Goal: Task Accomplishment & Management: Complete application form

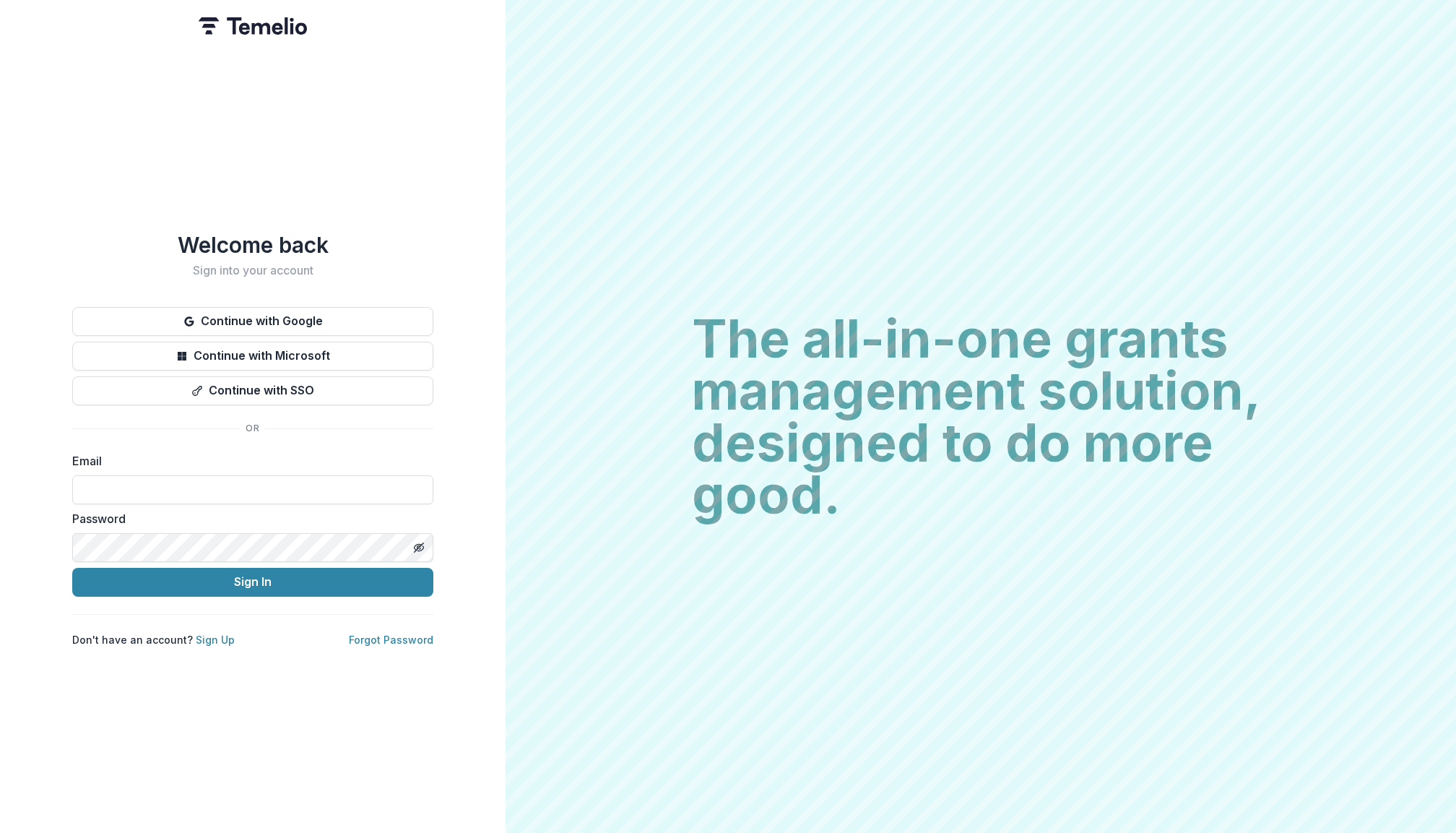
type input "**********"
click at [253, 576] on button "Sign In" at bounding box center [253, 582] width 362 height 29
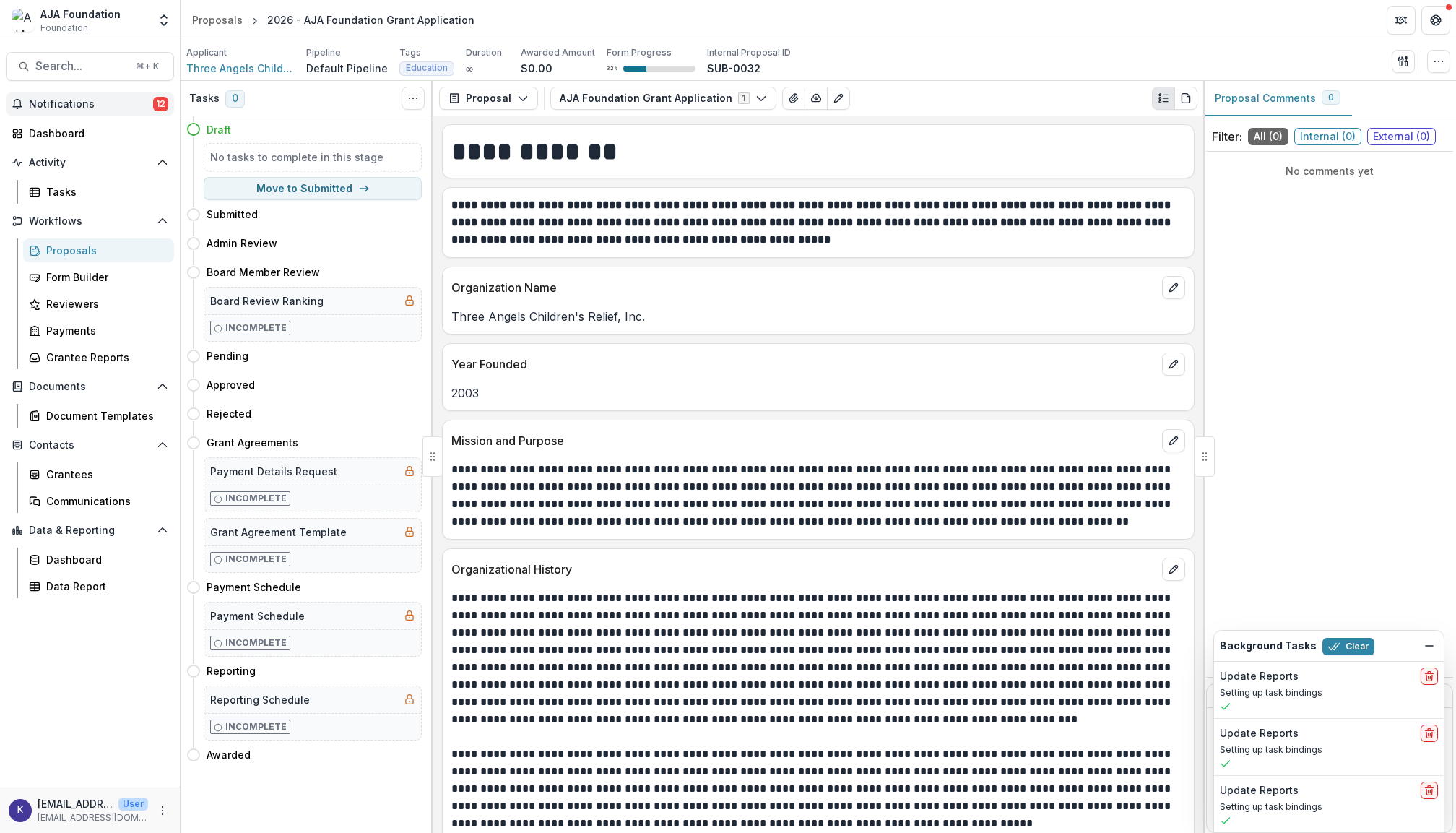
click at [61, 98] on span "Notifications" at bounding box center [91, 104] width 124 height 12
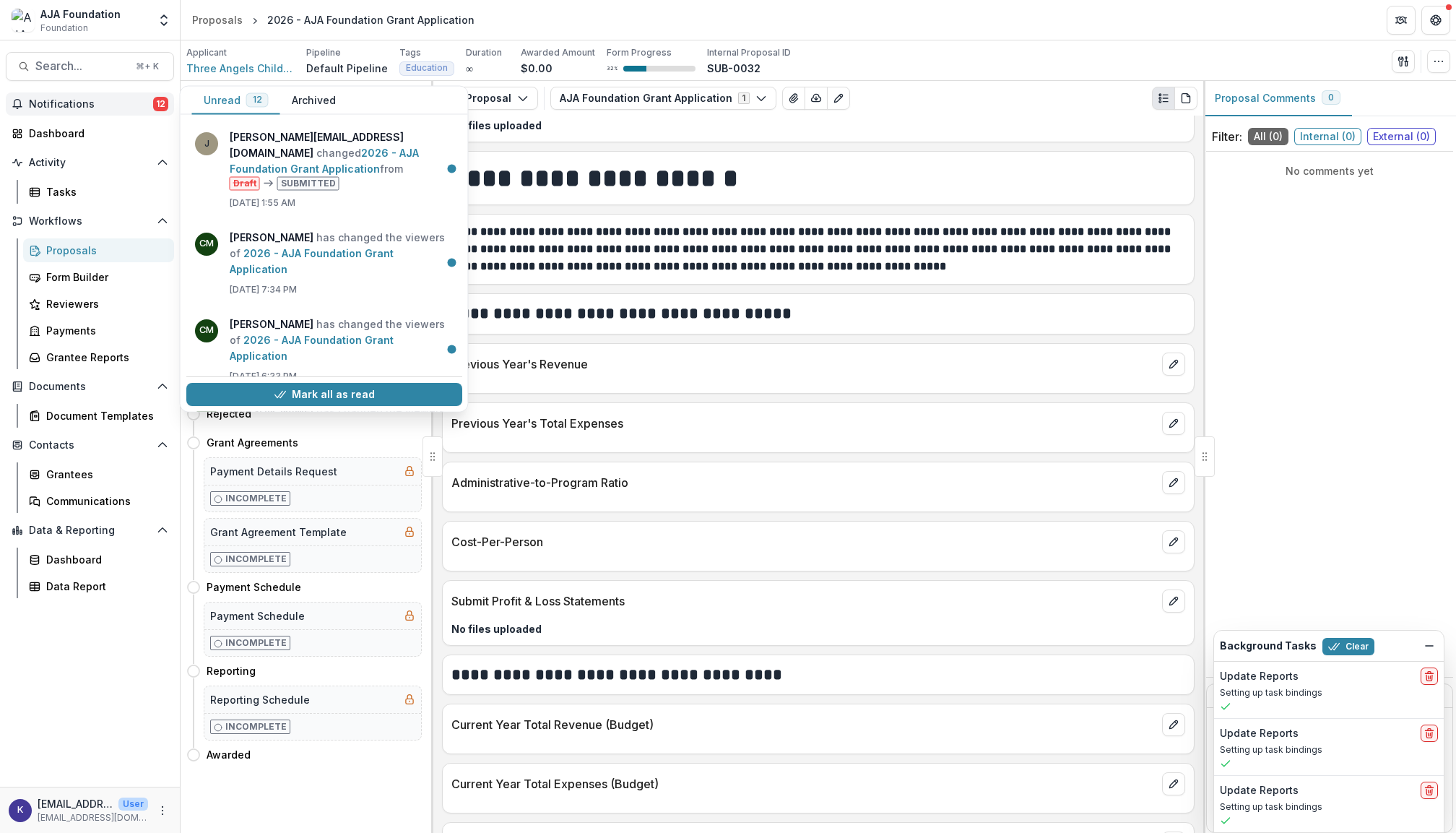
scroll to position [2822, 0]
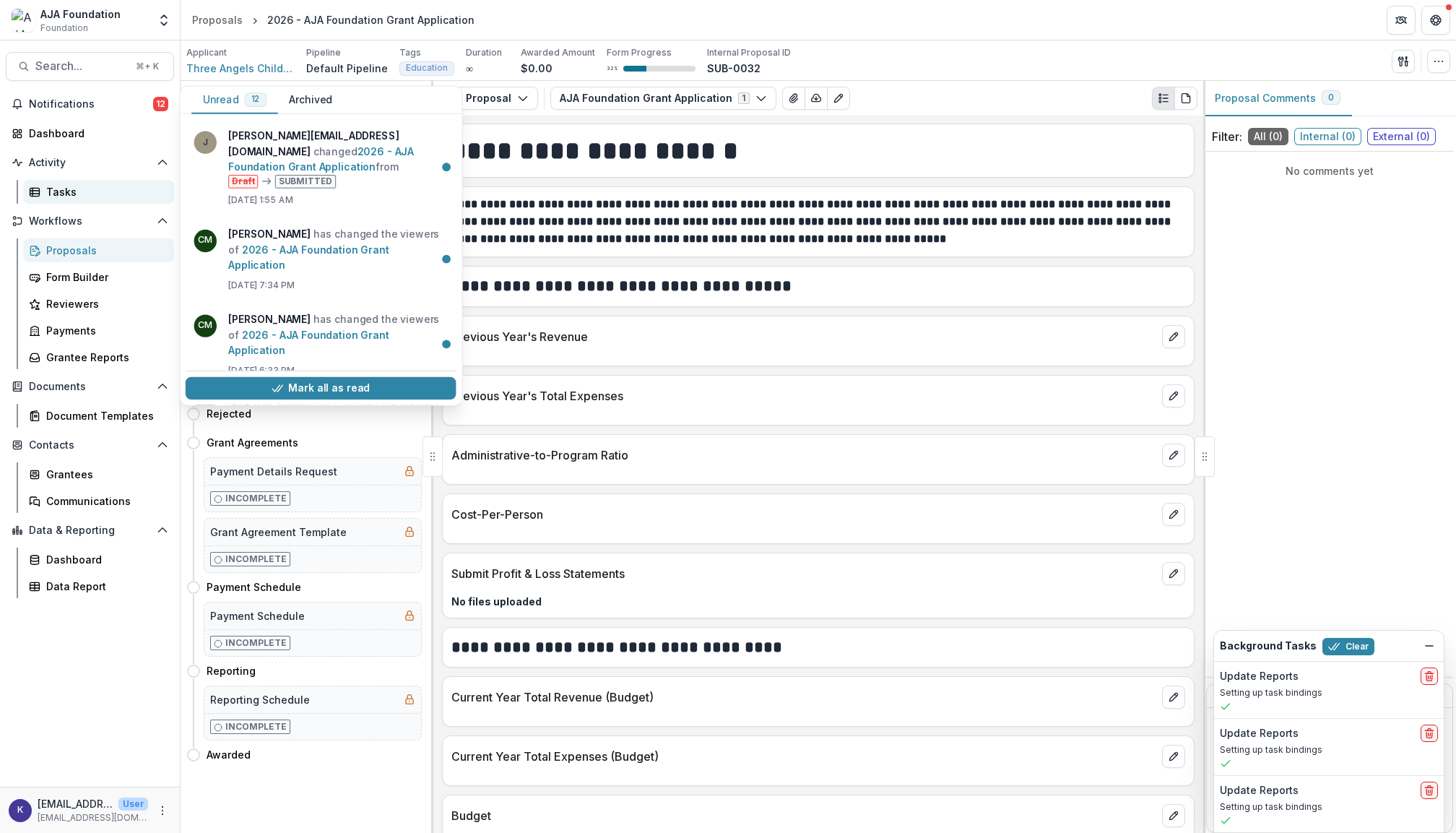
click at [64, 191] on div "Tasks" at bounding box center [104, 191] width 116 height 15
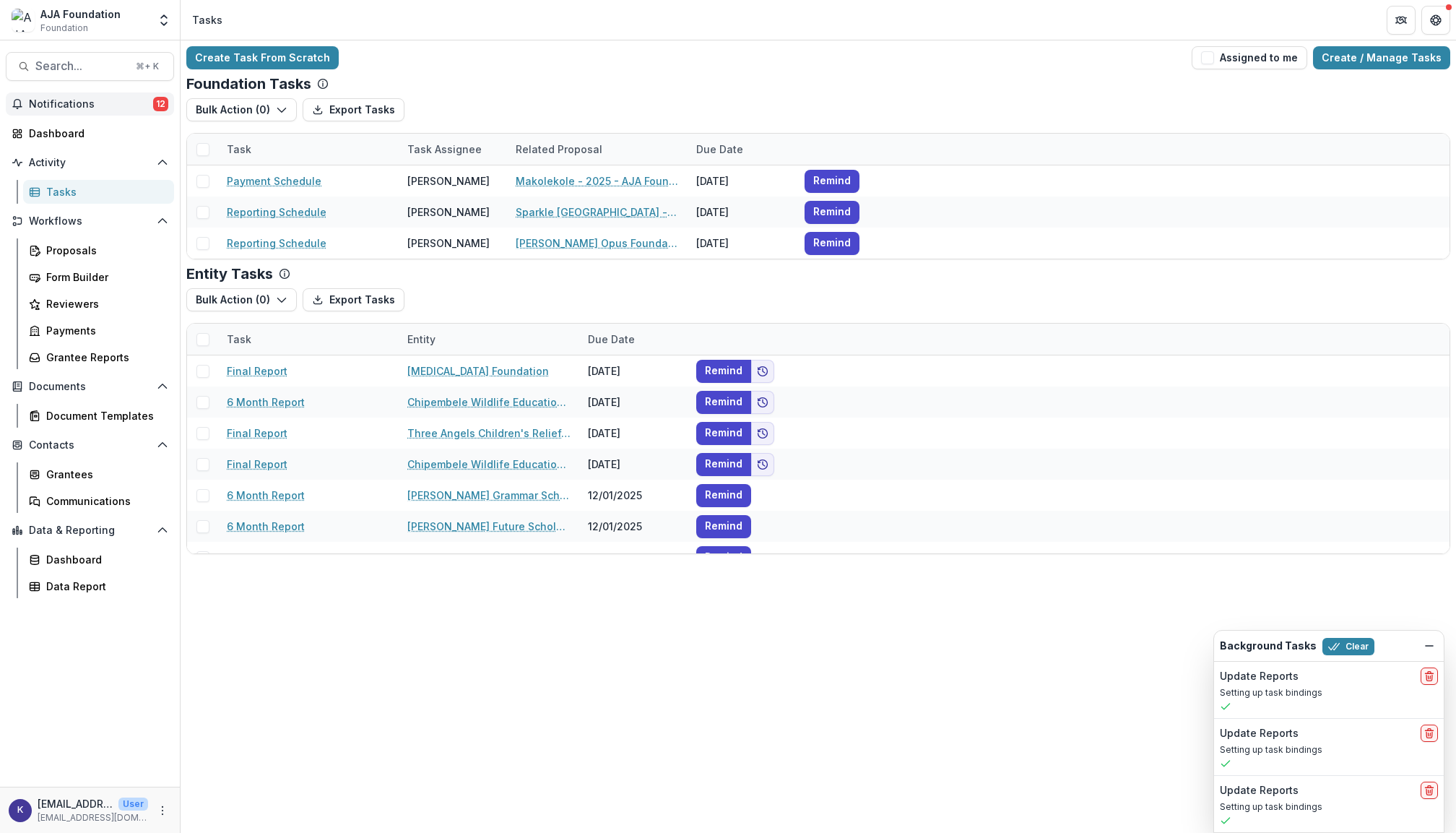
click at [90, 110] on span "Notifications" at bounding box center [91, 104] width 124 height 12
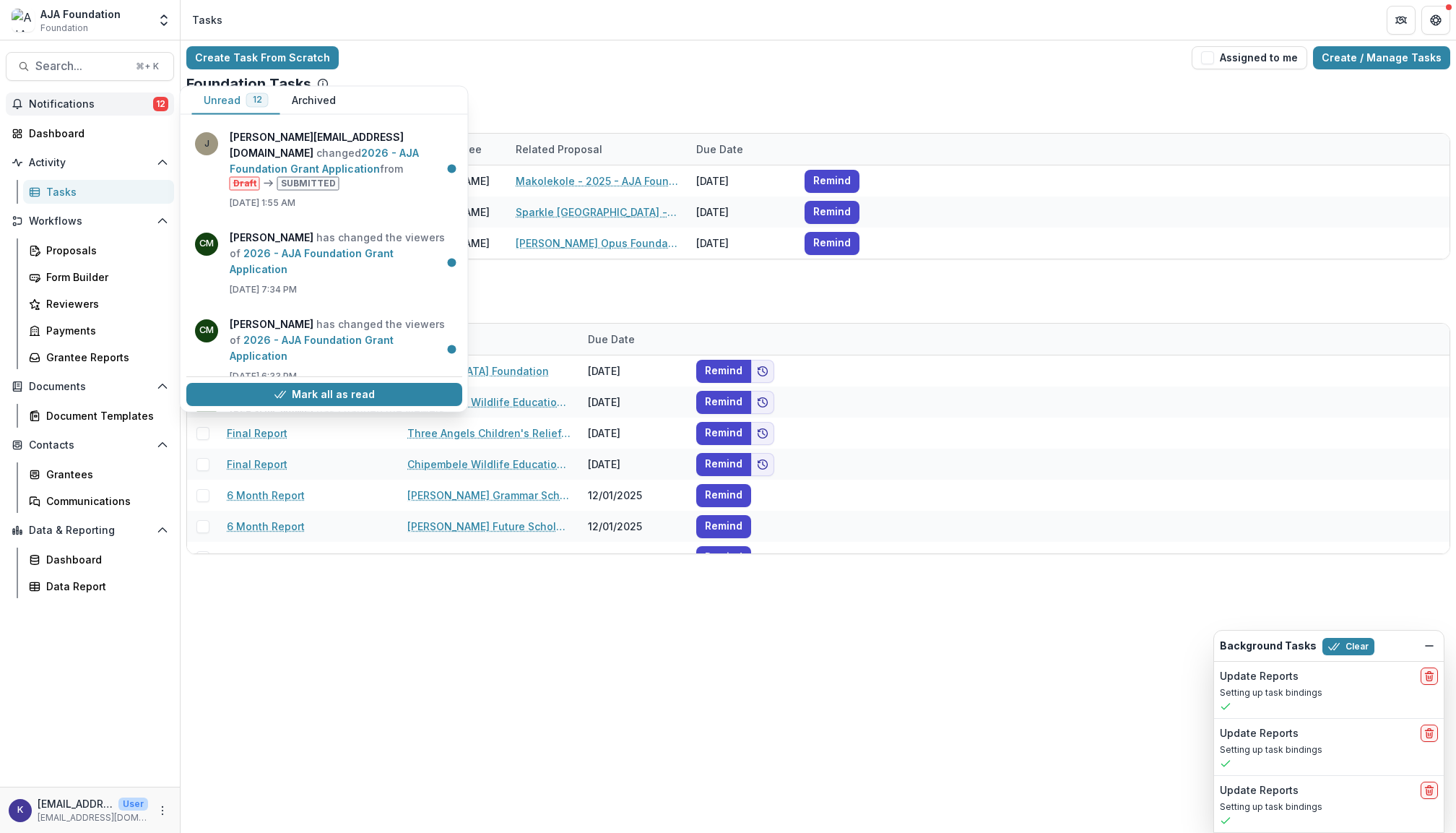
click at [93, 98] on span "Notifications" at bounding box center [91, 104] width 124 height 12
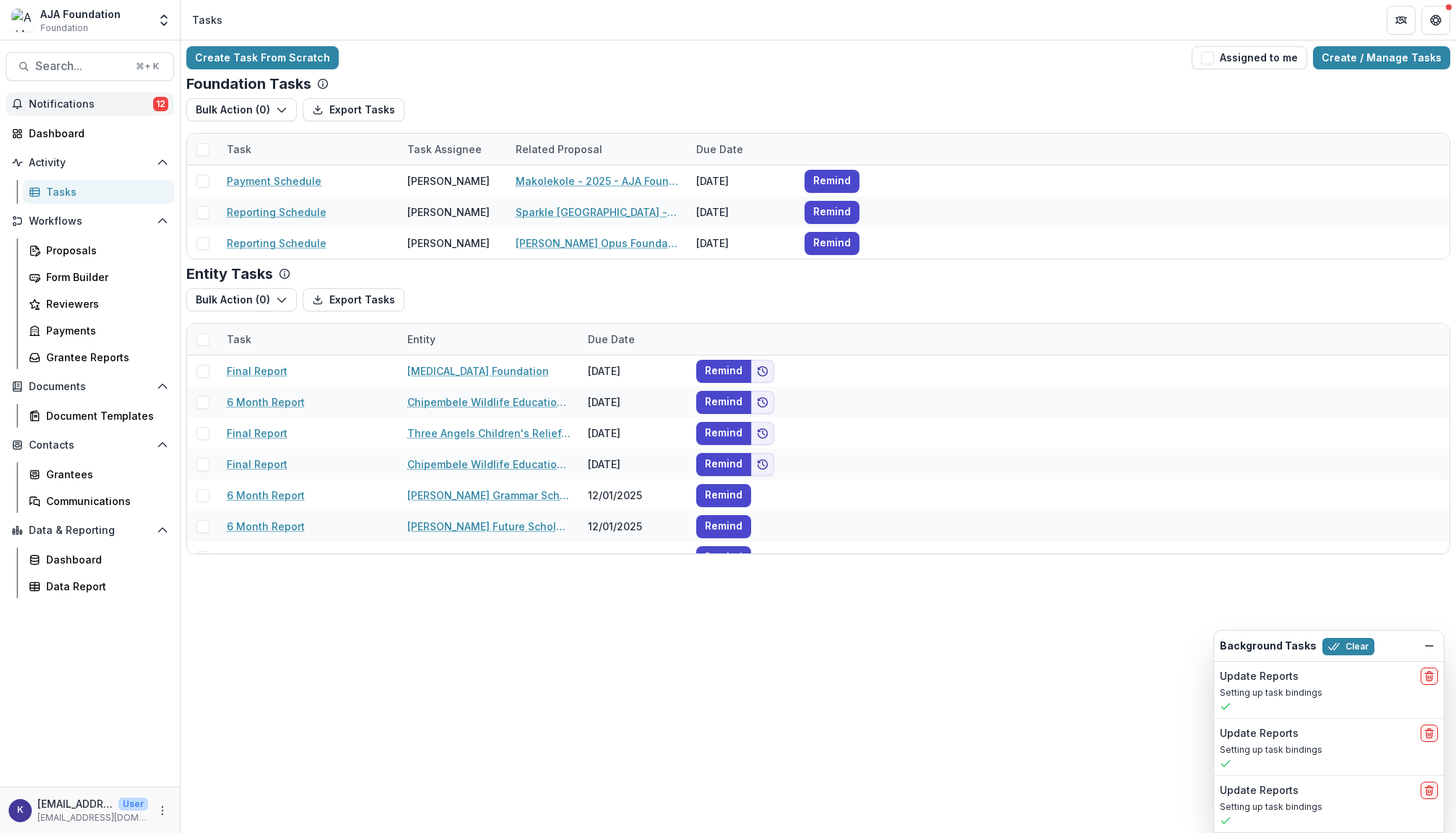
click at [93, 99] on span "Notifications" at bounding box center [91, 104] width 124 height 12
click at [62, 246] on div "Proposals" at bounding box center [104, 250] width 116 height 15
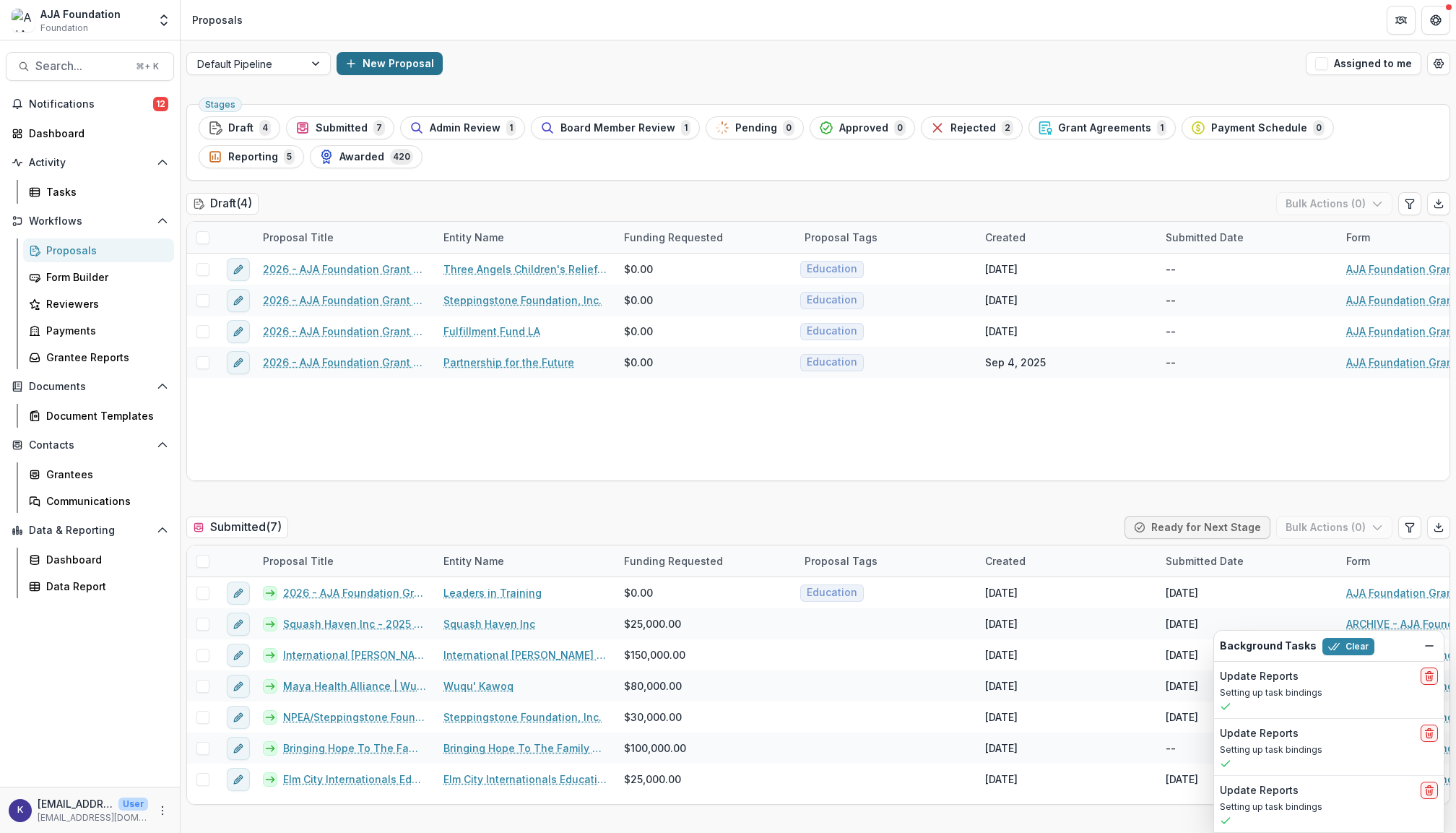
click at [371, 70] on button "New Proposal" at bounding box center [390, 64] width 106 height 23
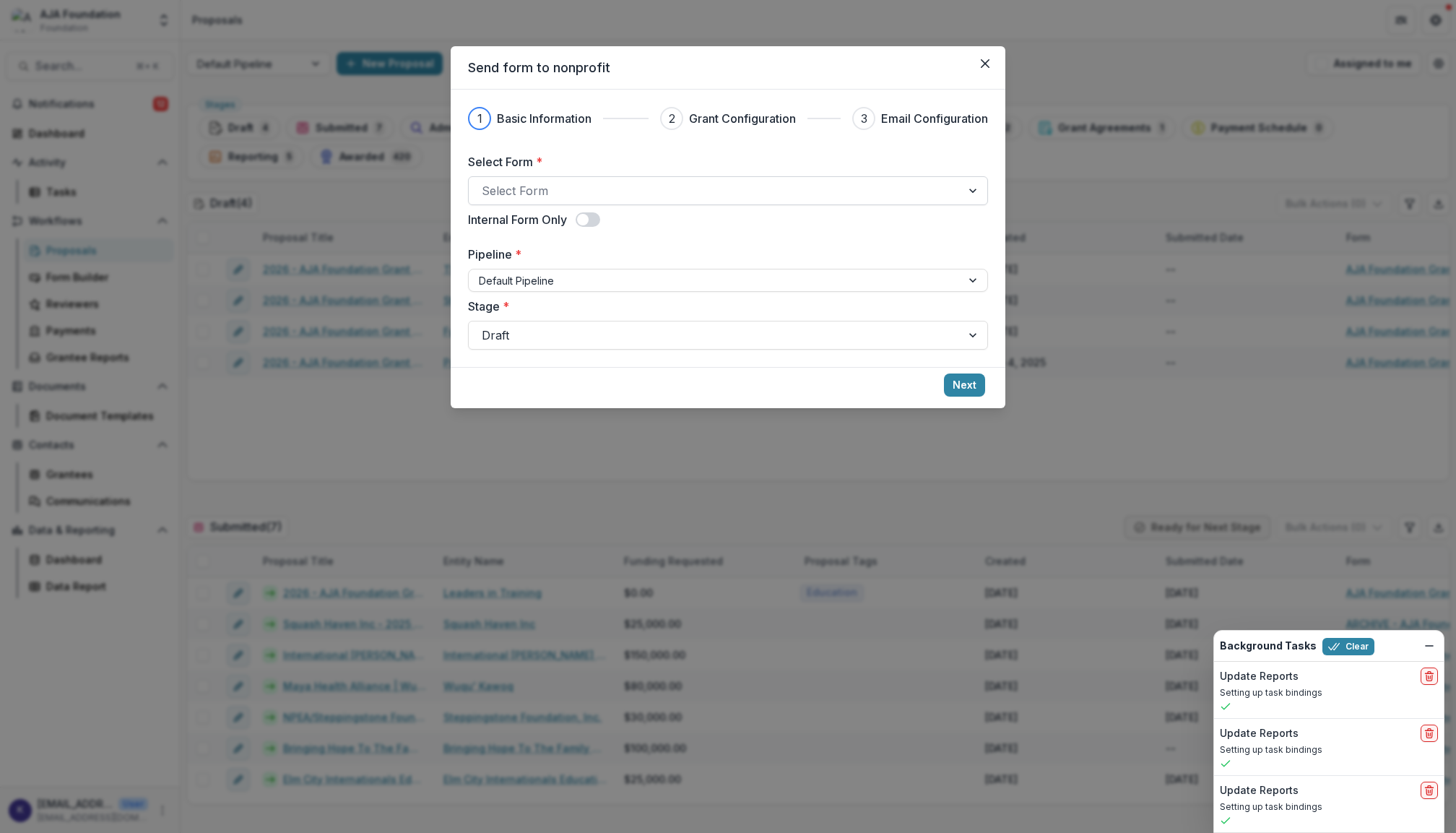
click at [541, 185] on div "Select Form" at bounding box center [714, 191] width 467 height 18
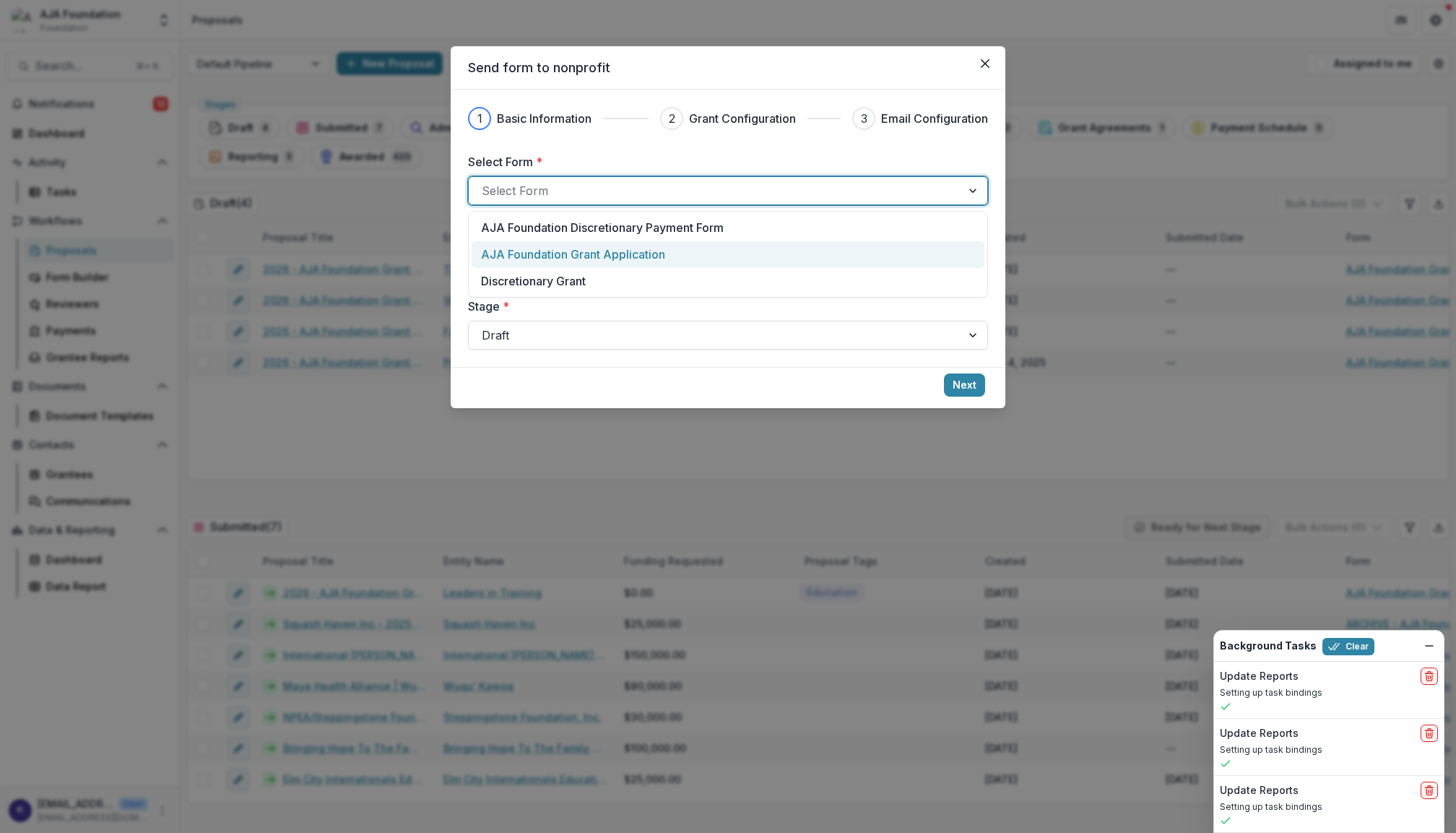
click at [564, 254] on p "AJA Foundation Grant Application" at bounding box center [573, 255] width 184 height 18
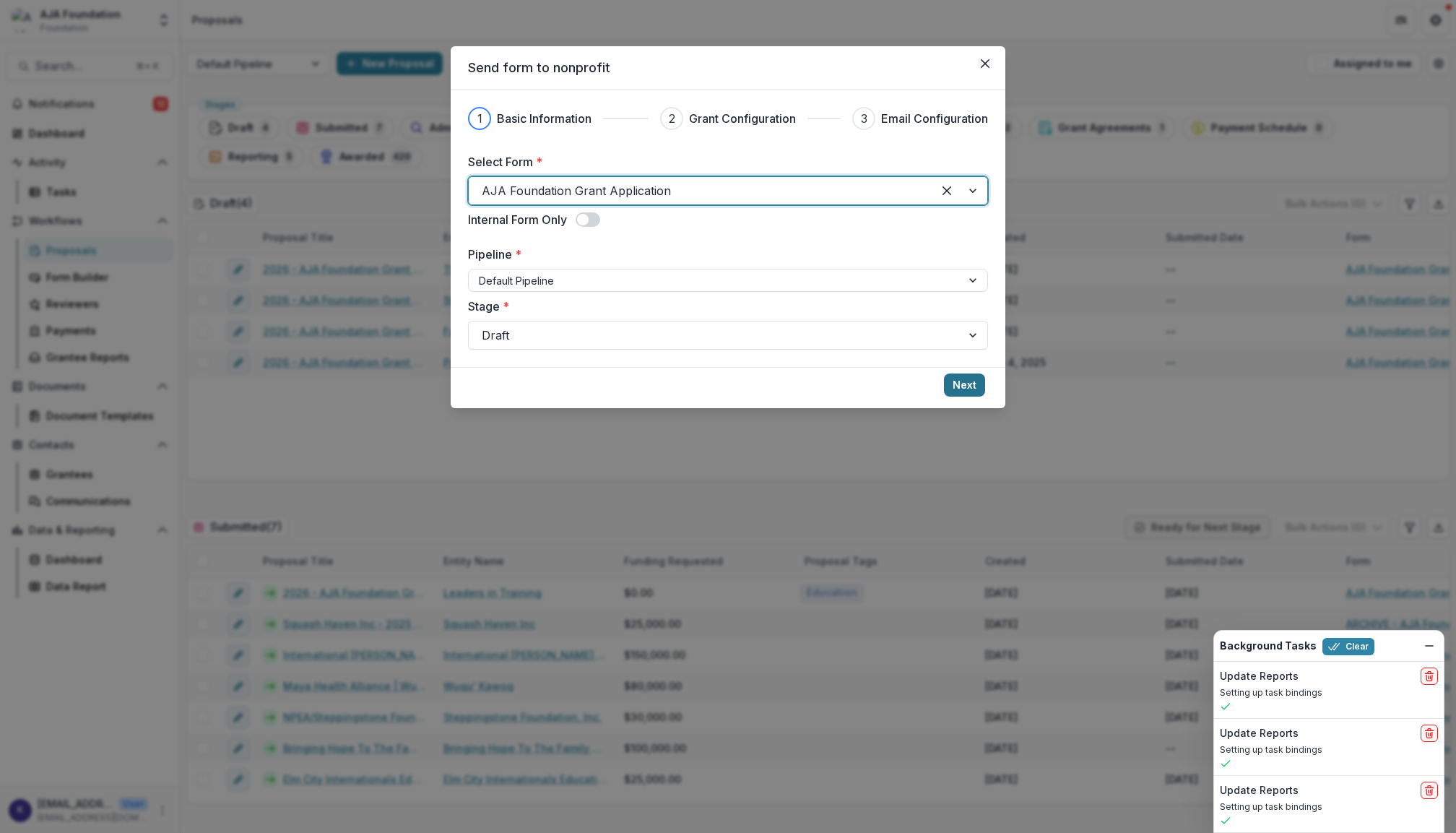
click at [964, 388] on button "Next" at bounding box center [965, 385] width 41 height 23
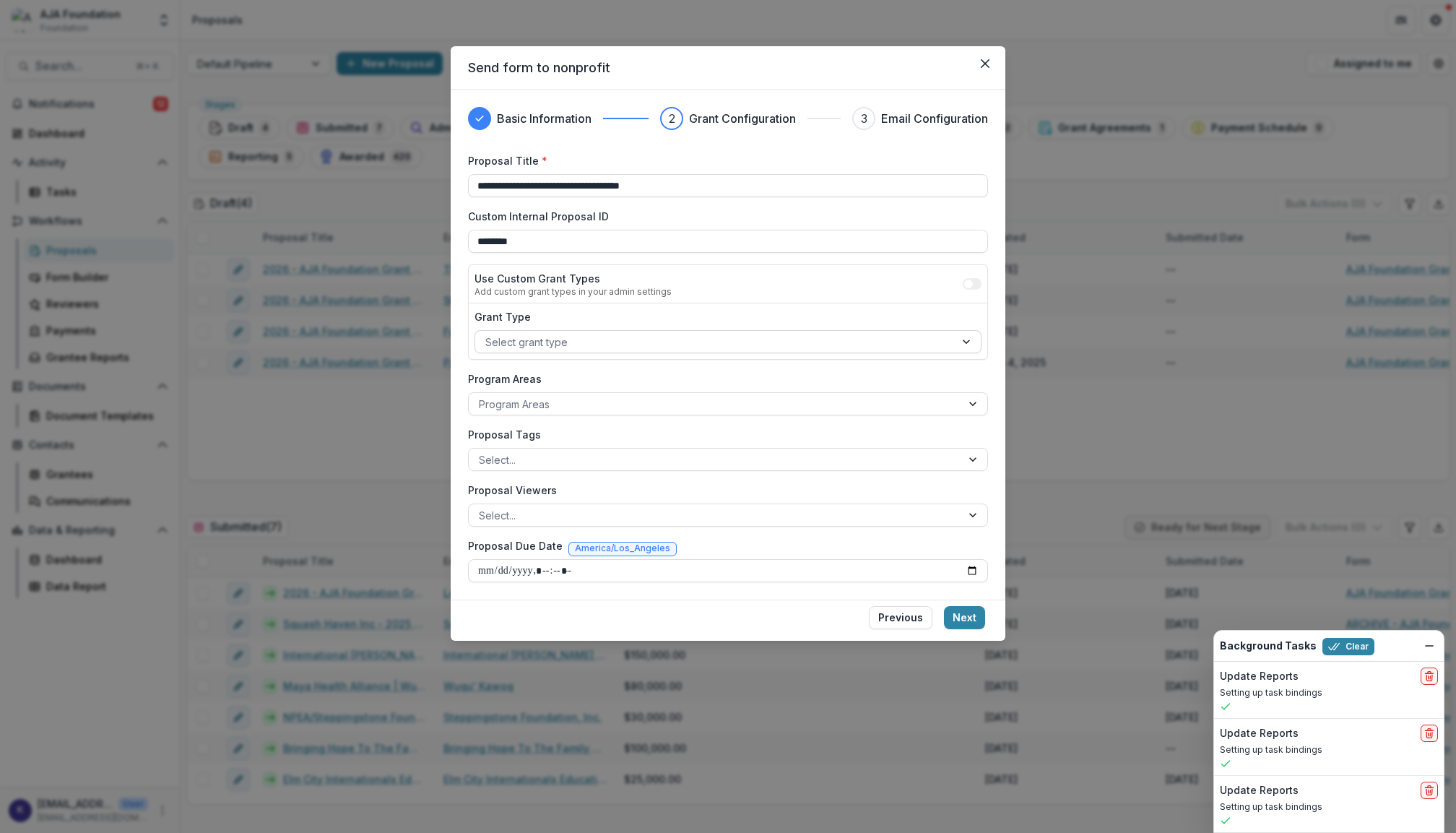
click at [668, 332] on div "Select grant type" at bounding box center [715, 342] width 480 height 21
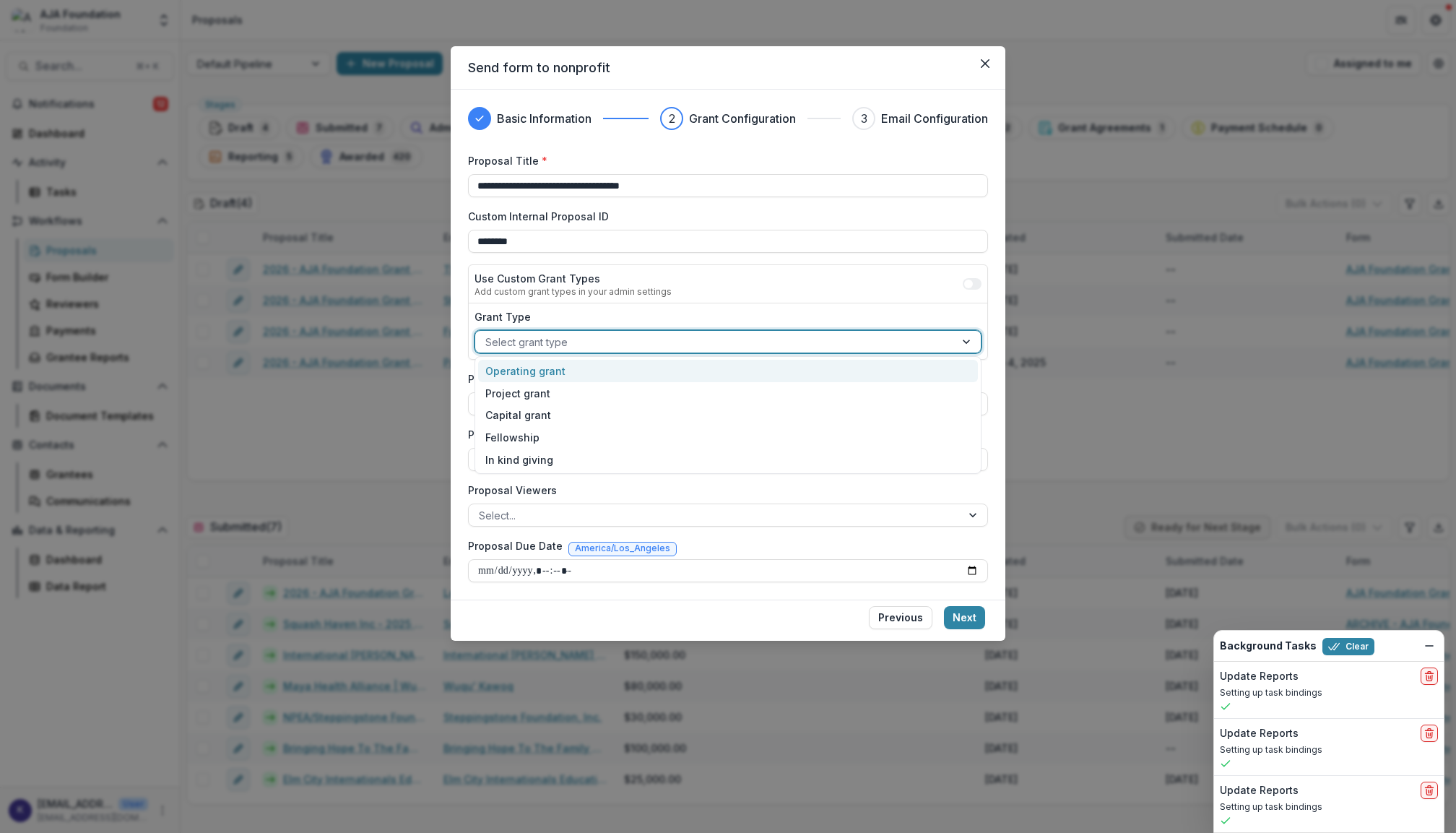
click at [650, 364] on div "Operating grant" at bounding box center [728, 371] width 499 height 22
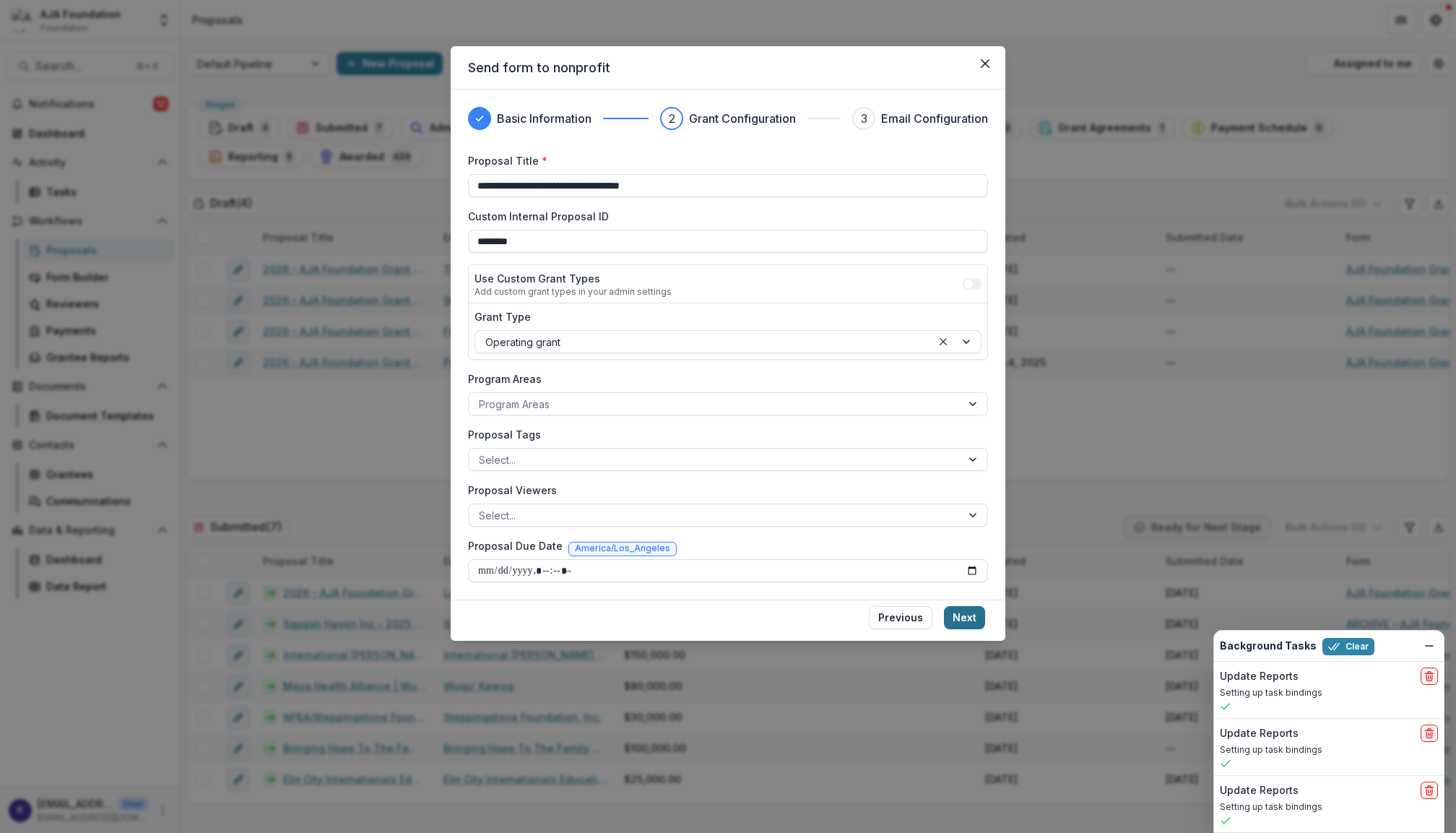
click at [974, 610] on button "Next" at bounding box center [965, 618] width 41 height 23
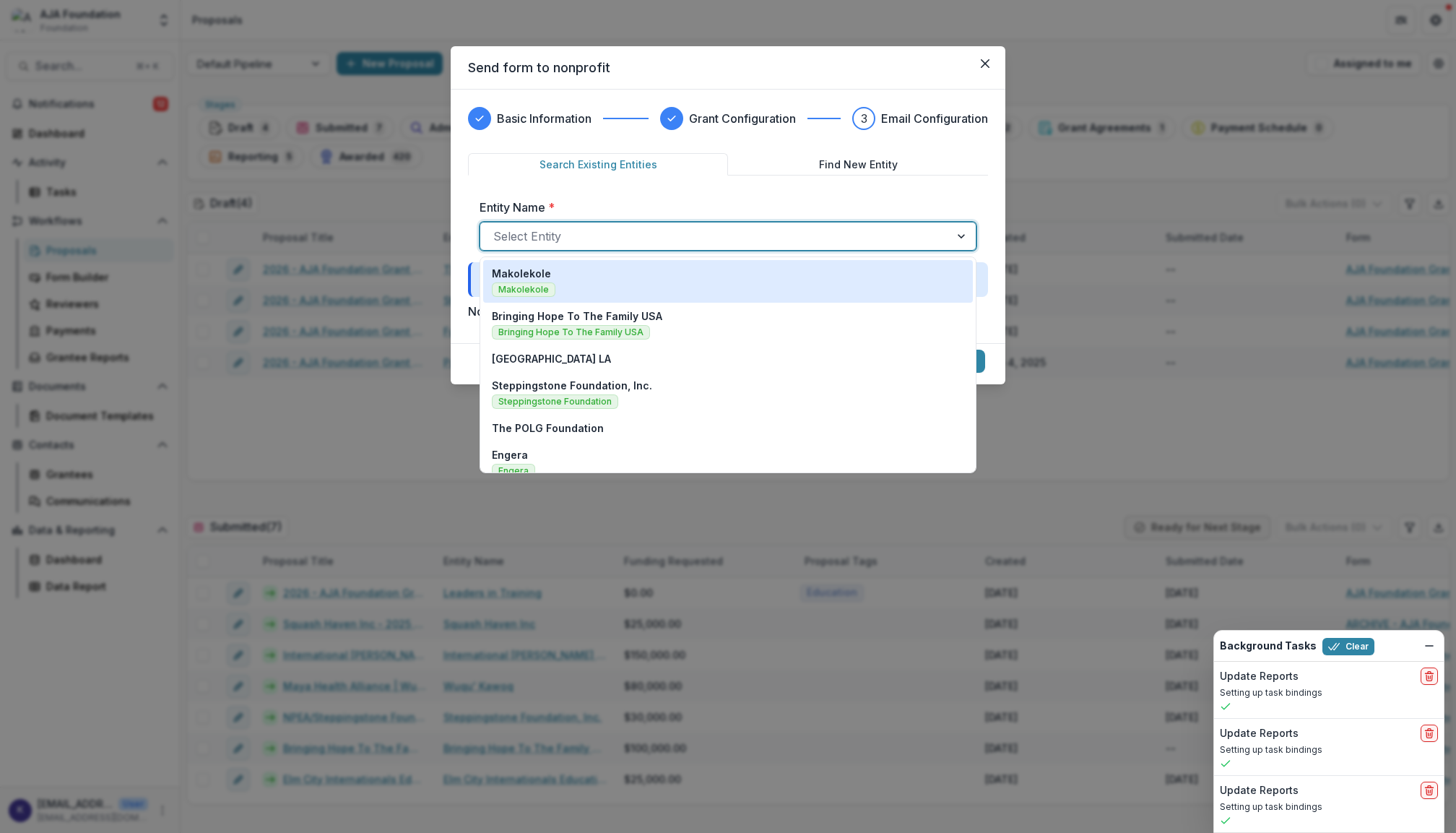
click at [683, 237] on div at bounding box center [714, 236] width 444 height 20
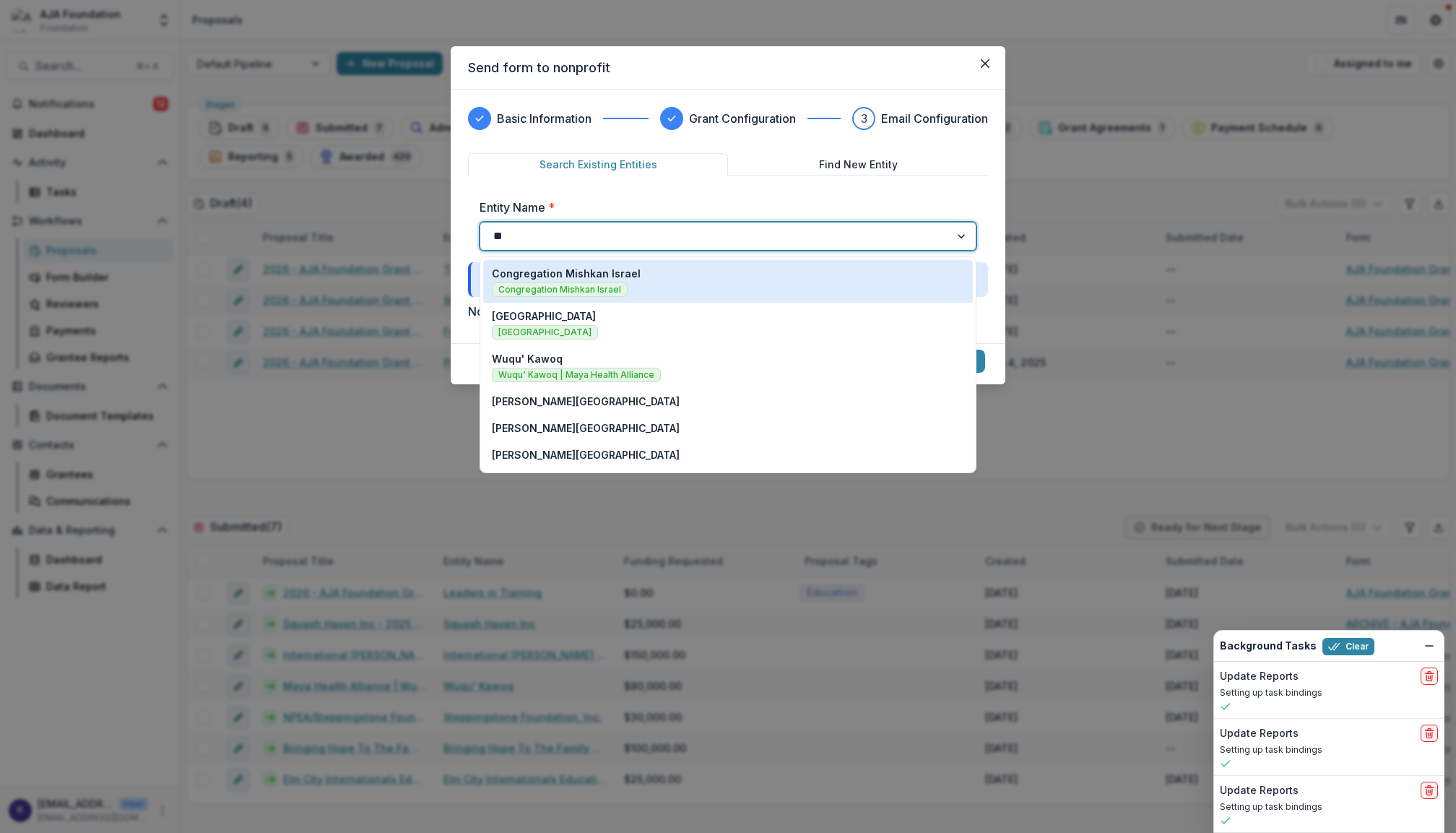
type input "*"
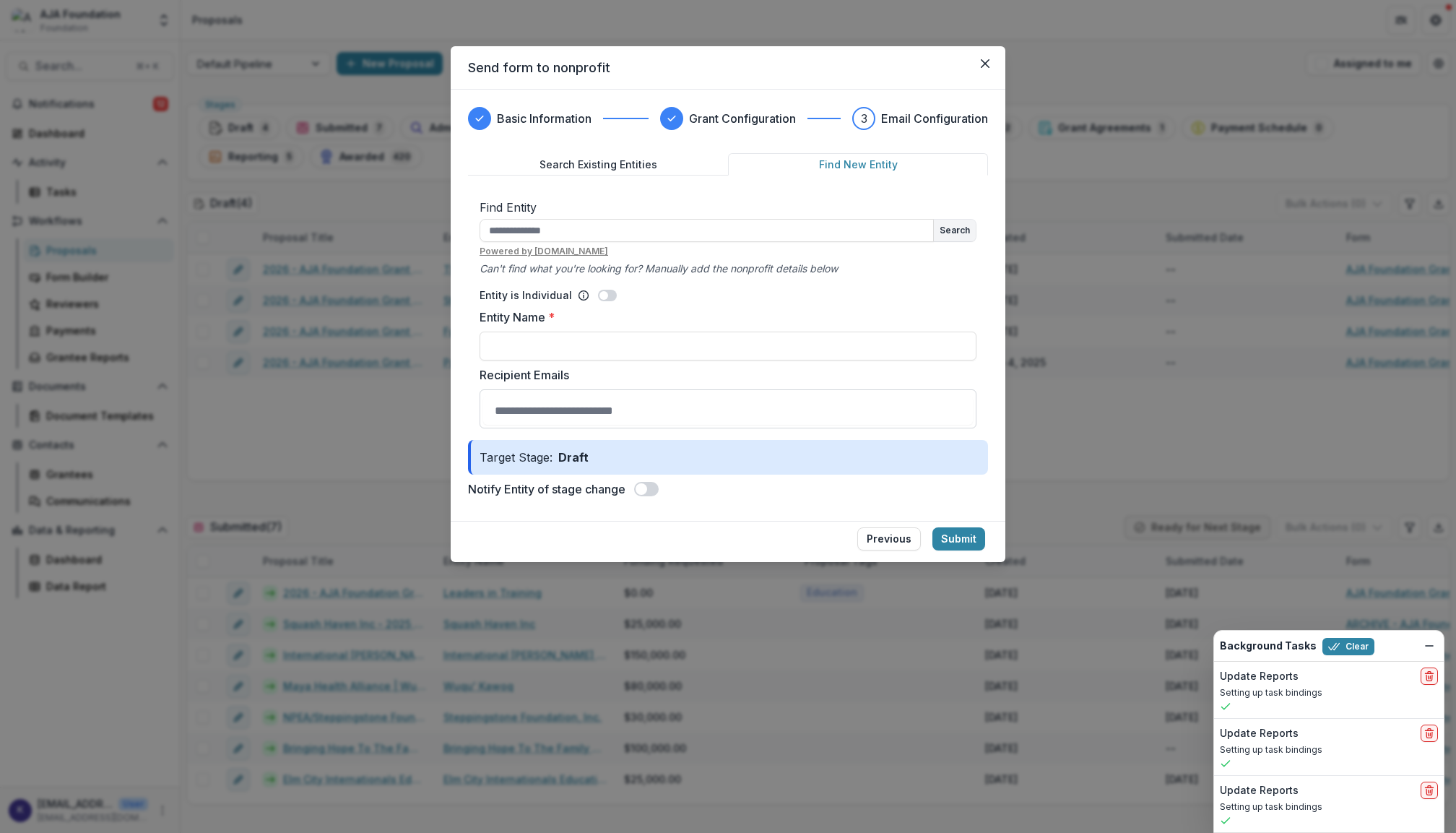
click at [865, 161] on button "Find New Entity" at bounding box center [858, 164] width 260 height 22
type input "**********"
type input "**"
type input "**********"
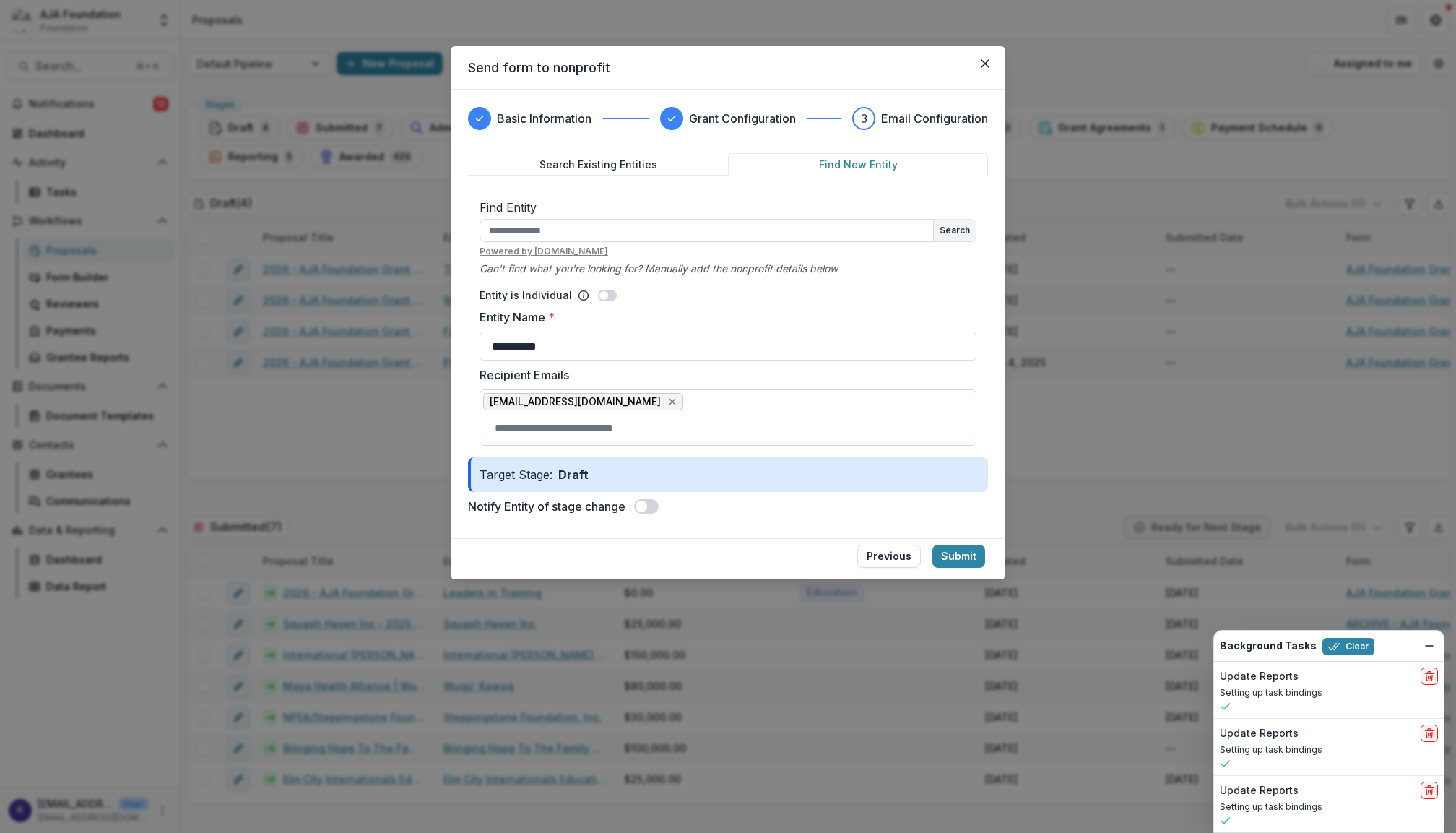
click at [937, 480] on form "**********" at bounding box center [728, 337] width 520 height 368
click at [957, 559] on button "Submit" at bounding box center [959, 557] width 53 height 23
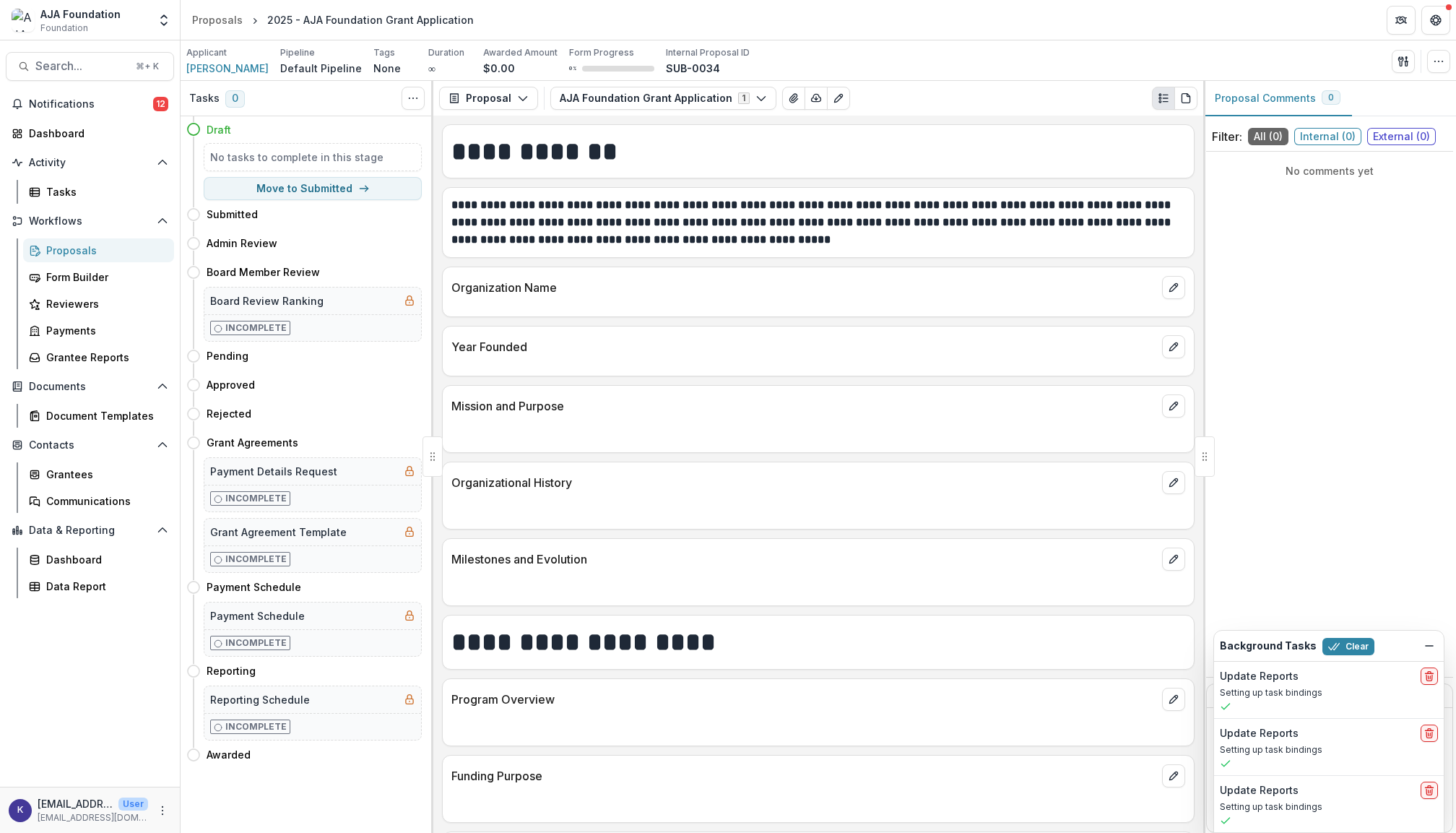
click at [73, 247] on div "Proposals" at bounding box center [104, 250] width 116 height 15
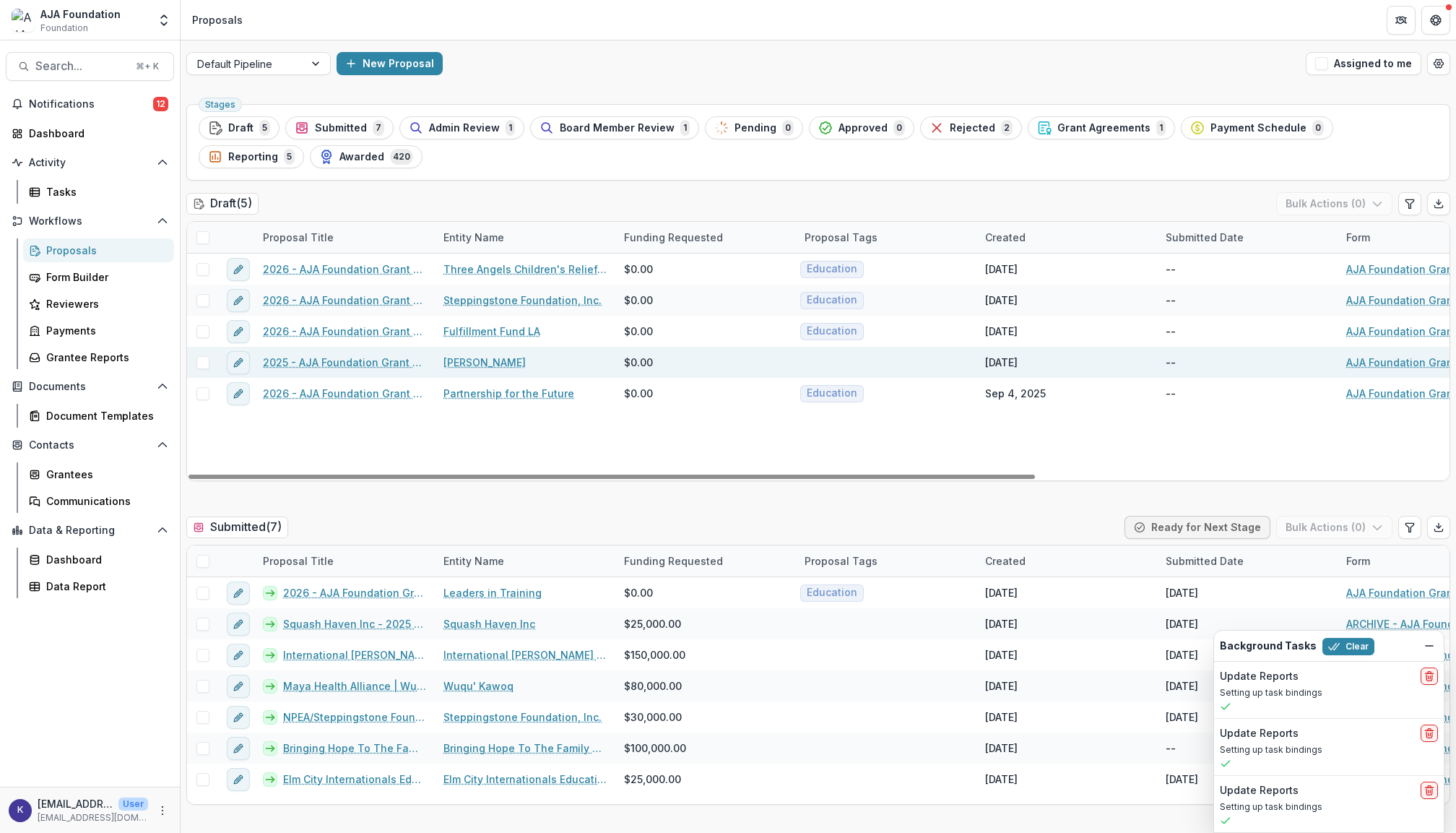
click at [284, 362] on link "2025 - AJA Foundation Grant Application" at bounding box center [344, 362] width 163 height 15
click at [332, 369] on link "2025 - AJA Foundation Grant Application" at bounding box center [344, 362] width 163 height 15
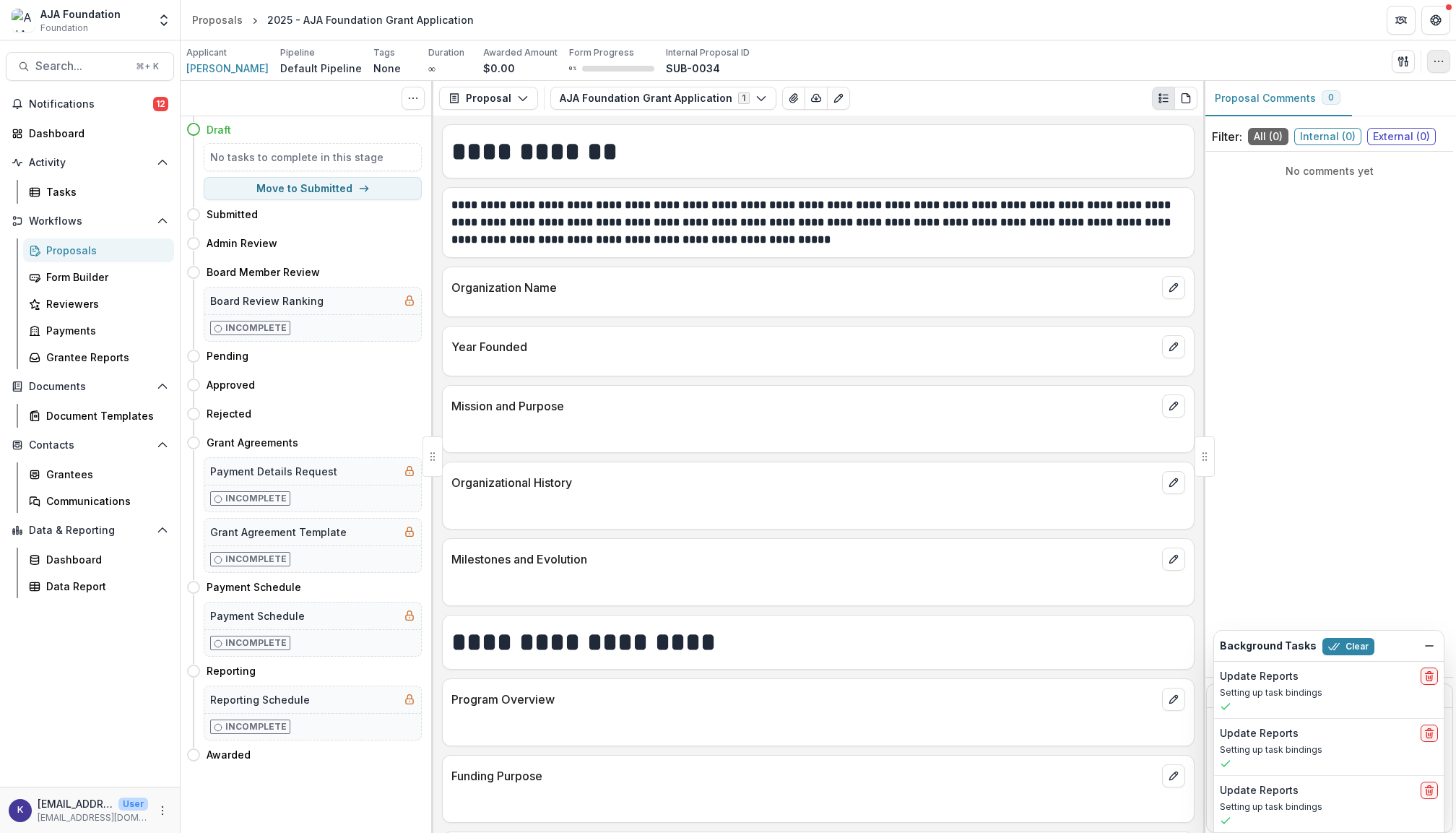
click at [1444, 65] on icon "button" at bounding box center [1438, 61] width 11 height 11
click at [1376, 98] on button "Edit Attributes" at bounding box center [1369, 94] width 154 height 24
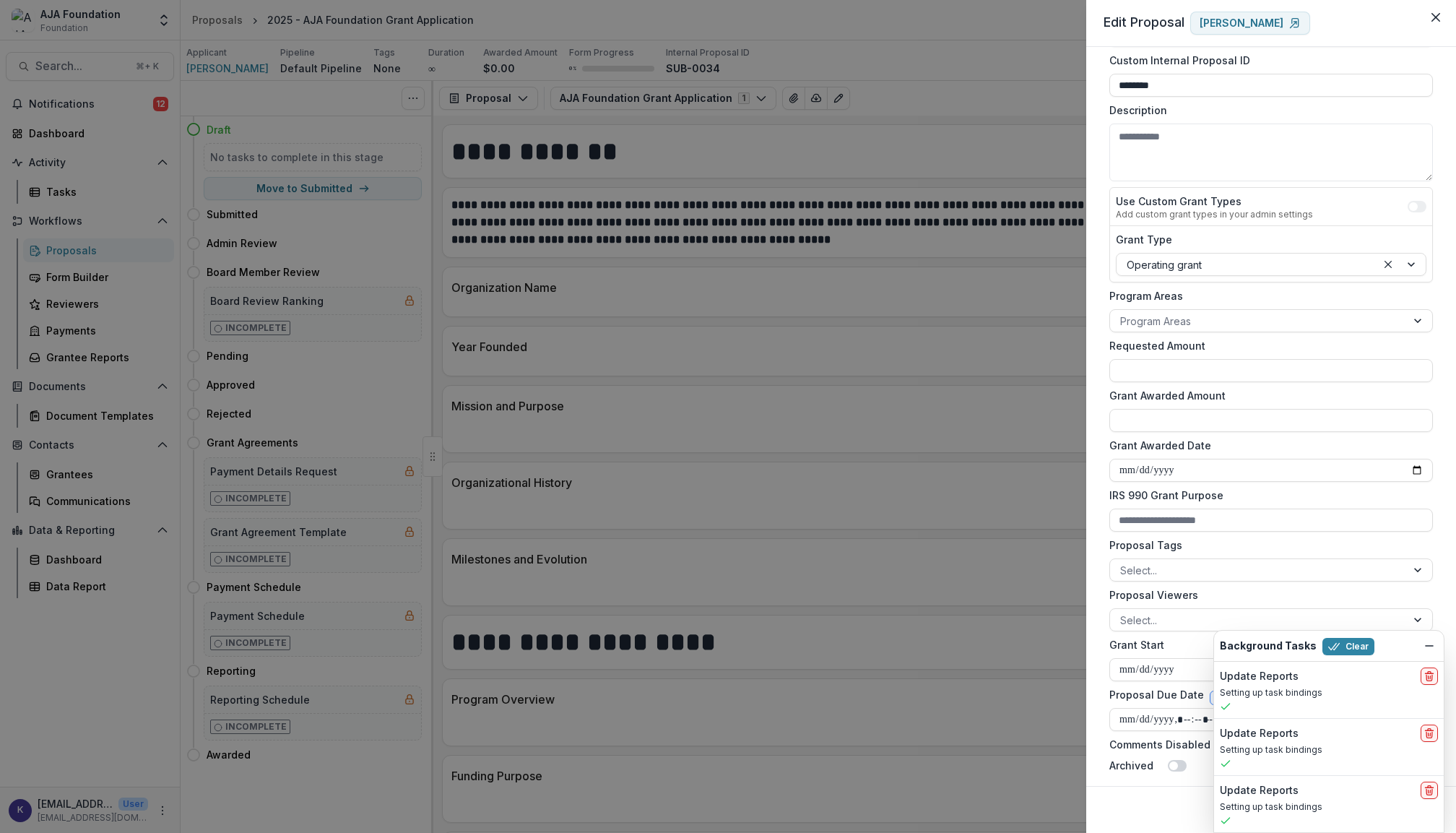
scroll to position [66, 0]
click at [1434, 16] on icon "Close" at bounding box center [1437, 18] width 9 height 9
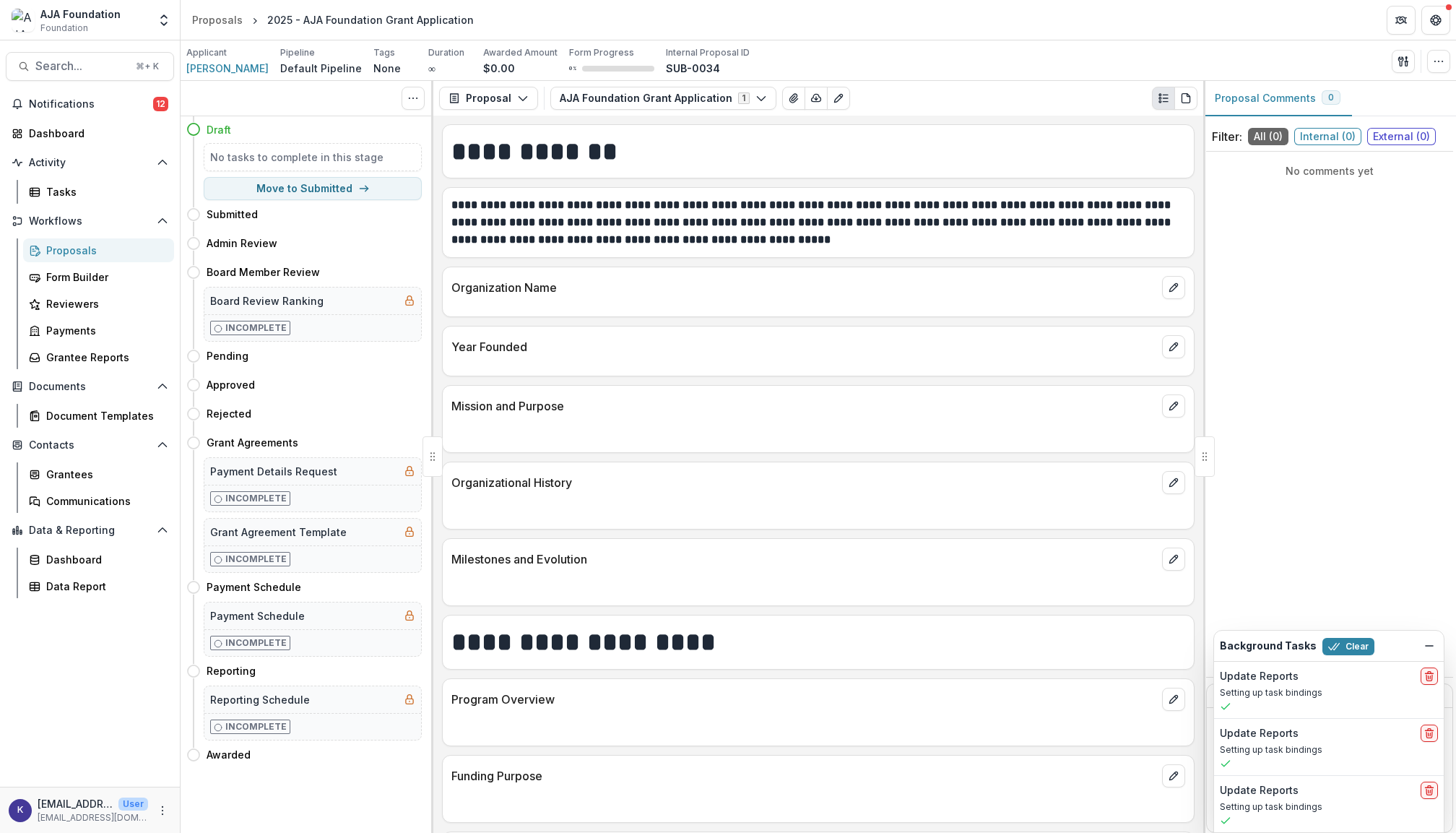
click at [98, 246] on div "Proposals" at bounding box center [104, 250] width 116 height 15
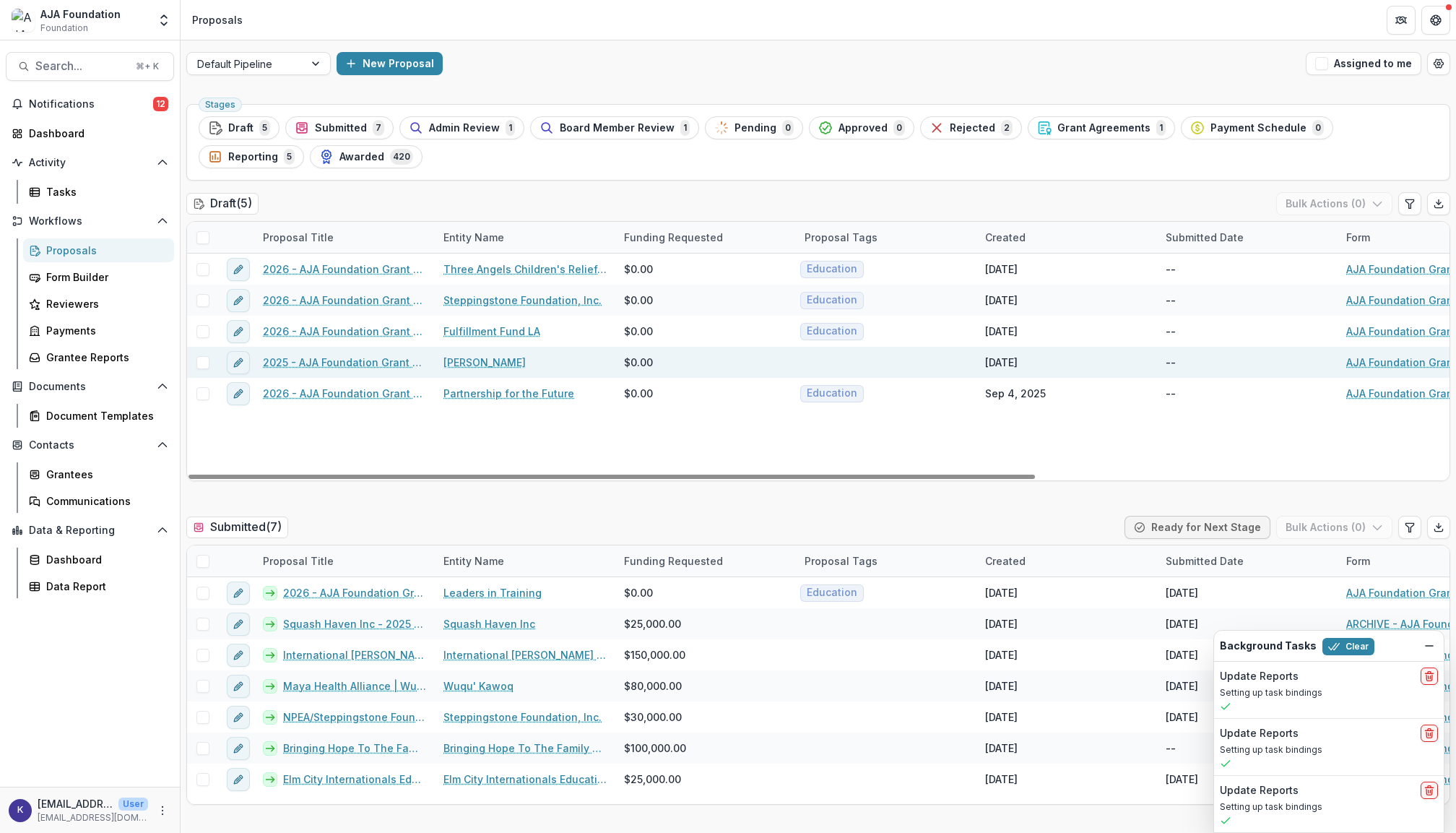
click at [202, 365] on span at bounding box center [203, 363] width 13 height 13
click at [201, 362] on icon at bounding box center [203, 363] width 9 height 7
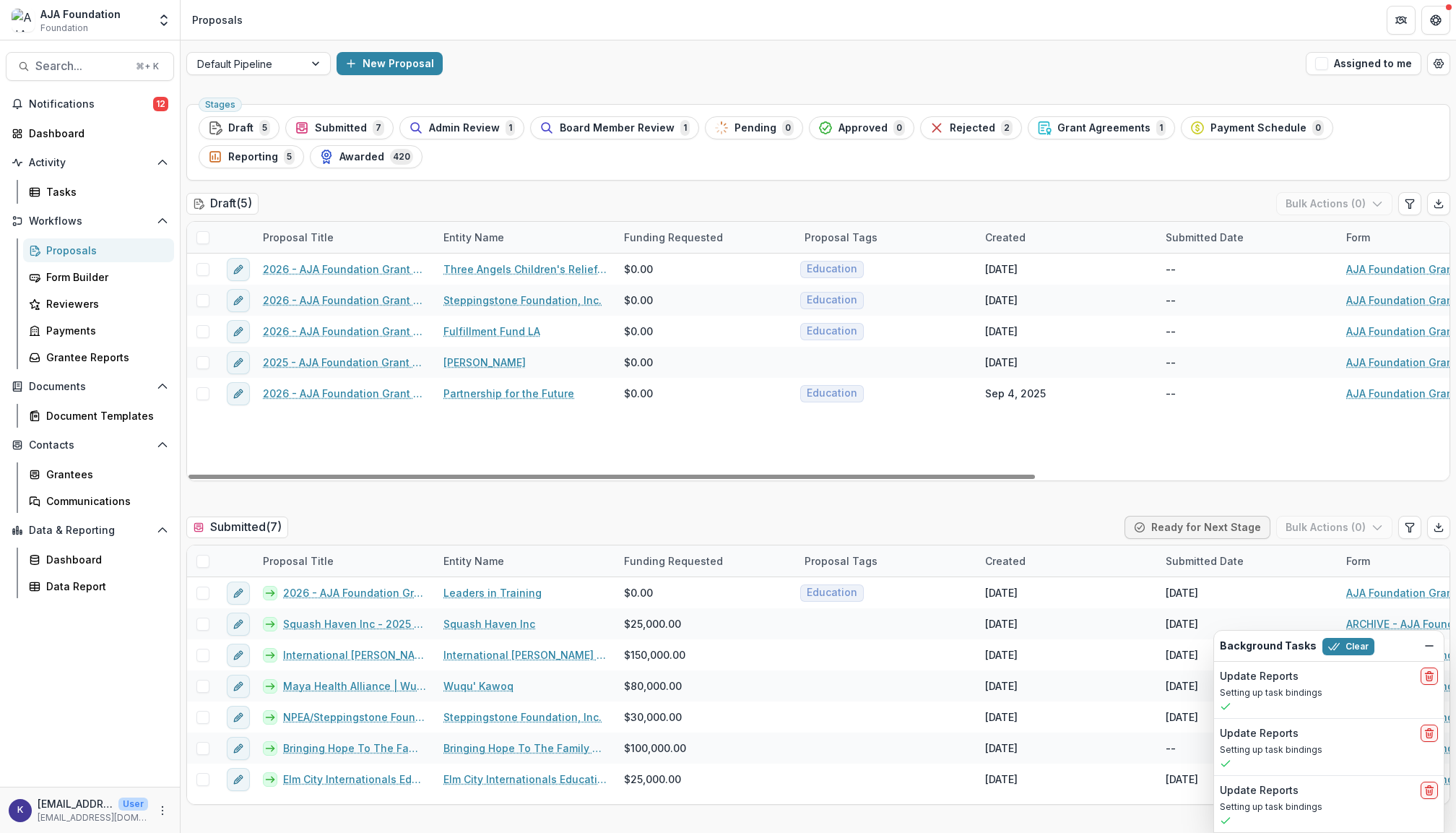
click at [211, 363] on div at bounding box center [202, 363] width 31 height 13
click at [204, 364] on span at bounding box center [203, 363] width 13 height 13
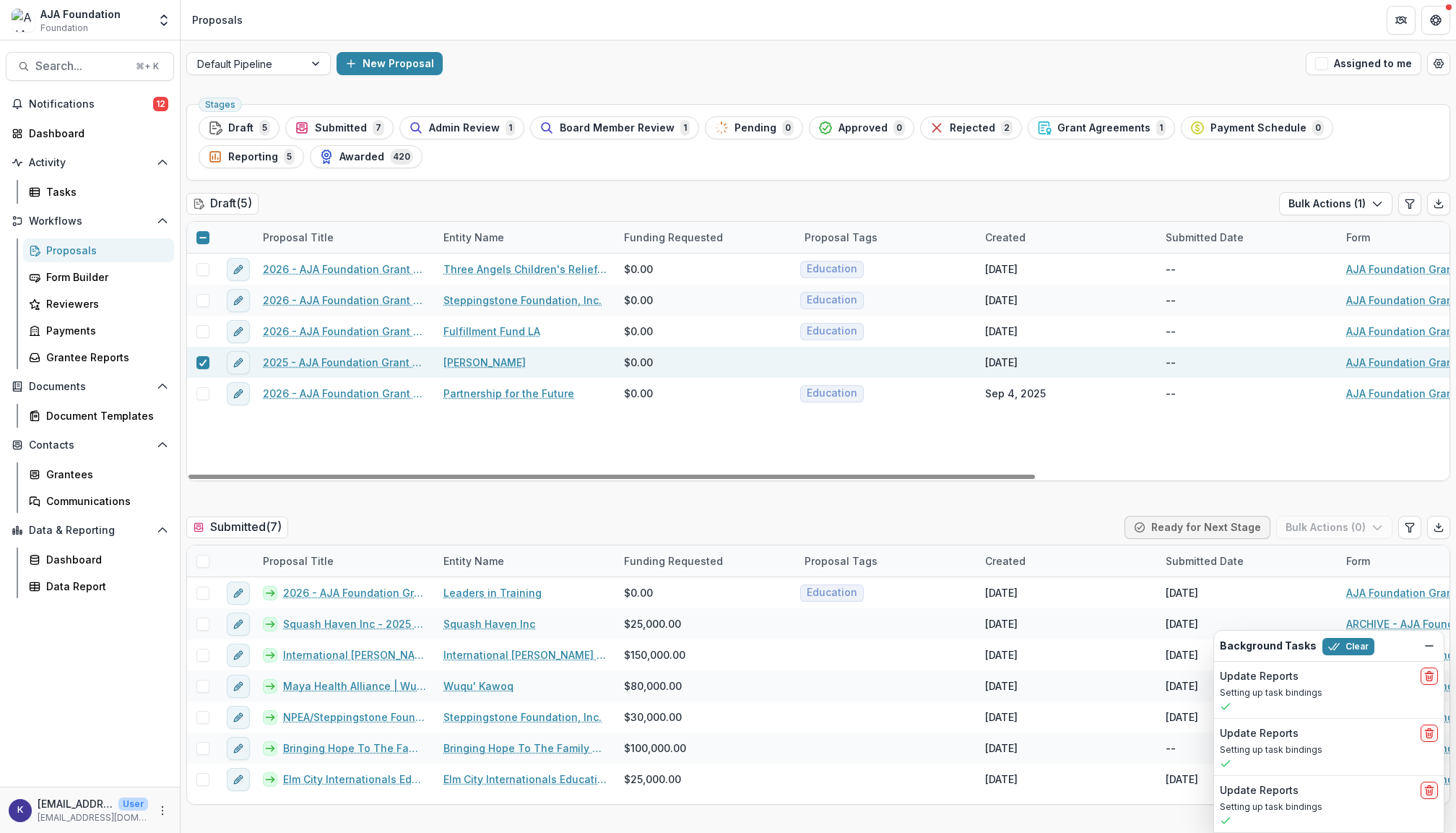
click at [293, 367] on link "2025 - AJA Foundation Grant Application" at bounding box center [344, 362] width 163 height 15
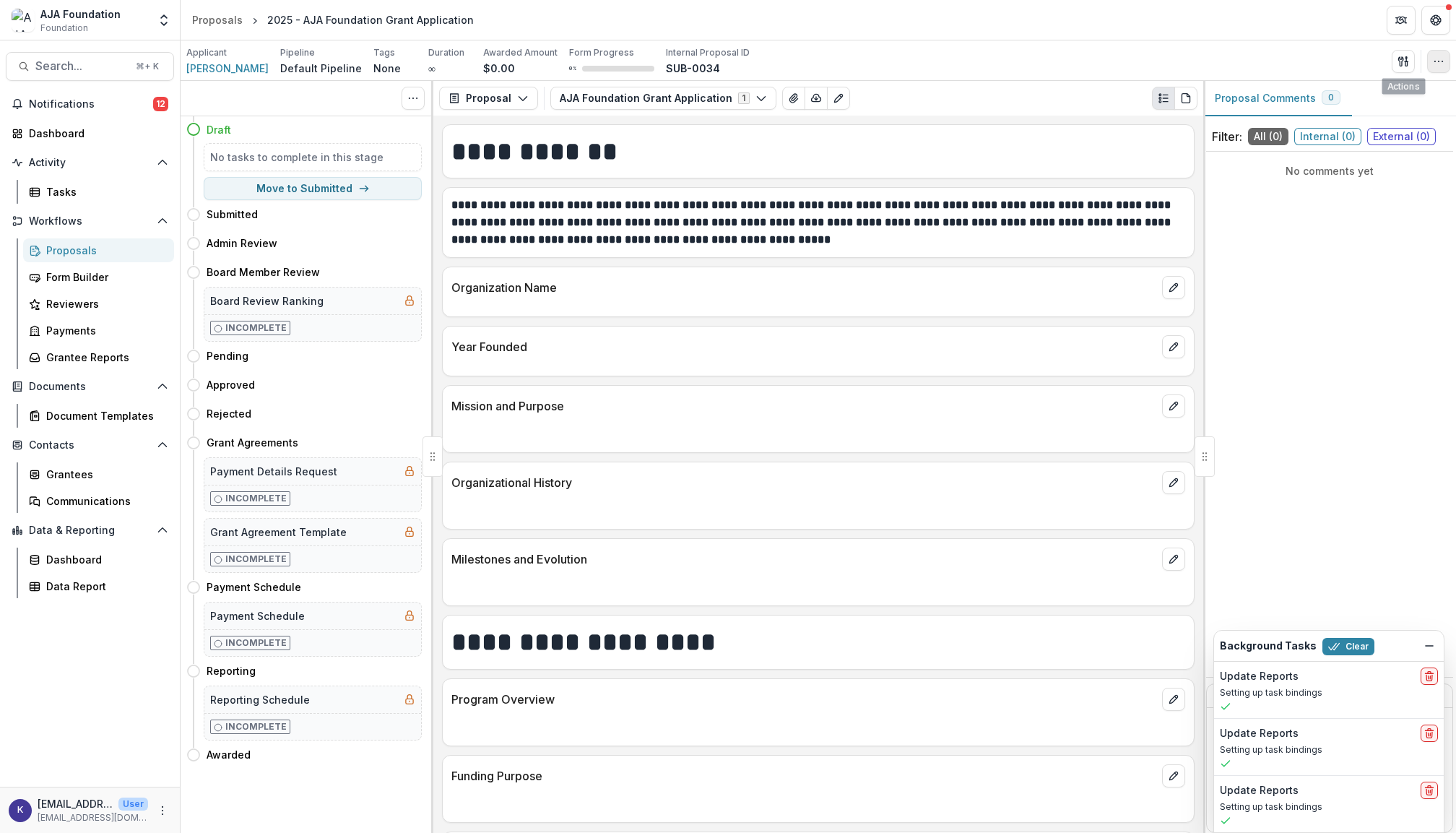
click at [1439, 61] on circle "button" at bounding box center [1439, 61] width 1 height 1
click at [1348, 214] on button "Delete Proposal" at bounding box center [1369, 220] width 154 height 24
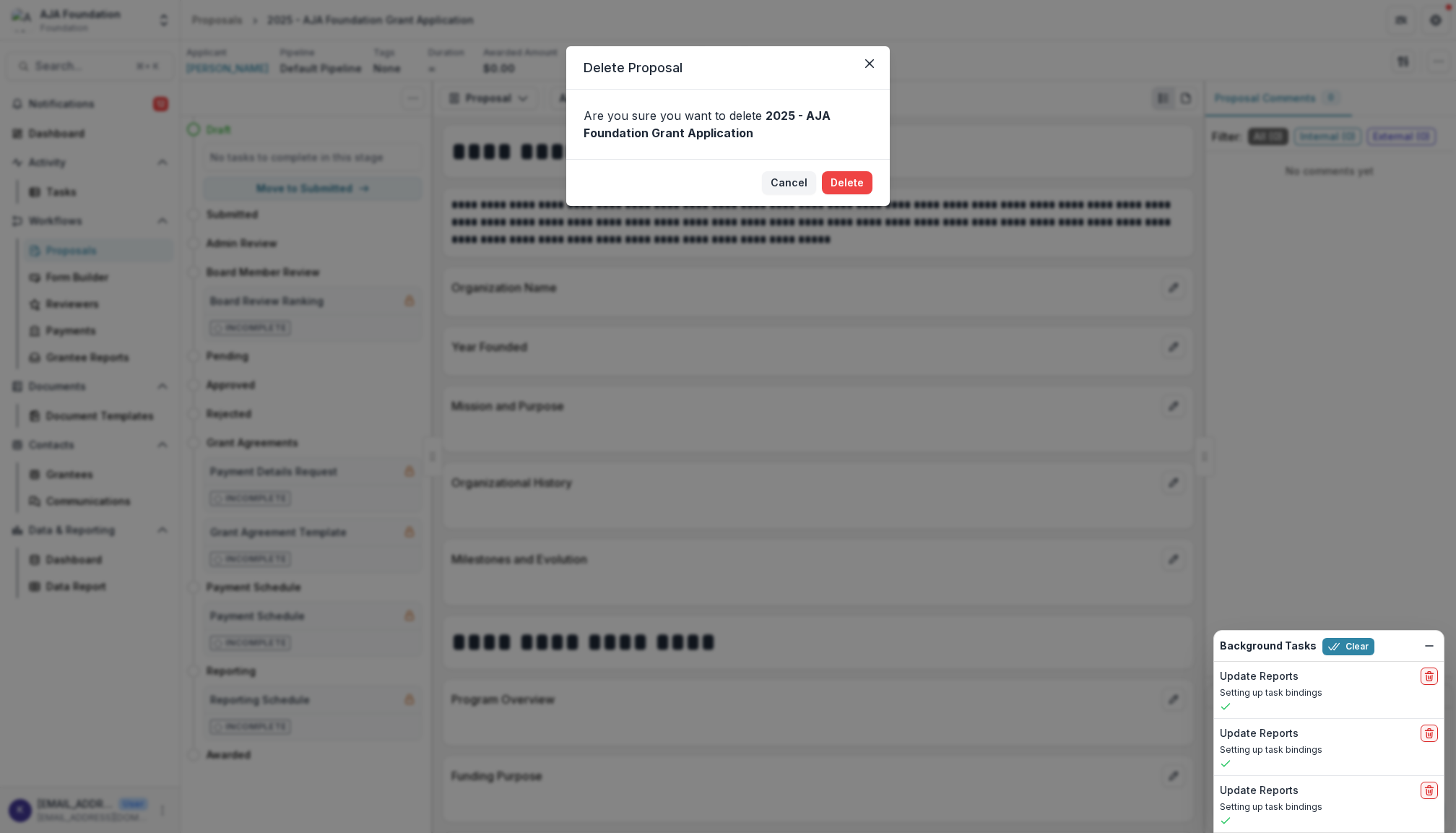
drag, startPoint x: 856, startPoint y: 182, endPoint x: 929, endPoint y: 99, distance: 110.5
click at [925, 100] on div "Delete Proposal Are you sure you want to delete 2025 - AJA Foundation Grant App…" at bounding box center [728, 416] width 1456 height 833
click at [857, 179] on button "Delete" at bounding box center [847, 183] width 50 height 23
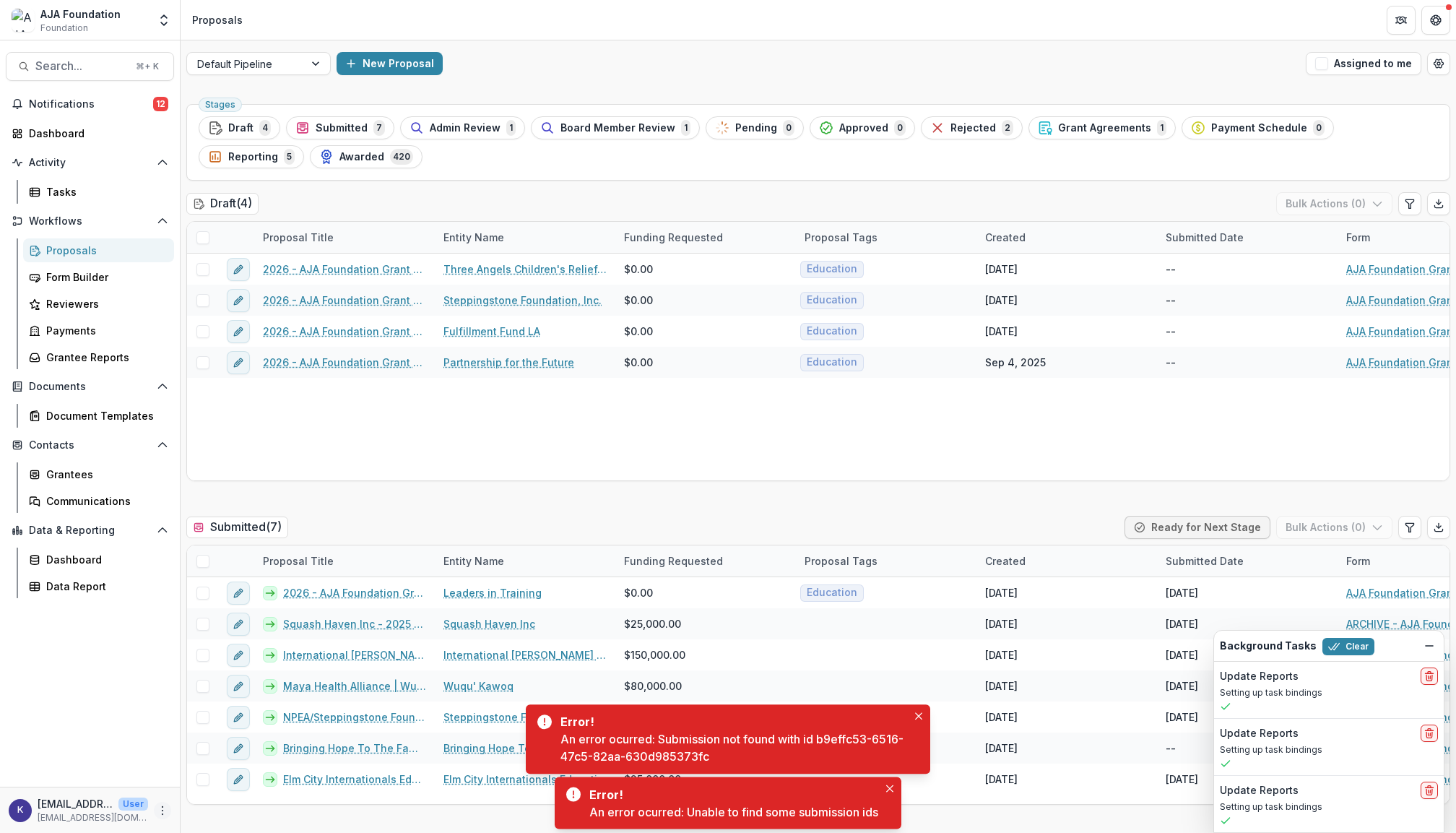
click at [159, 817] on button "More" at bounding box center [162, 811] width 18 height 18
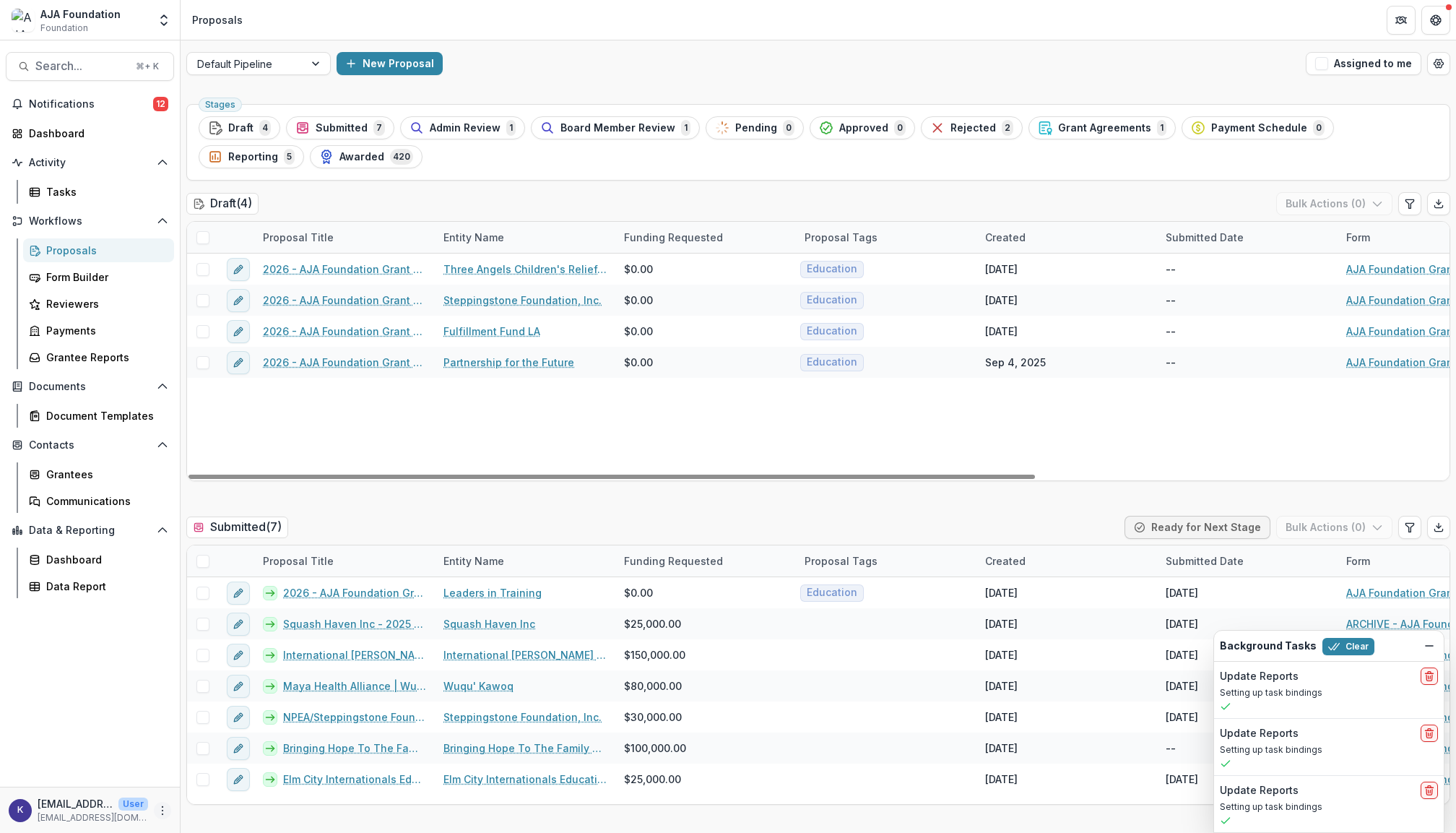
click at [158, 816] on icon "More" at bounding box center [162, 811] width 11 height 11
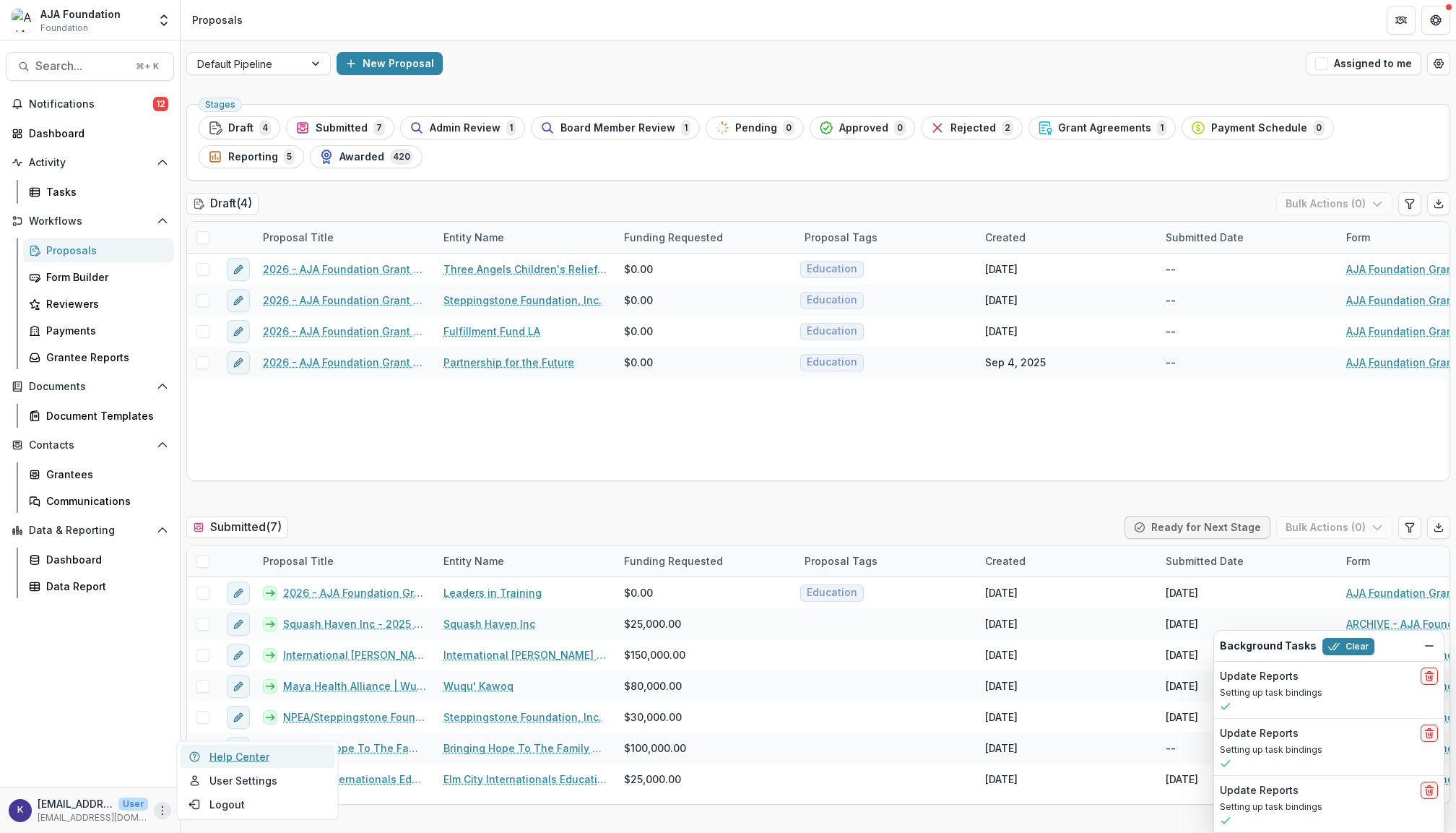
click at [220, 756] on link "Help Center" at bounding box center [258, 757] width 154 height 24
click at [405, 64] on button "New Proposal" at bounding box center [390, 64] width 106 height 23
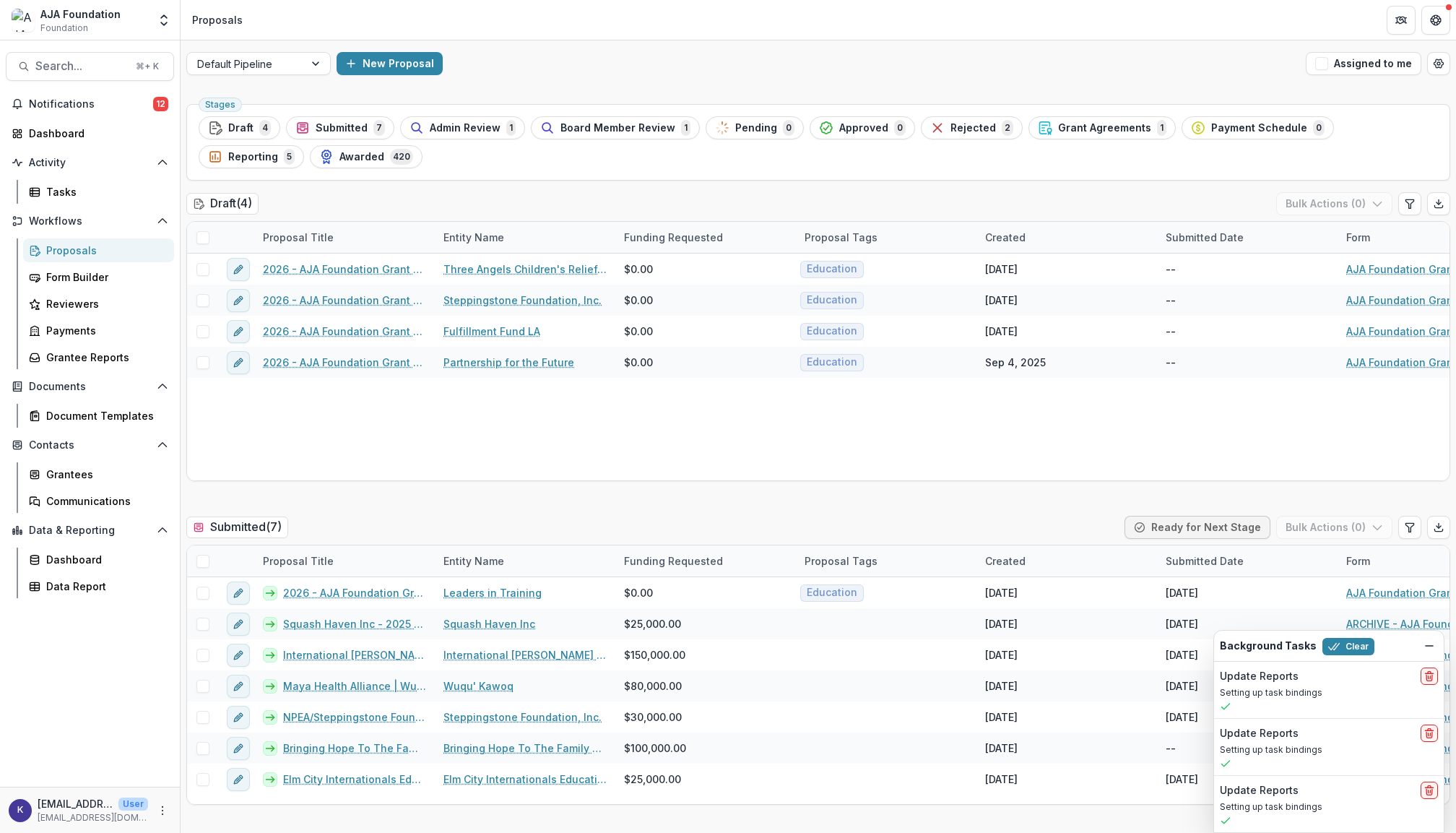
drag, startPoint x: 901, startPoint y: 365, endPoint x: 877, endPoint y: 365, distance: 24.0
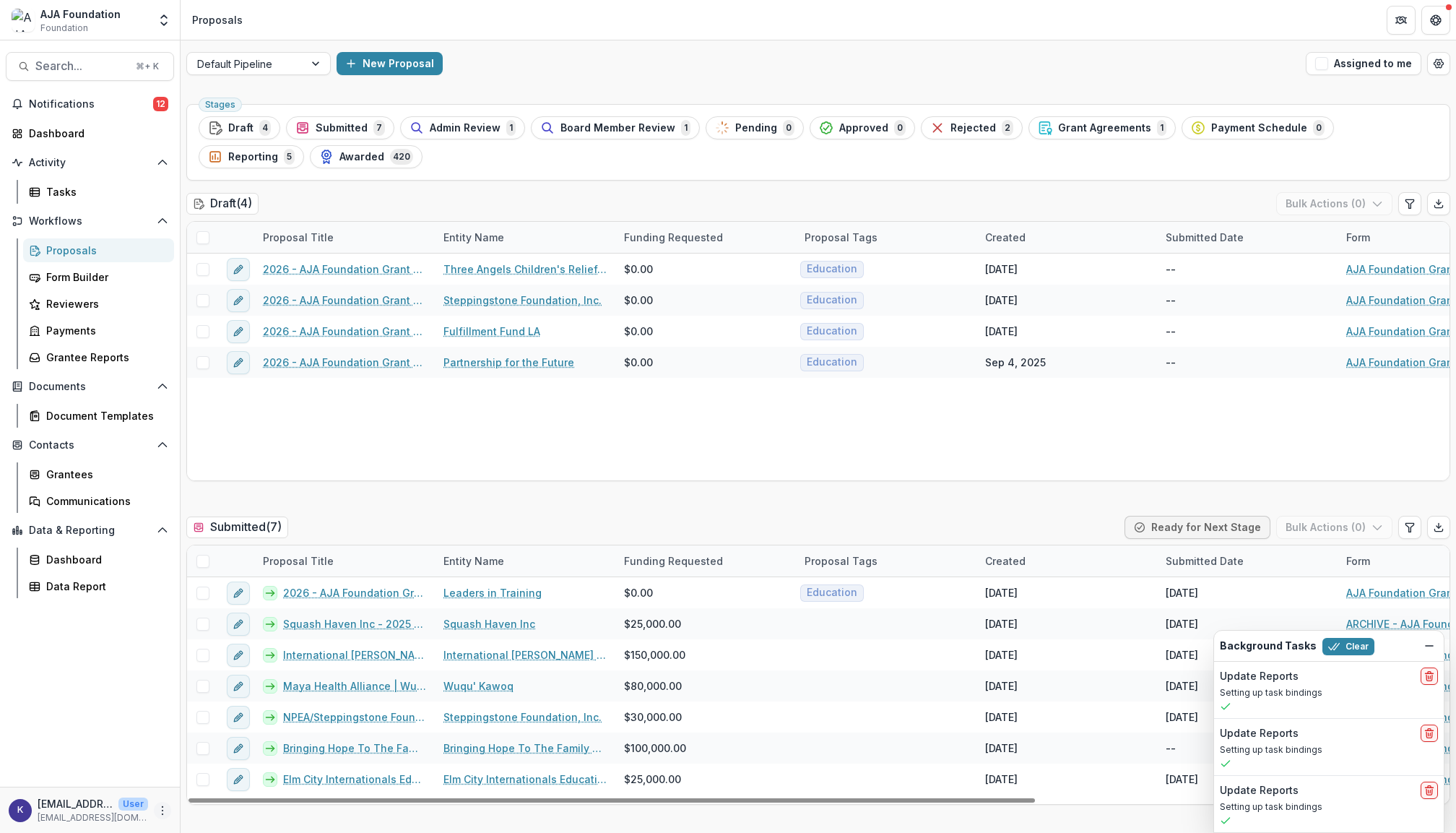
click at [161, 814] on icon "More" at bounding box center [162, 811] width 11 height 11
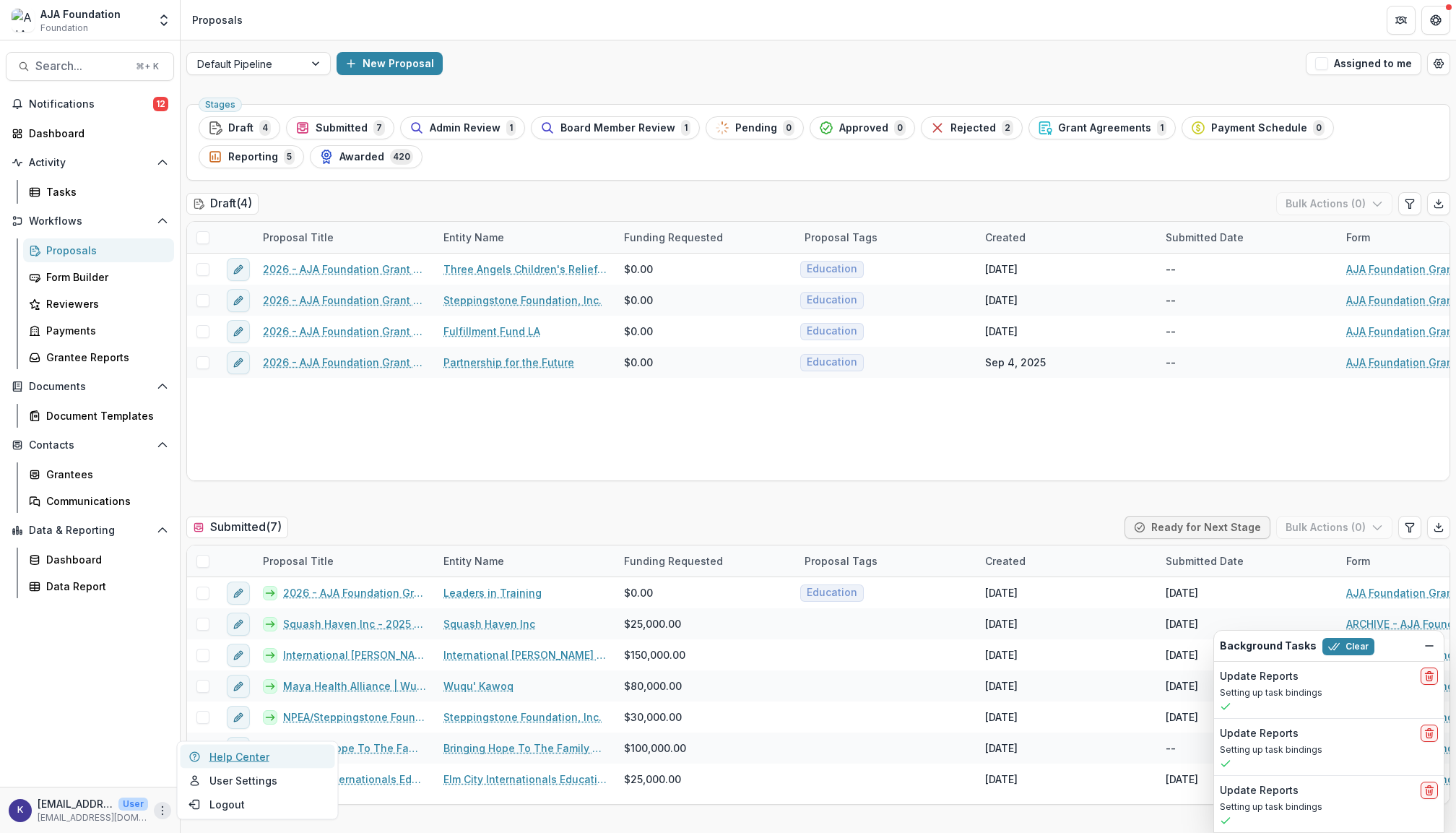
click at [242, 758] on link "Help Center" at bounding box center [258, 757] width 154 height 24
click at [161, 817] on button "More" at bounding box center [162, 811] width 18 height 18
click at [229, 755] on link "Help Center" at bounding box center [258, 757] width 154 height 24
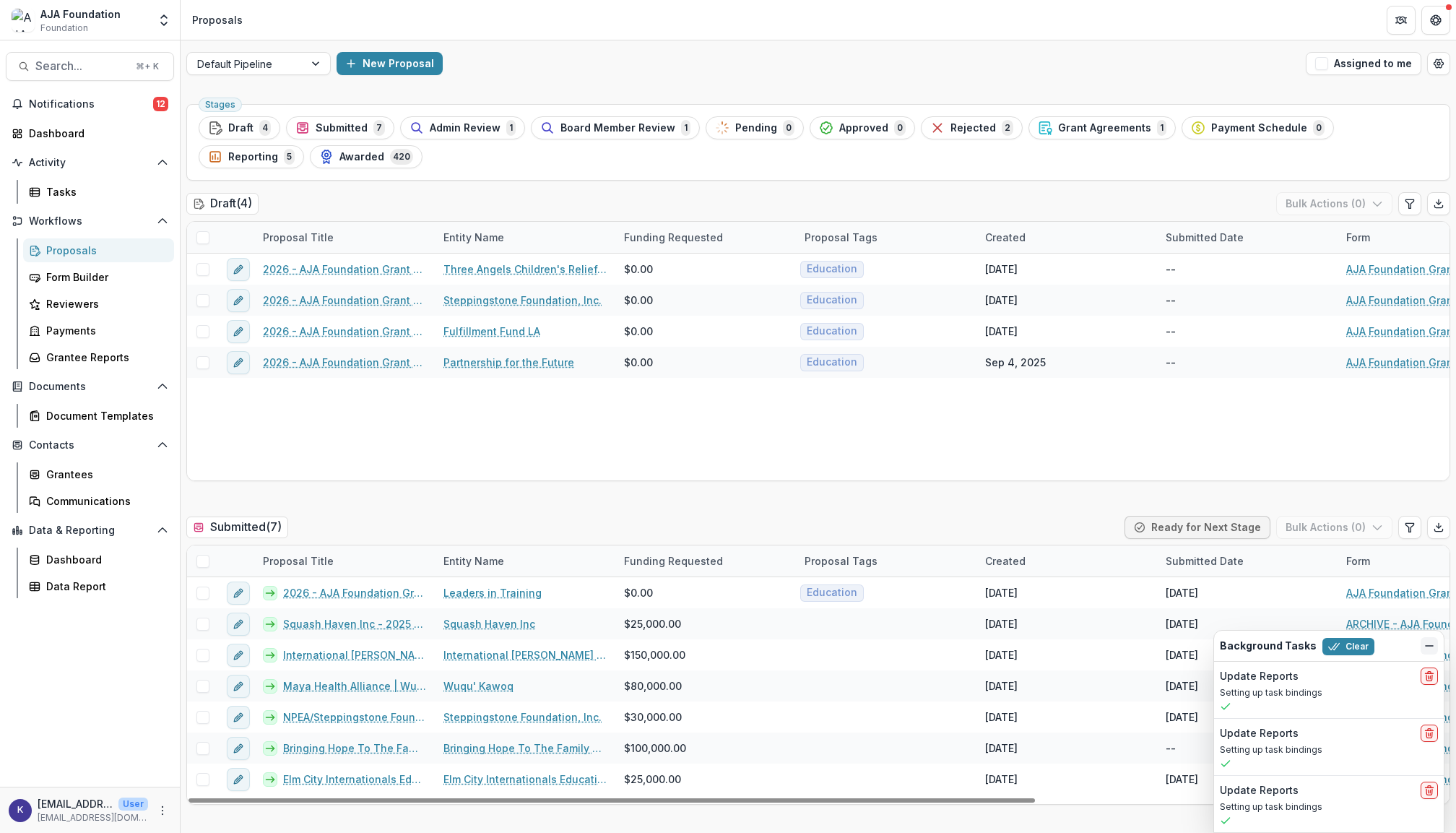
click at [1434, 652] on icon "Dismiss" at bounding box center [1430, 646] width 11 height 11
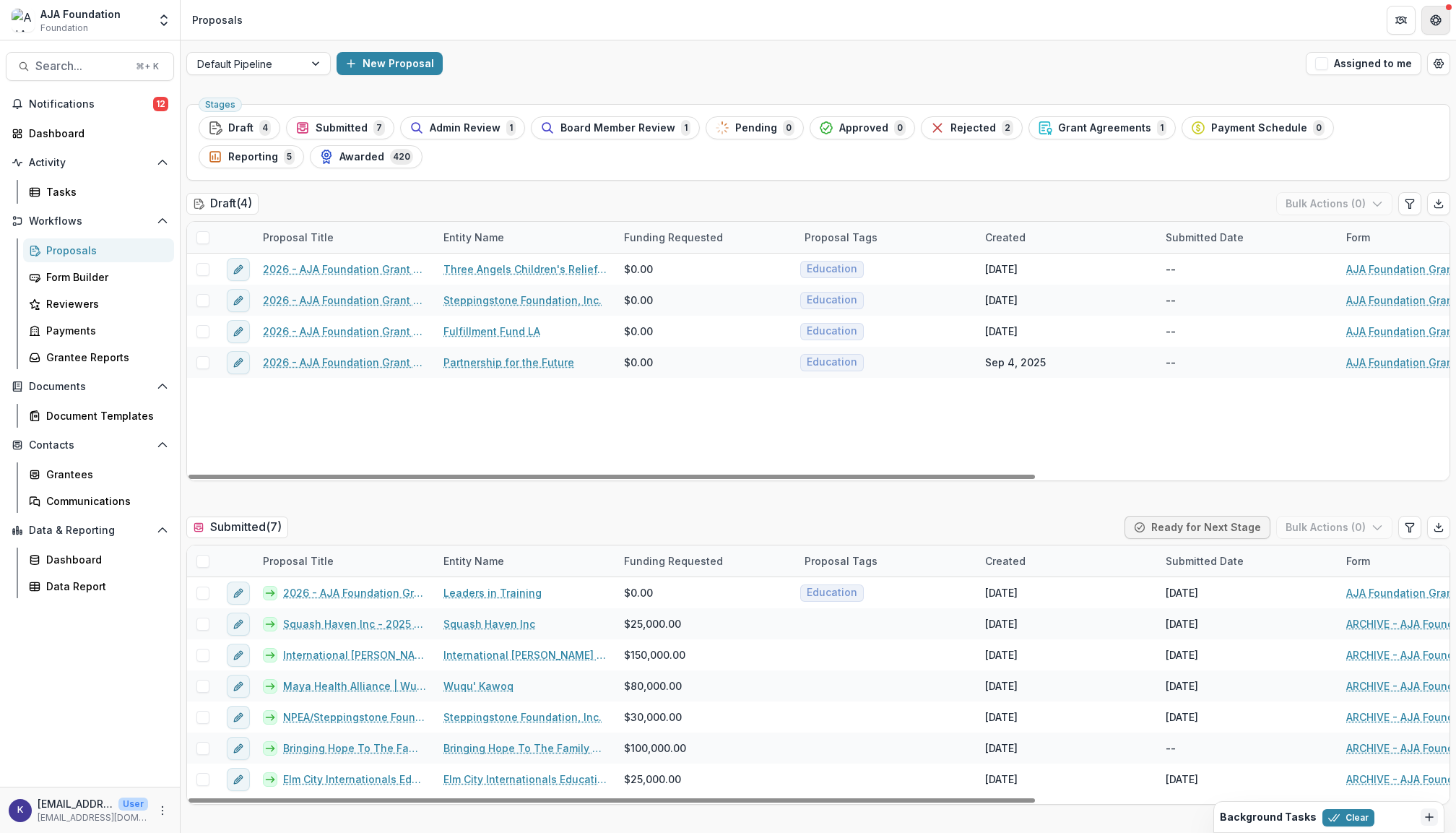
click at [1437, 14] on icon "Get Help" at bounding box center [1436, 19] width 11 height 11
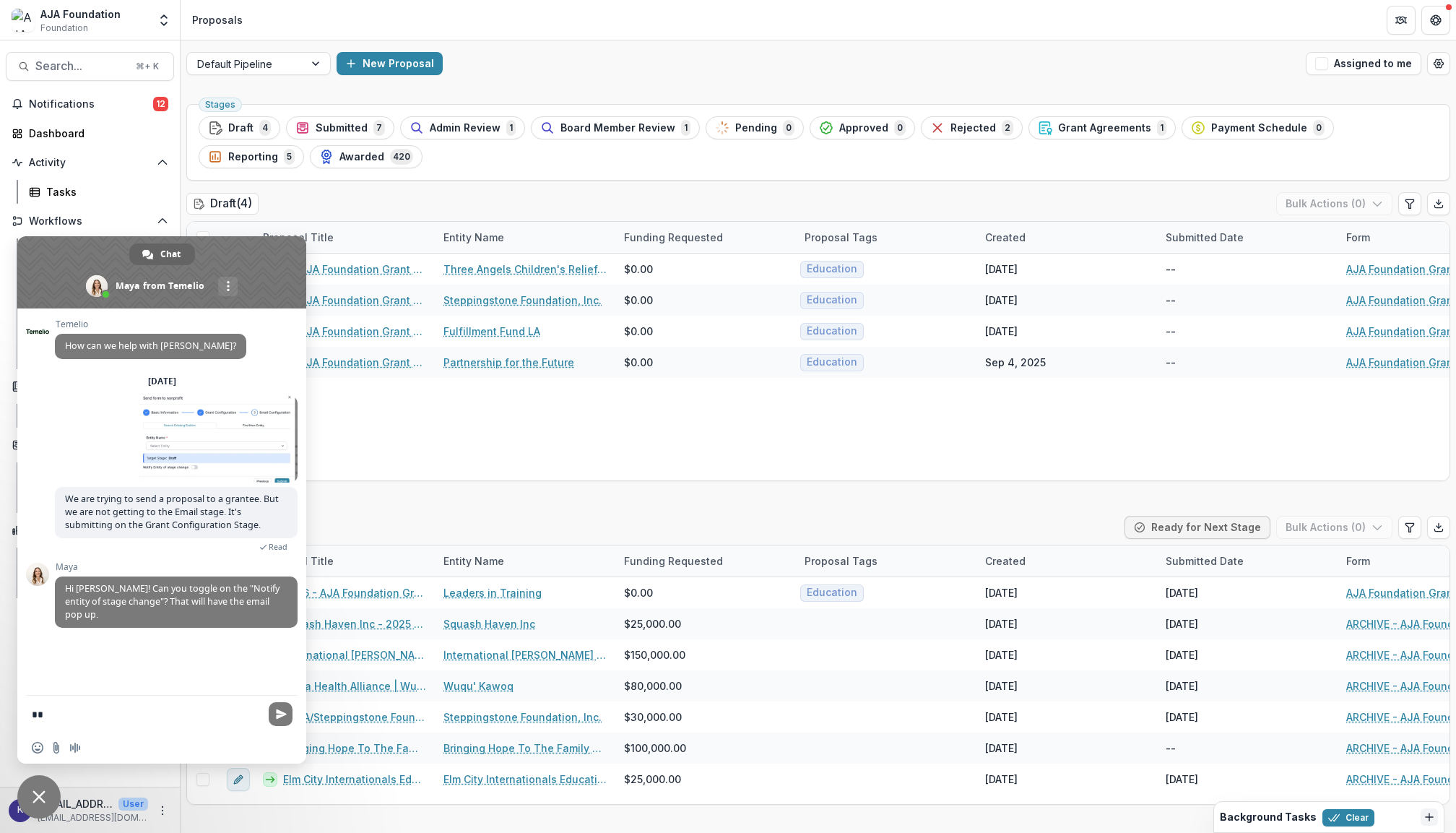
type textarea "*"
type textarea "**********"
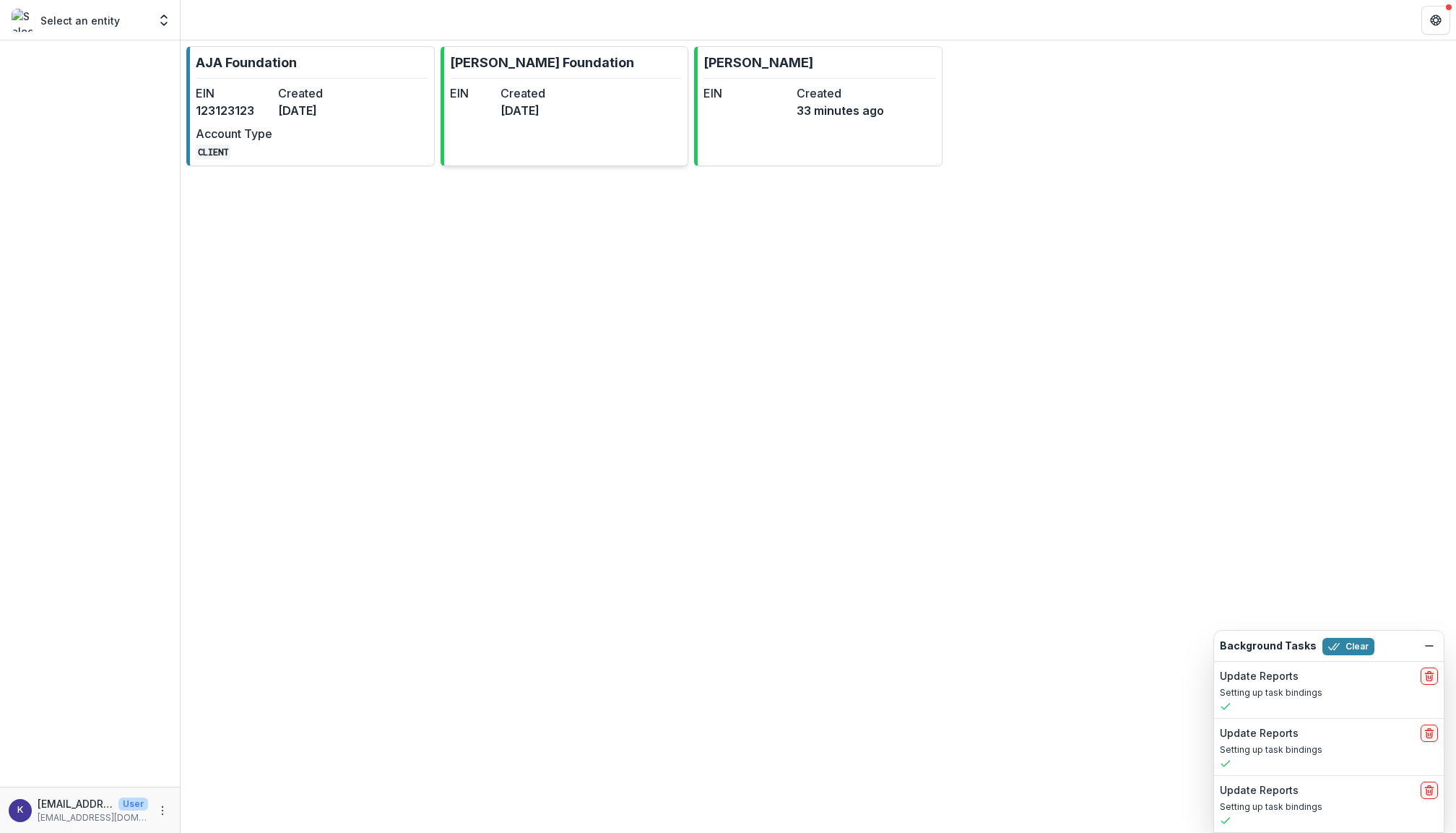
click at [545, 91] on dt "Created" at bounding box center [523, 94] width 45 height 18
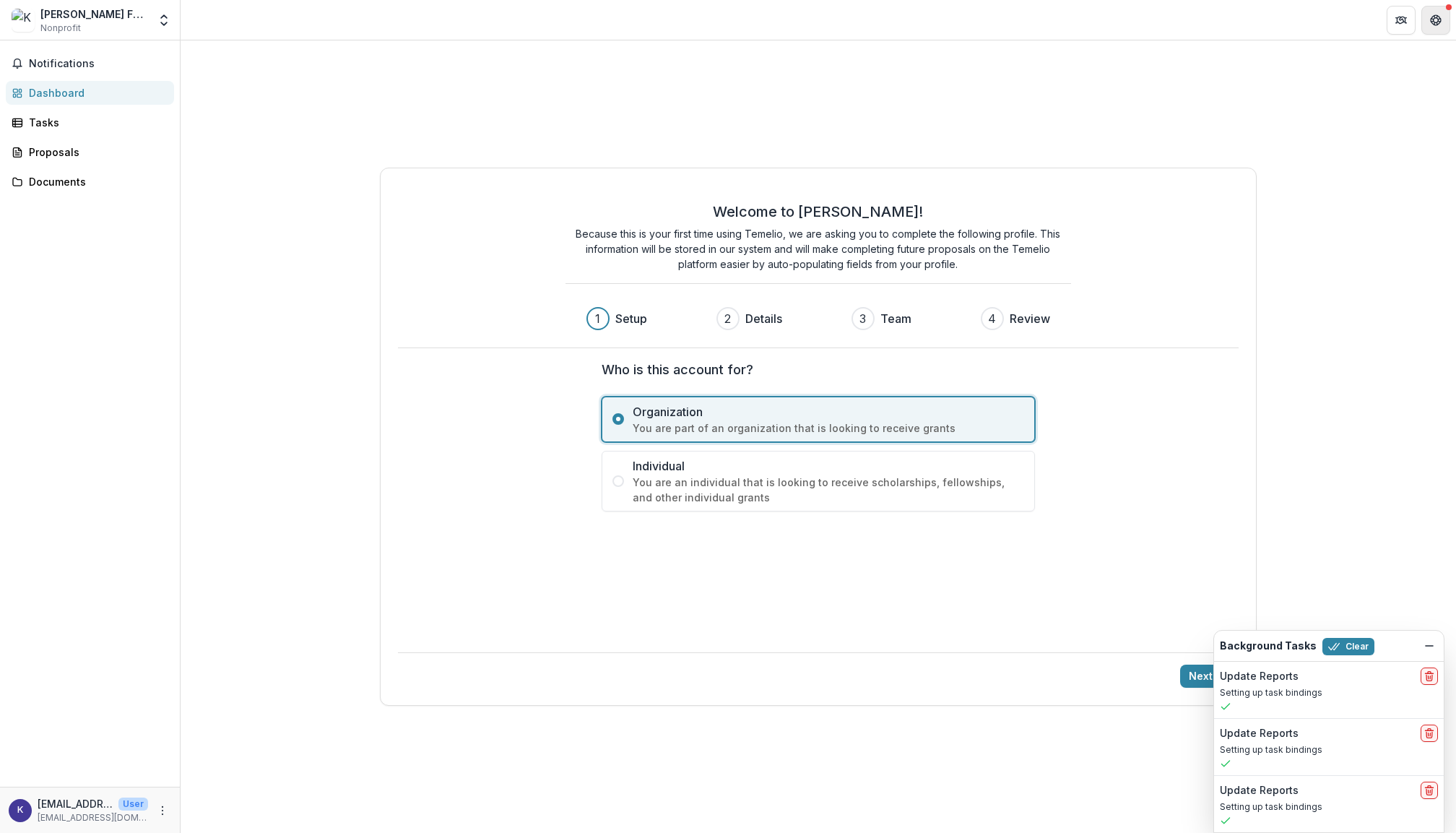
click at [1430, 25] on icon "Get Help" at bounding box center [1436, 19] width 11 height 11
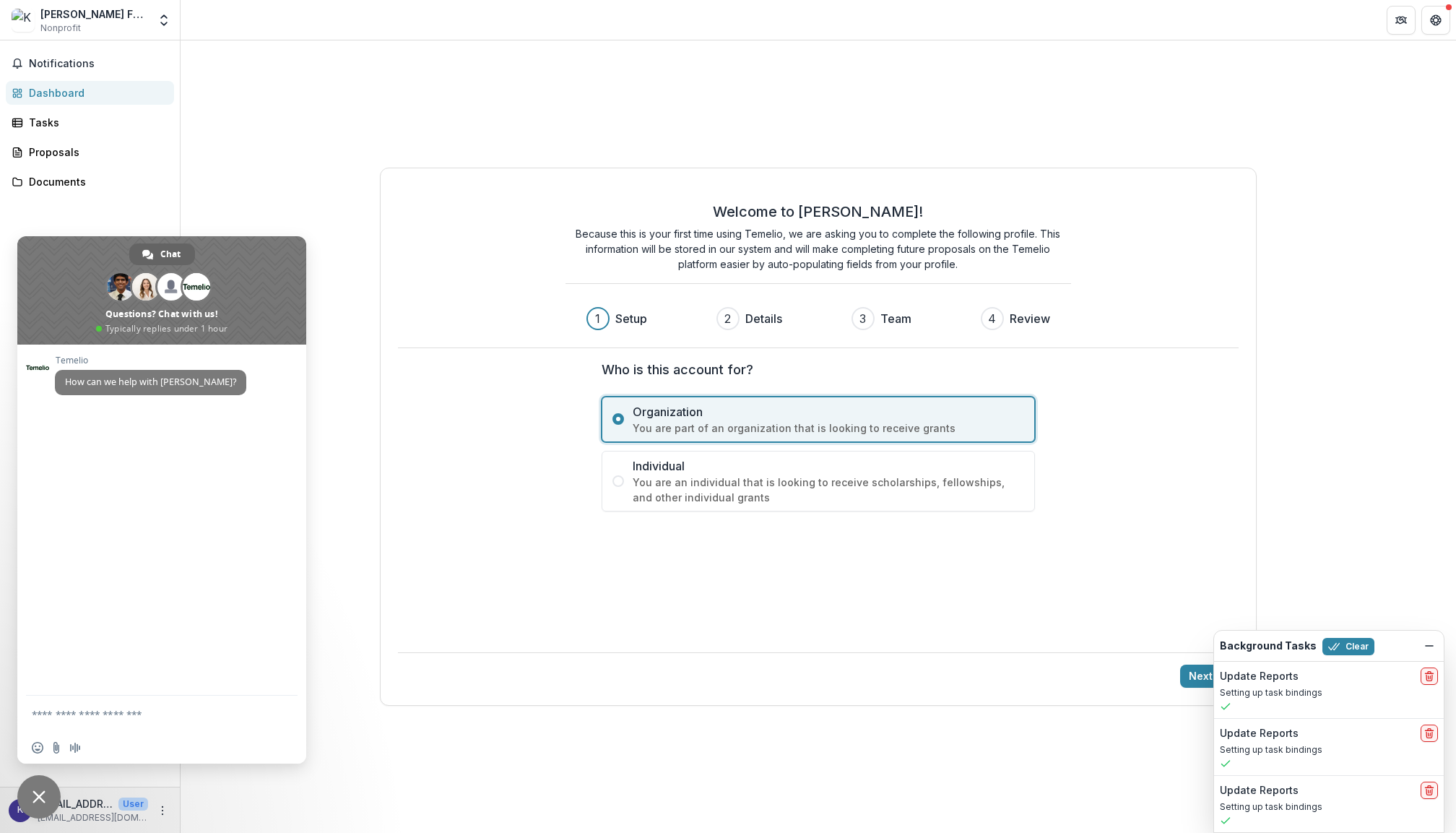
click at [827, 100] on div "Welcome to [PERSON_NAME]! Because this is your first time using Temelio, we are…" at bounding box center [818, 437] width 1276 height 793
click at [111, 12] on div "[PERSON_NAME] Foundation" at bounding box center [94, 13] width 108 height 15
click at [33, 796] on span "Close chat" at bounding box center [39, 797] width 13 height 13
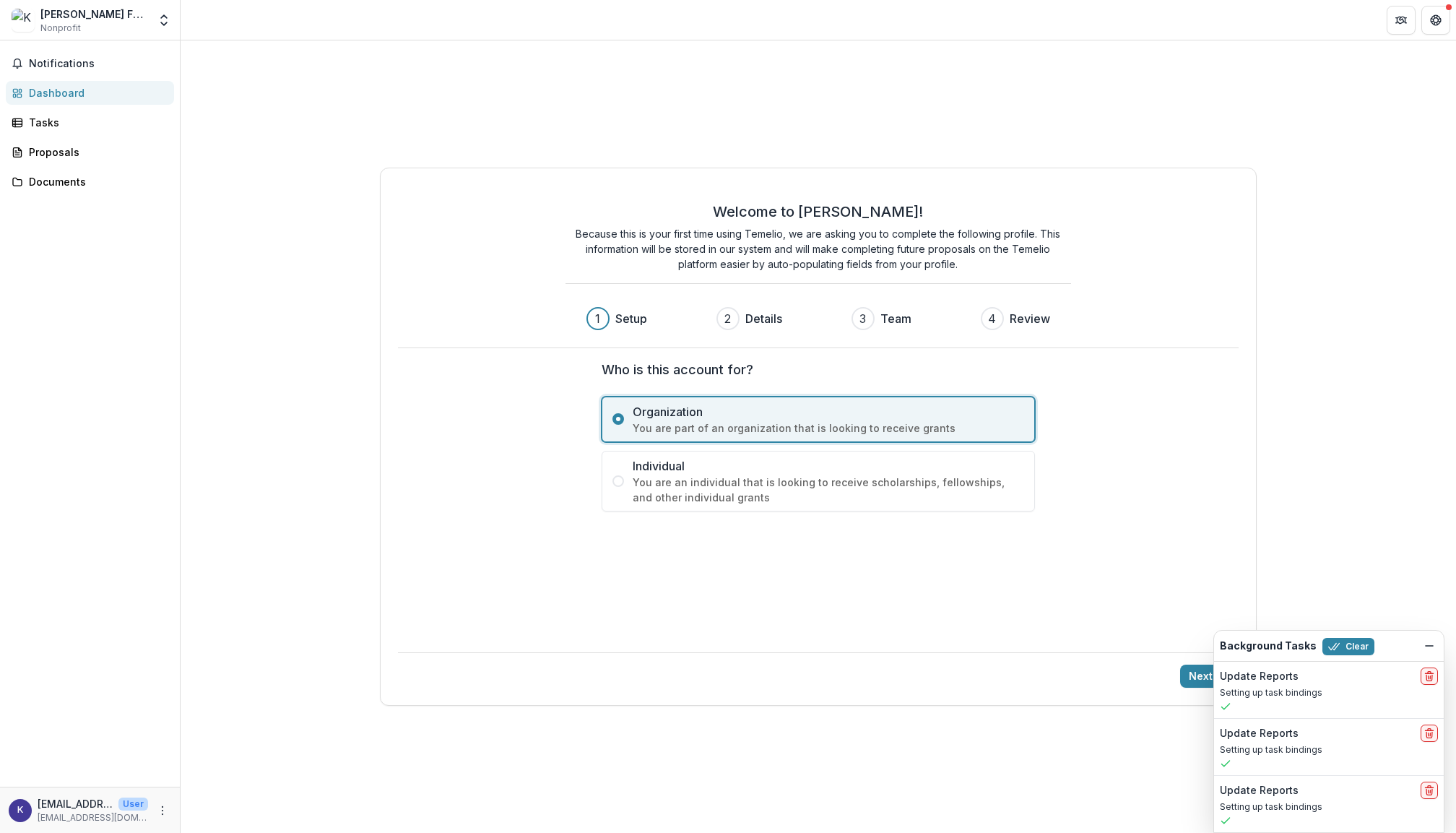
click at [161, 39] on div "[PERSON_NAME] Foundation Nonprofit Foundations AJA Foundation Nonprofits [PERSO…" at bounding box center [90, 23] width 180 height 34
click at [161, 36] on div "[PERSON_NAME] Foundation Nonprofit Foundations AJA Foundation Nonprofits [PERSO…" at bounding box center [90, 23] width 180 height 34
click at [161, 7] on button "Open entity switcher" at bounding box center [163, 20] width 20 height 29
click at [86, 77] on div "AJA Foundation" at bounding box center [54, 79] width 79 height 15
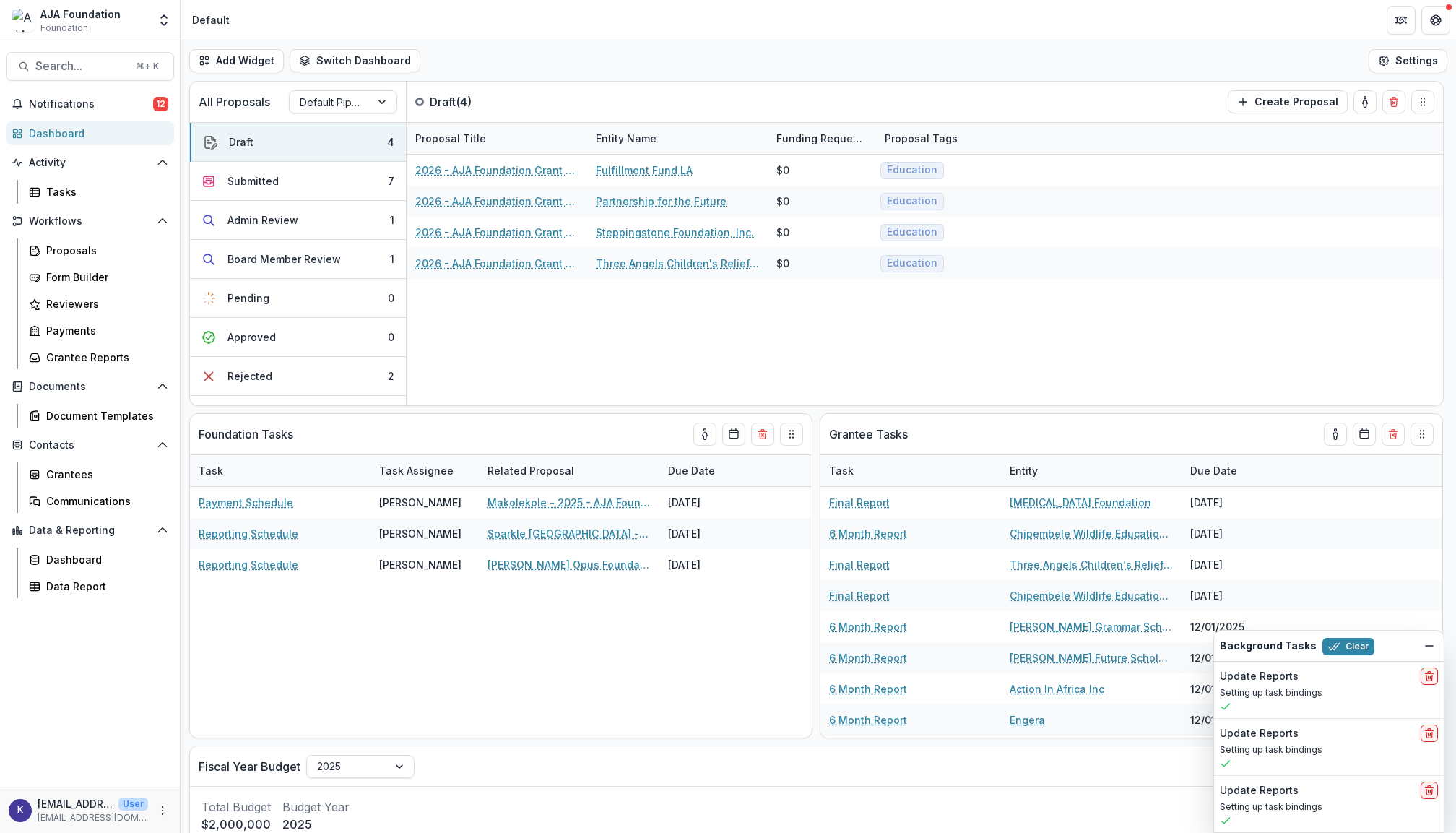
click at [29, 23] on img at bounding box center [23, 20] width 23 height 23
click at [1436, 18] on icon "Get Help" at bounding box center [1437, 16] width 4 height 3
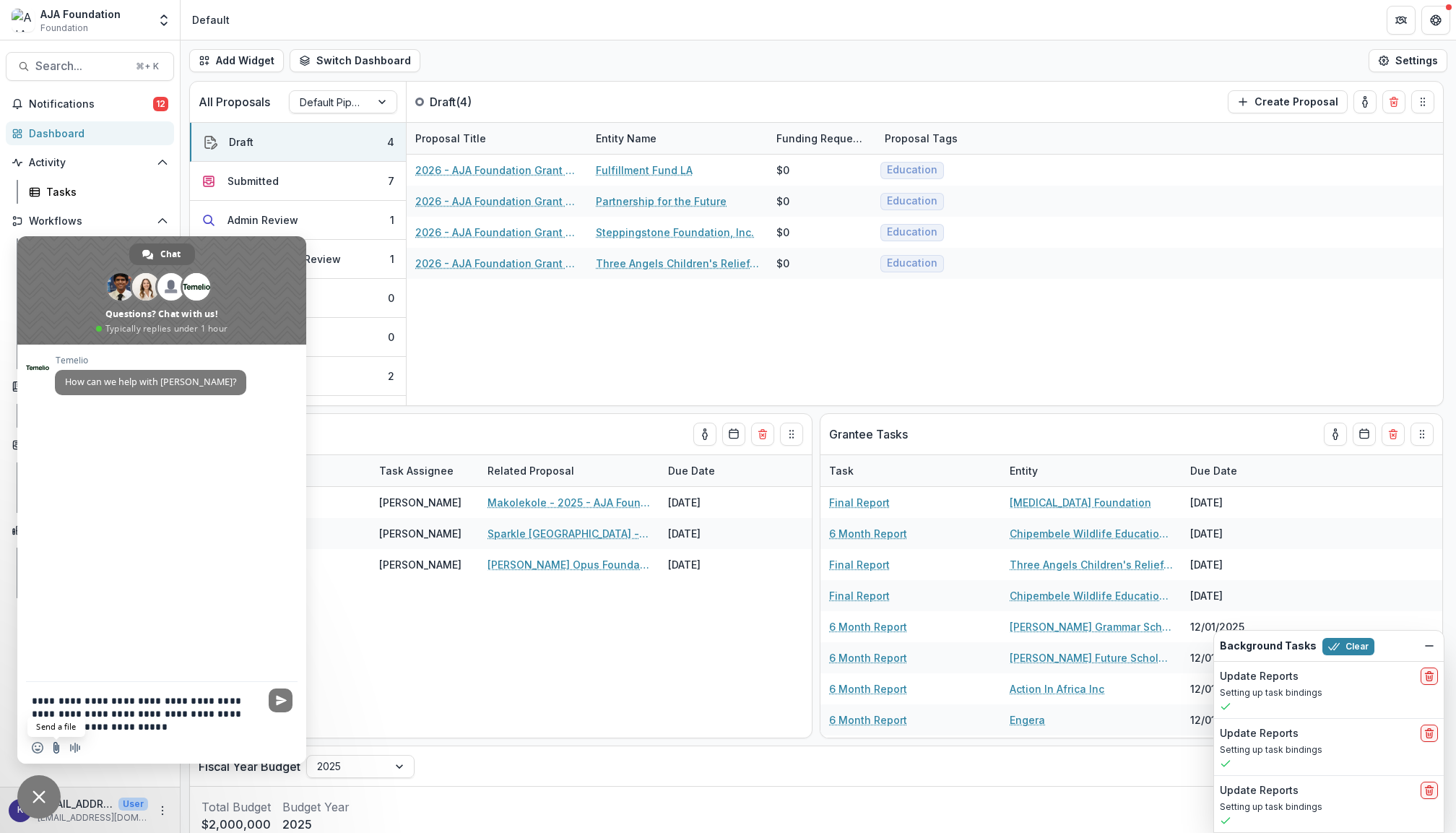
type textarea "**********"
click at [56, 749] on input "Send a file" at bounding box center [56, 747] width 11 height 11
click at [211, 724] on textarea "**********" at bounding box center [146, 713] width 228 height 38
type textarea "**********"
click at [284, 705] on span "Send" at bounding box center [281, 701] width 11 height 11
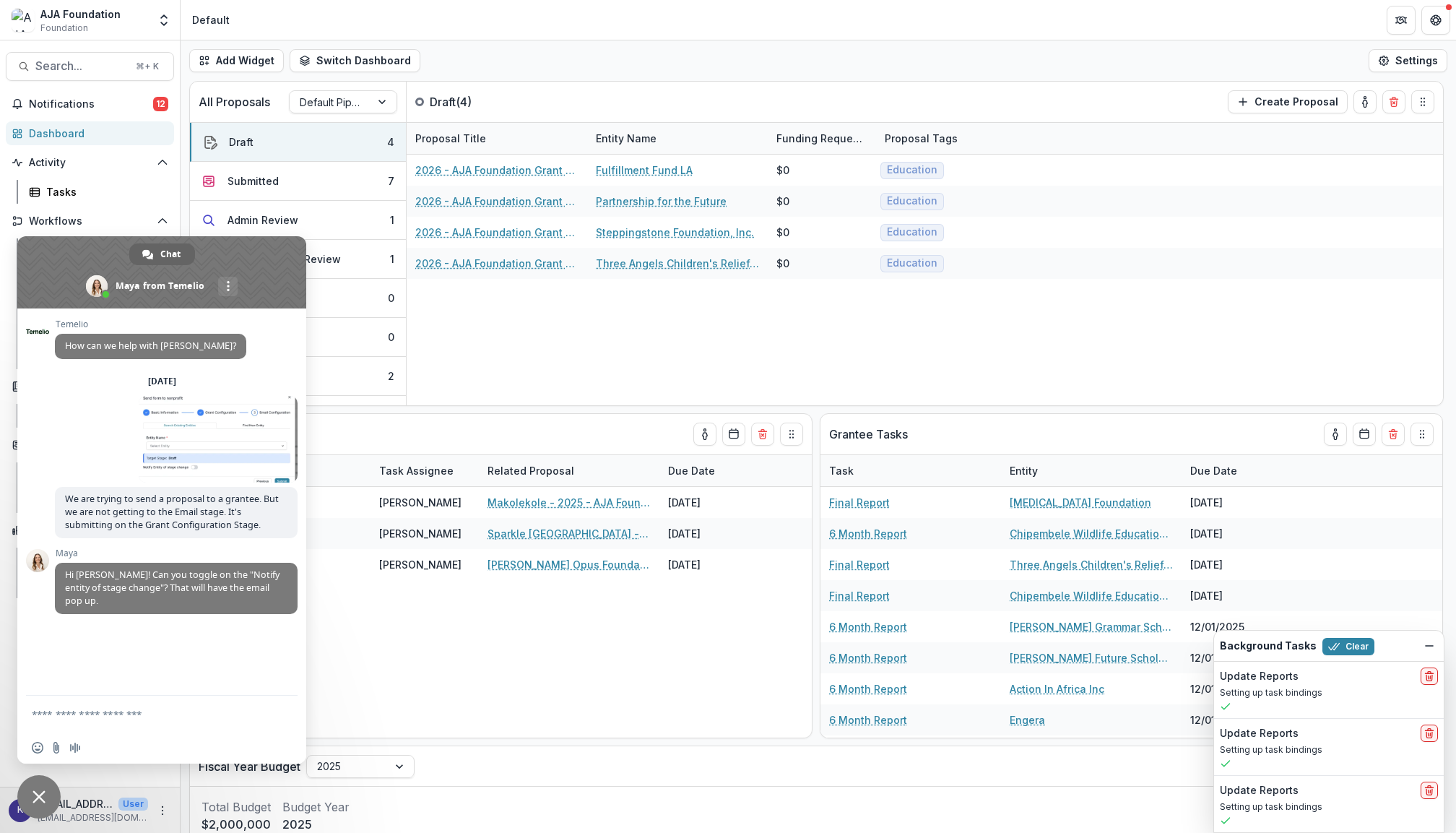
click at [425, 26] on header "Default" at bounding box center [818, 19] width 1276 height 40
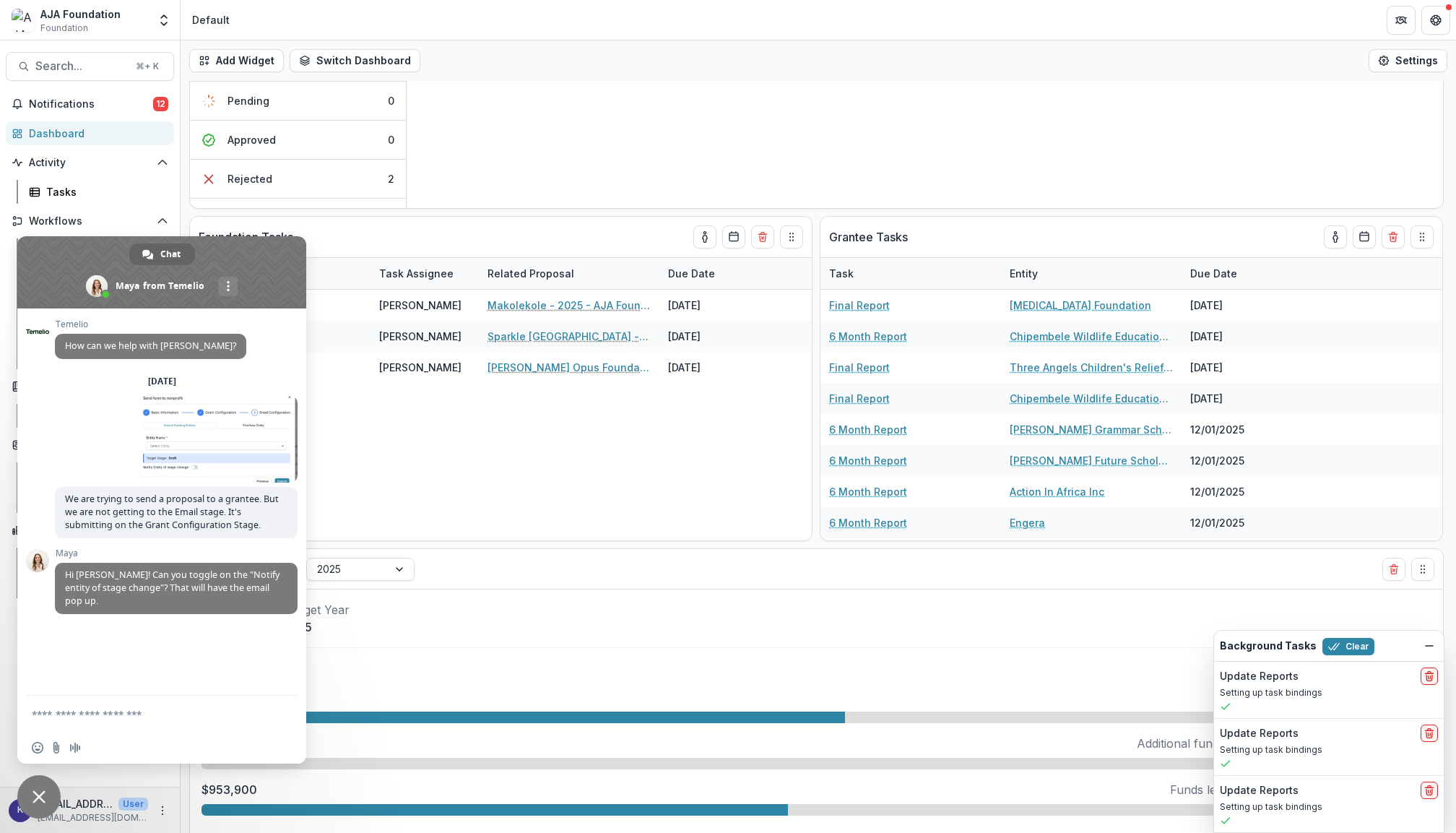
scroll to position [258, 0]
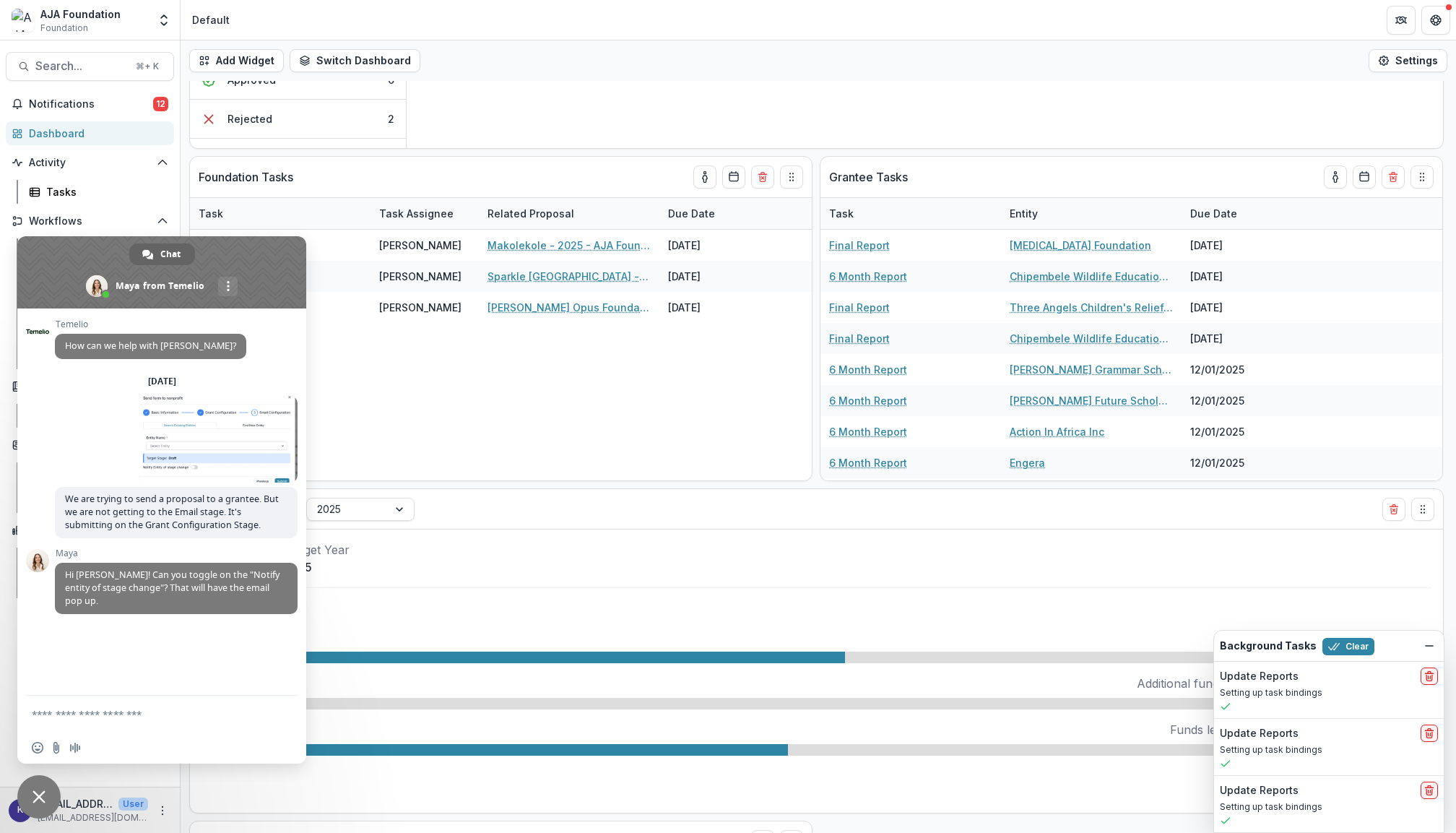
click at [44, 799] on span "Close chat" at bounding box center [39, 797] width 13 height 13
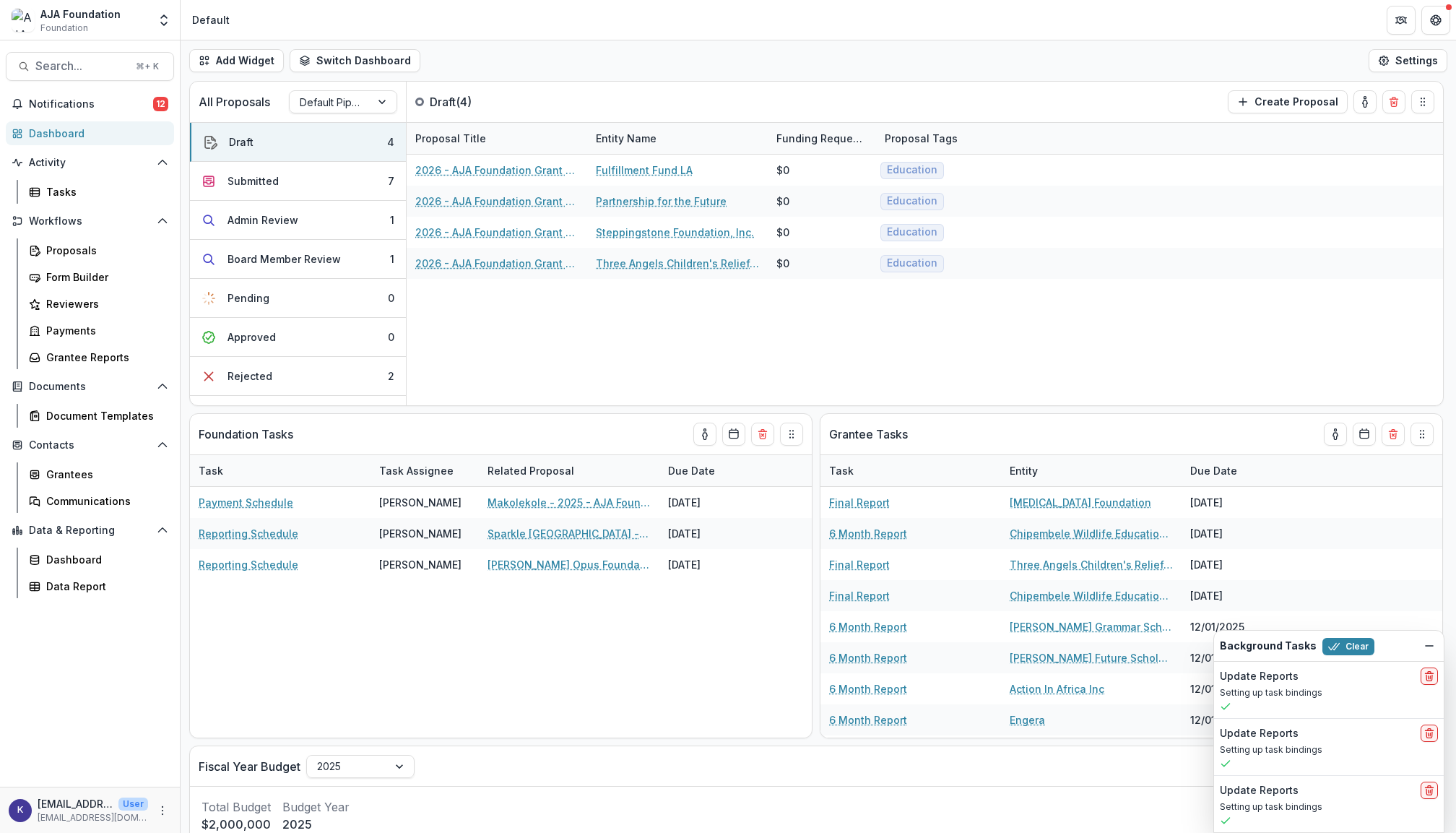
scroll to position [0, 0]
click at [85, 250] on div "Proposals" at bounding box center [104, 250] width 116 height 15
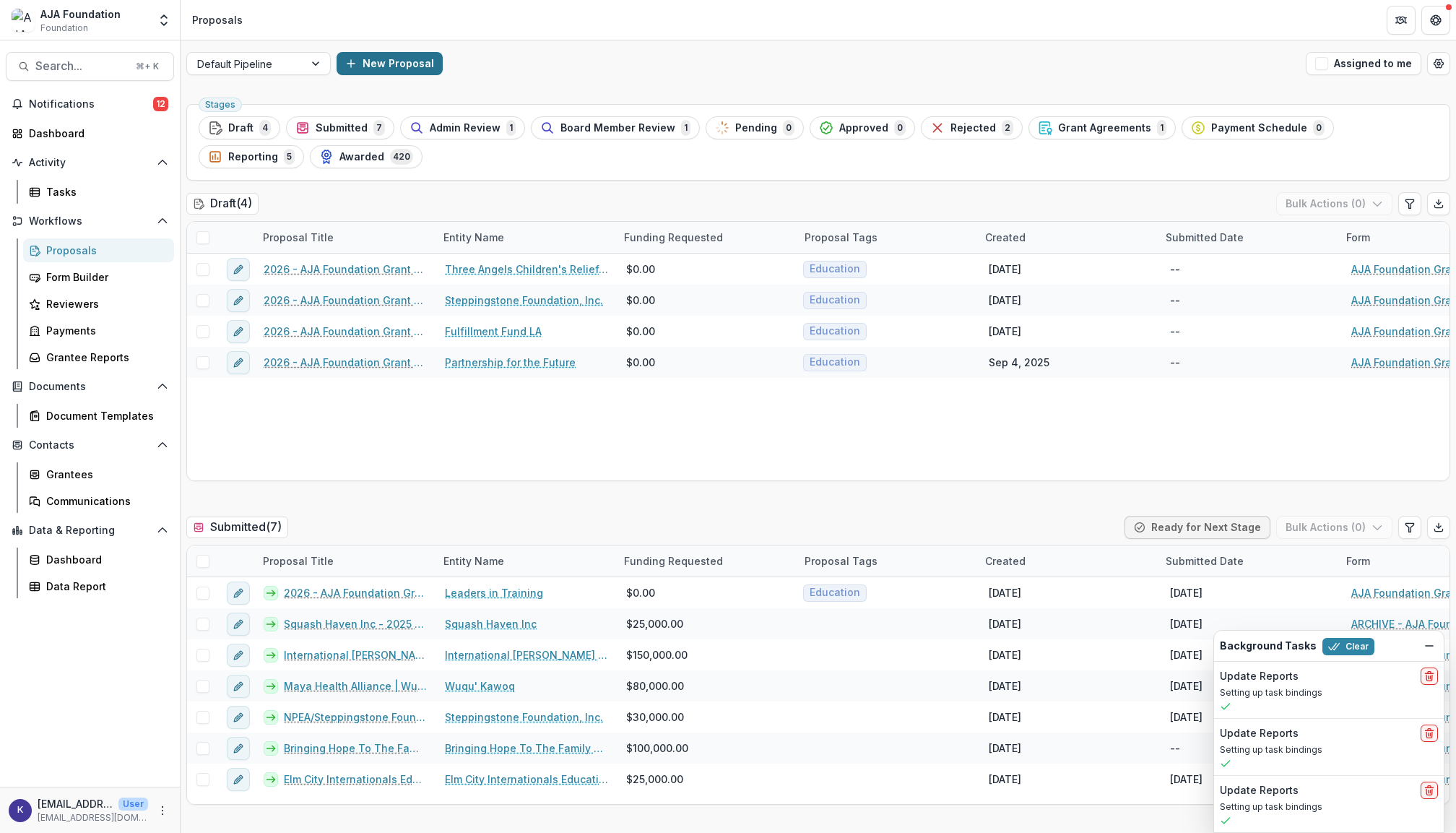
click at [422, 58] on button "New Proposal" at bounding box center [390, 64] width 106 height 23
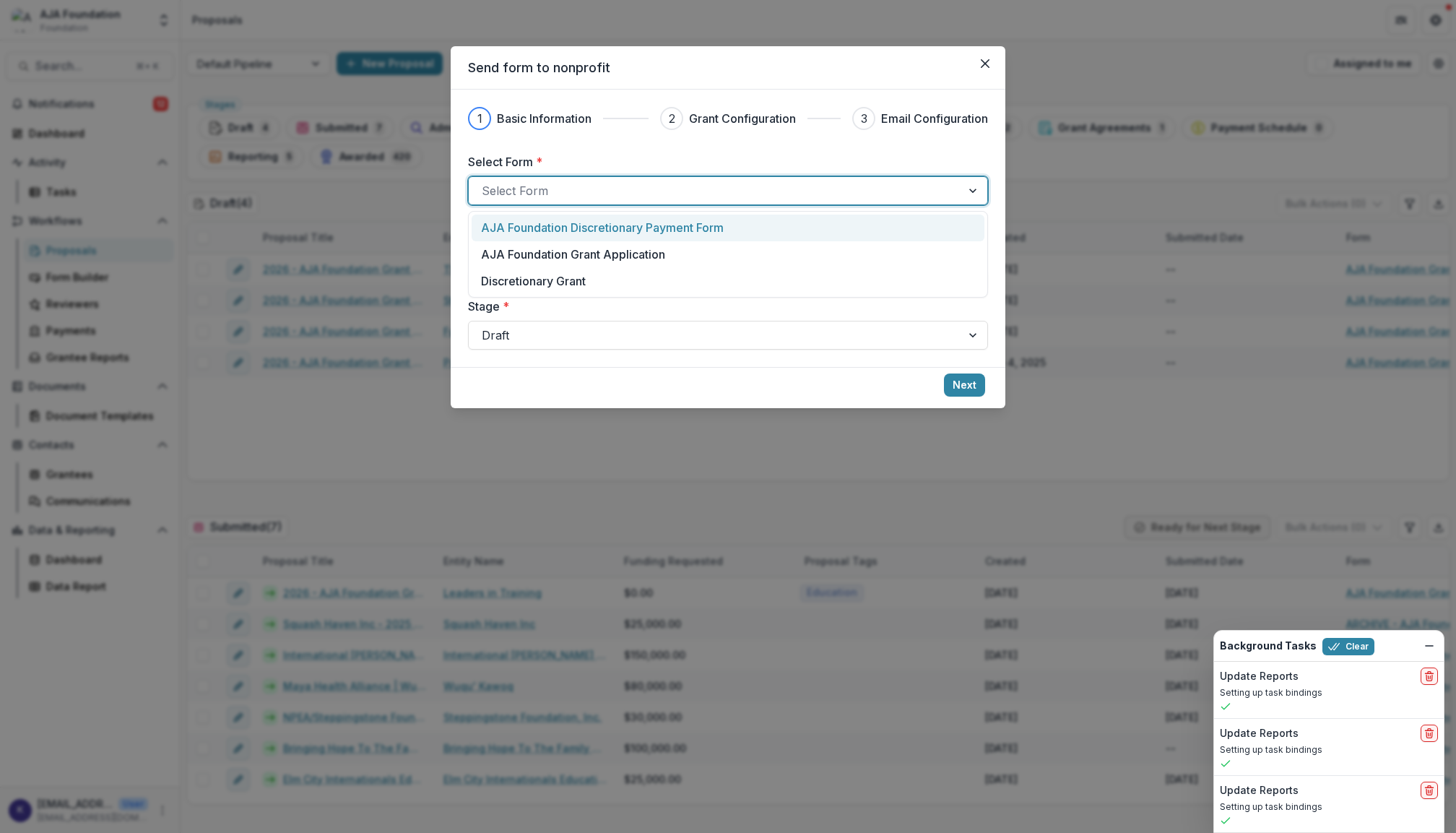
click at [625, 191] on div at bounding box center [714, 191] width 467 height 20
click at [619, 229] on p "AJA Foundation Discretionary Payment Form" at bounding box center [602, 228] width 243 height 18
click at [633, 189] on p "AJA Foundation Discretionary Payment Form" at bounding box center [607, 191] width 250 height 18
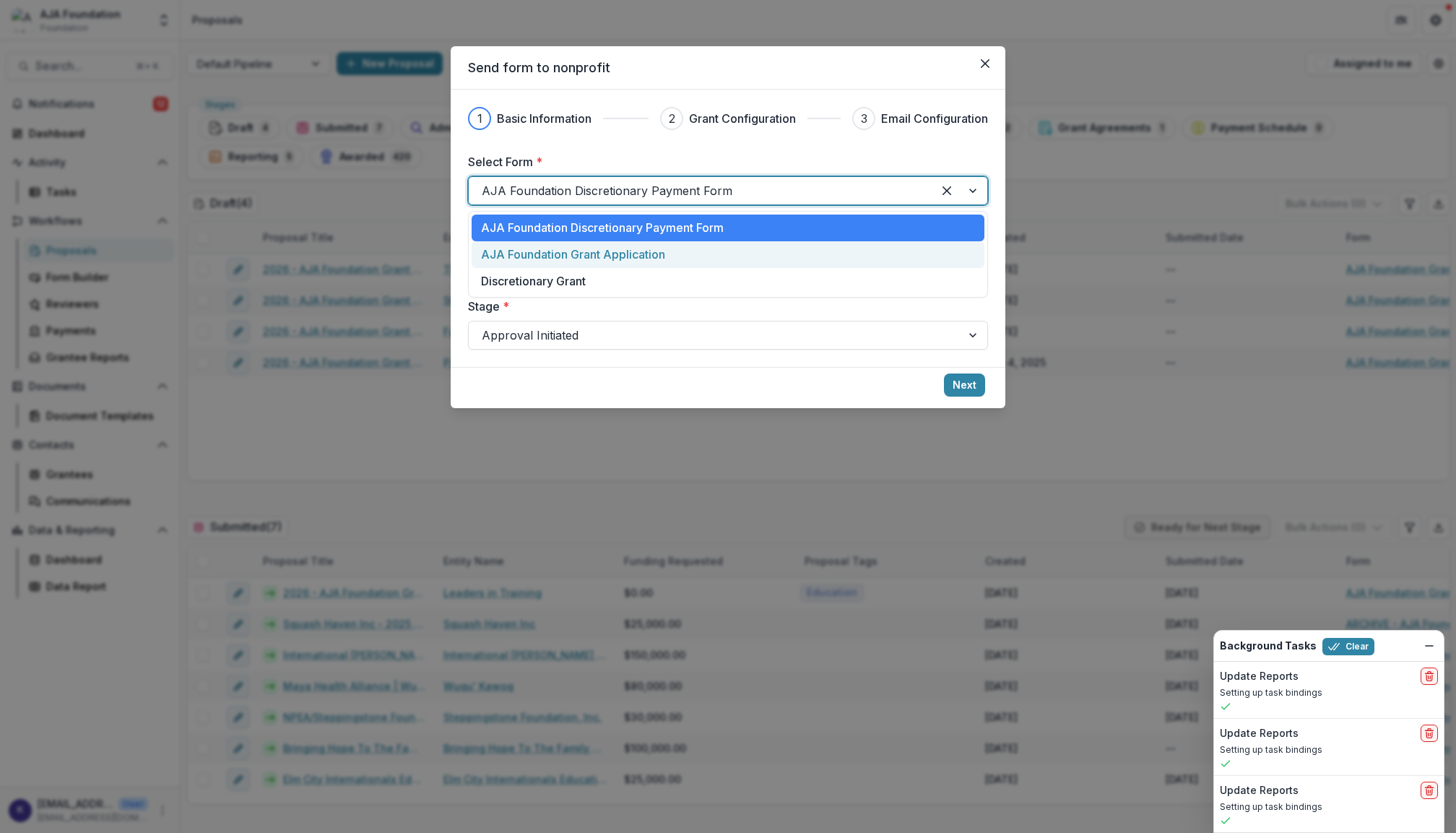
click at [624, 256] on p "AJA Foundation Grant Application" at bounding box center [573, 255] width 184 height 18
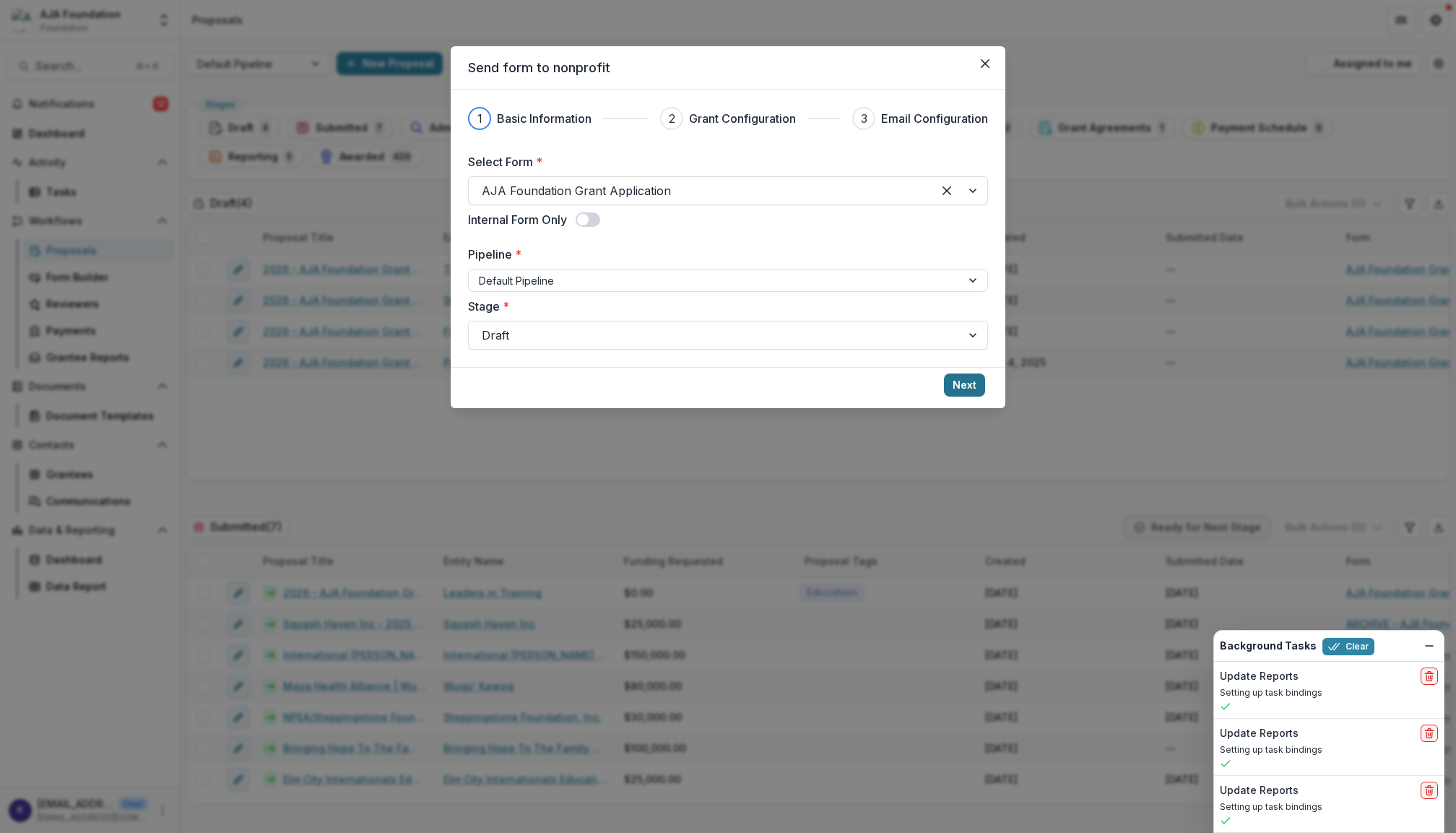
click at [963, 379] on button "Next" at bounding box center [965, 385] width 41 height 23
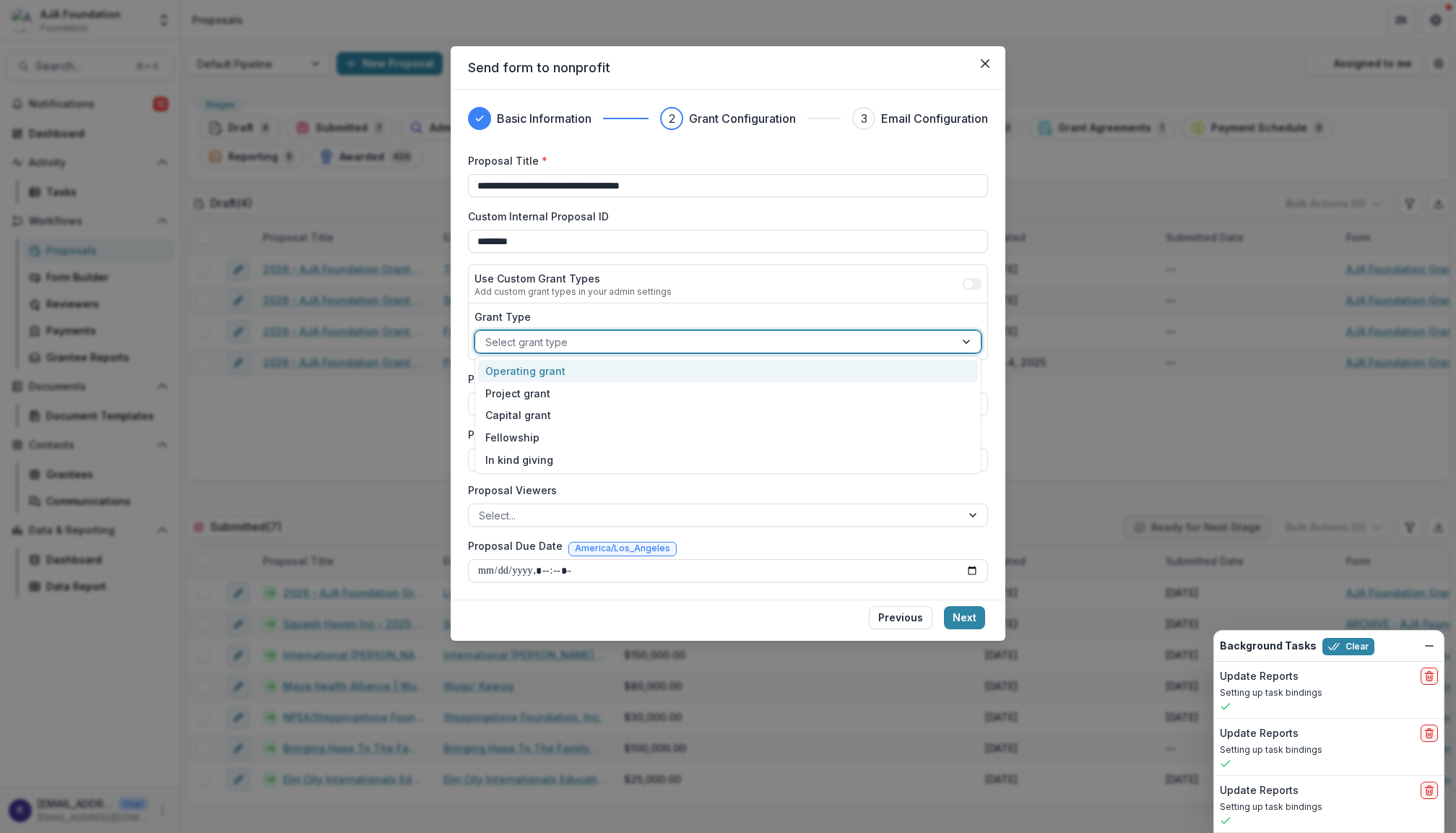
click at [624, 339] on div at bounding box center [714, 342] width 459 height 18
click at [611, 371] on div "Operating grant" at bounding box center [728, 371] width 499 height 22
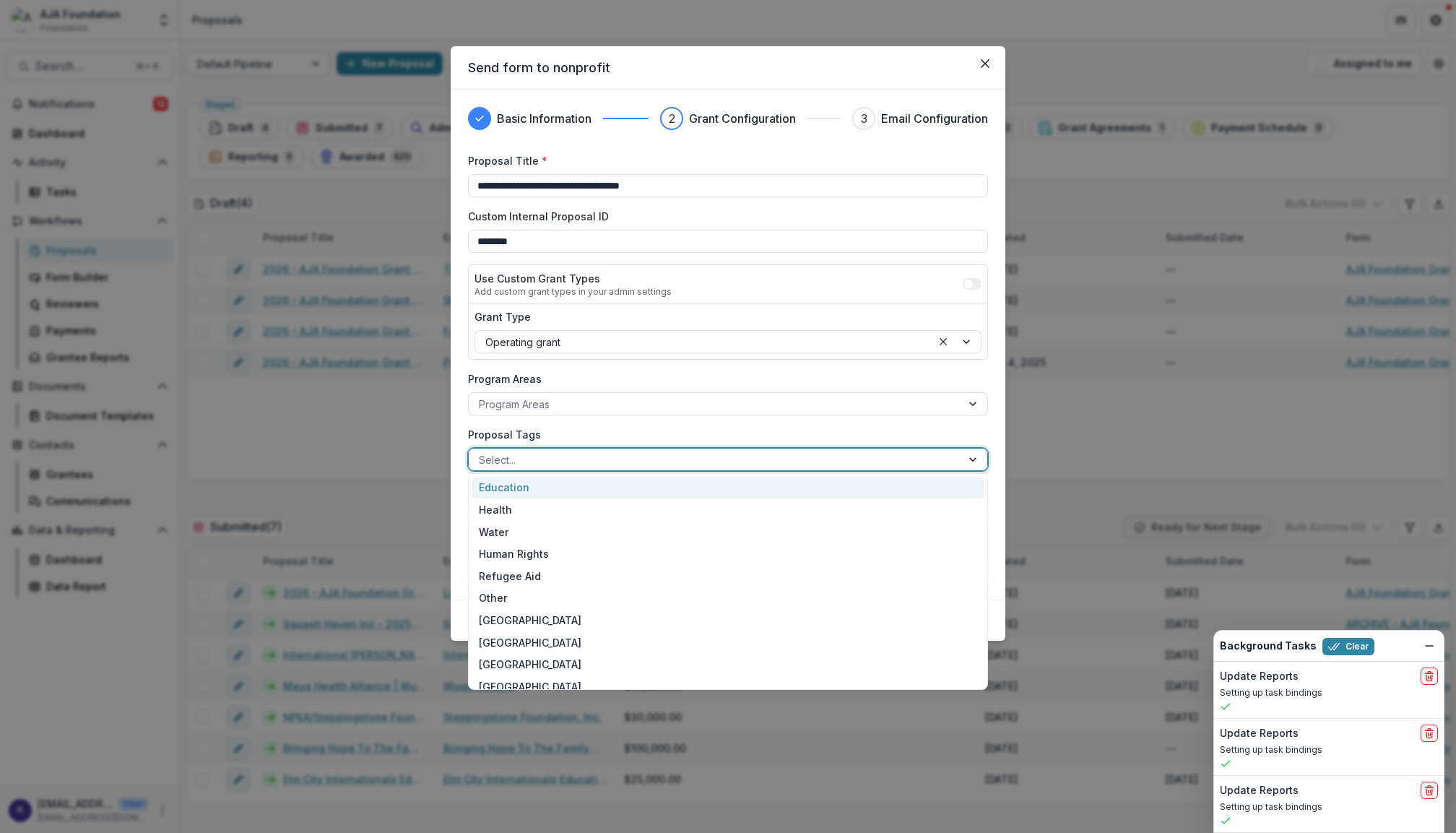
click at [900, 451] on div at bounding box center [715, 460] width 473 height 18
click at [877, 486] on div "Education" at bounding box center [728, 488] width 513 height 22
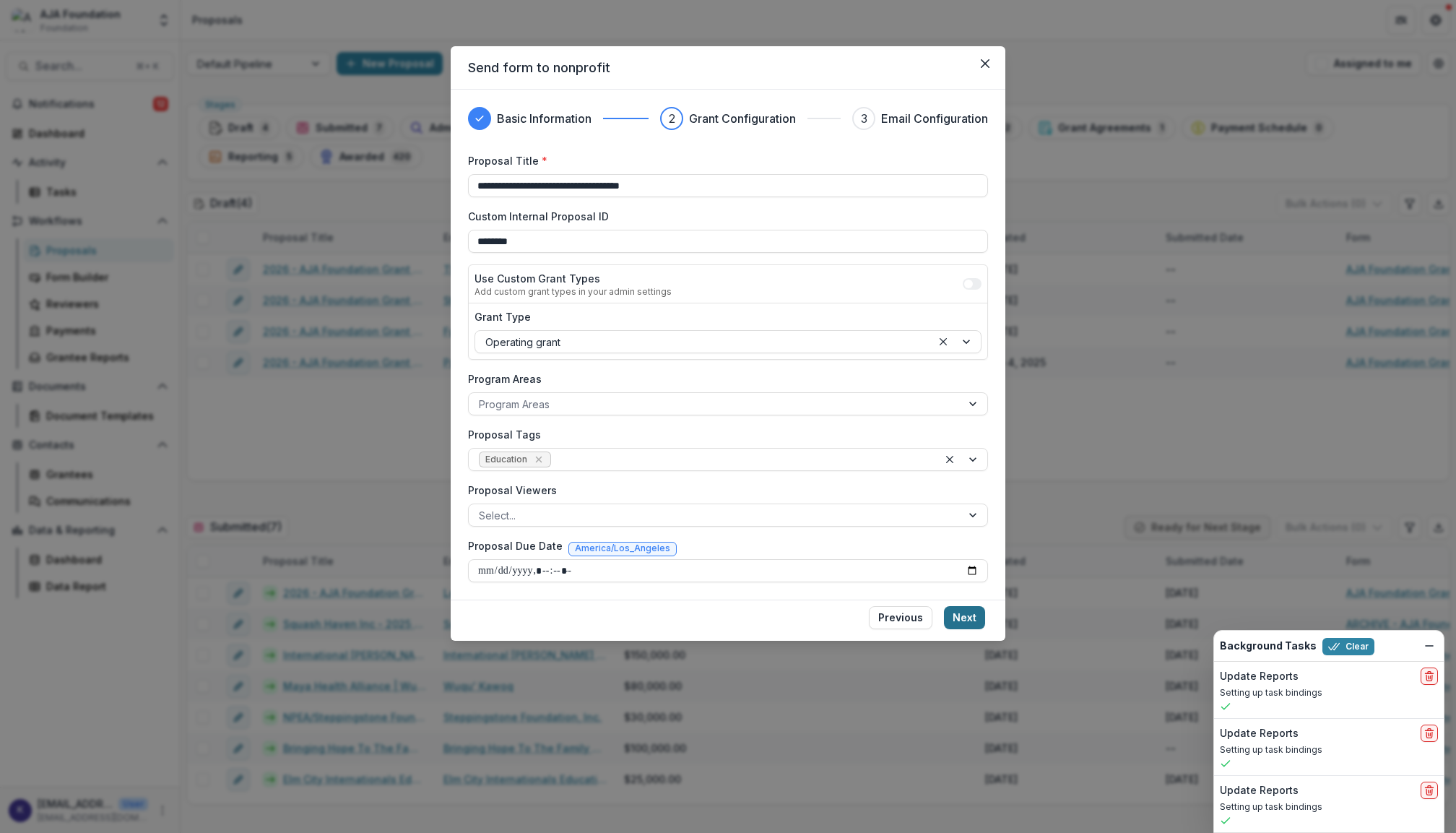
click at [976, 610] on button "Next" at bounding box center [965, 618] width 41 height 23
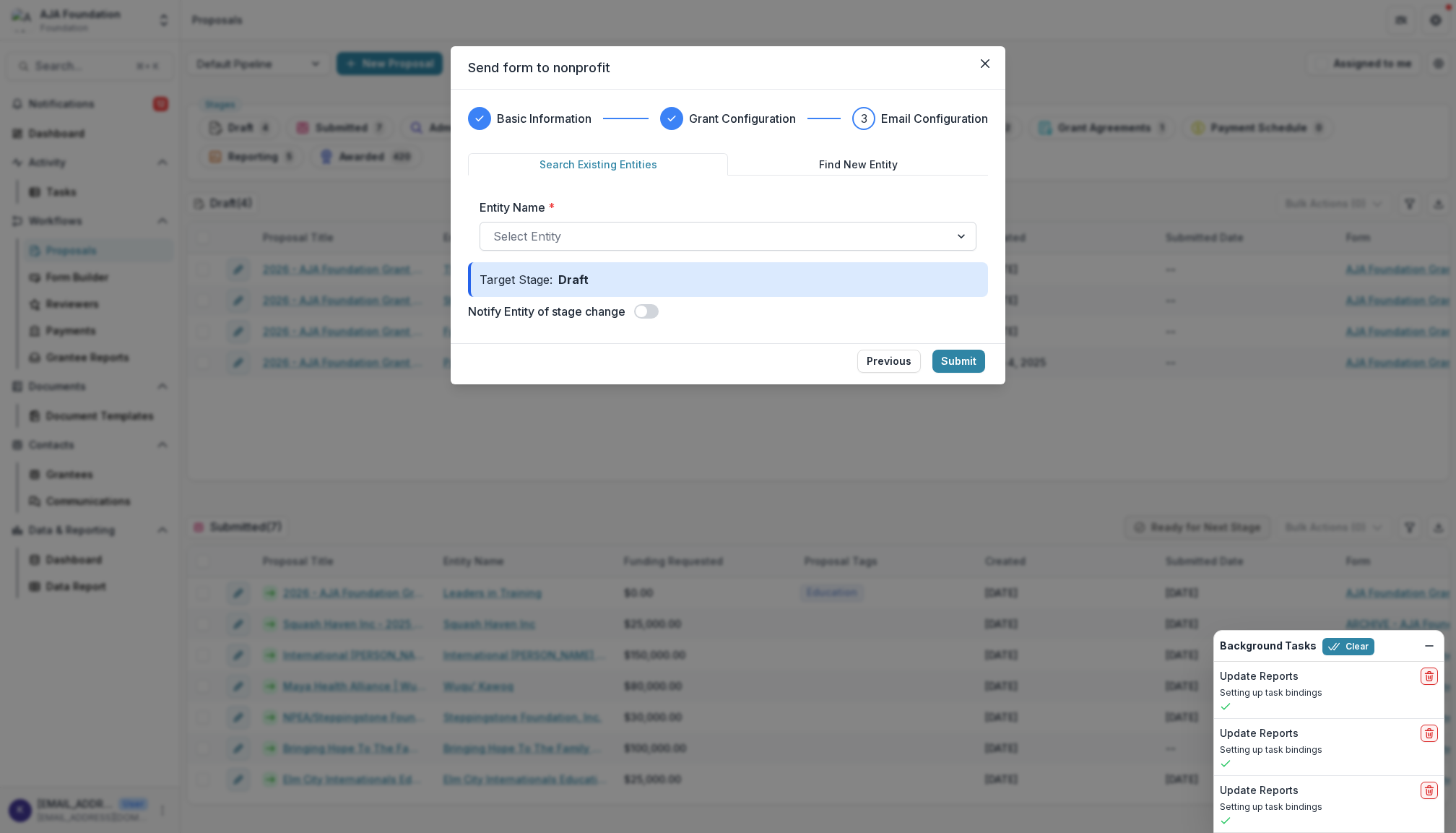
click at [793, 223] on div "Select Entity" at bounding box center [728, 236] width 497 height 29
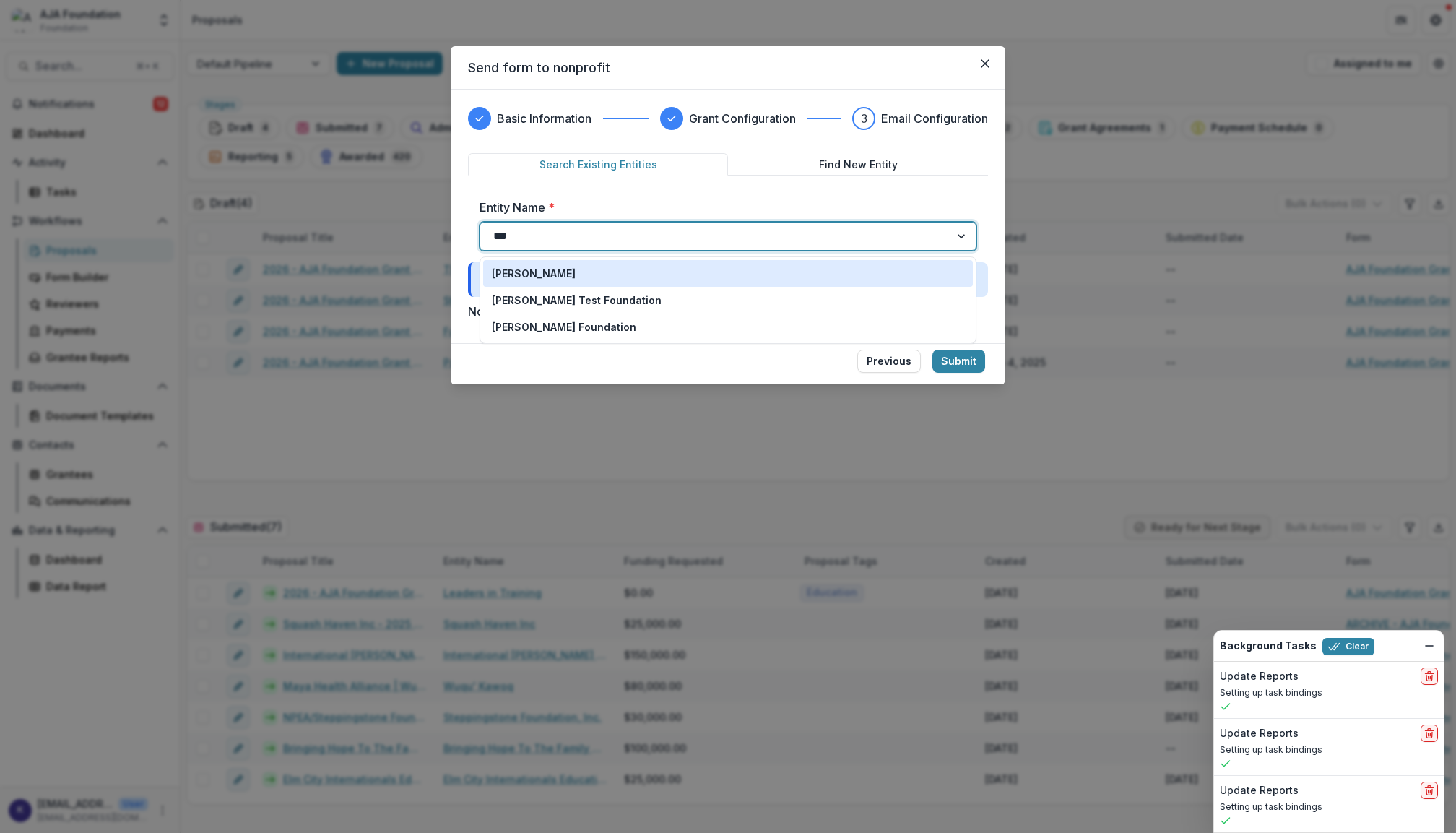
type input "****"
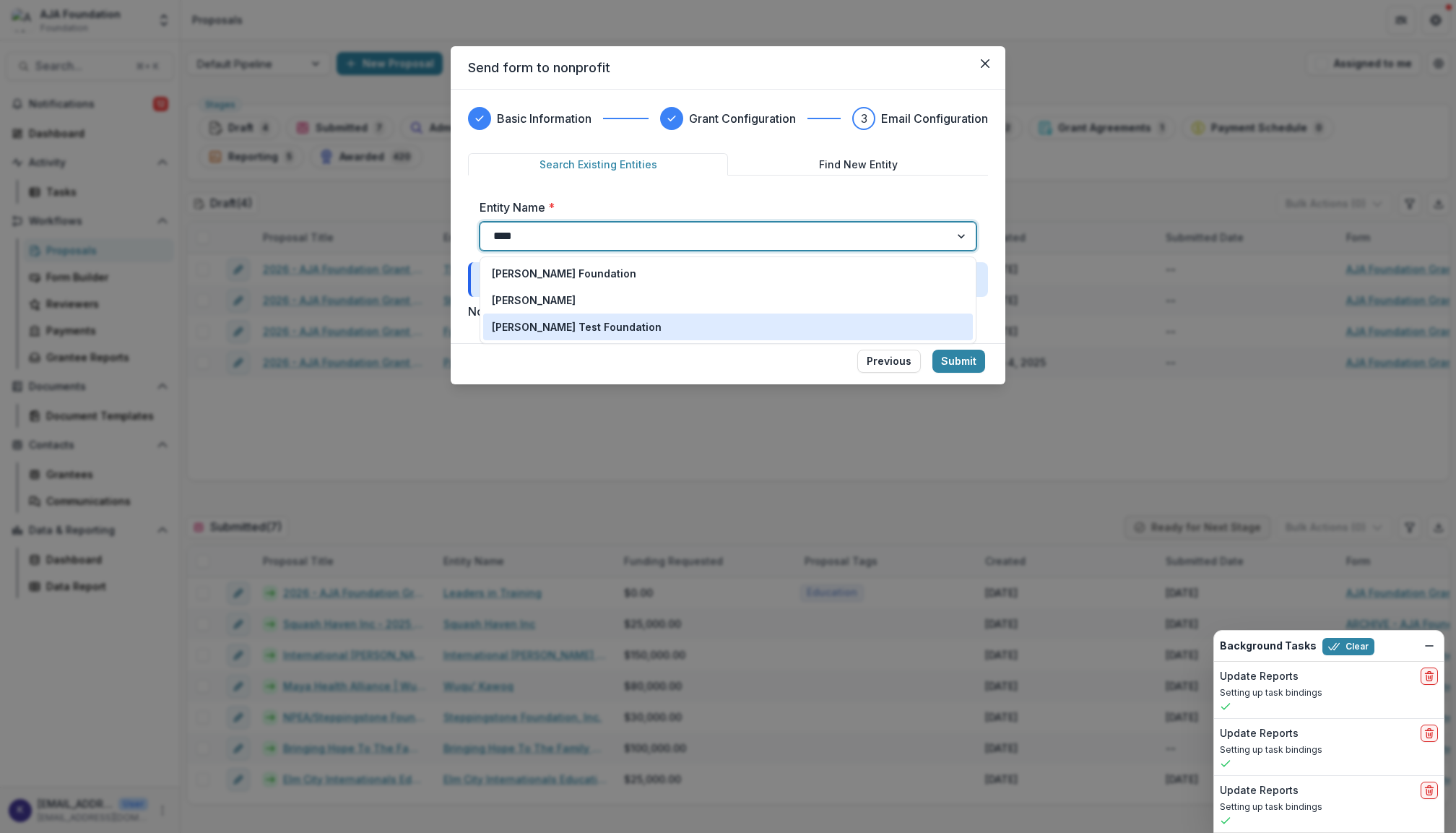
click at [631, 326] on p "[PERSON_NAME] Test Foundation" at bounding box center [577, 326] width 169 height 15
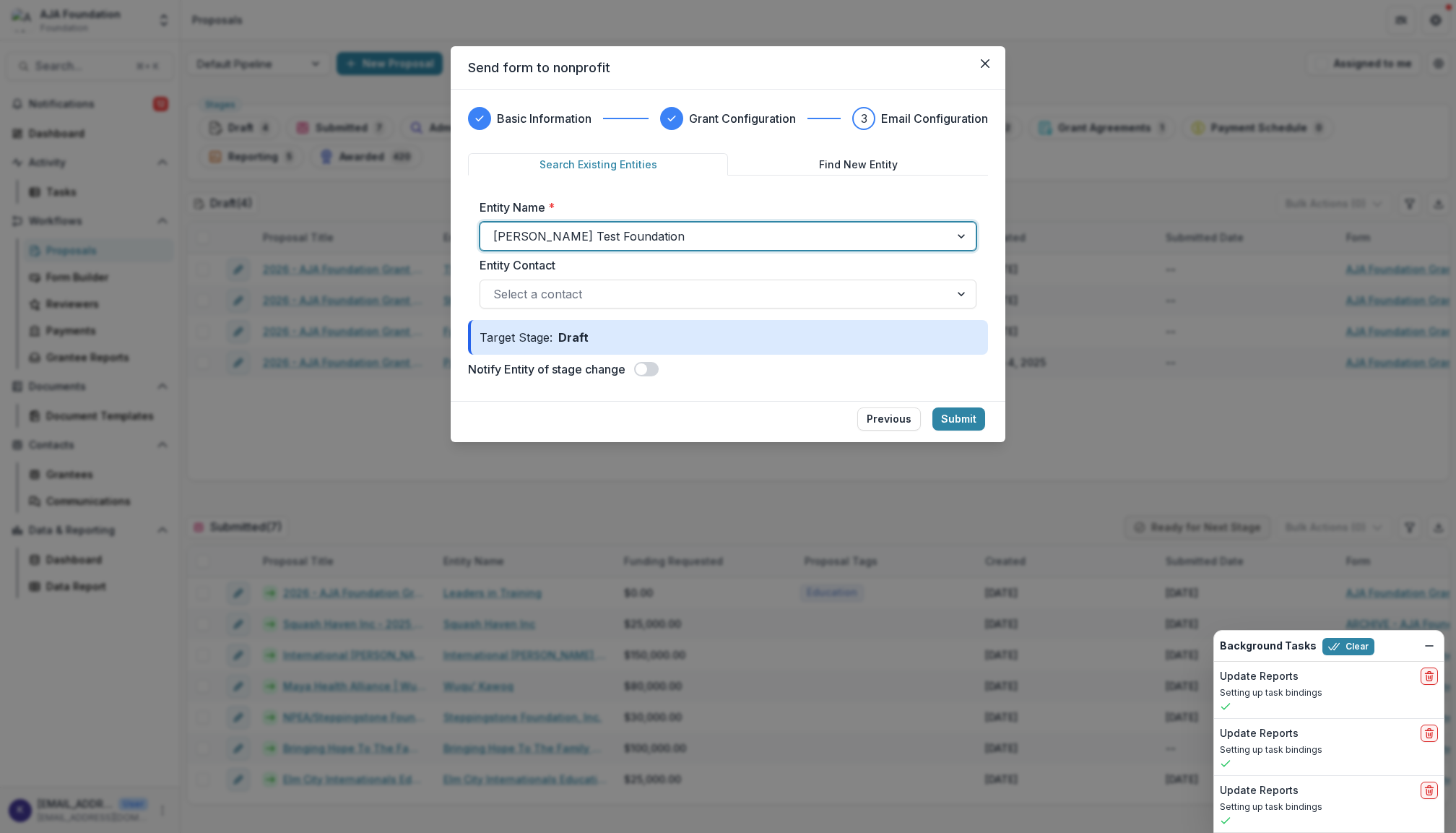
click at [738, 267] on label "Entity Contact" at bounding box center [724, 266] width 489 height 18
click at [497, 286] on input "Entity Contact" at bounding box center [495, 295] width 4 height 18
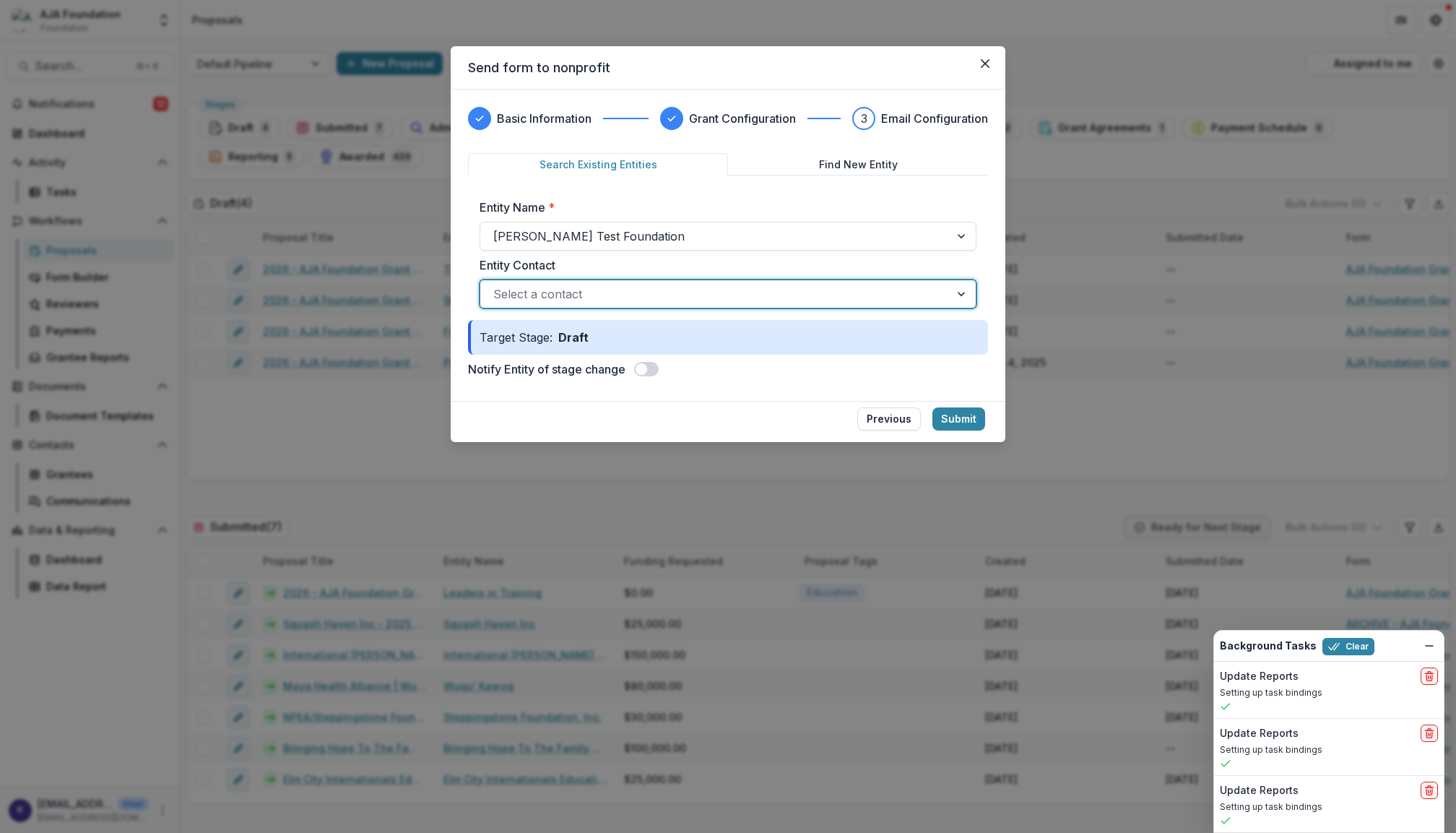
type input "*"
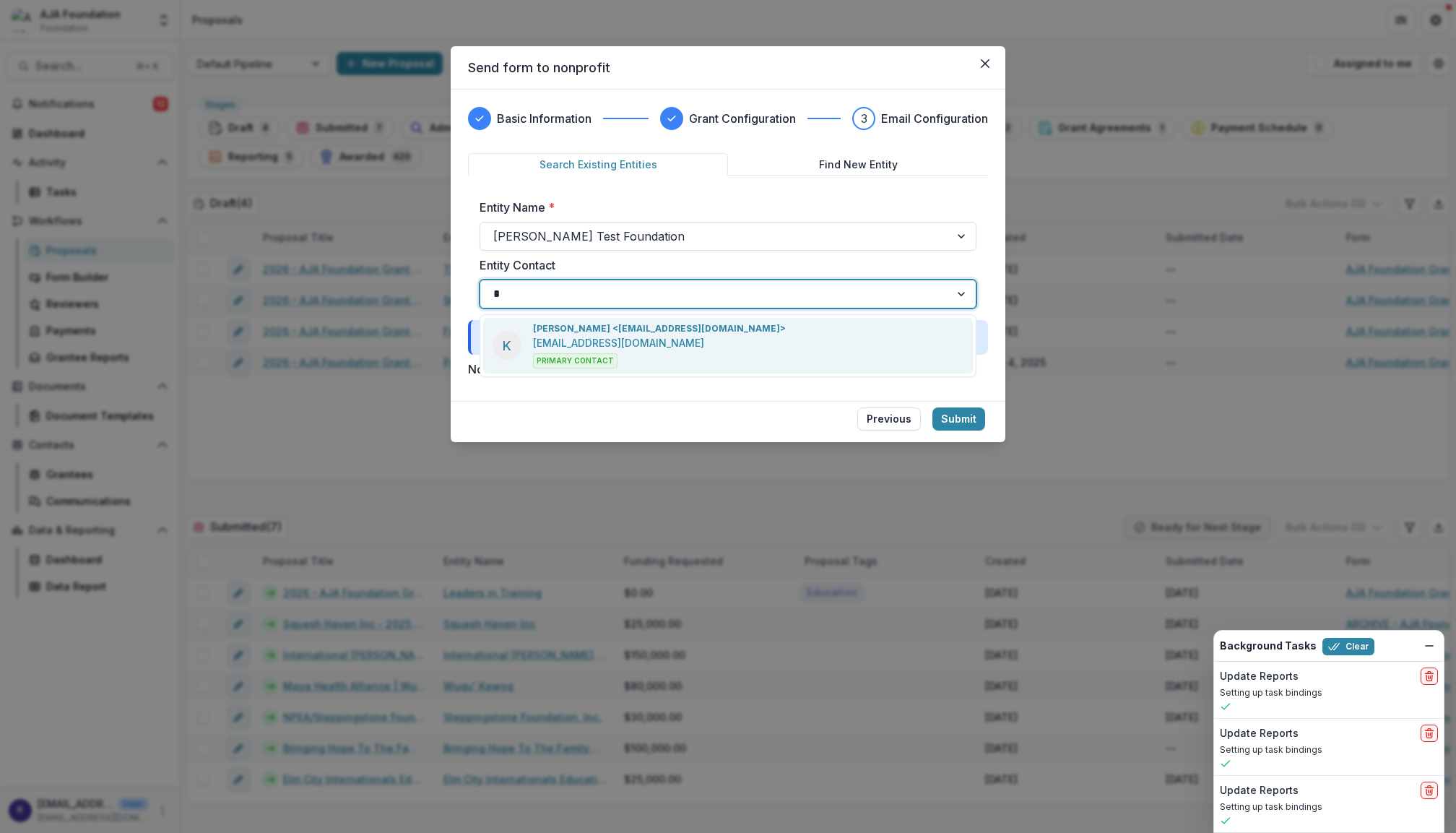
click at [683, 334] on p "[PERSON_NAME] <[EMAIL_ADDRESS][DOMAIN_NAME]>" at bounding box center [660, 328] width 253 height 13
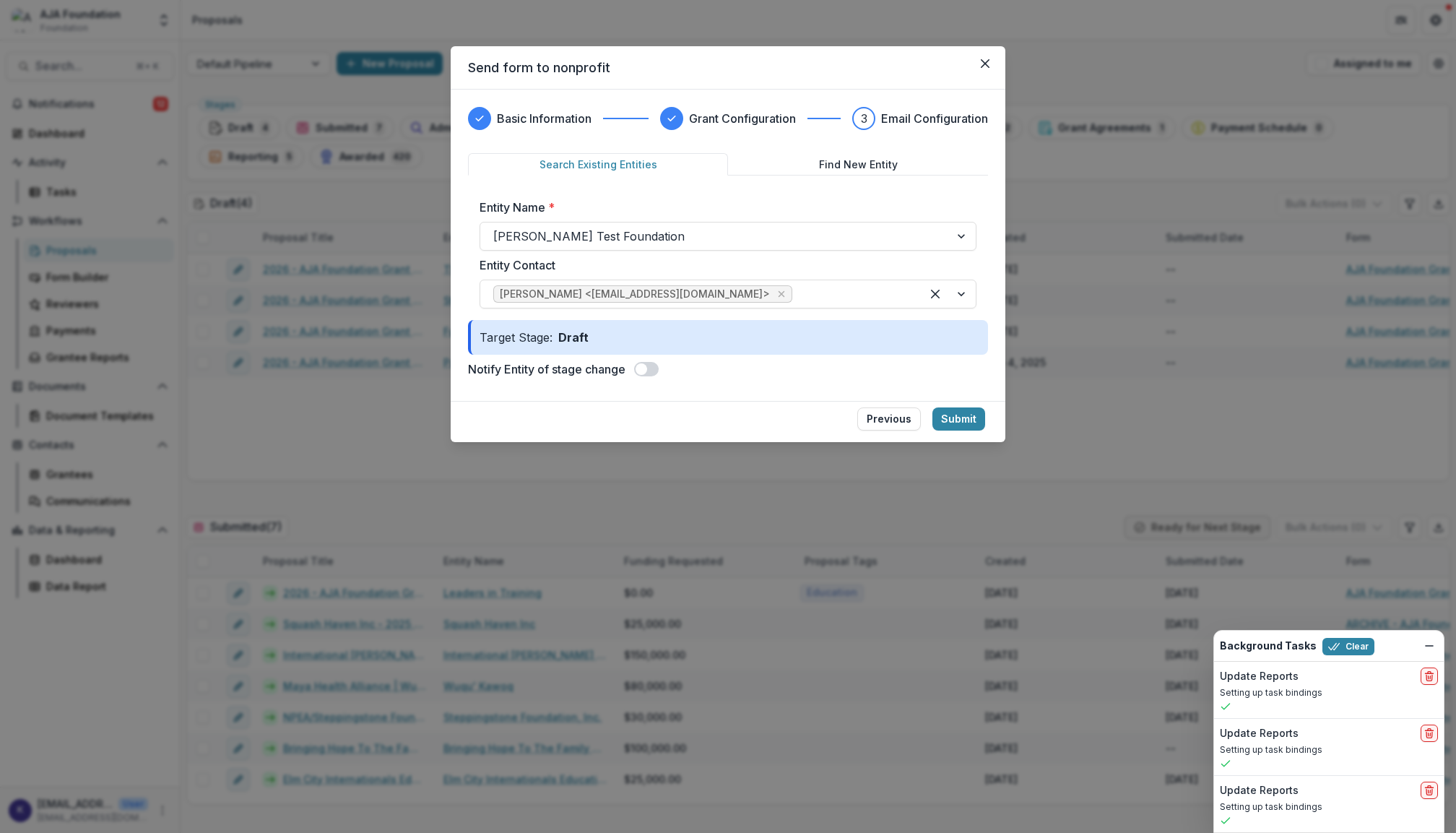
click at [653, 368] on span at bounding box center [646, 369] width 25 height 14
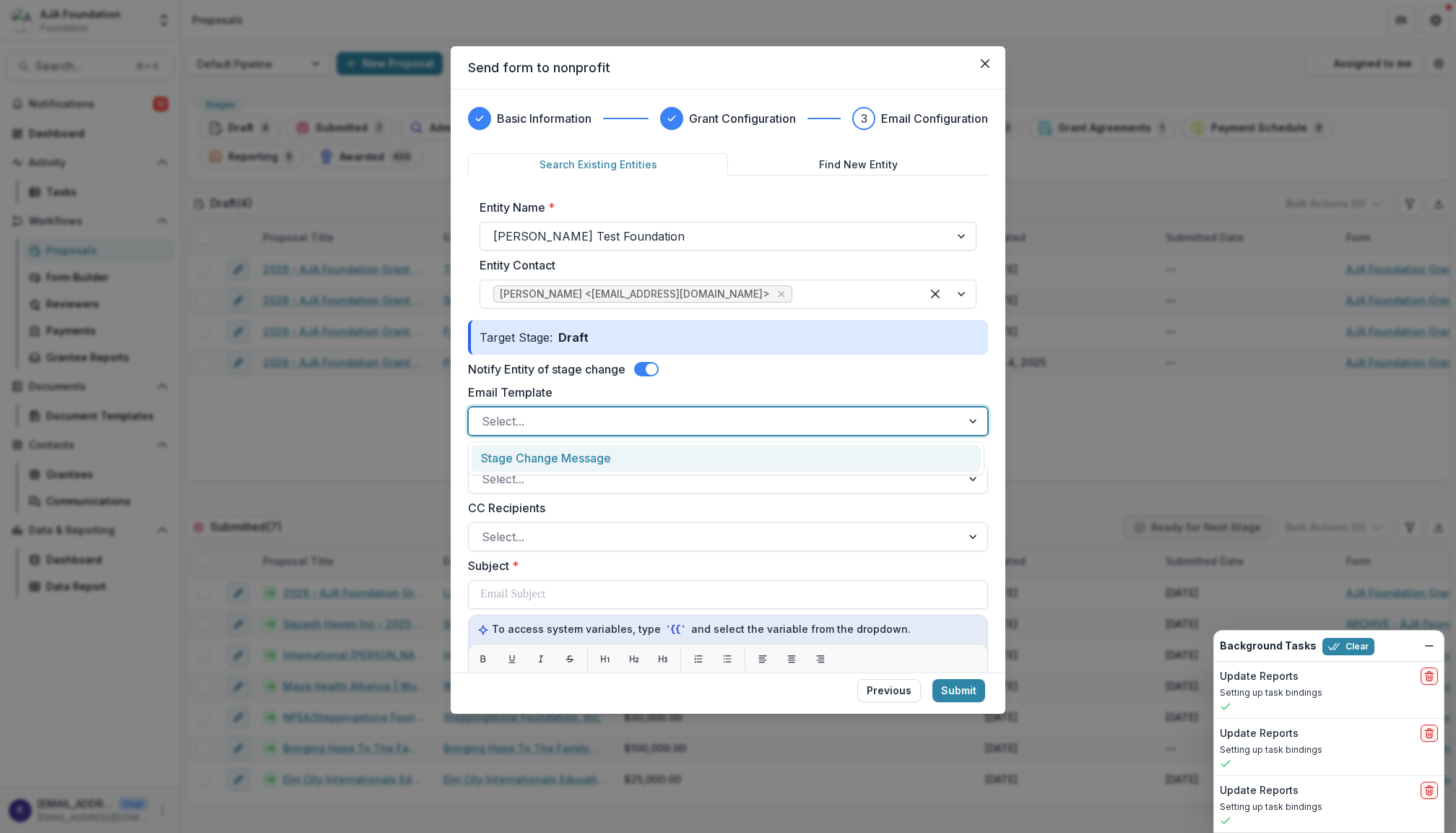
click at [659, 414] on div at bounding box center [714, 421] width 467 height 20
click at [968, 425] on div at bounding box center [974, 421] width 26 height 27
click at [929, 386] on label "Email Template" at bounding box center [724, 393] width 511 height 18
click at [485, 413] on input "Email Template" at bounding box center [483, 422] width 4 height 18
click at [966, 388] on label "Email Template" at bounding box center [724, 393] width 511 height 18
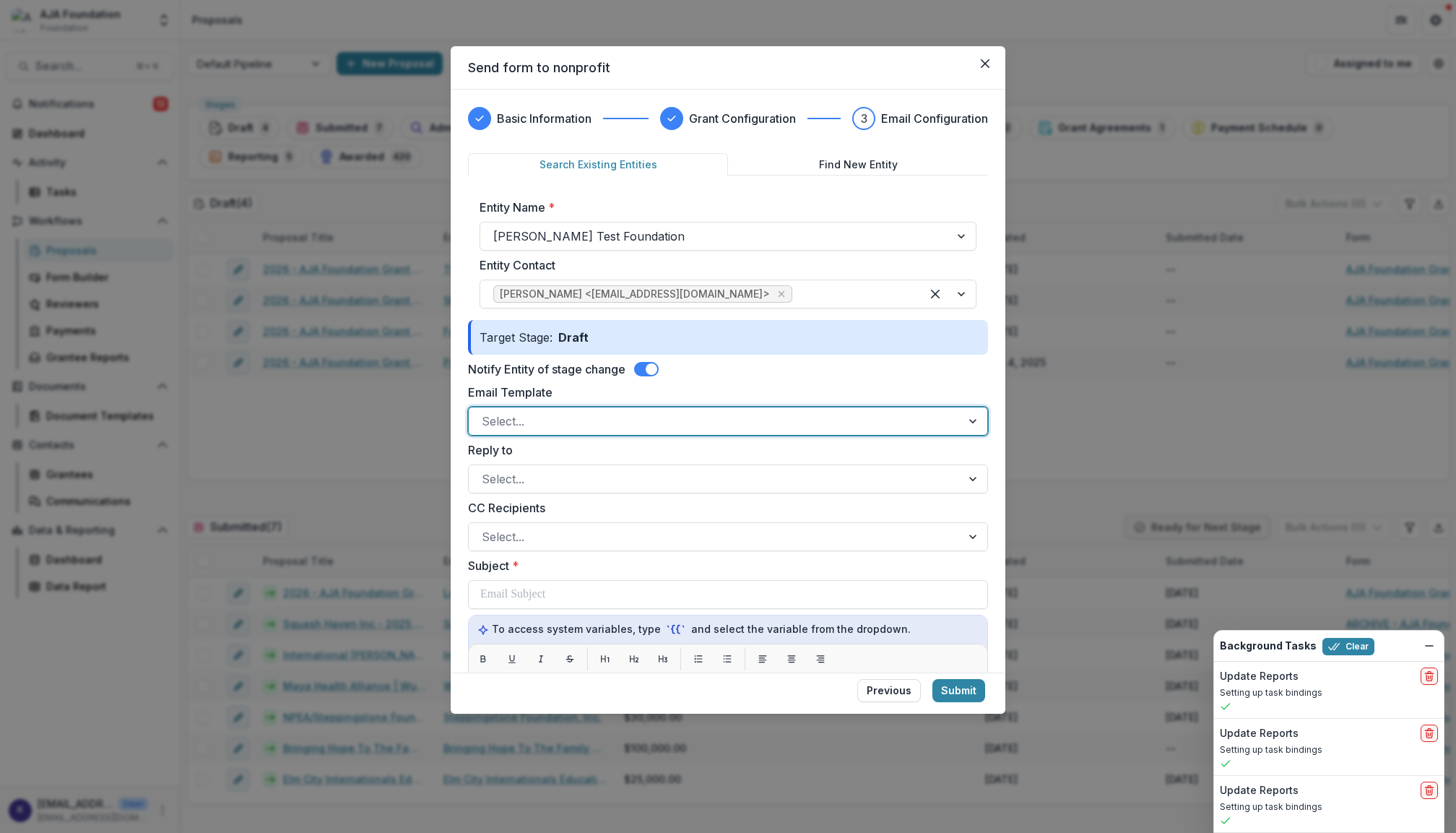
click at [485, 413] on input "Email Template" at bounding box center [483, 422] width 4 height 18
click at [958, 391] on label "Email Template" at bounding box center [724, 393] width 511 height 18
click at [485, 413] on input "Email Template" at bounding box center [483, 422] width 4 height 18
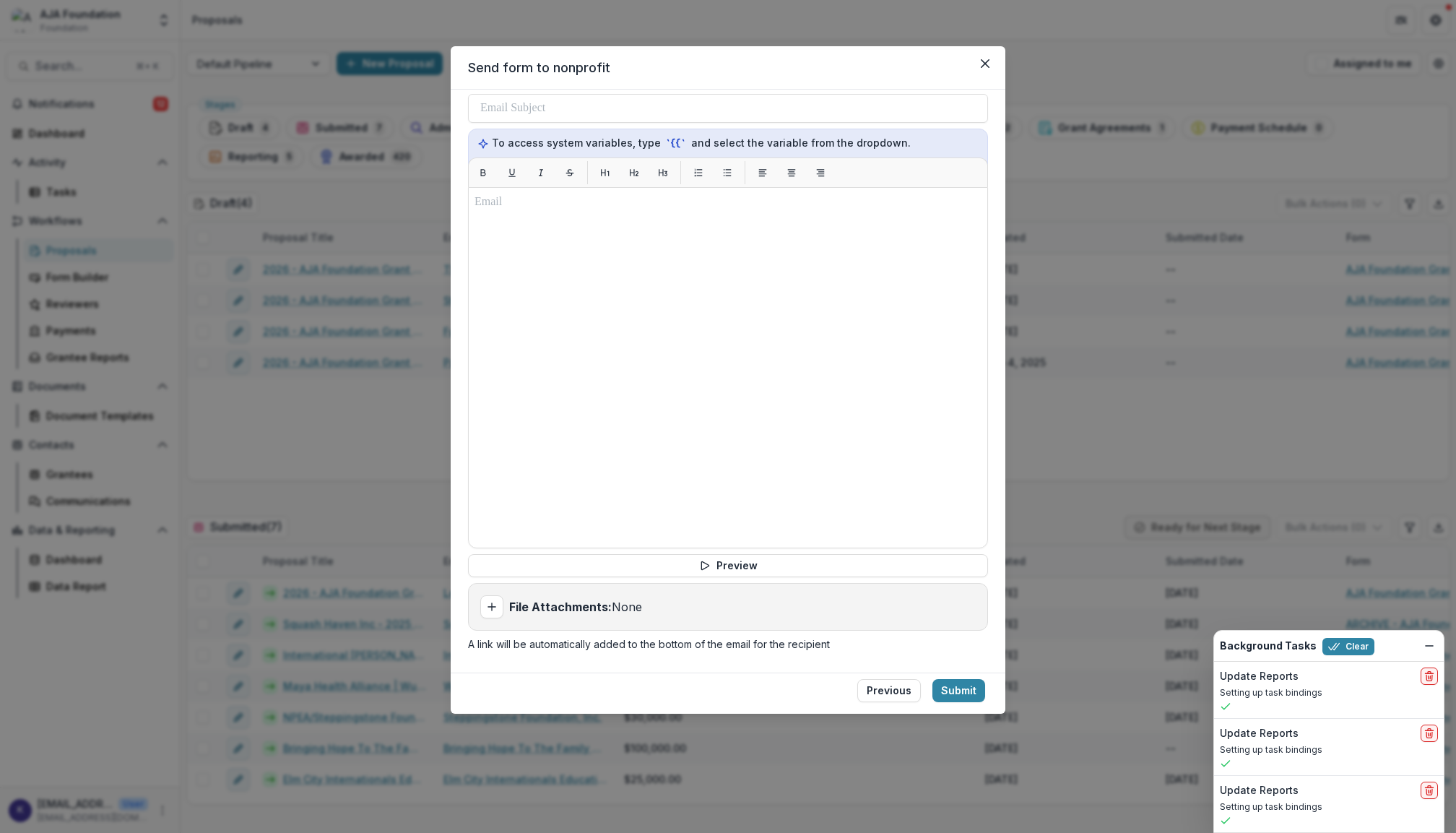
scroll to position [58, 0]
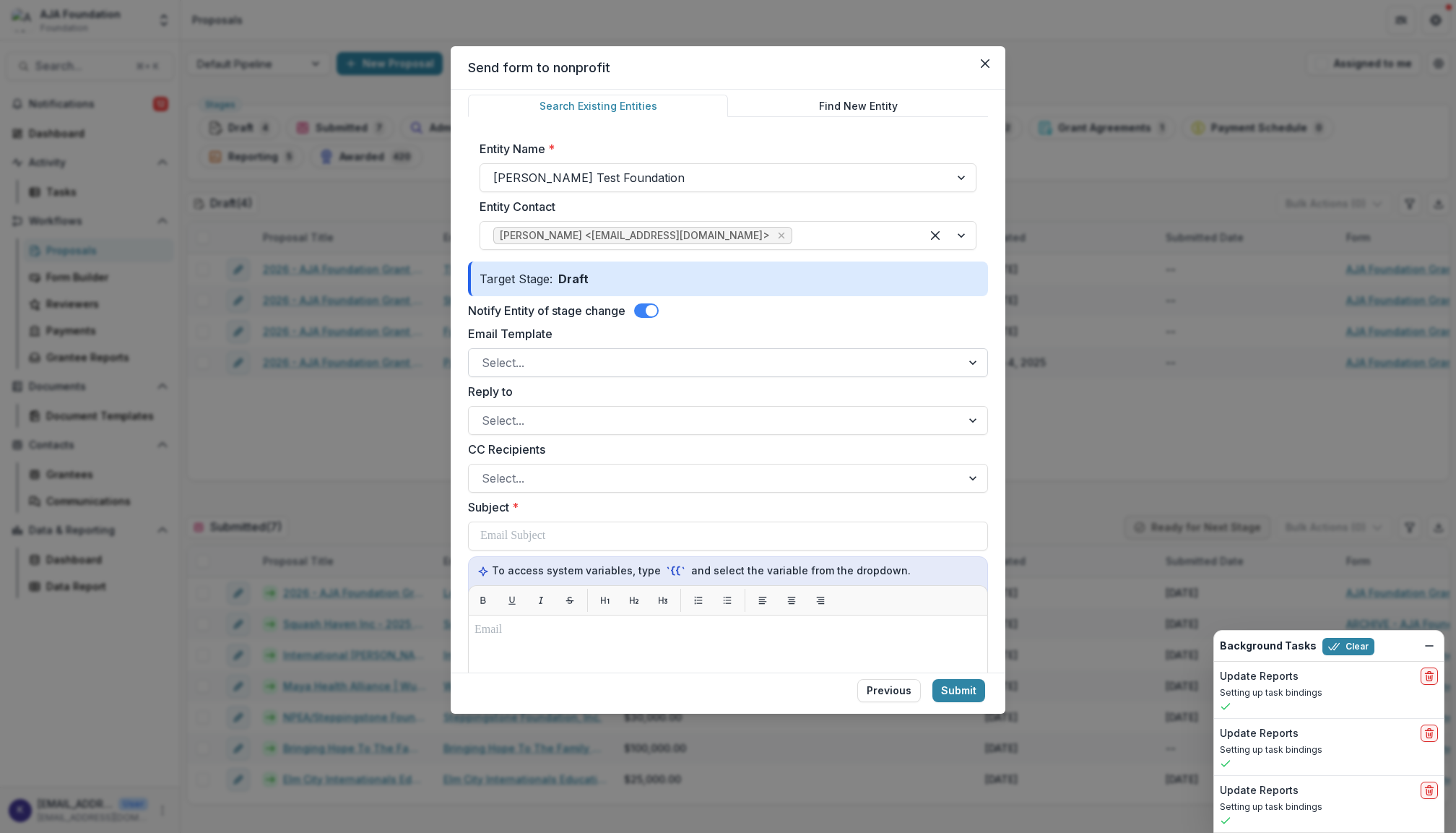
click at [968, 362] on div at bounding box center [974, 363] width 26 height 27
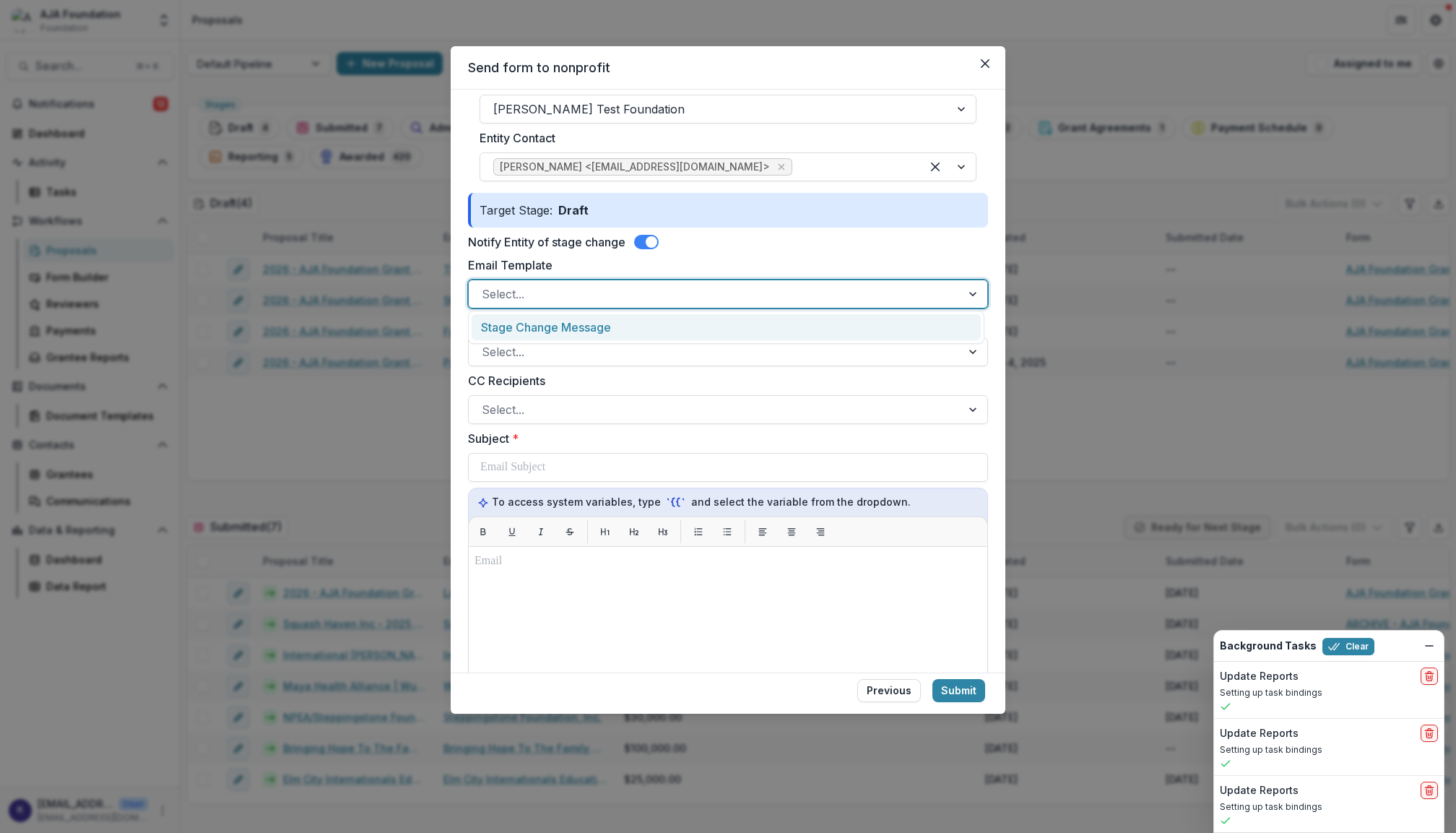
scroll to position [131, 0]
click at [861, 318] on div "Stage Change Message" at bounding box center [726, 327] width 509 height 26
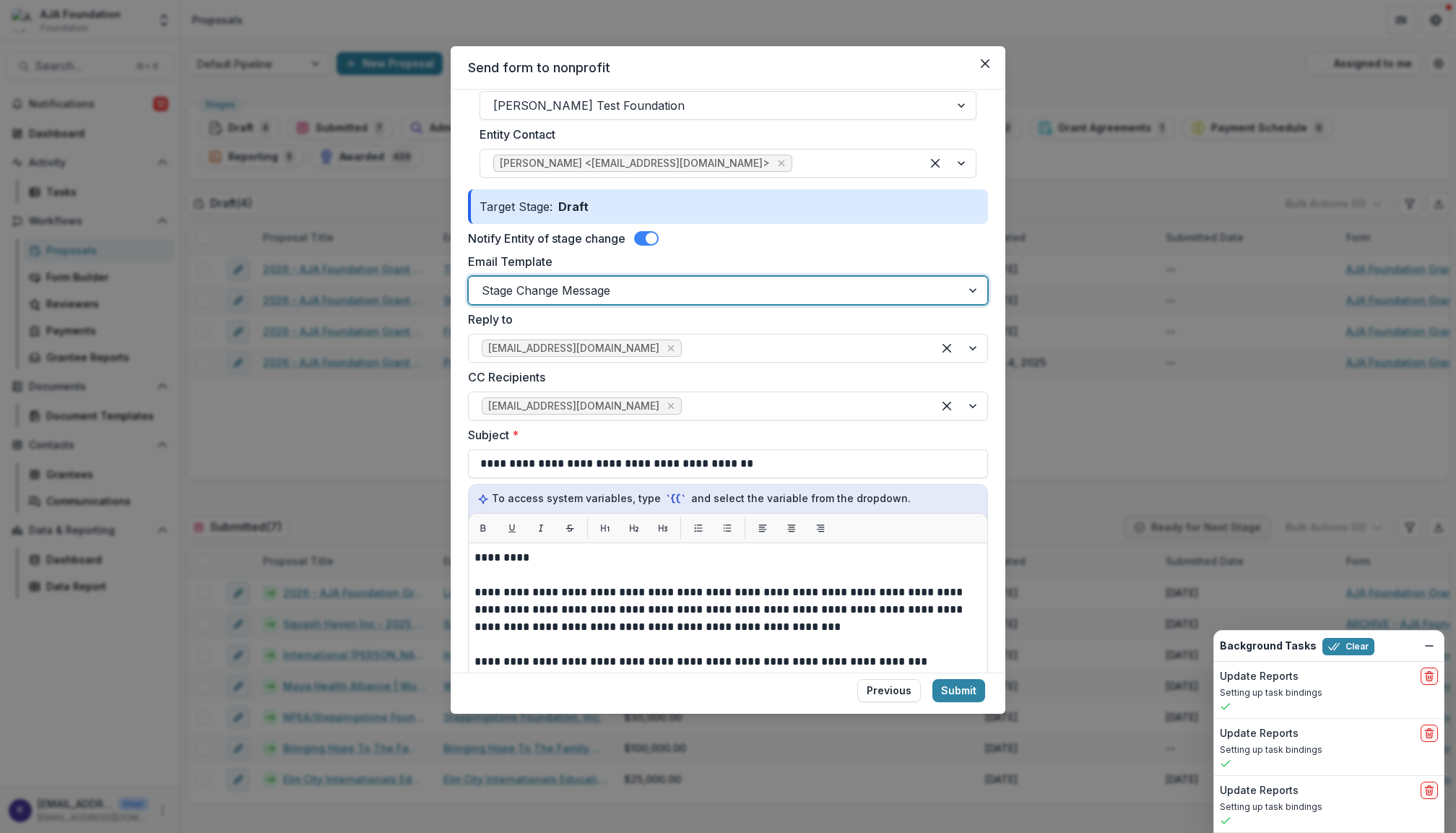
scroll to position [123, 0]
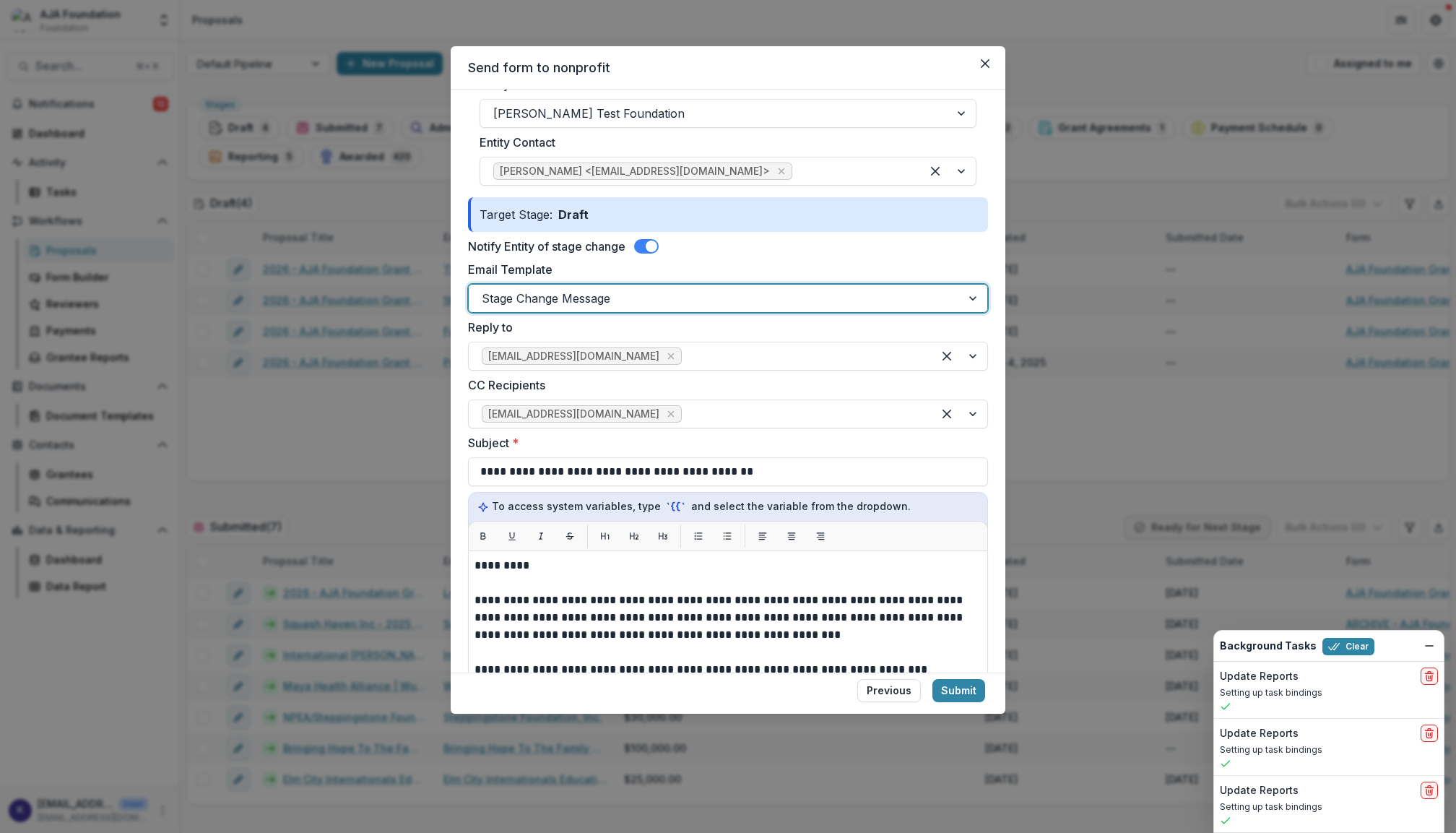
click at [645, 239] on span at bounding box center [646, 246] width 25 height 14
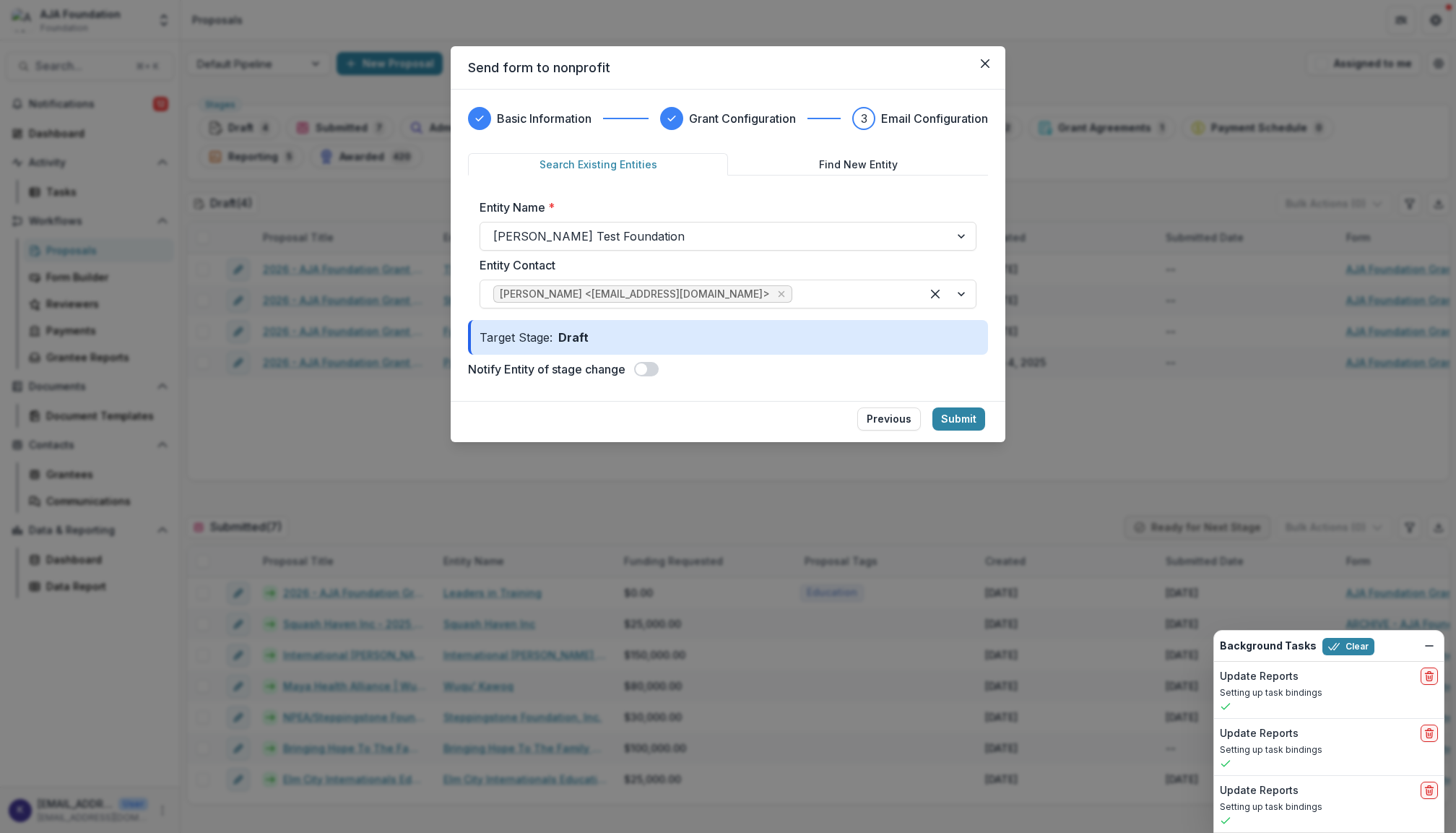
scroll to position [0, 0]
click at [656, 369] on span at bounding box center [646, 369] width 25 height 14
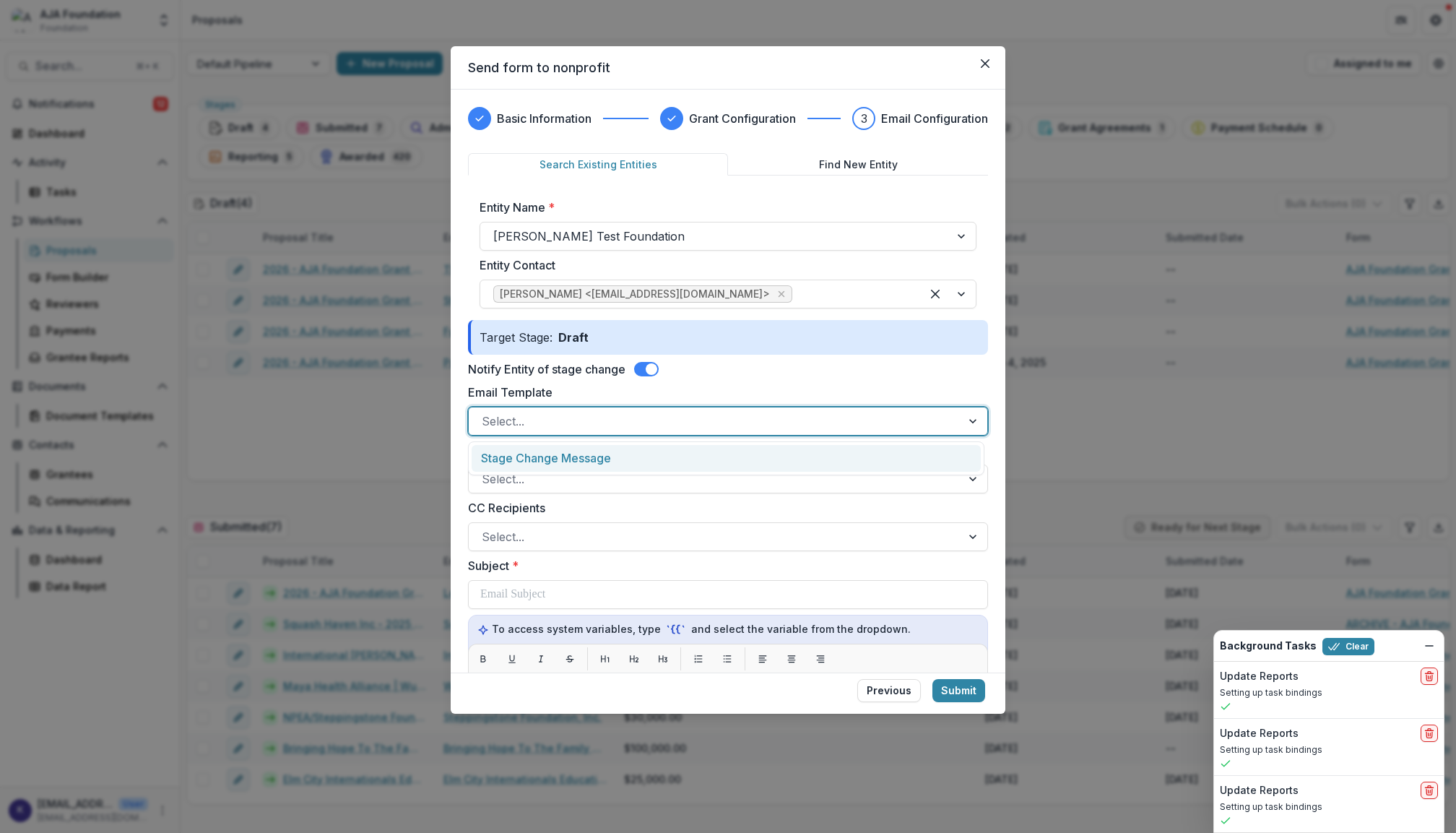
click at [703, 421] on div at bounding box center [714, 421] width 467 height 20
click at [880, 457] on div "Stage Change Message" at bounding box center [726, 459] width 509 height 26
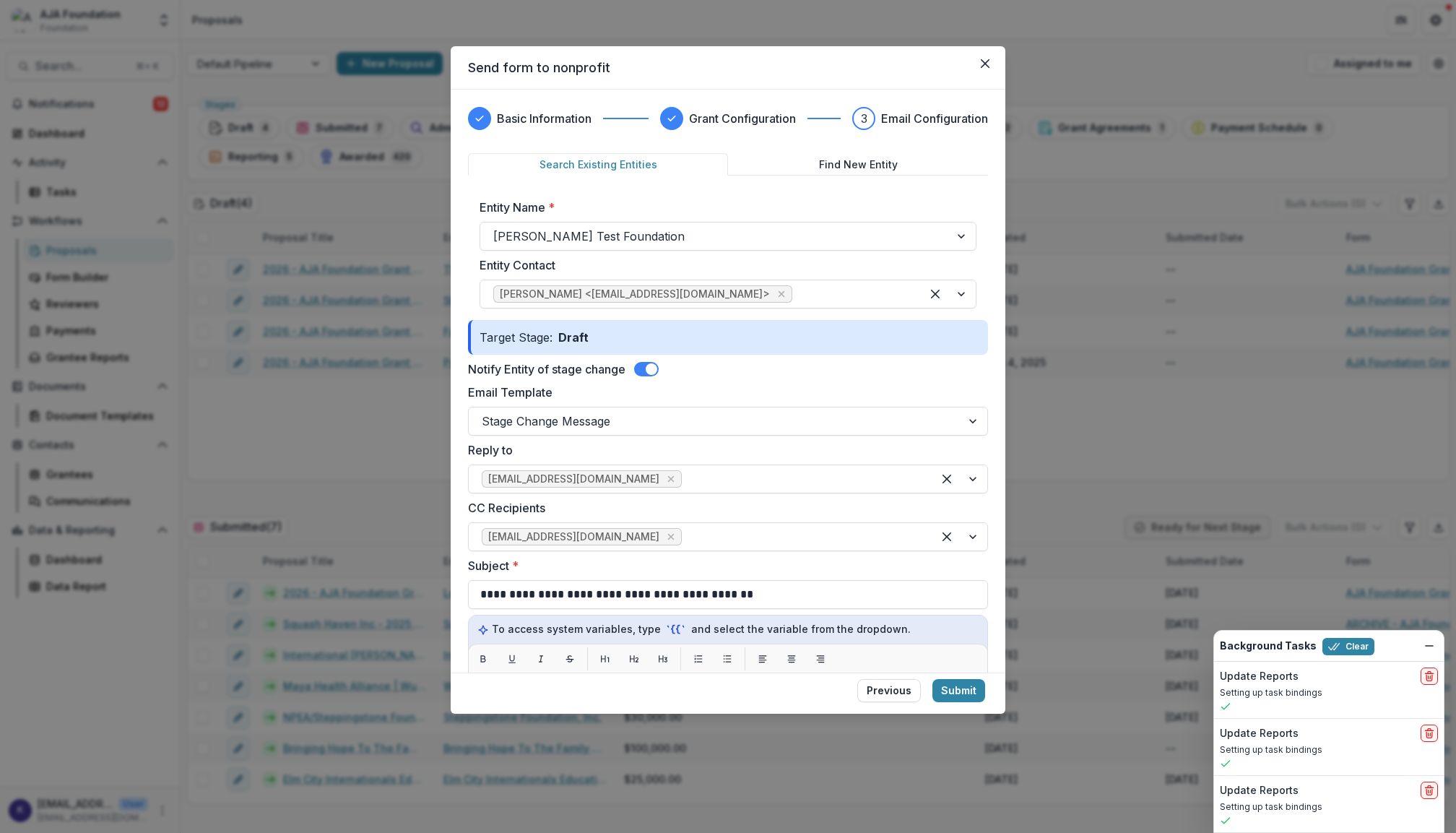
click at [870, 399] on label "Email Template" at bounding box center [724, 393] width 511 height 18
click at [485, 413] on input "Email Template" at bounding box center [483, 422] width 4 height 18
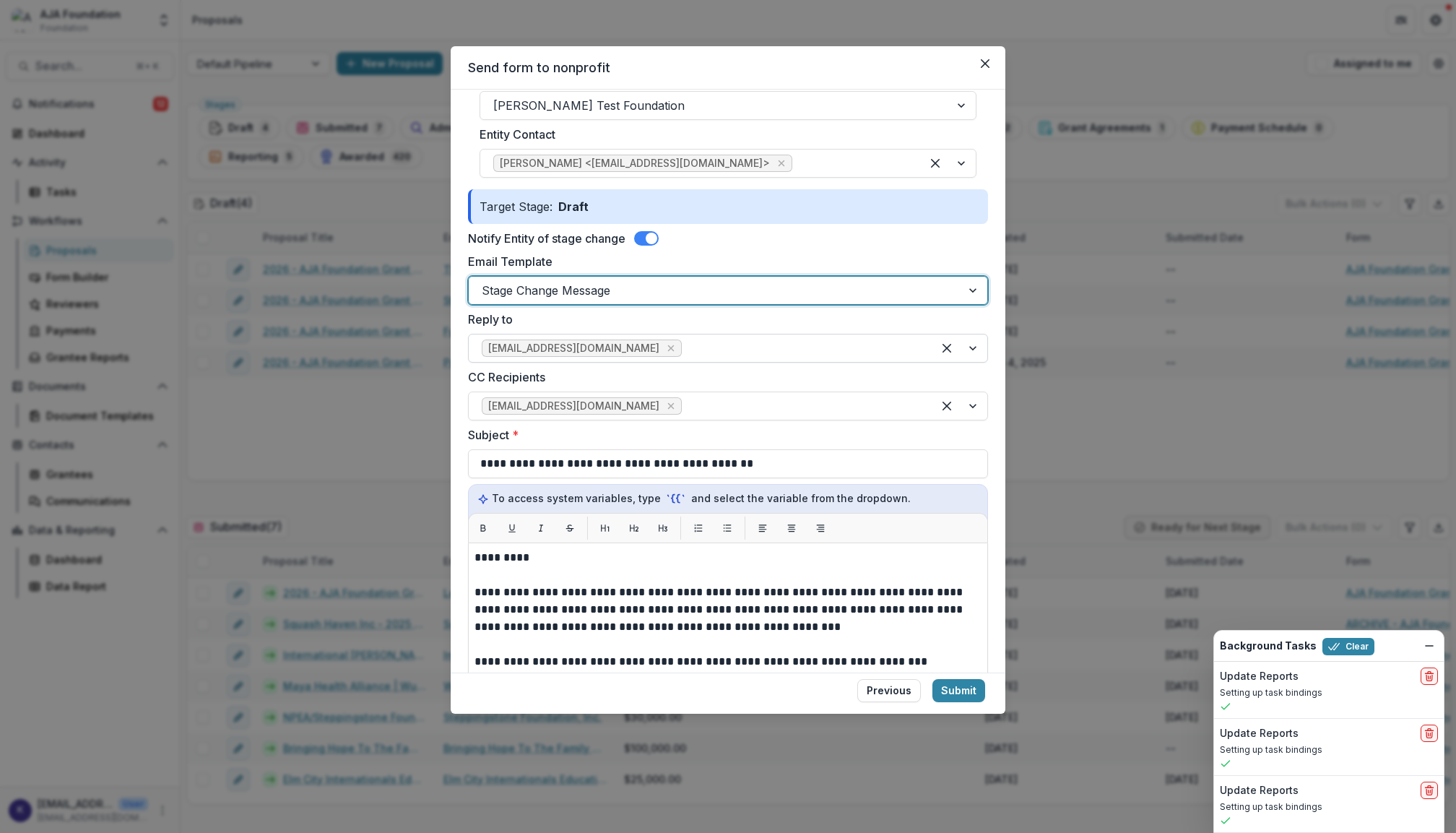
scroll to position [129, 0]
click at [957, 108] on div at bounding box center [962, 107] width 26 height 27
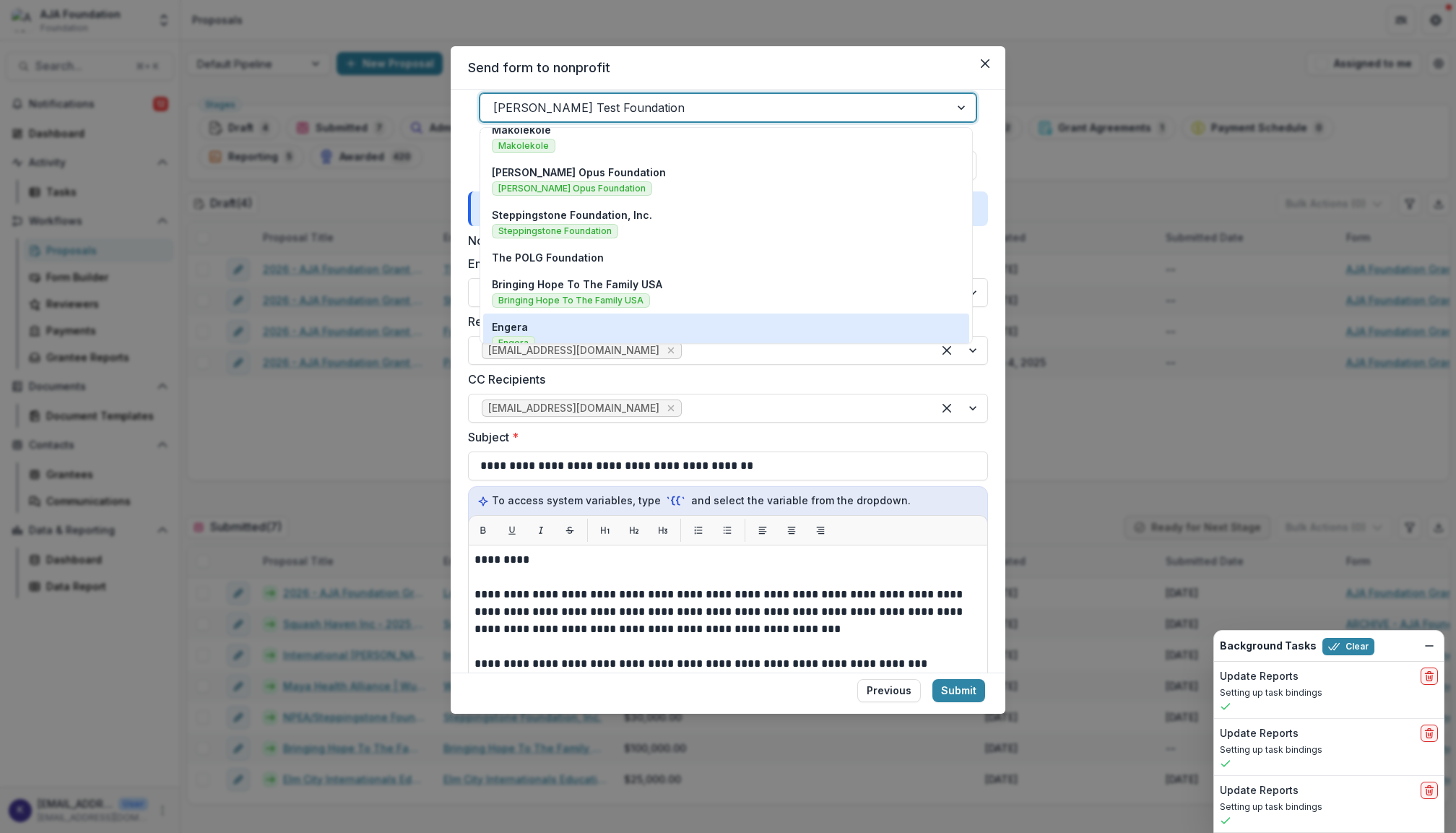
scroll to position [11, 0]
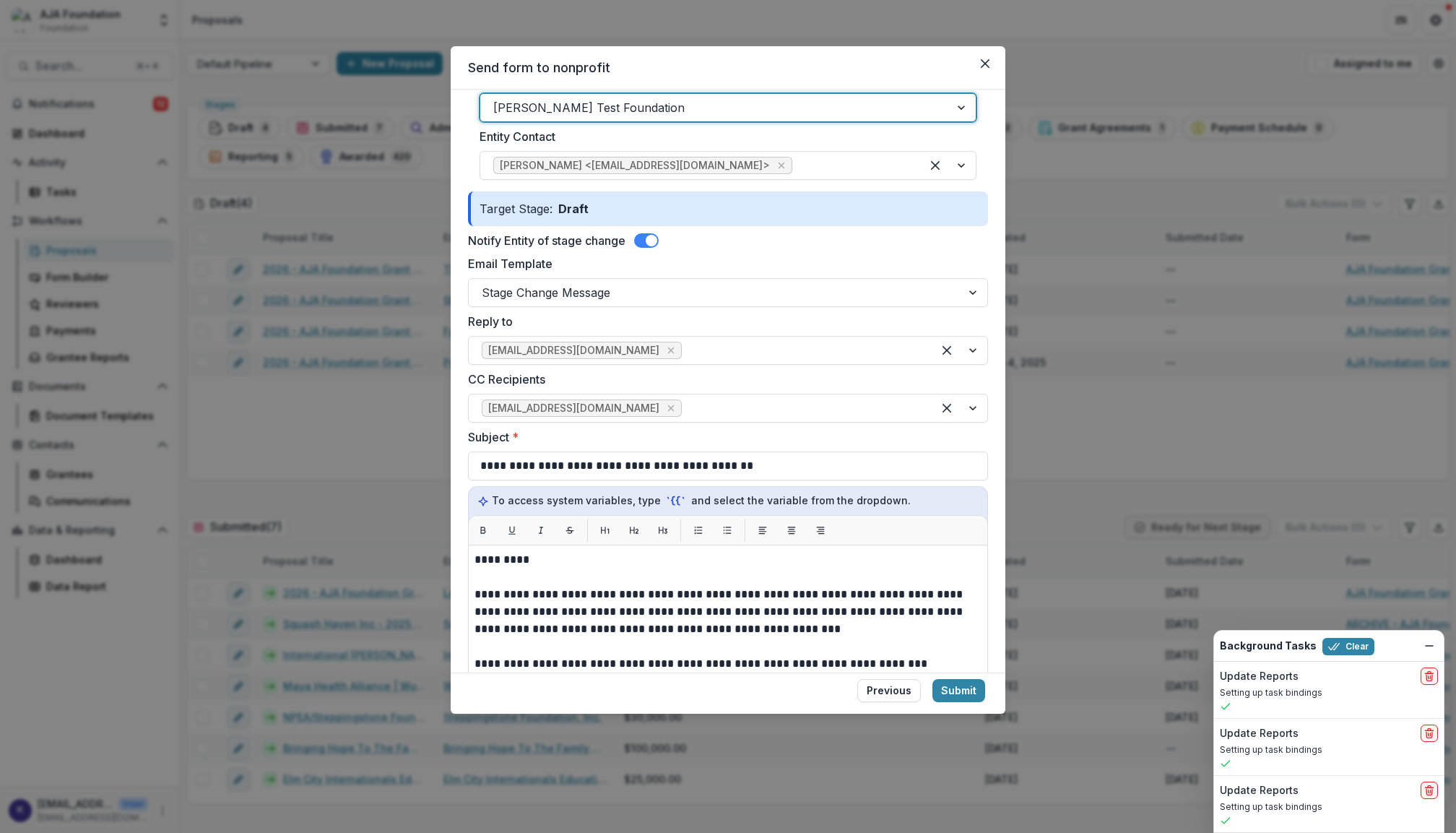
drag, startPoint x: 706, startPoint y: 102, endPoint x: 482, endPoint y: 93, distance: 224.2
click at [481, 94] on div "[PERSON_NAME] Test Foundation" at bounding box center [728, 108] width 497 height 29
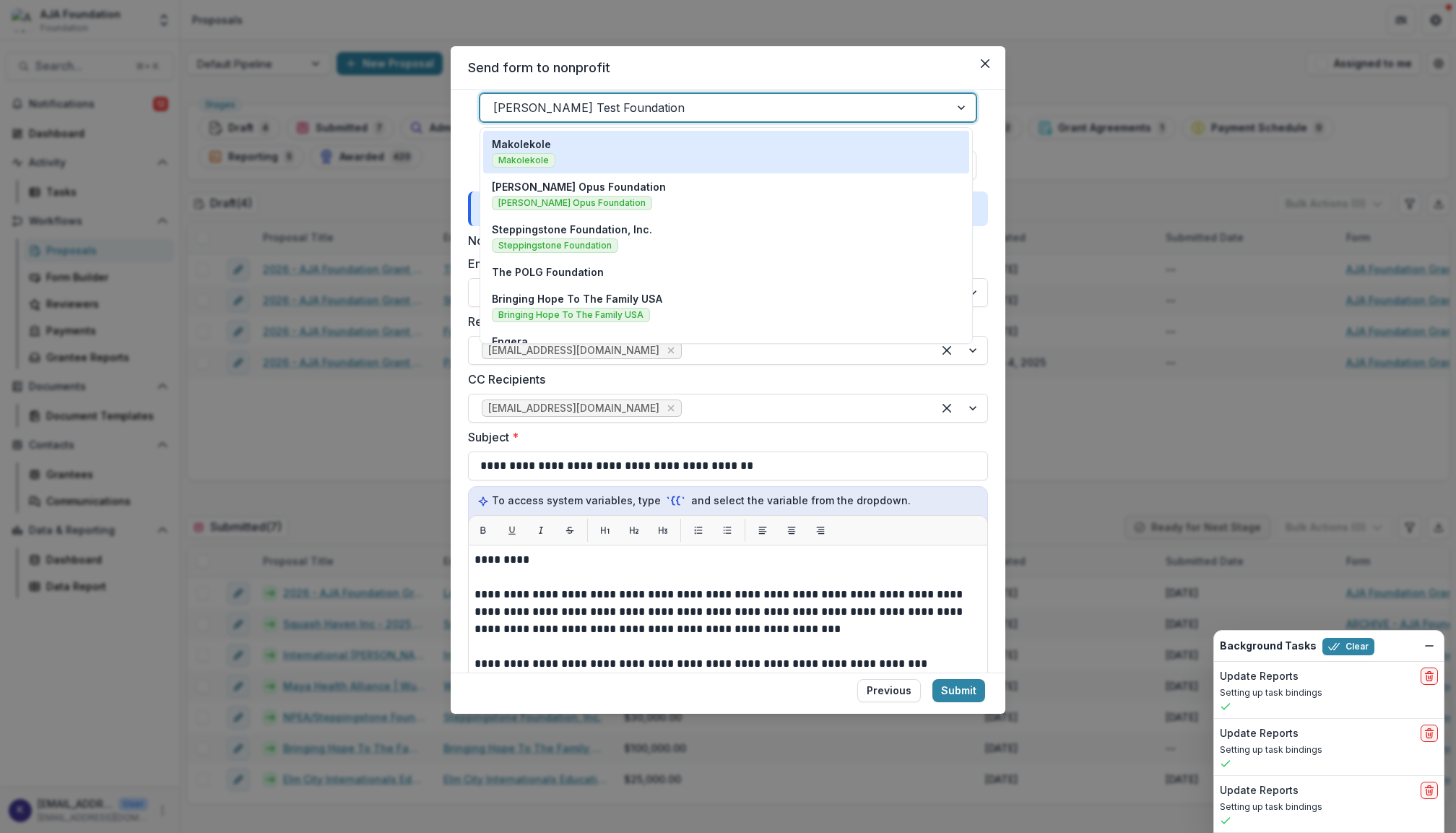
drag, startPoint x: 810, startPoint y: 107, endPoint x: 565, endPoint y: 81, distance: 246.4
click at [565, 81] on section "**********" at bounding box center [728, 379] width 555 height 668
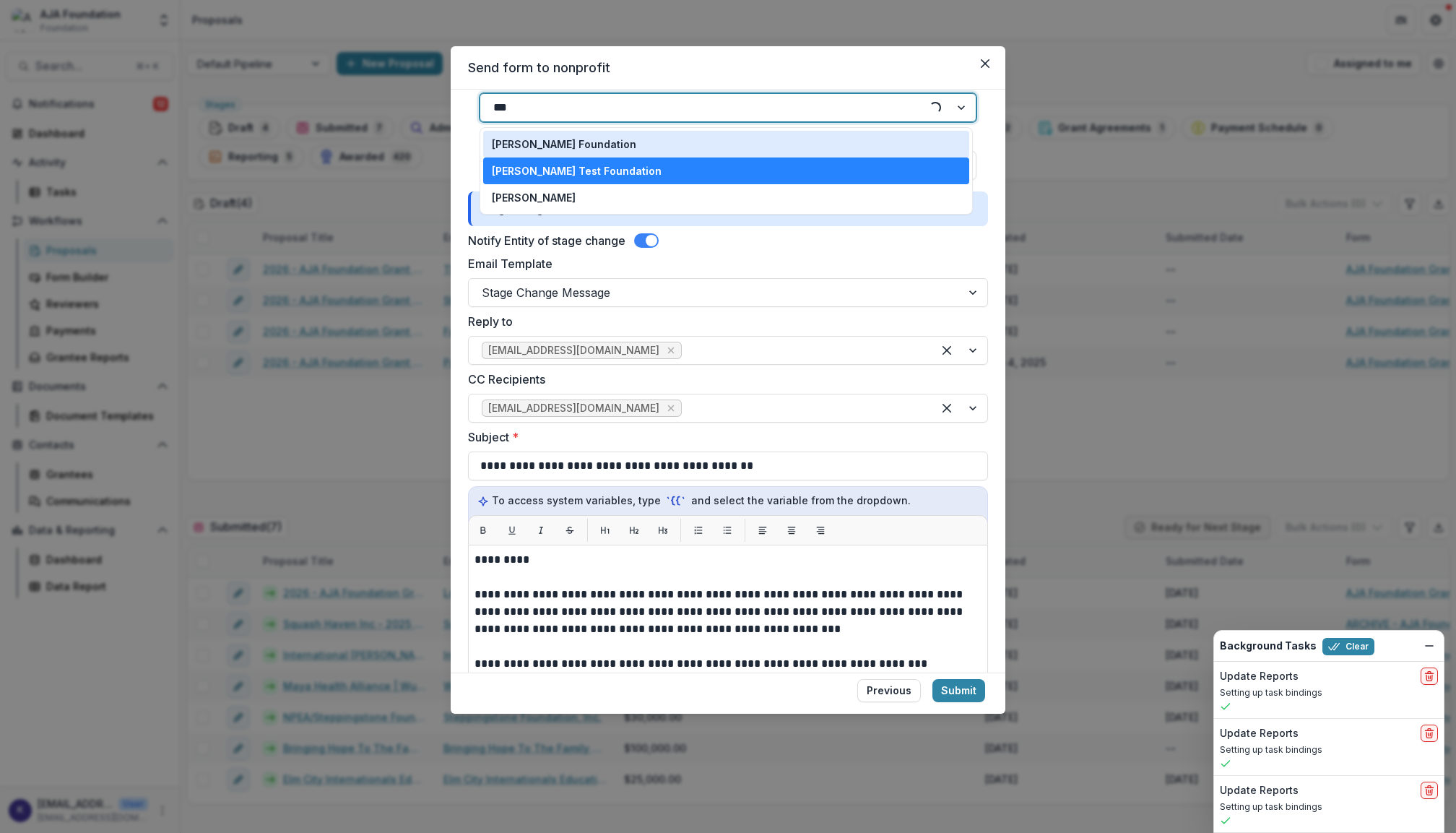
type input "****"
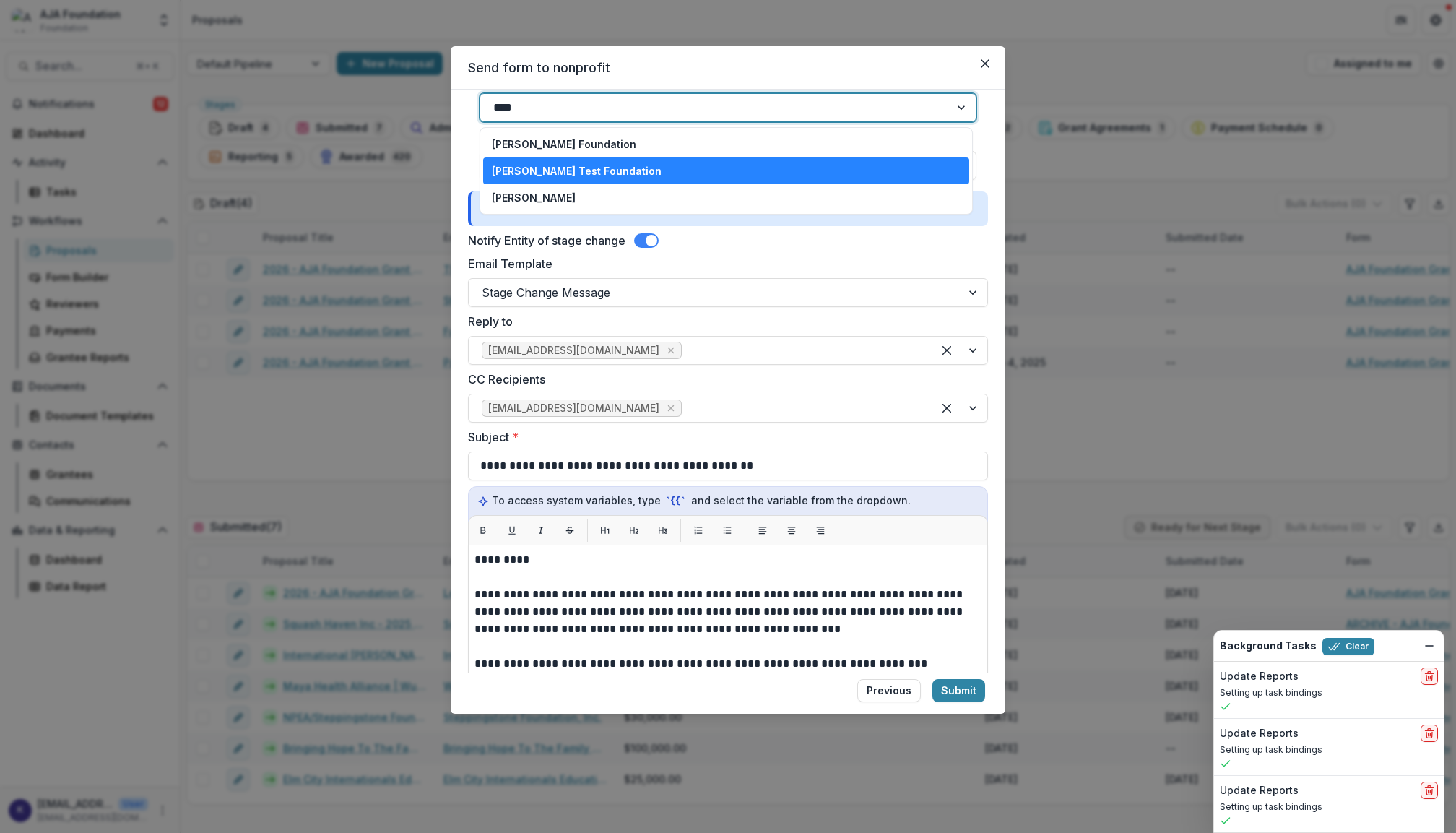
click at [692, 166] on div "[PERSON_NAME] Test Foundation" at bounding box center [727, 170] width 469 height 15
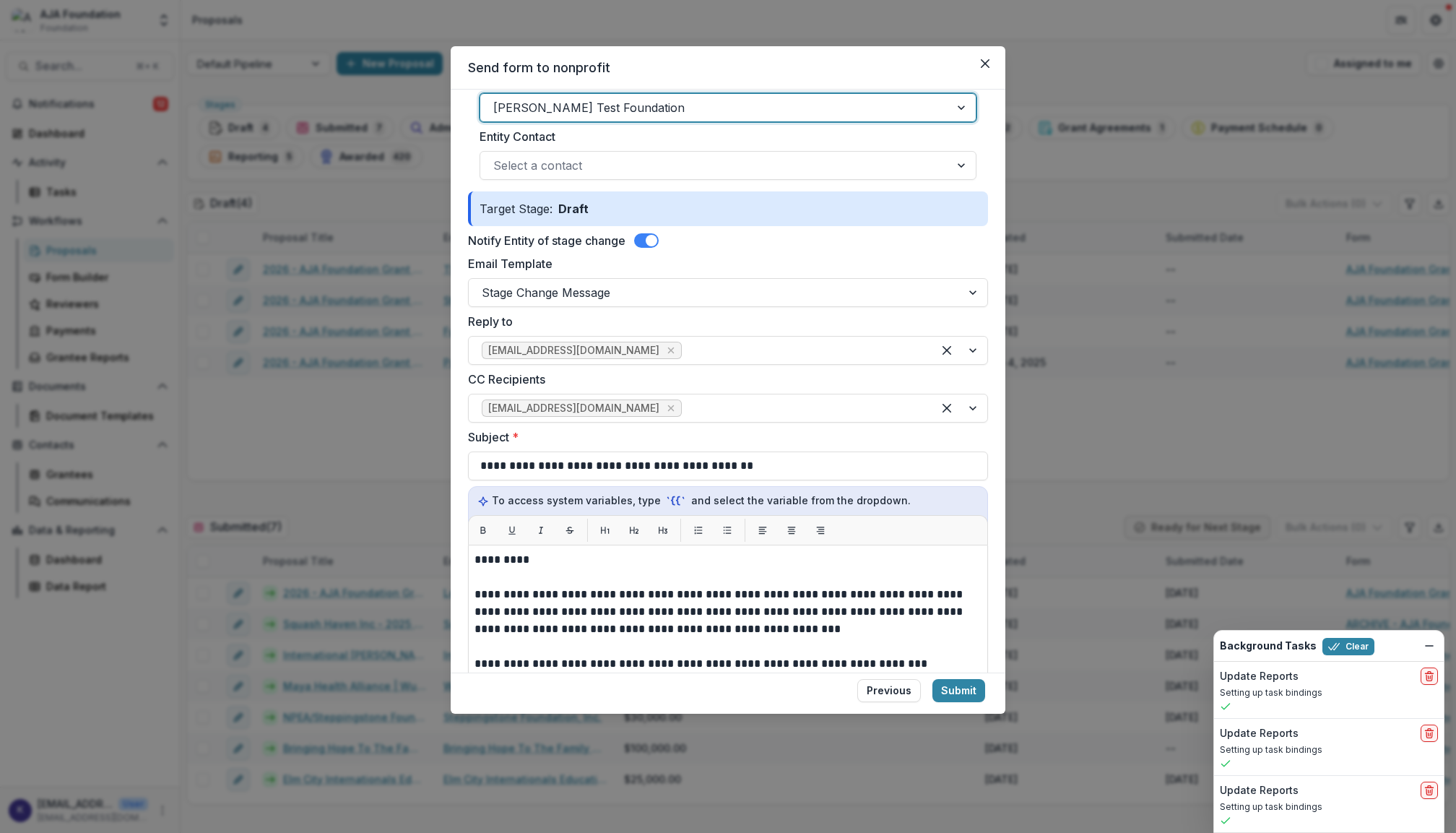
click at [743, 137] on label "Entity Contact" at bounding box center [724, 137] width 489 height 18
click at [497, 157] on input "Entity Contact" at bounding box center [495, 166] width 4 height 18
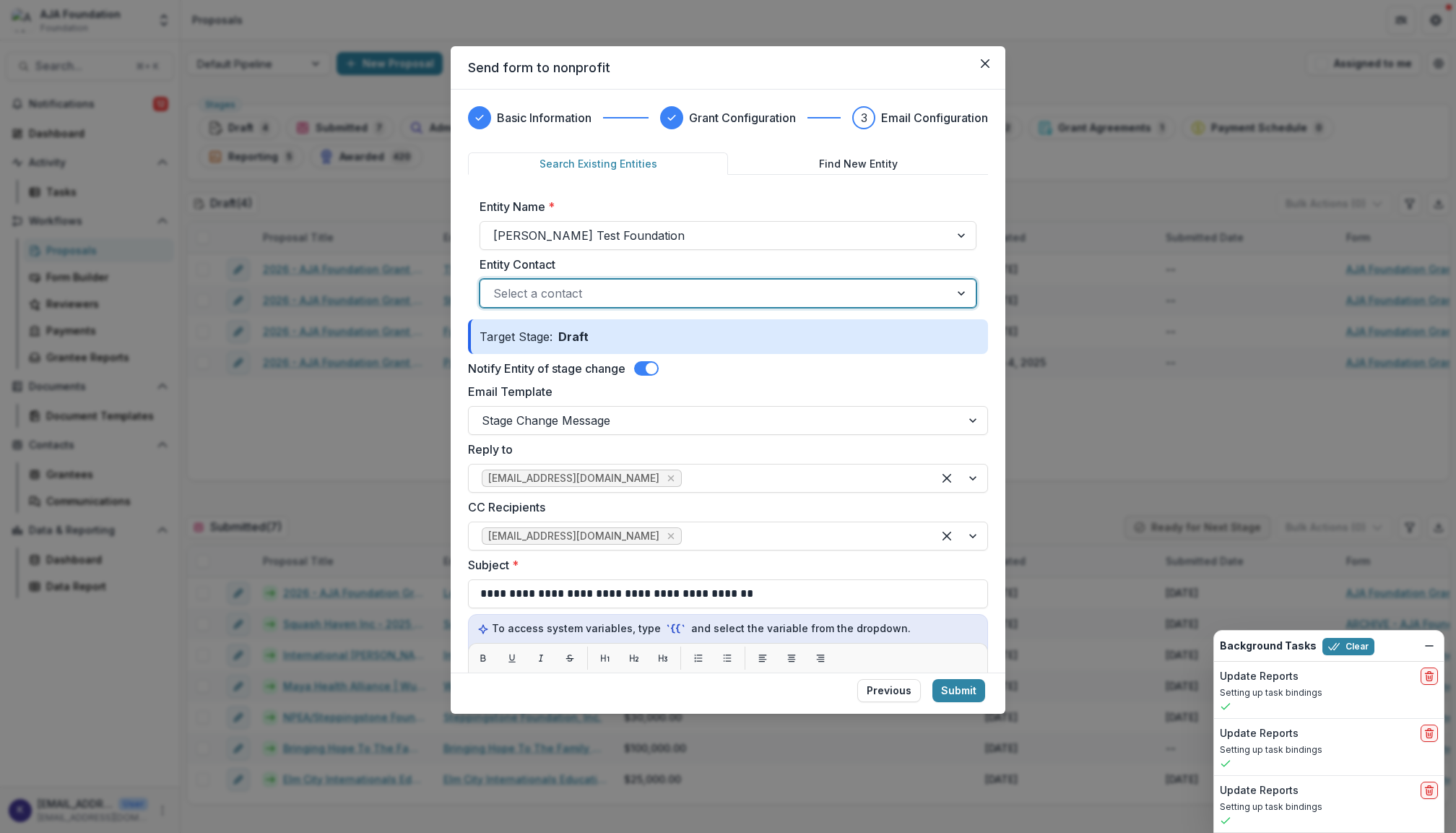
scroll to position [0, 0]
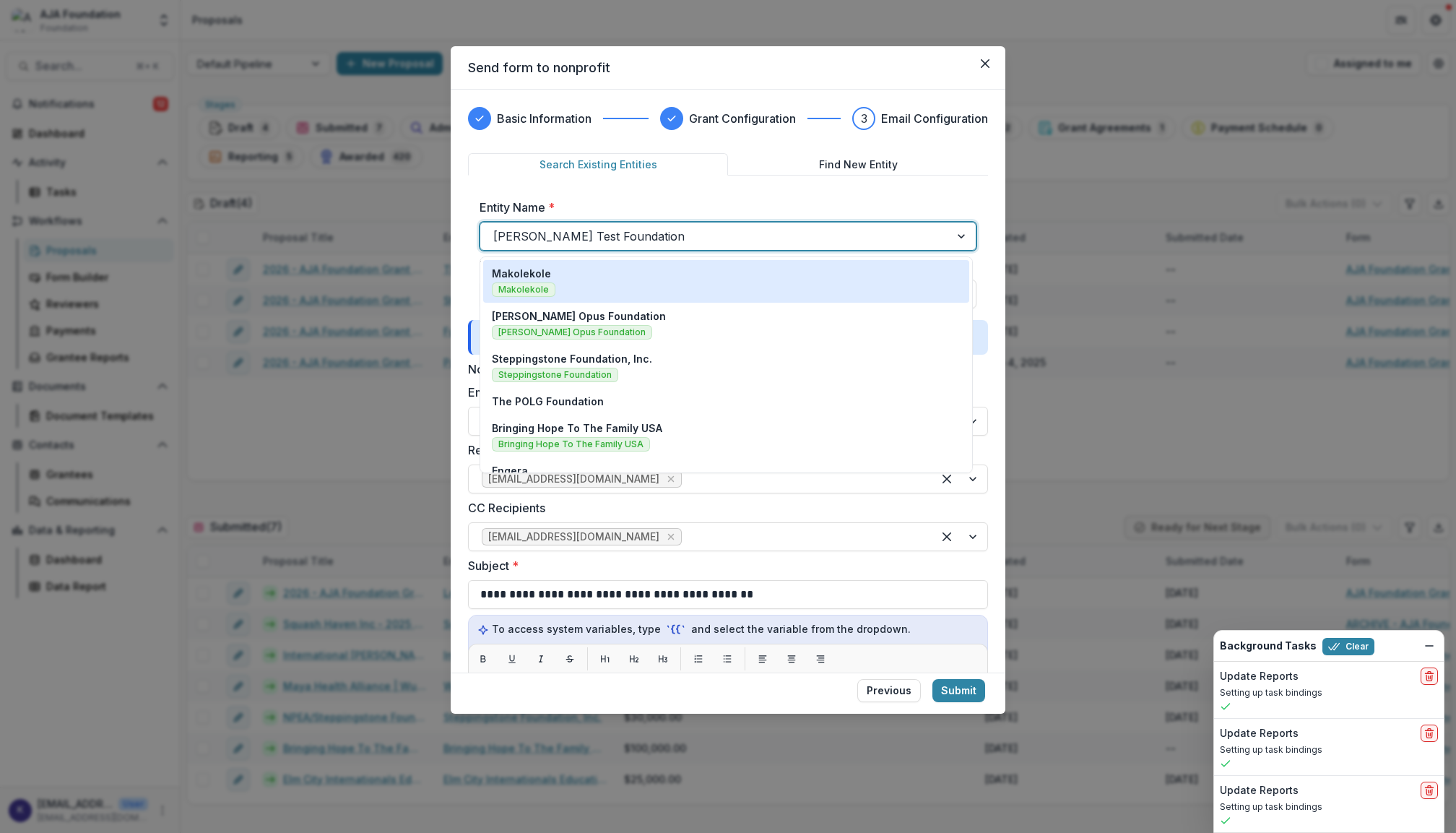
click at [670, 241] on div at bounding box center [714, 236] width 444 height 20
type input "*"
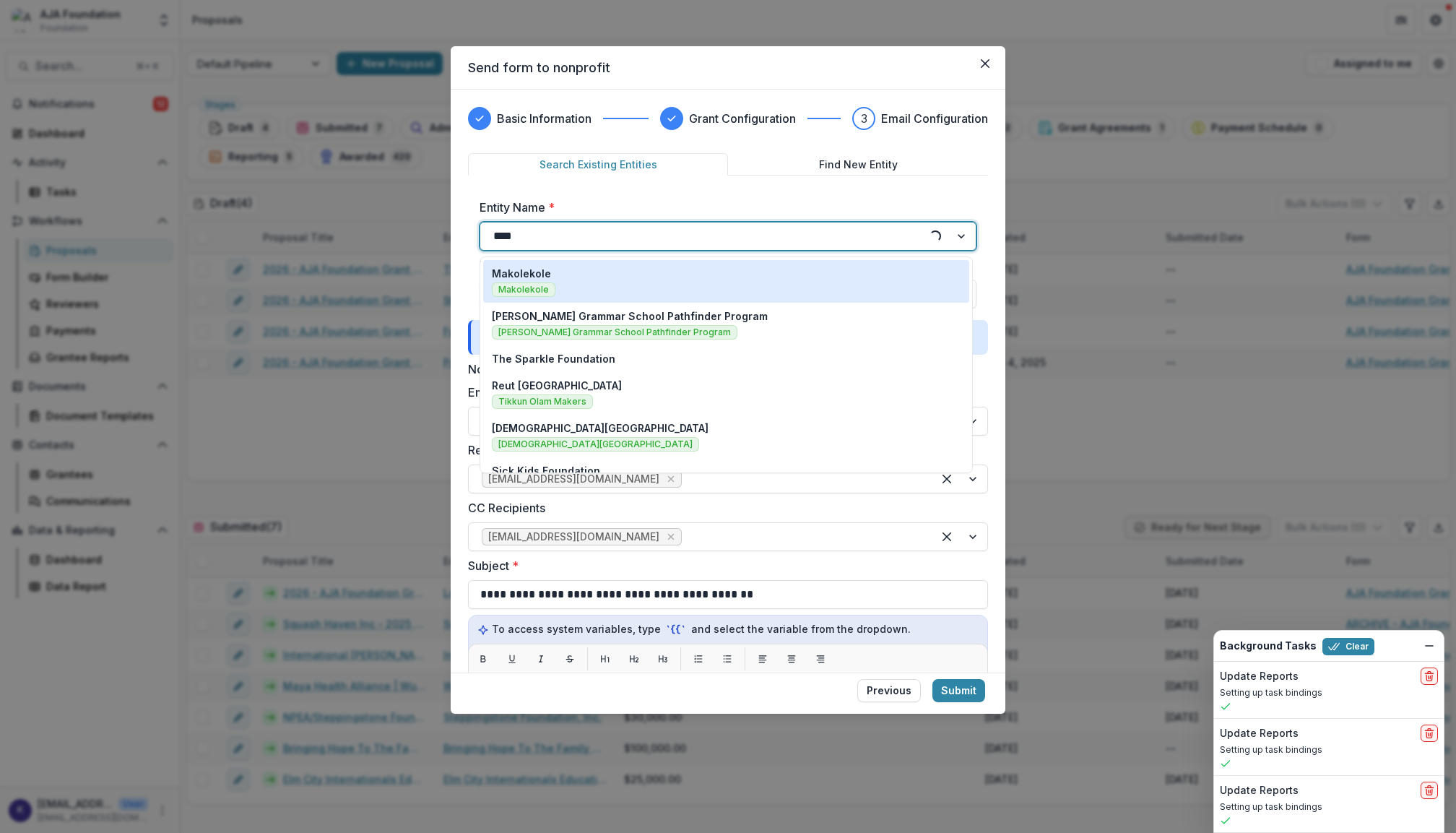
type input "*****"
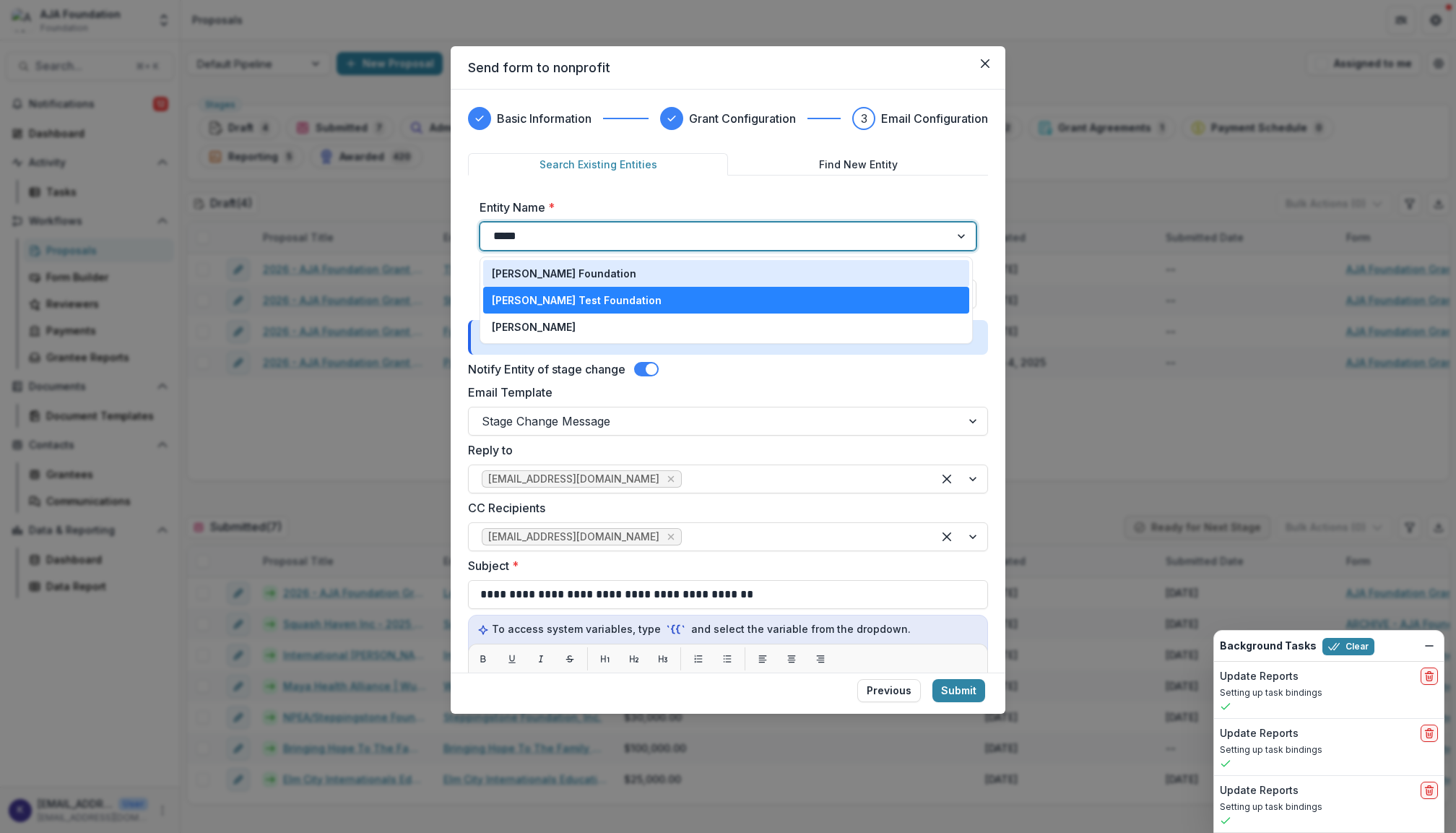
click at [871, 278] on div "[PERSON_NAME] Foundation" at bounding box center [727, 273] width 469 height 15
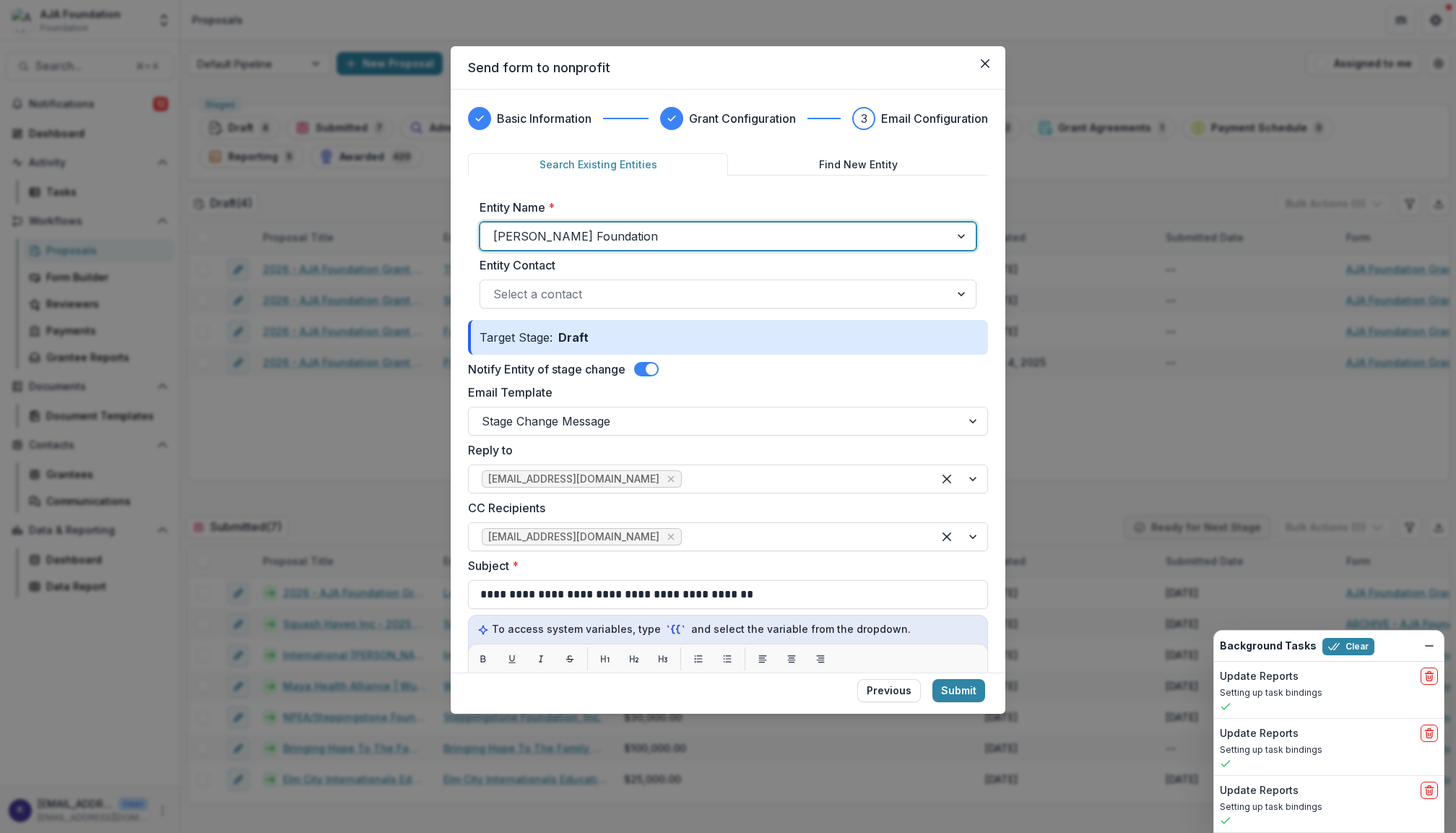
click at [869, 204] on label "Entity Name *" at bounding box center [724, 207] width 489 height 18
click at [497, 228] on input "Entity Name *" at bounding box center [495, 236] width 4 height 18
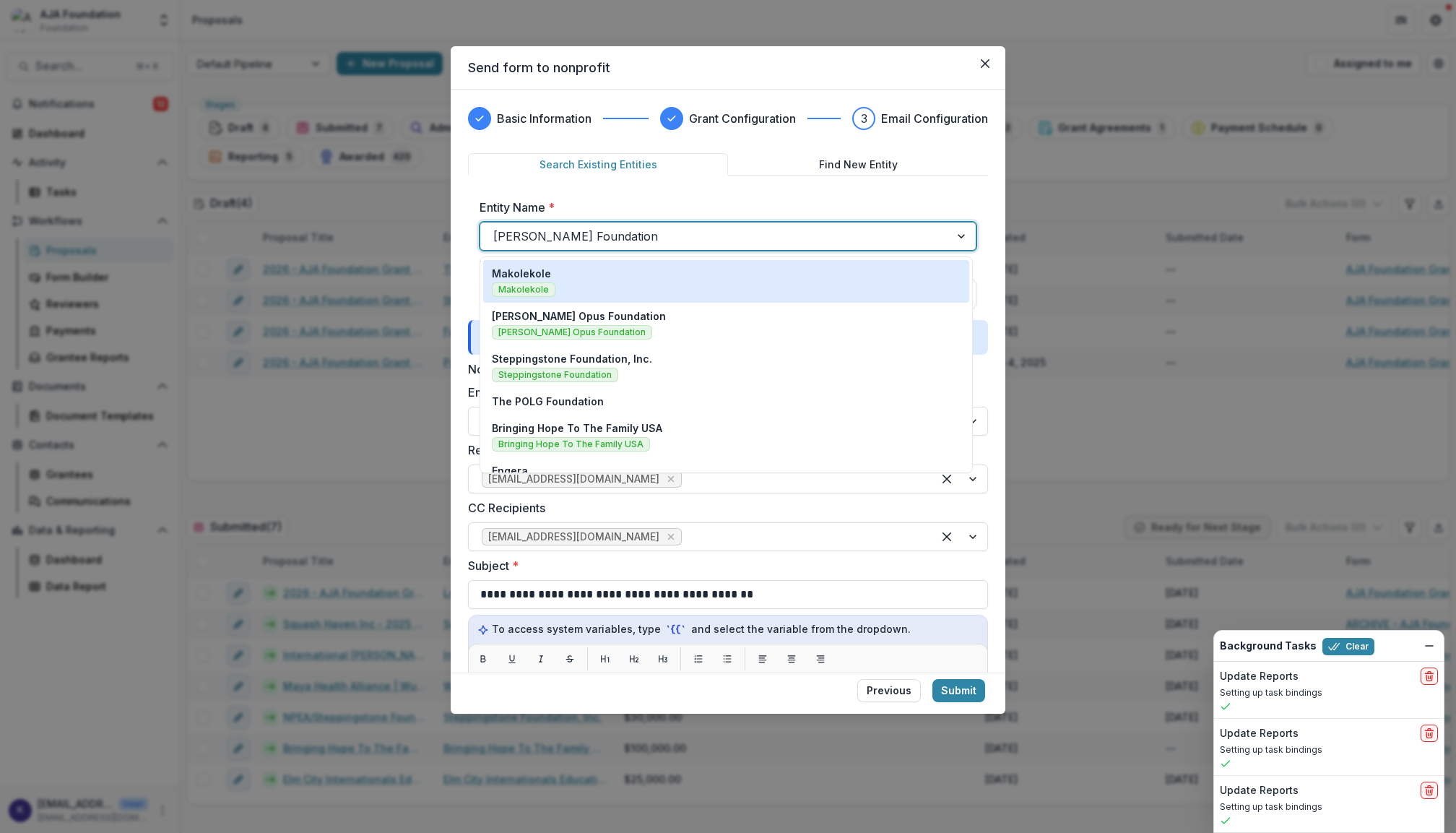
click at [805, 232] on div at bounding box center [714, 236] width 444 height 20
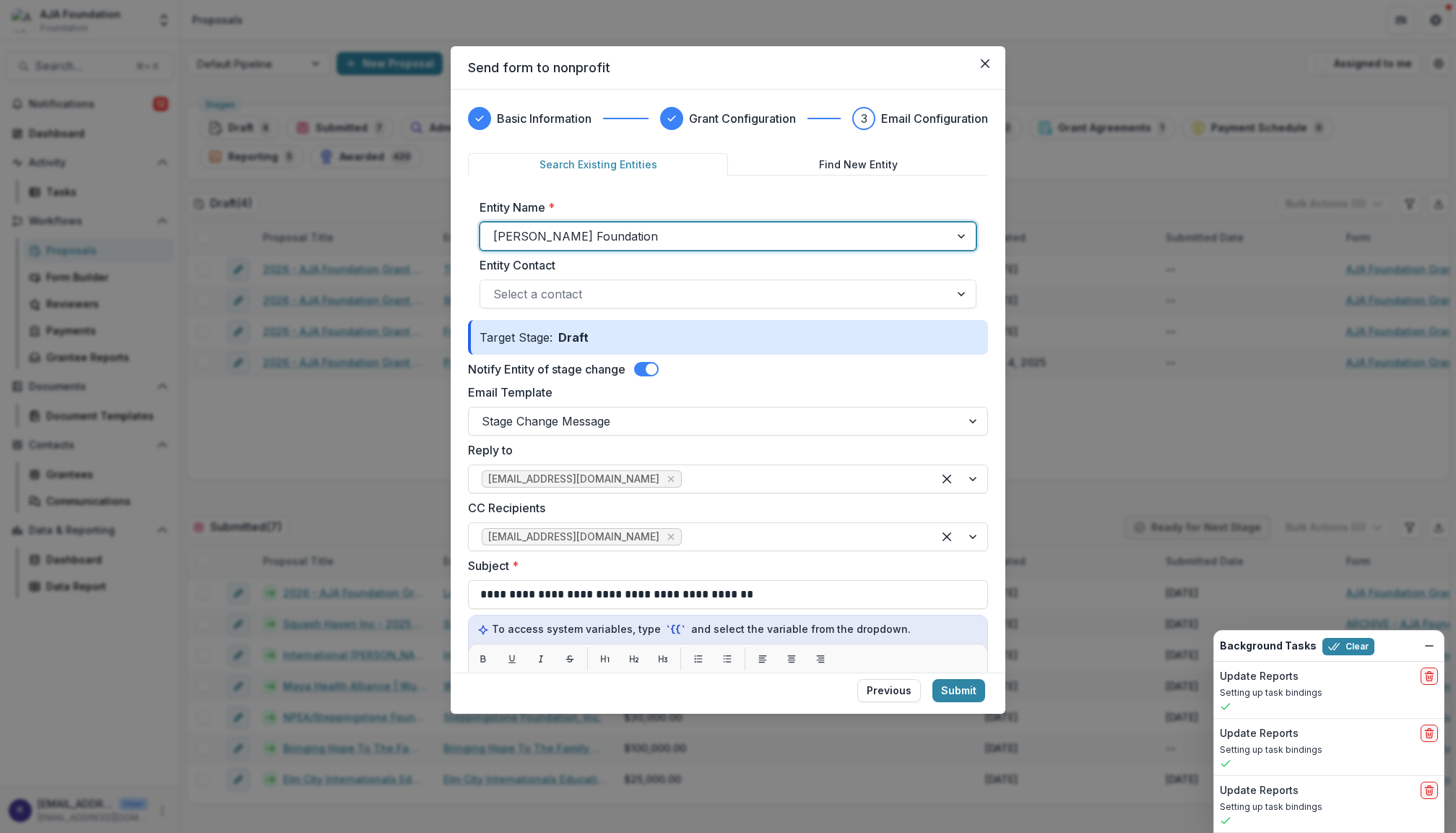
drag, startPoint x: 805, startPoint y: 229, endPoint x: 751, endPoint y: 240, distance: 55.1
click at [751, 240] on div at bounding box center [714, 236] width 444 height 20
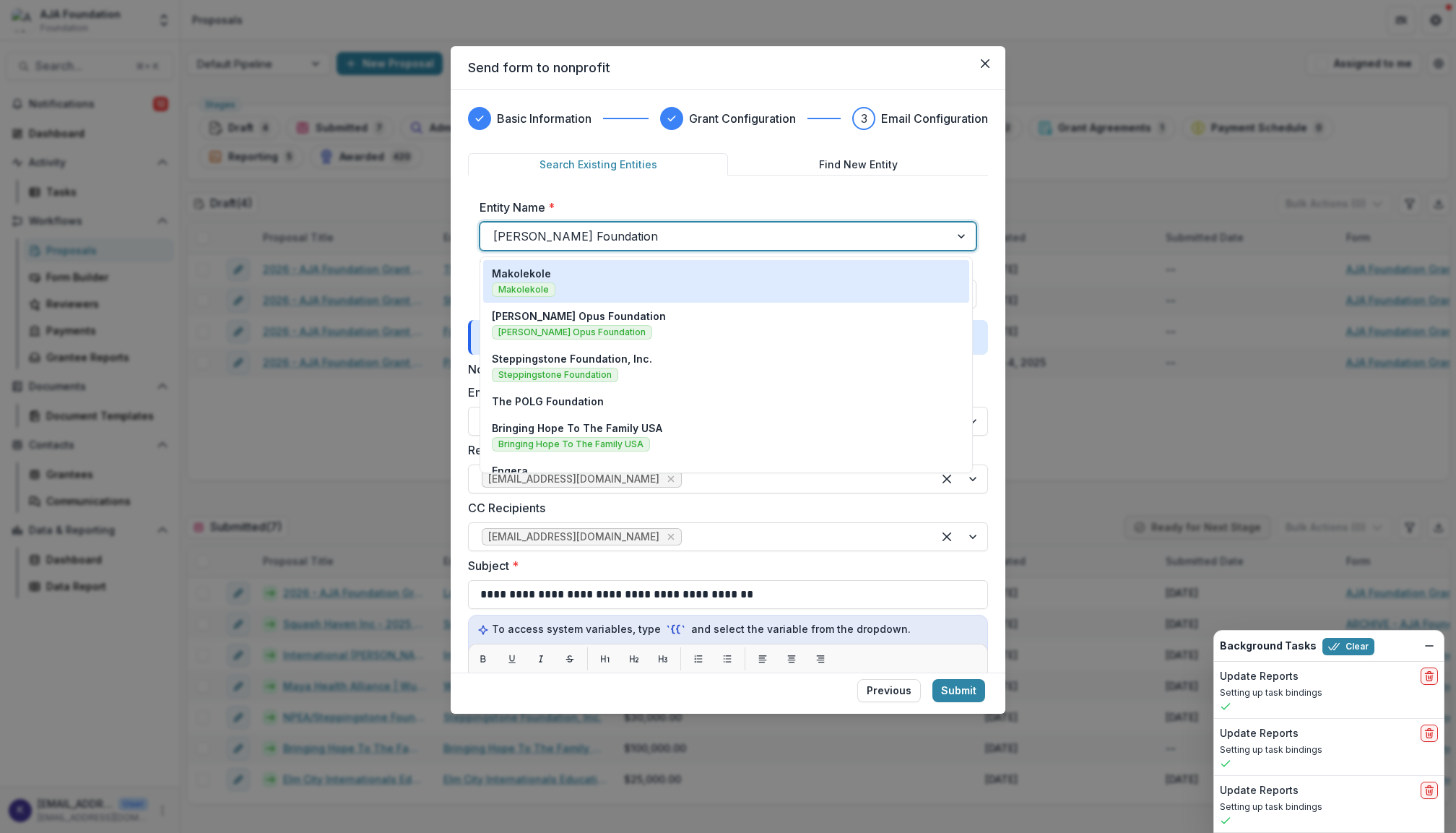
click at [751, 240] on div at bounding box center [714, 236] width 444 height 20
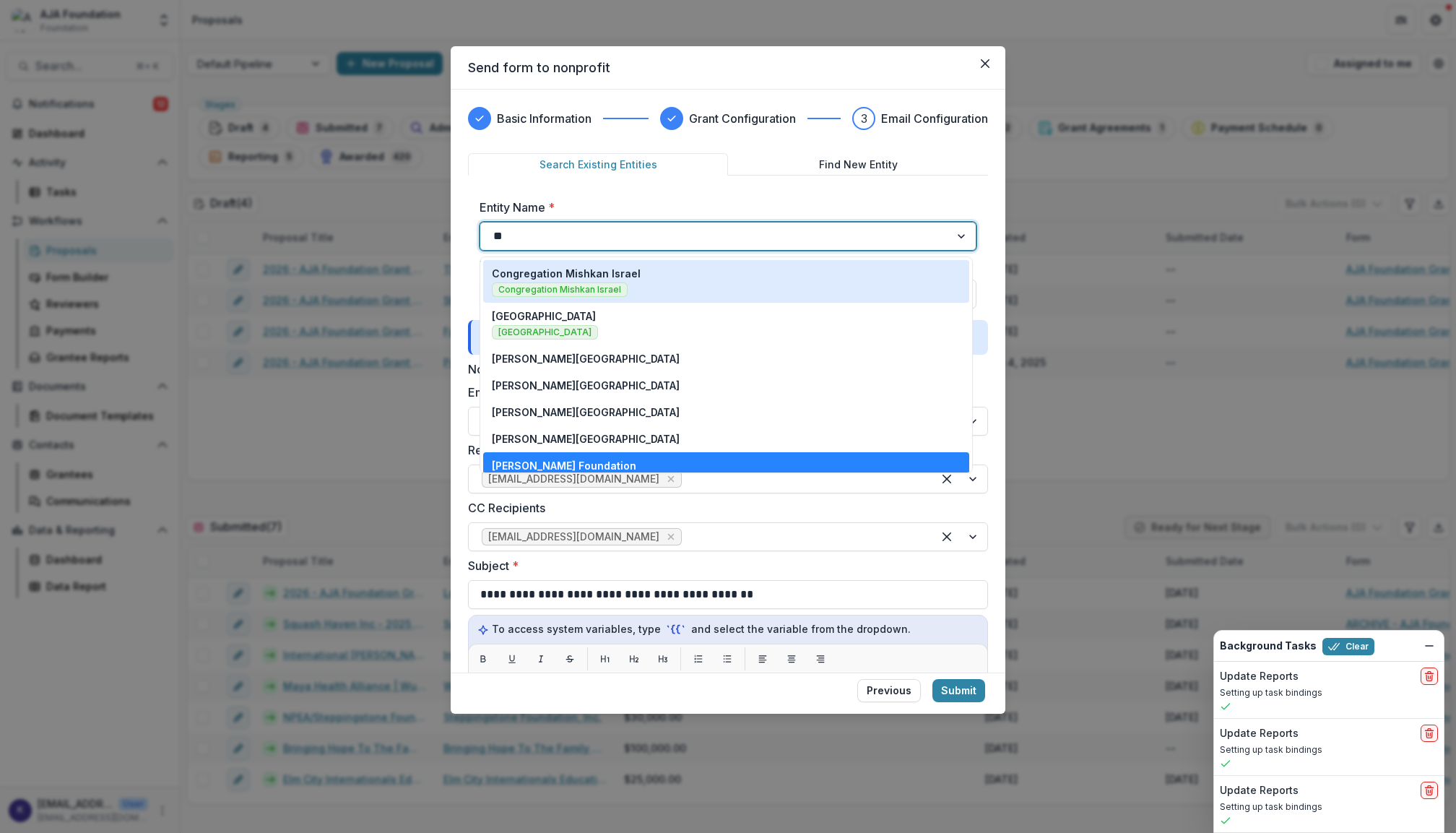
type input "***"
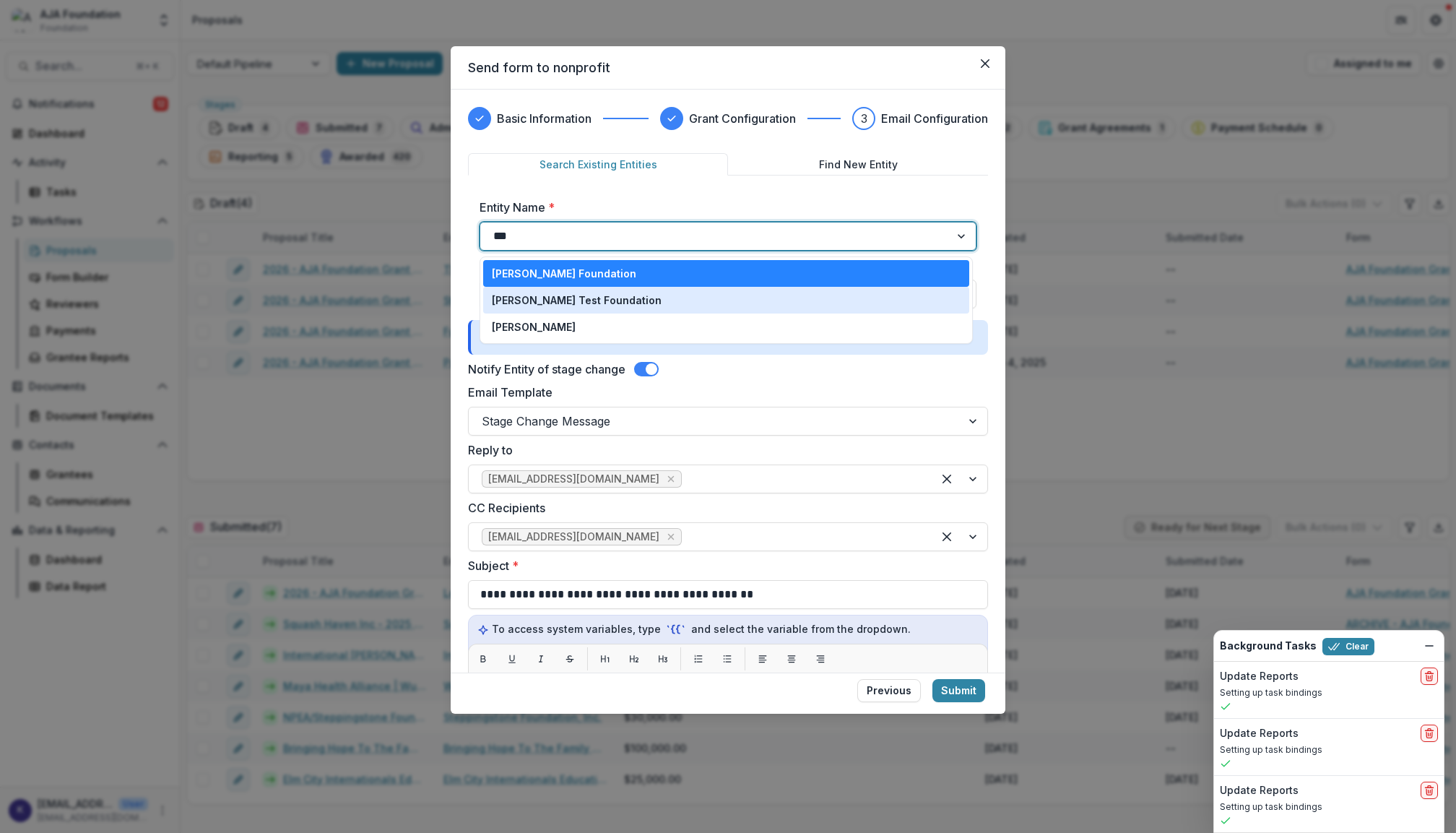
click at [758, 304] on div "[PERSON_NAME] Test Foundation" at bounding box center [727, 300] width 469 height 15
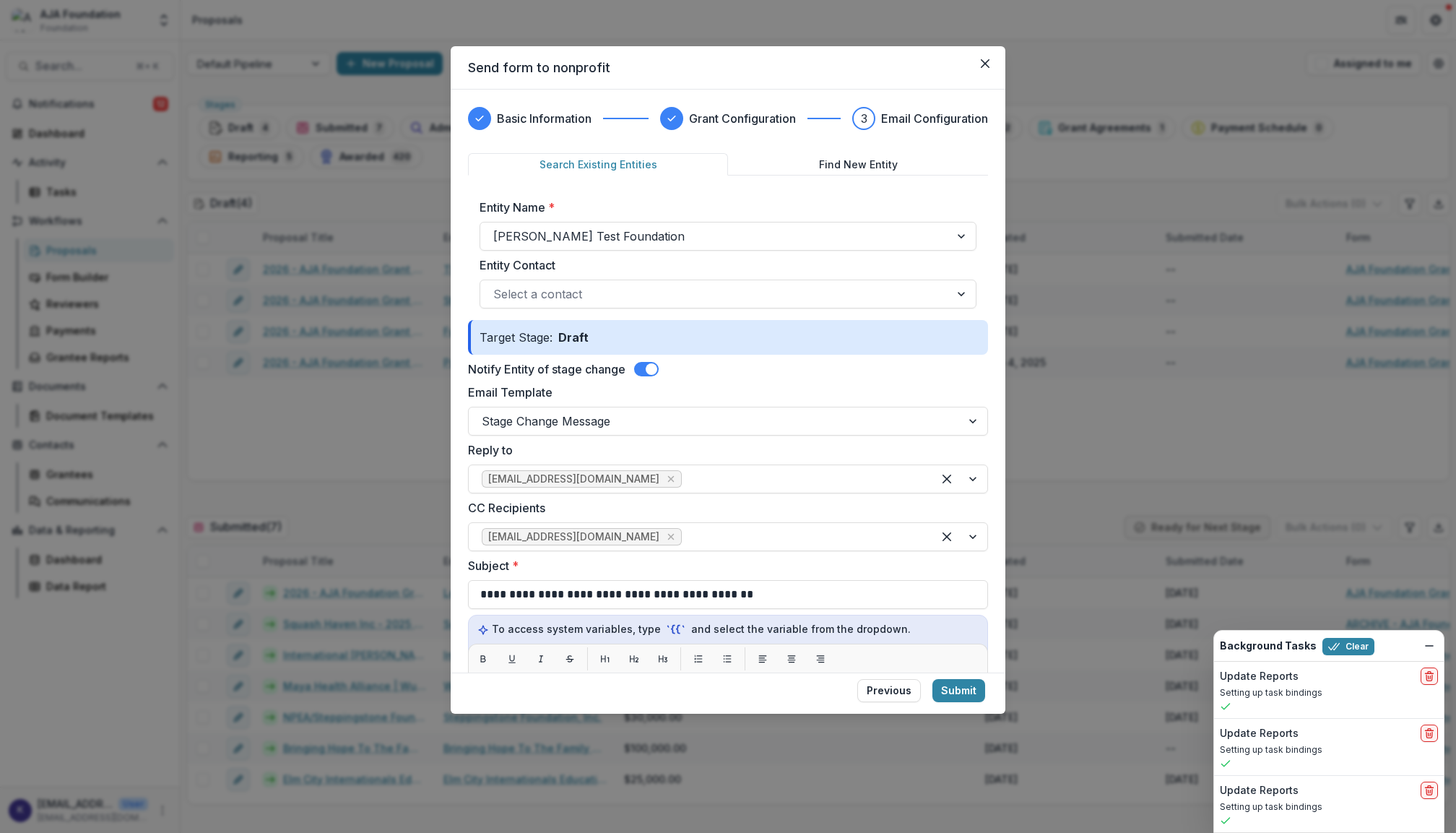
click at [772, 214] on label "Entity Name *" at bounding box center [724, 207] width 489 height 18
click at [497, 228] on input "Entity Name *" at bounding box center [495, 236] width 4 height 18
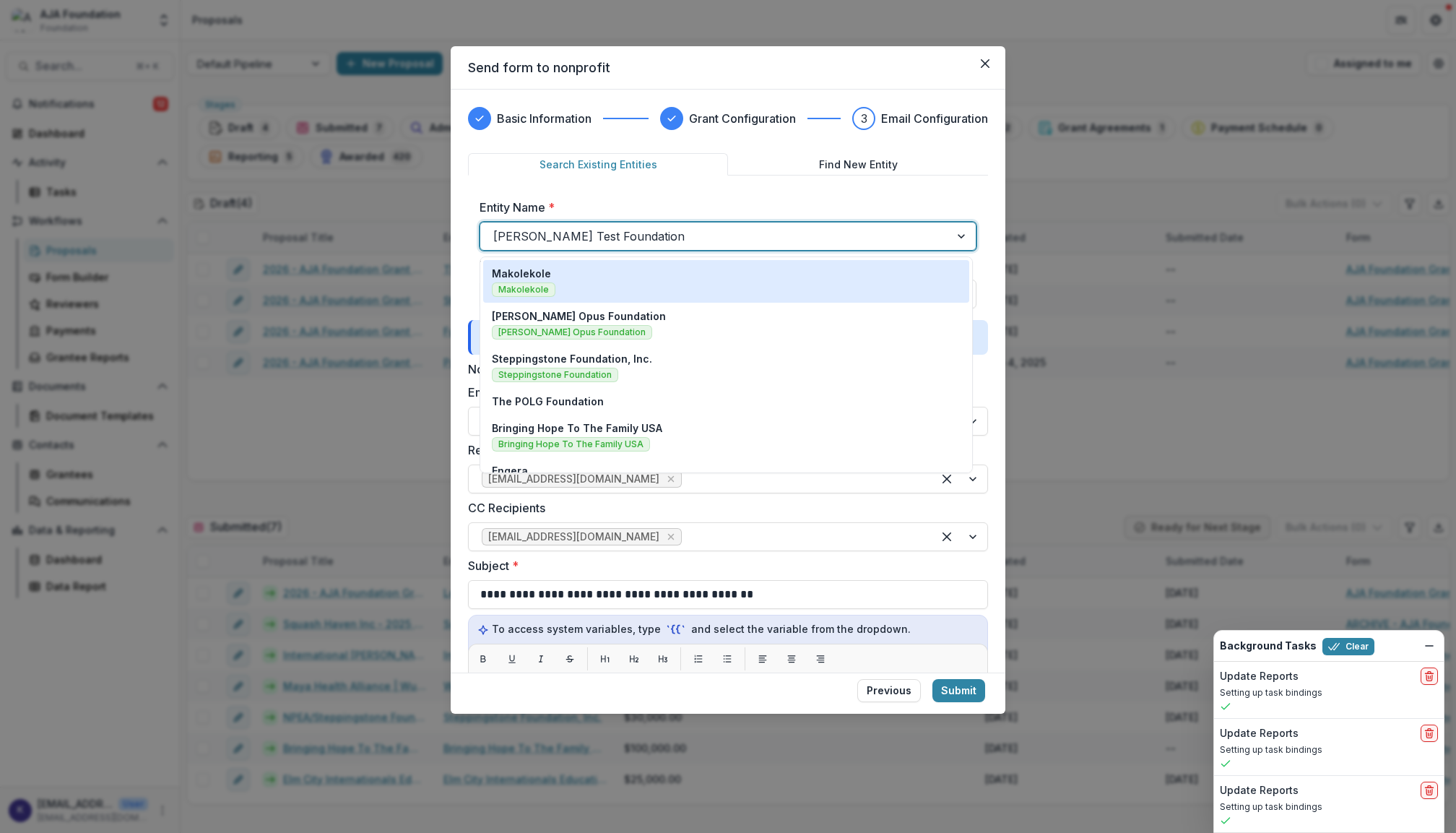
click at [704, 238] on div at bounding box center [714, 236] width 444 height 20
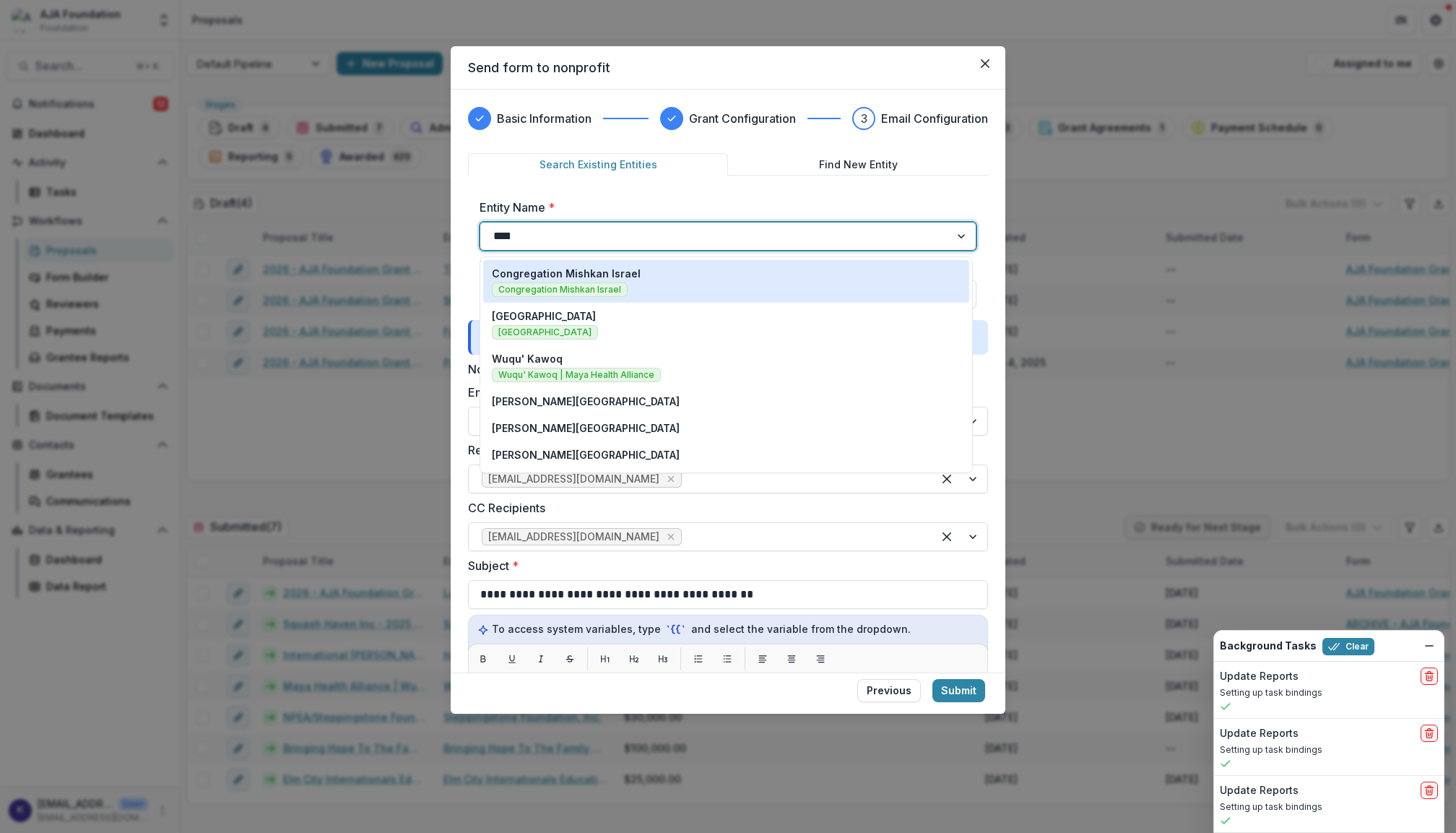
type input "*****"
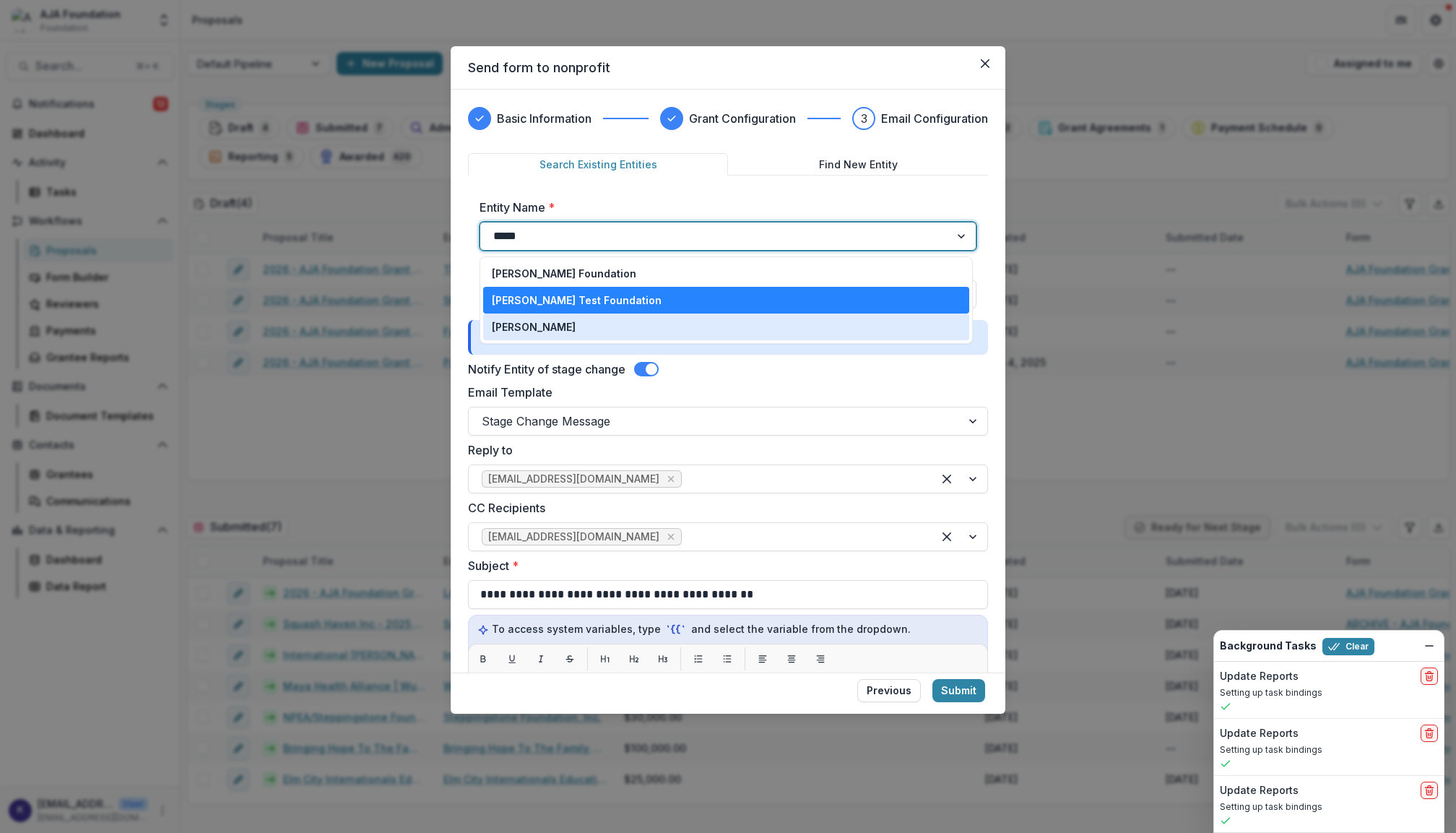
click at [518, 322] on p "[PERSON_NAME]" at bounding box center [534, 326] width 84 height 15
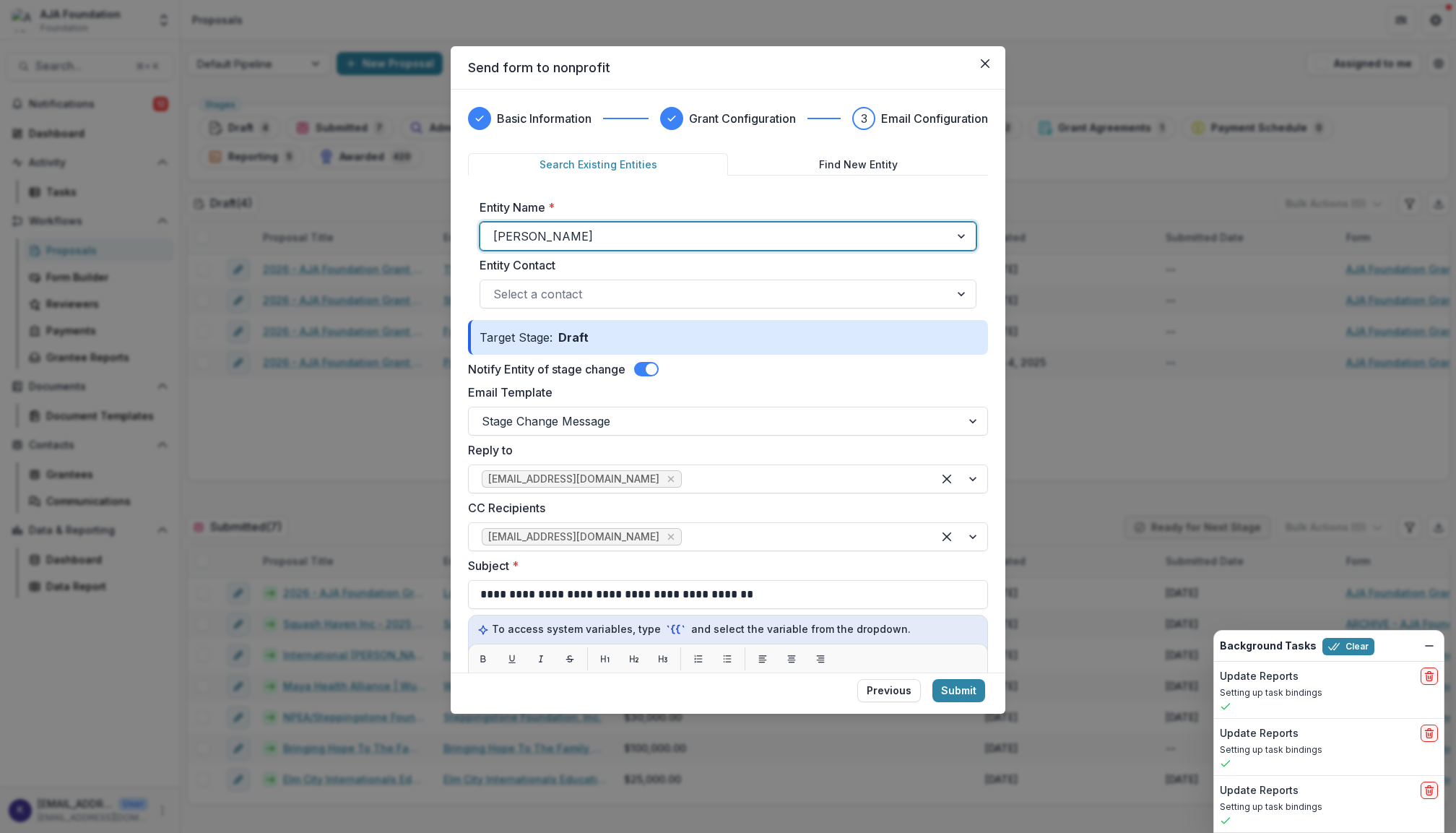
click at [769, 272] on label "Entity Contact" at bounding box center [724, 266] width 489 height 18
click at [497, 286] on input "Entity Contact" at bounding box center [495, 295] width 4 height 18
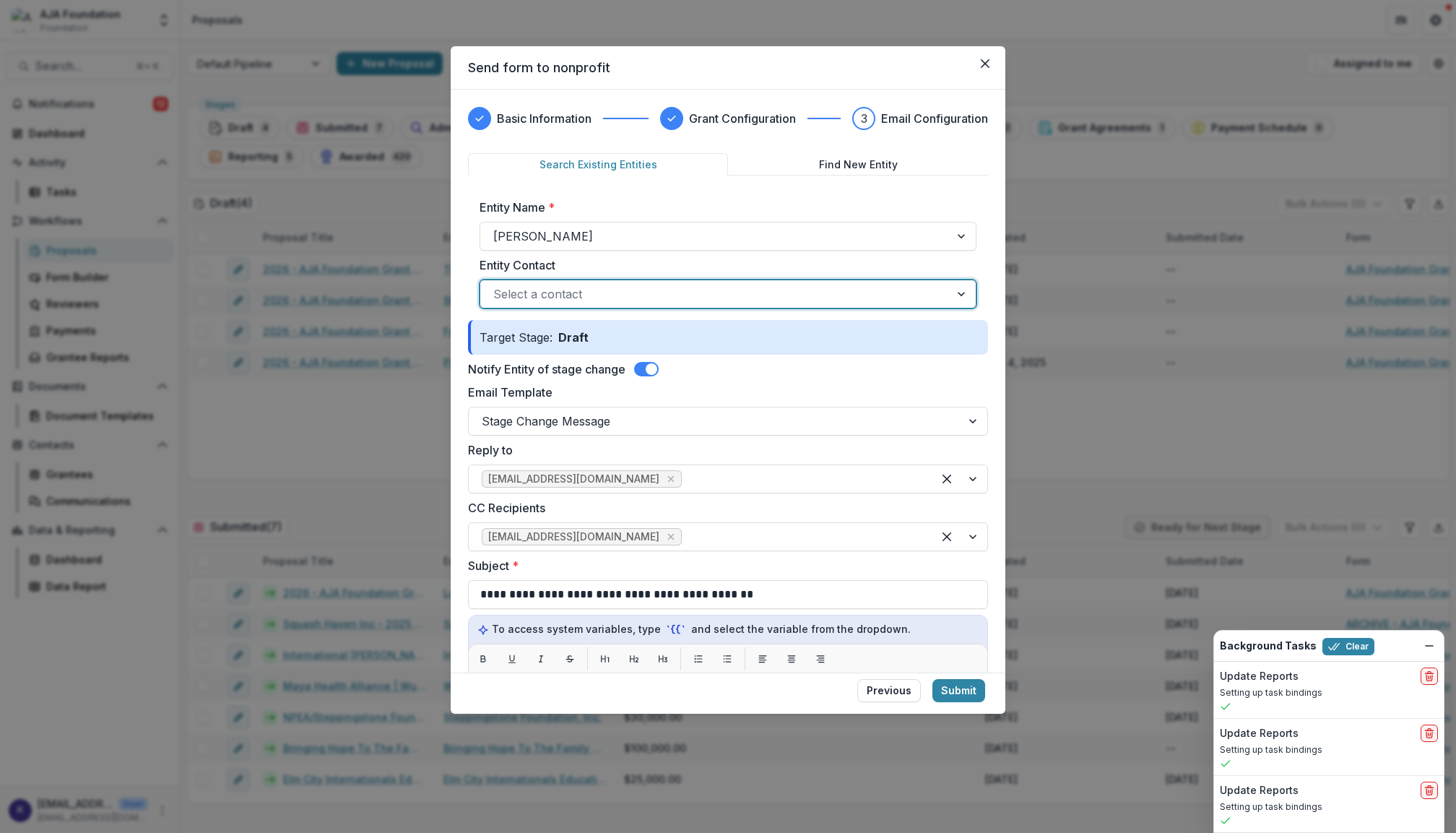
click at [749, 294] on div at bounding box center [714, 294] width 444 height 20
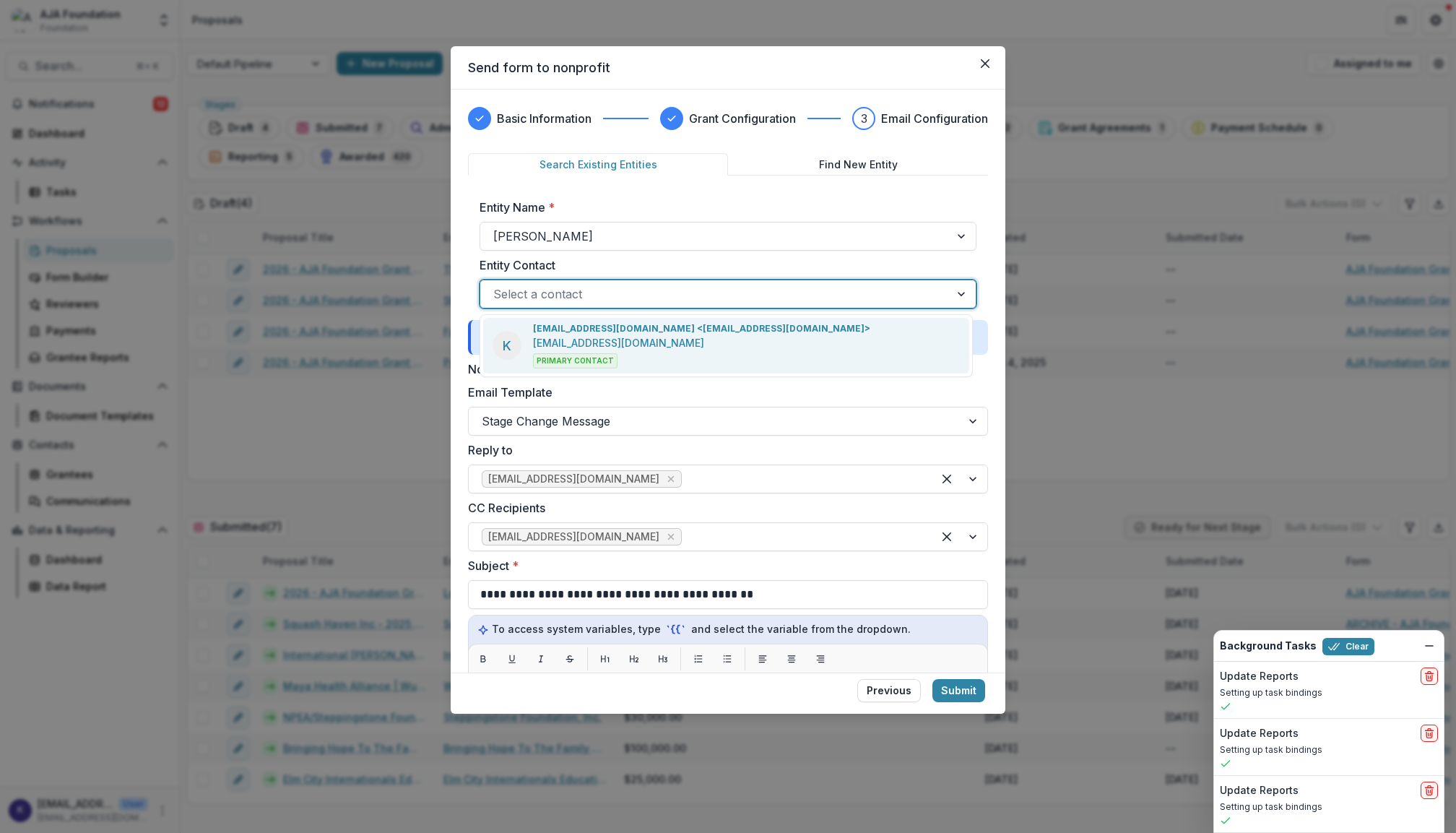
click at [697, 324] on p "[EMAIL_ADDRESS][DOMAIN_NAME] <[EMAIL_ADDRESS][DOMAIN_NAME]>" at bounding box center [702, 328] width 338 height 13
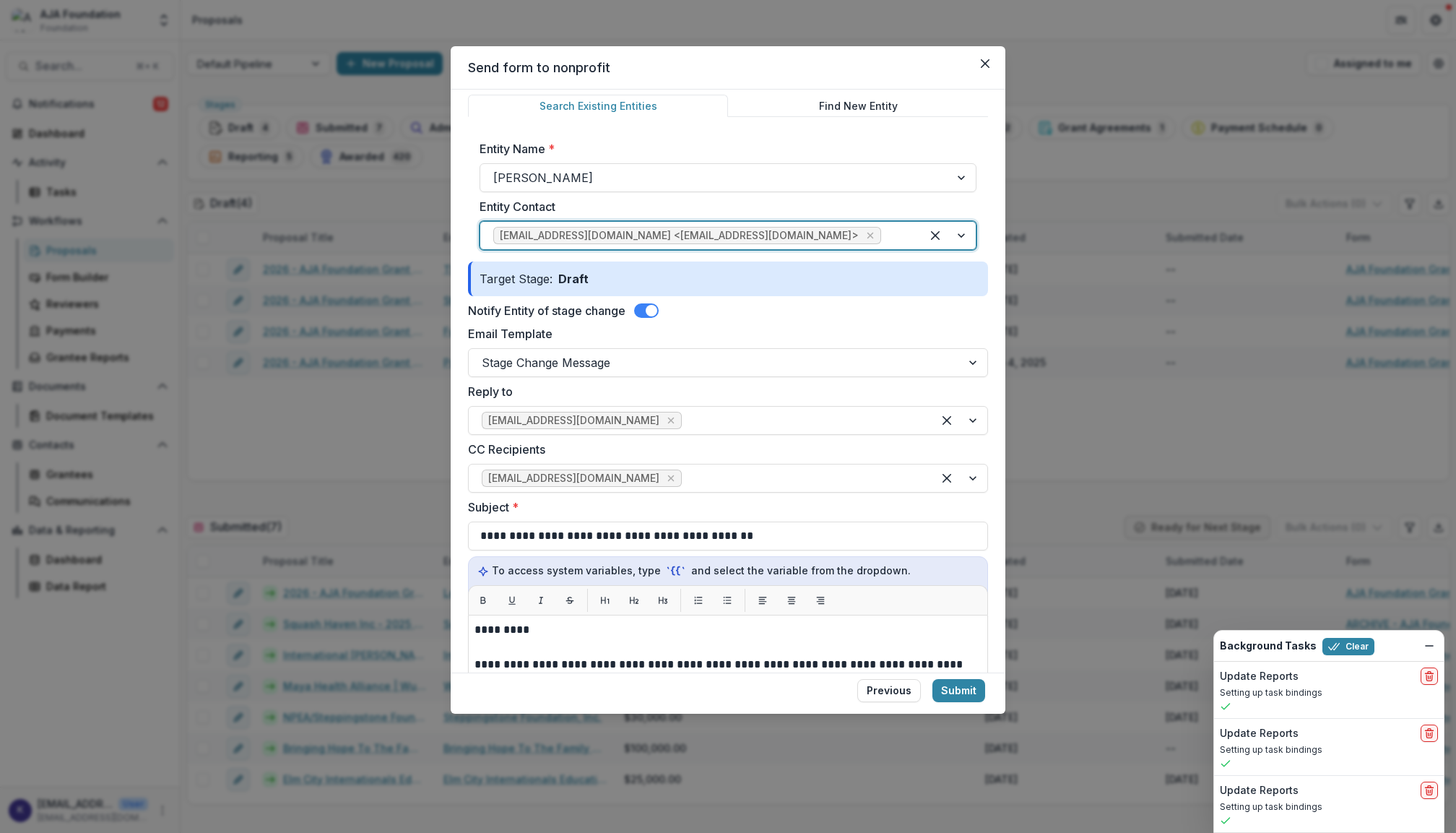
scroll to position [56, 0]
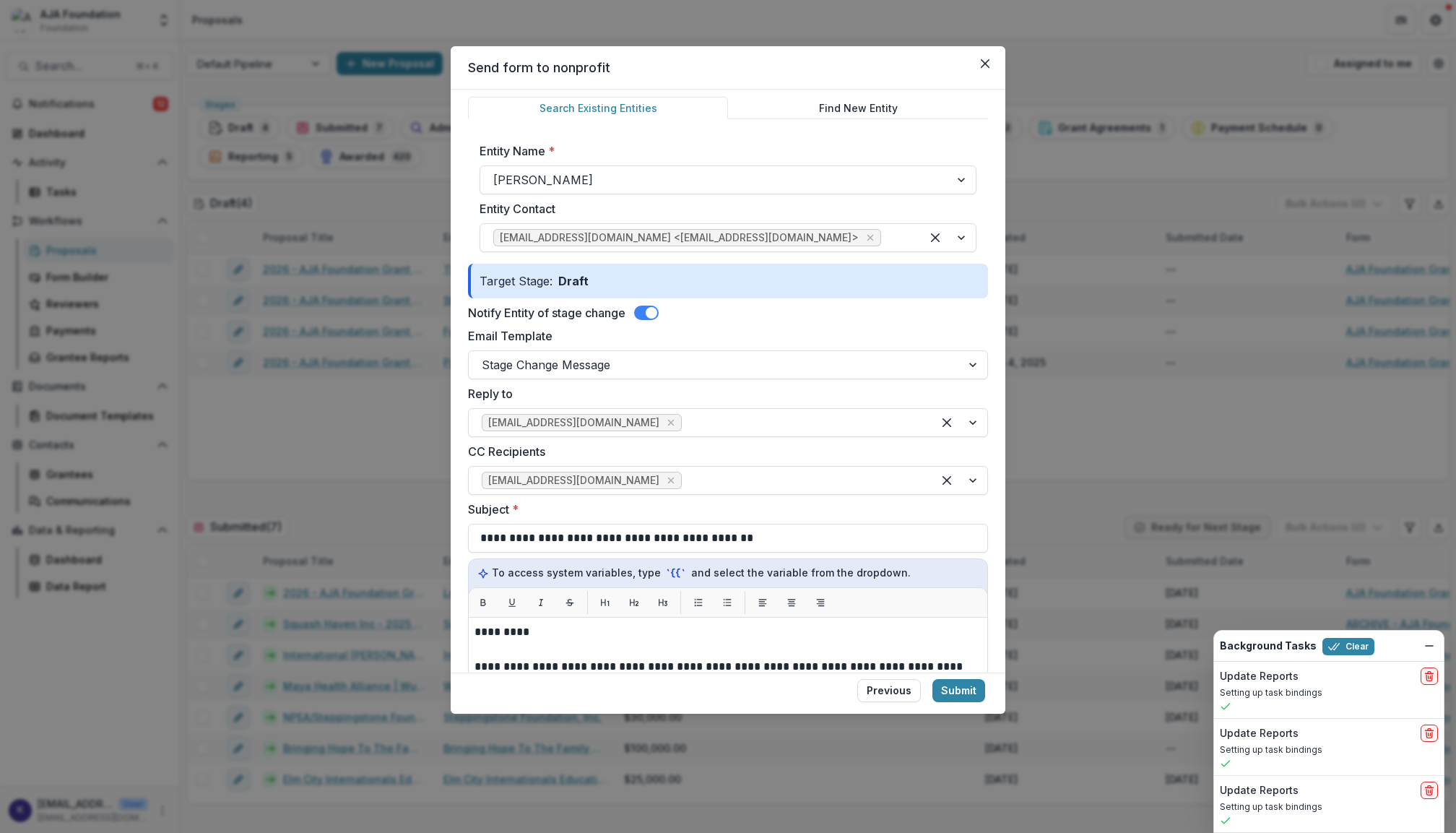
drag, startPoint x: 965, startPoint y: 692, endPoint x: 892, endPoint y: 394, distance: 306.8
click at [892, 394] on form "**********" at bounding box center [728, 402] width 555 height 625
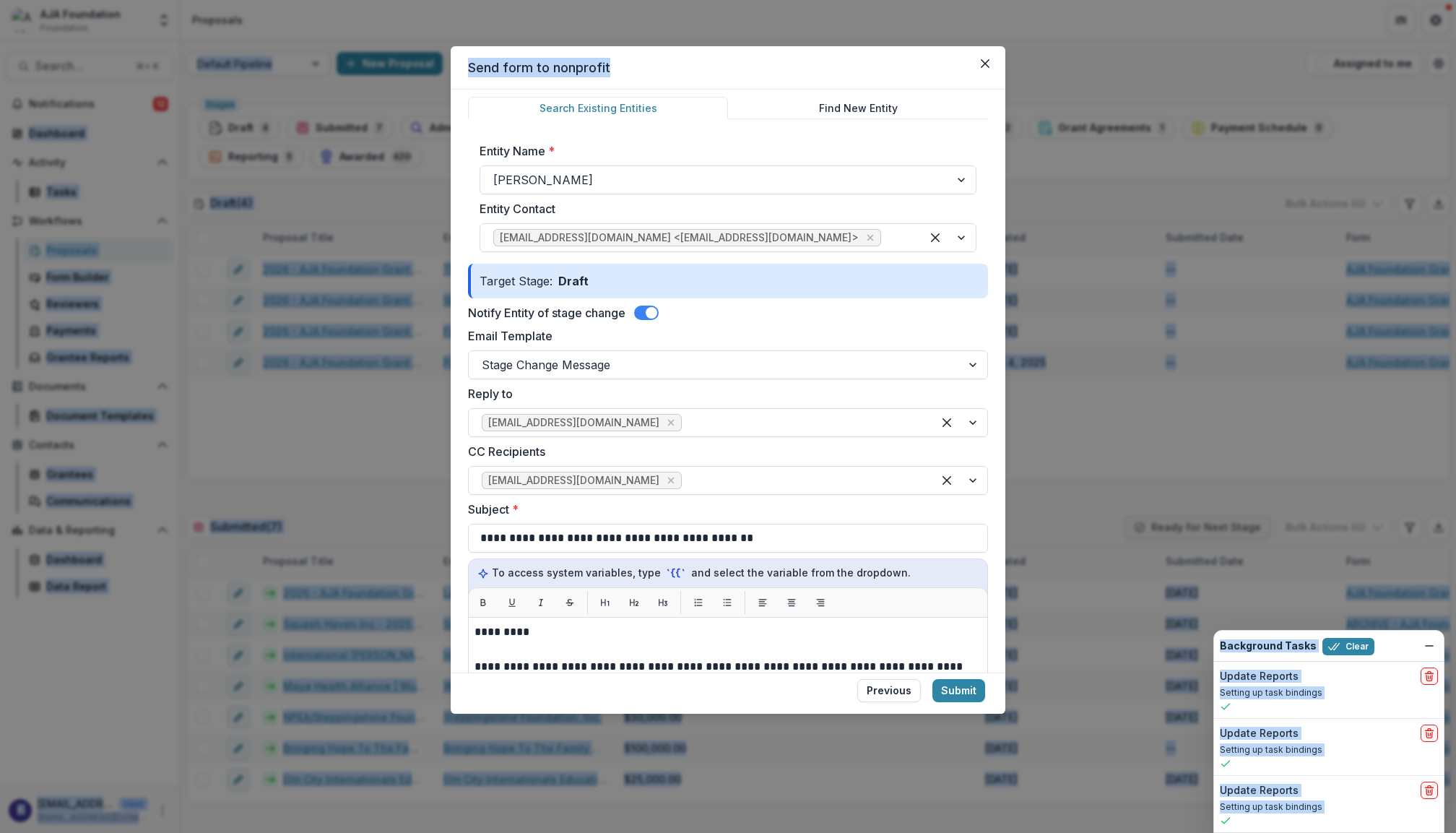
drag, startPoint x: 778, startPoint y: 67, endPoint x: 767, endPoint y: -18, distance: 85.7
click at [767, 0] on html "Skip to content AJA Foundation Foundation Foundations AJA Foundation Nonprofits…" at bounding box center [728, 416] width 1456 height 833
click at [787, 70] on header "Send form to nonprofit" at bounding box center [728, 67] width 555 height 43
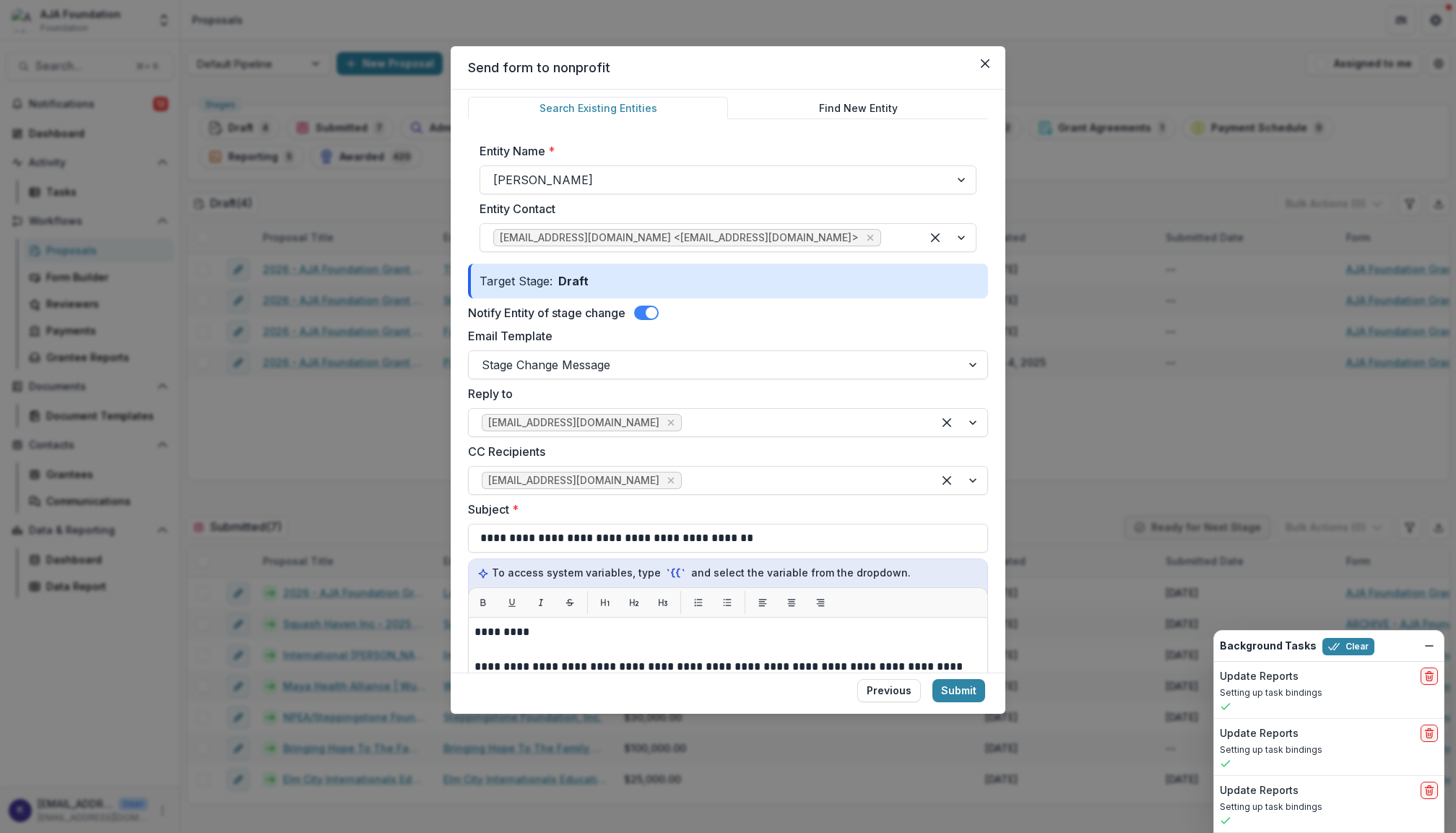
drag, startPoint x: 787, startPoint y: 70, endPoint x: 755, endPoint y: 59, distance: 33.8
click at [750, 59] on header "Send form to nonprofit" at bounding box center [728, 67] width 555 height 43
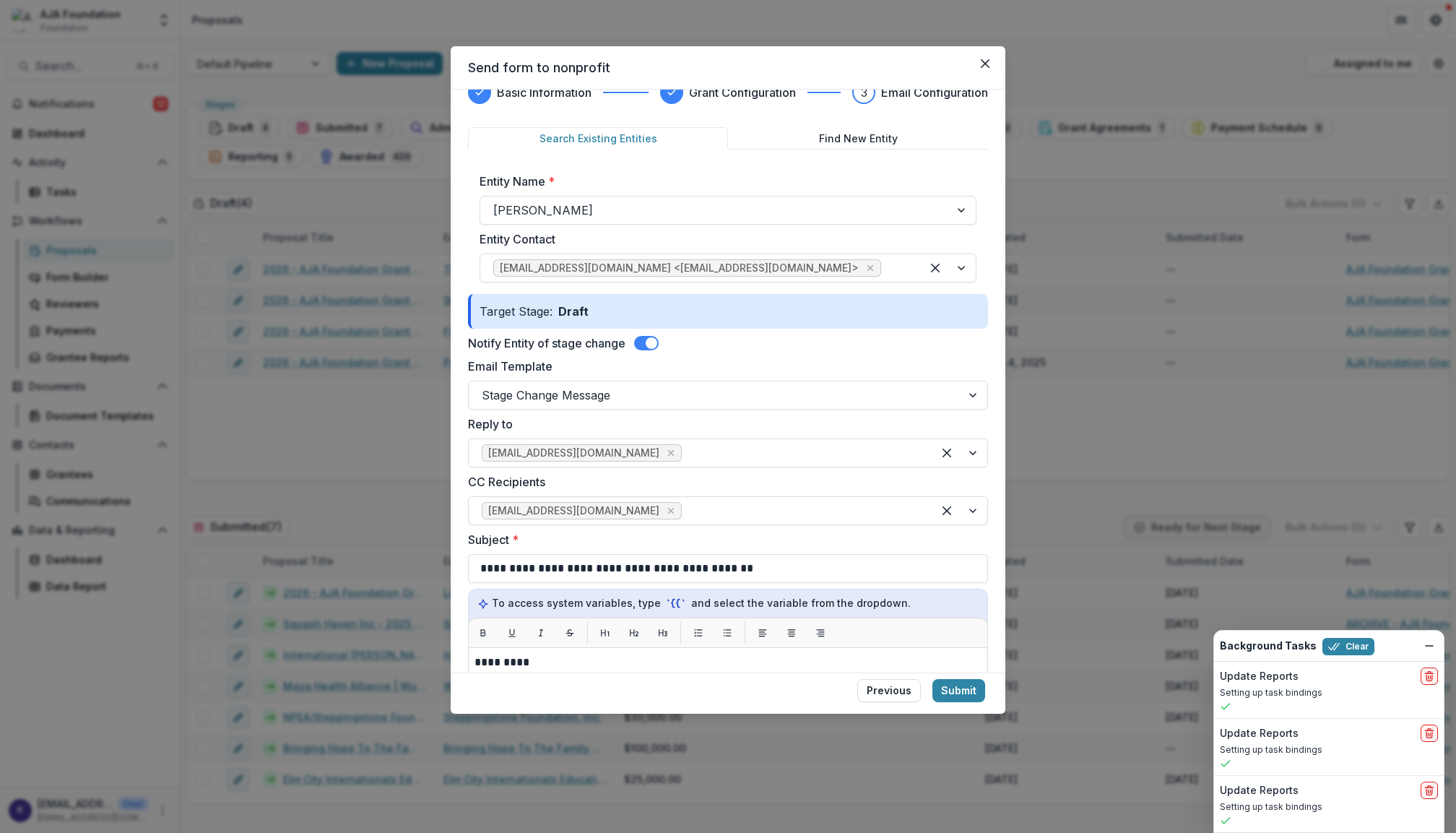
scroll to position [34, 0]
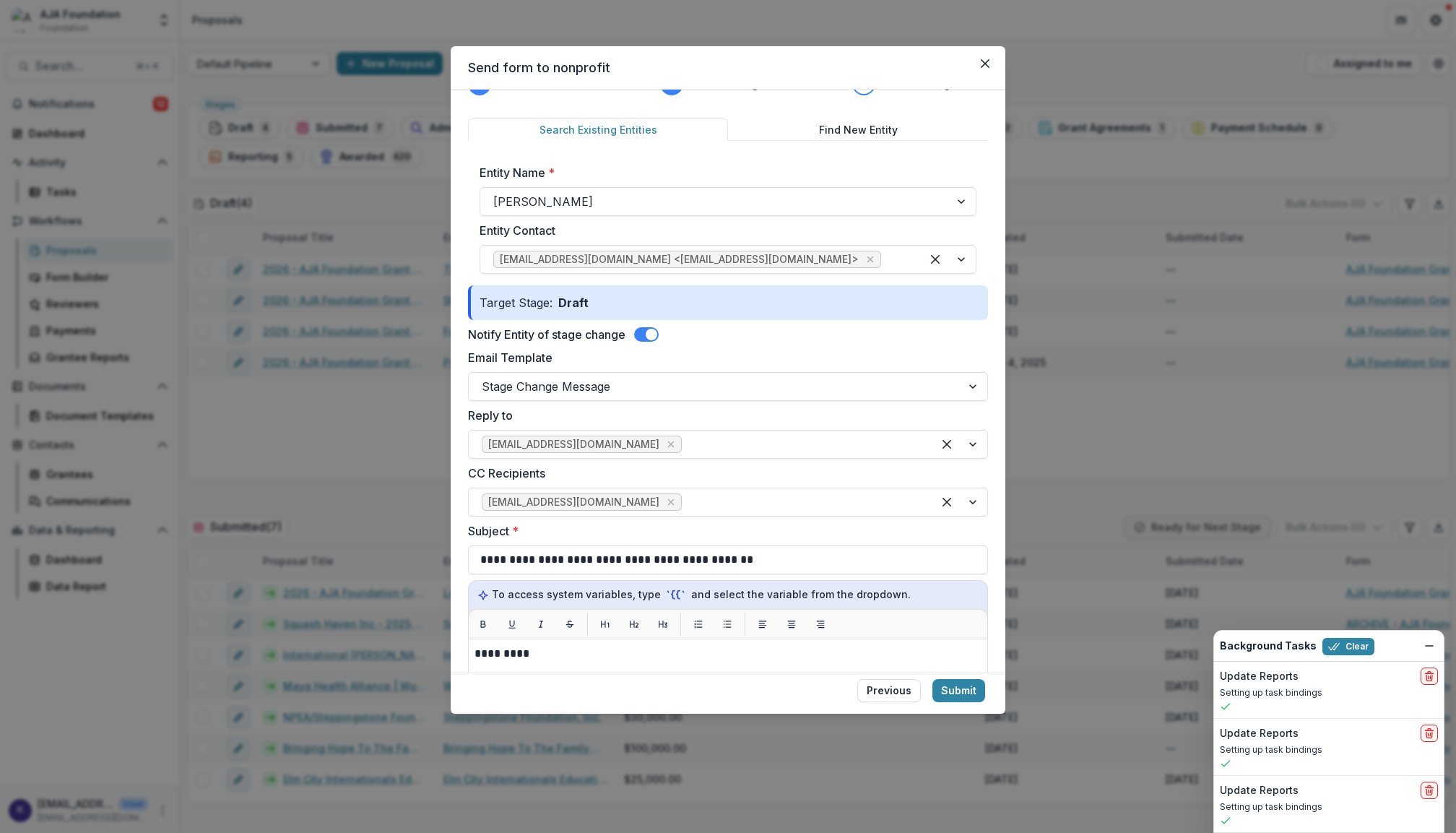
drag, startPoint x: 1001, startPoint y: 709, endPoint x: 1028, endPoint y: 725, distance: 31.4
click at [1036, 733] on div "**********" at bounding box center [728, 416] width 1456 height 833
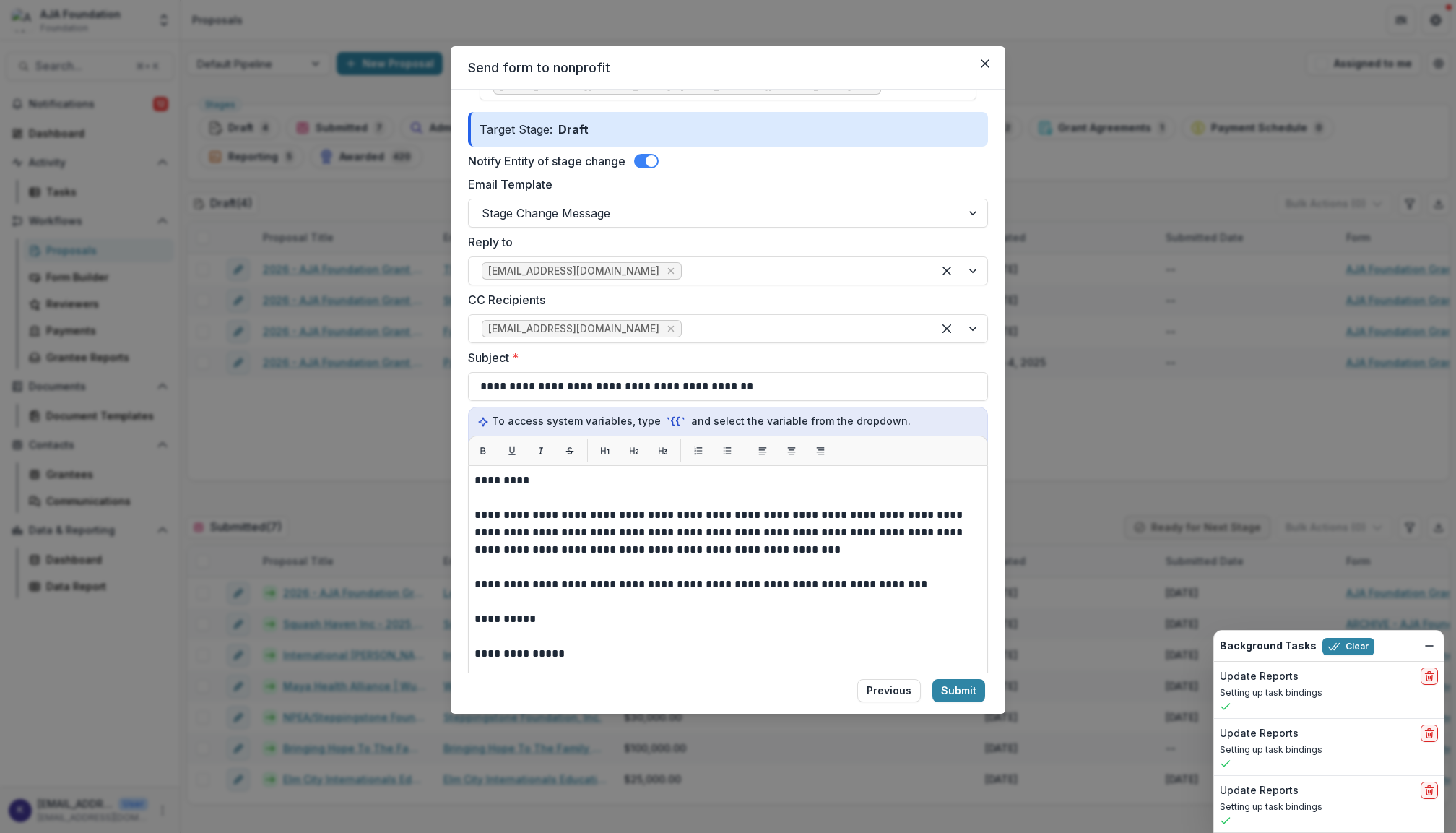
scroll to position [231, 0]
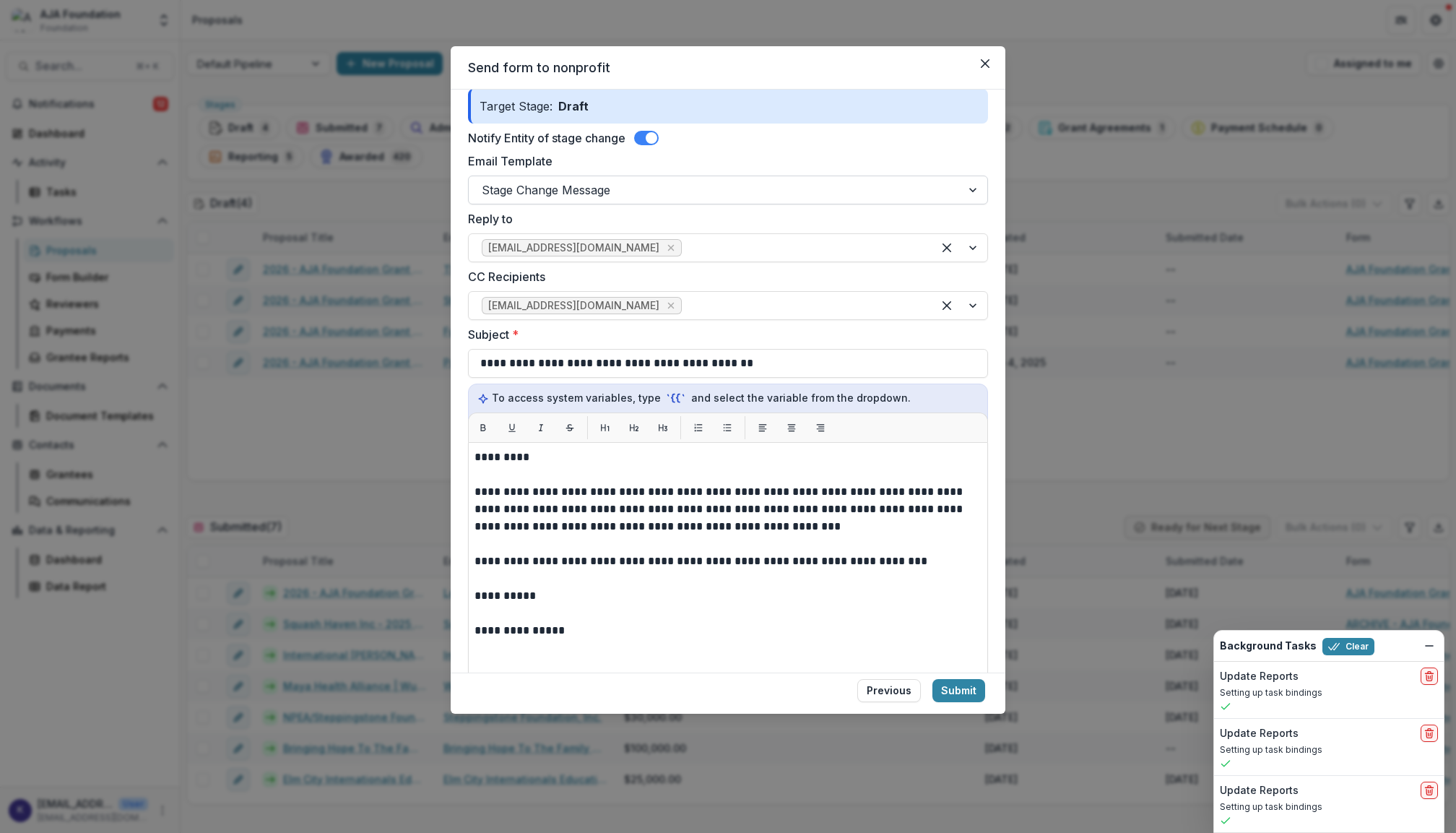
click at [967, 194] on div at bounding box center [974, 190] width 26 height 27
click at [878, 165] on label "Email Template" at bounding box center [724, 161] width 511 height 18
click at [485, 182] on input "Email Template" at bounding box center [483, 191] width 4 height 18
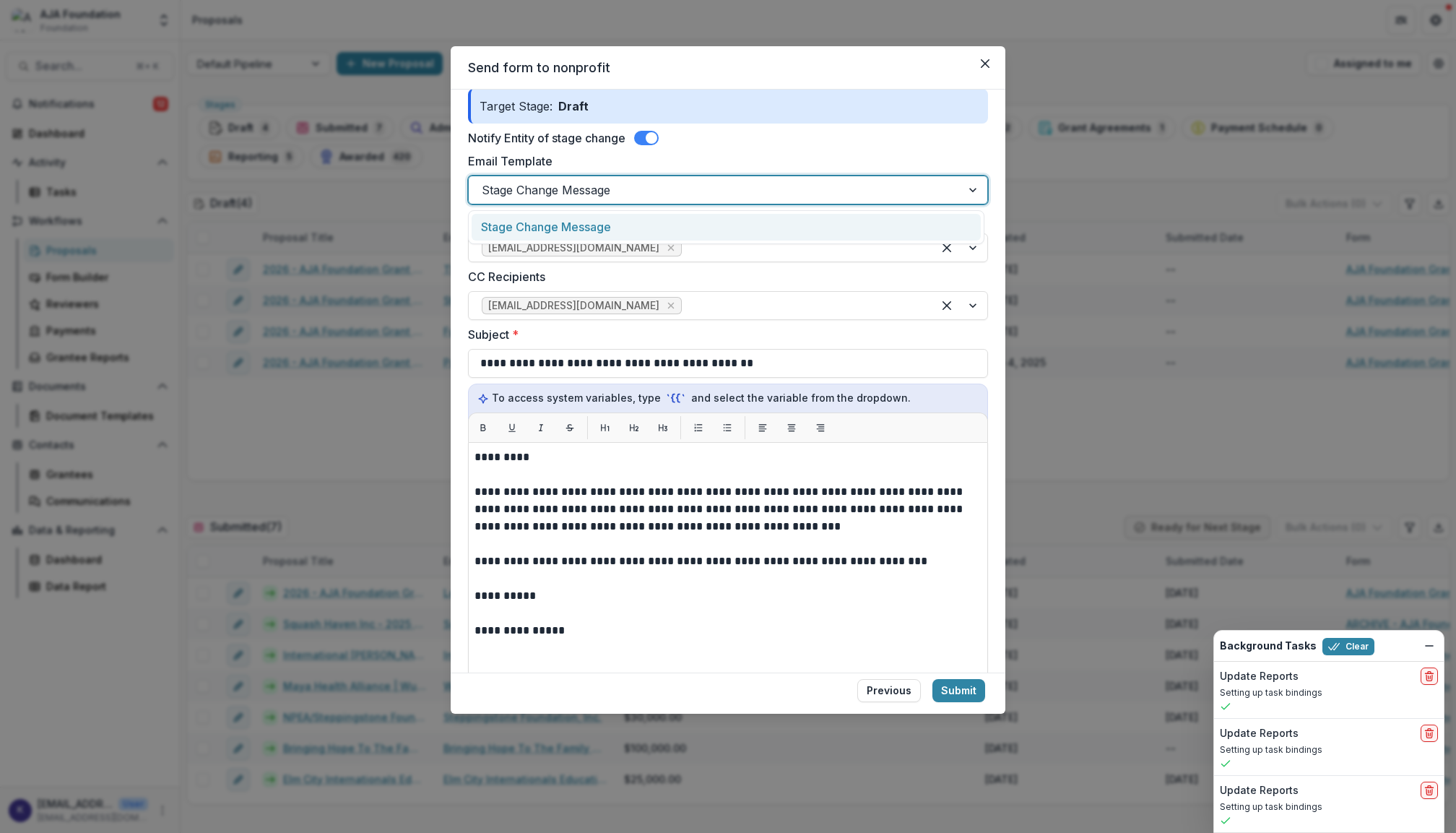
click at [878, 192] on div at bounding box center [714, 190] width 467 height 20
click at [966, 218] on div "Stage Change Message" at bounding box center [726, 227] width 509 height 26
click at [954, 161] on label "Email Template" at bounding box center [724, 161] width 511 height 18
click at [485, 182] on input "Email Template" at bounding box center [483, 191] width 4 height 18
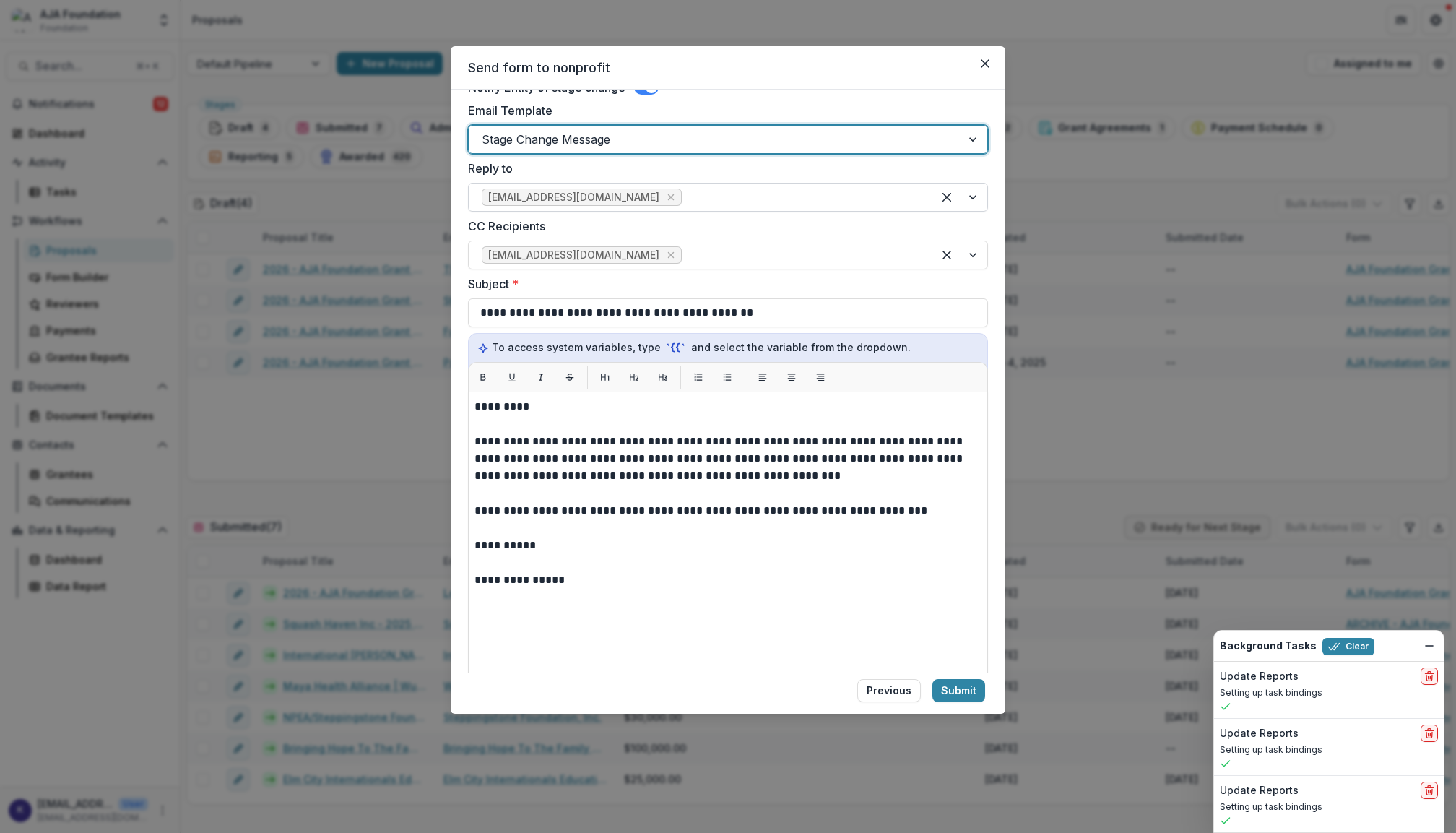
scroll to position [295, 0]
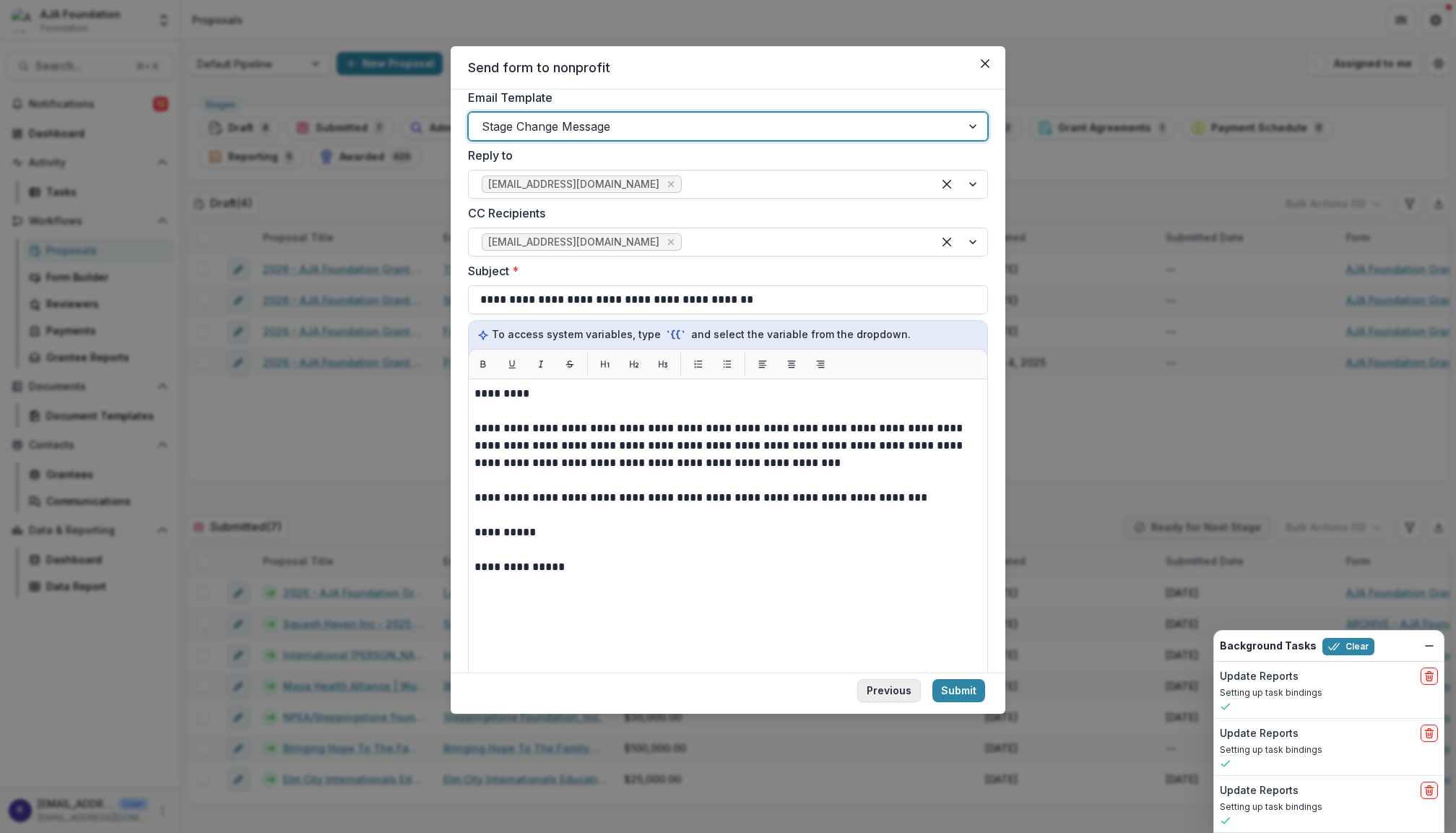
click at [900, 694] on button "Previous" at bounding box center [889, 691] width 63 height 23
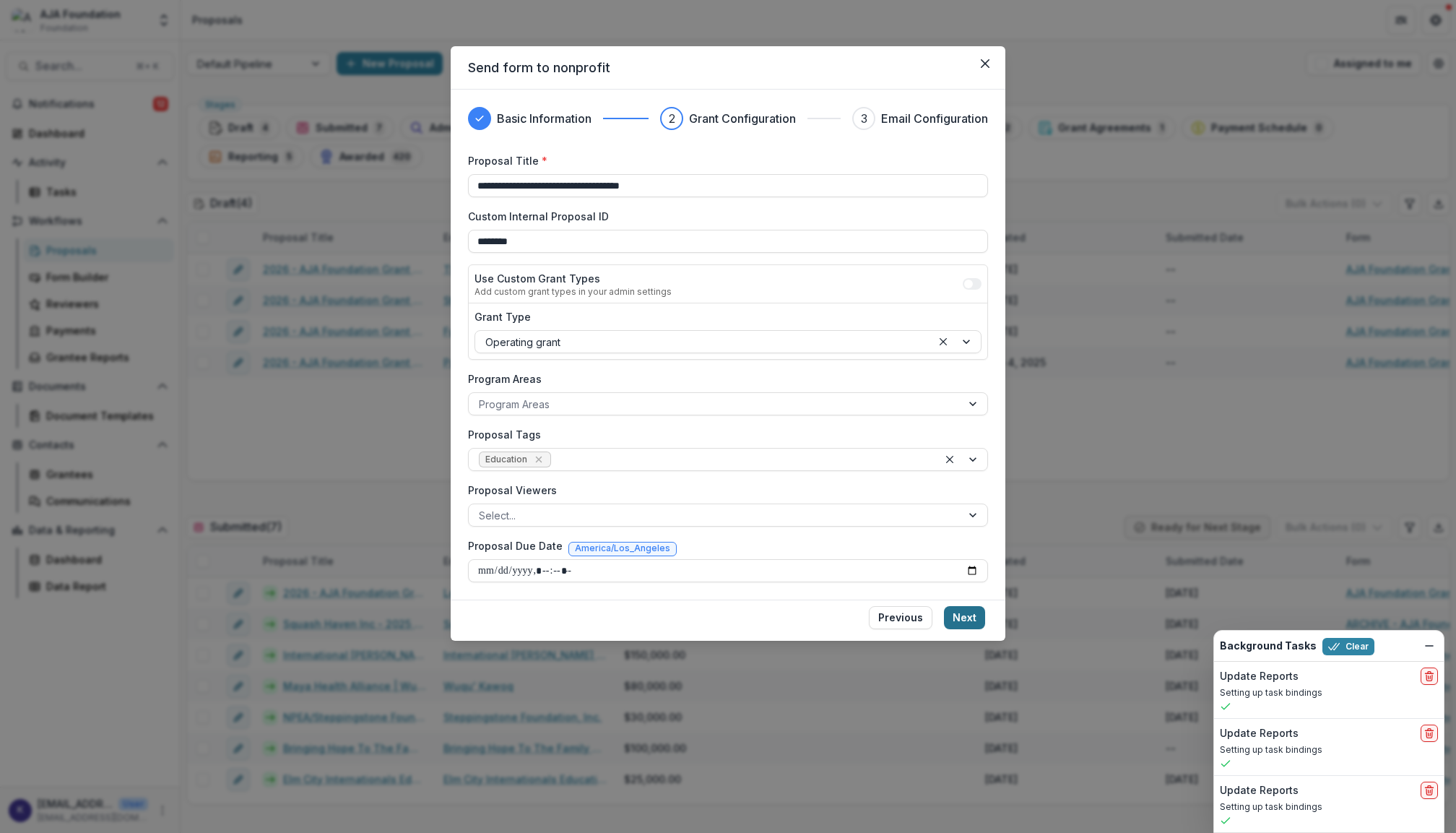
click at [967, 613] on button "Next" at bounding box center [965, 618] width 41 height 23
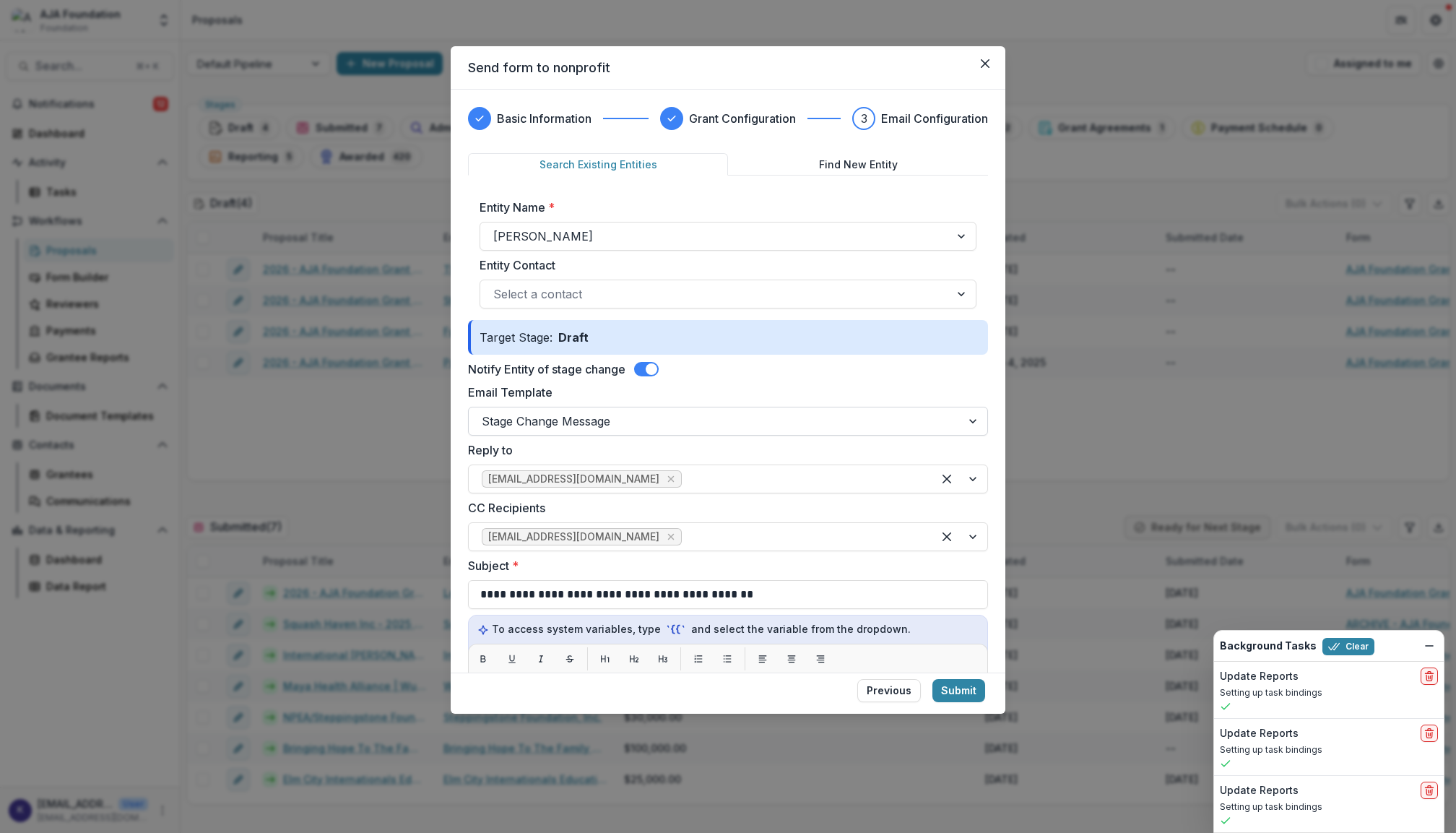
click at [972, 420] on div at bounding box center [974, 421] width 26 height 27
click at [989, 433] on div "**********" at bounding box center [728, 381] width 555 height 583
click at [774, 420] on div at bounding box center [714, 421] width 467 height 20
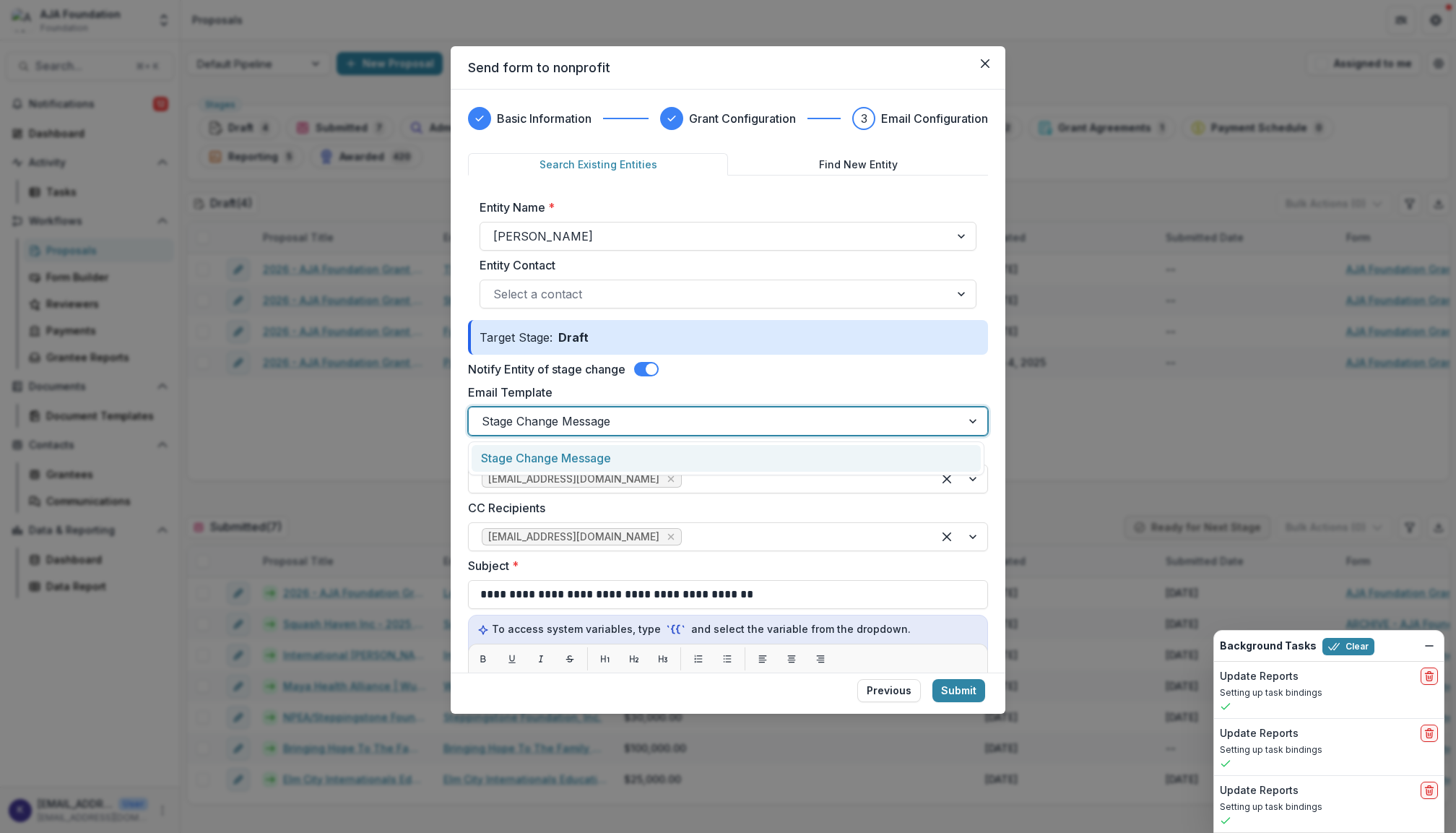
click at [896, 450] on div "Stage Change Message" at bounding box center [726, 459] width 509 height 26
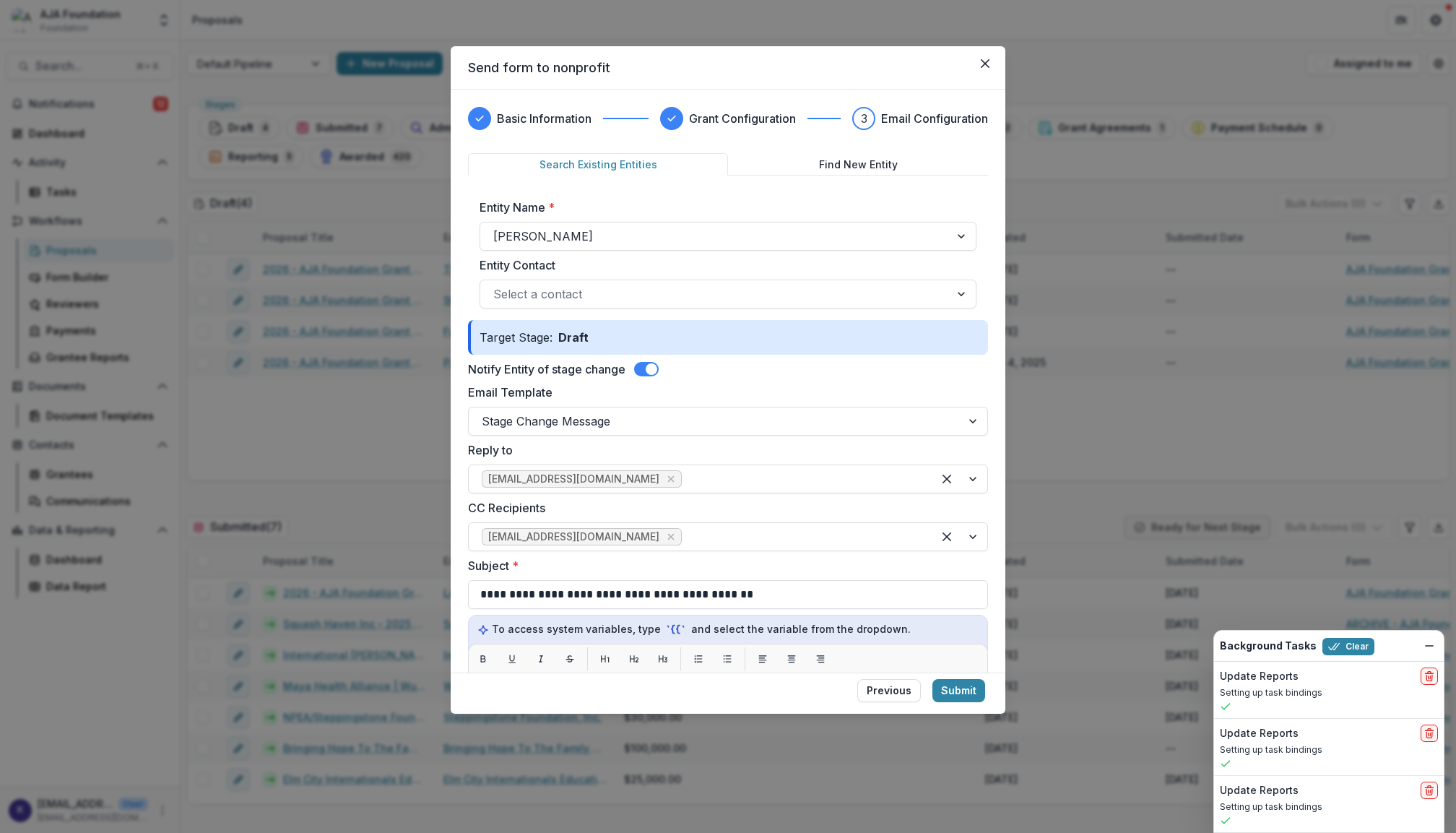
click at [890, 390] on label "Email Template" at bounding box center [724, 393] width 511 height 18
click at [485, 413] on input "Email Template" at bounding box center [483, 422] width 4 height 18
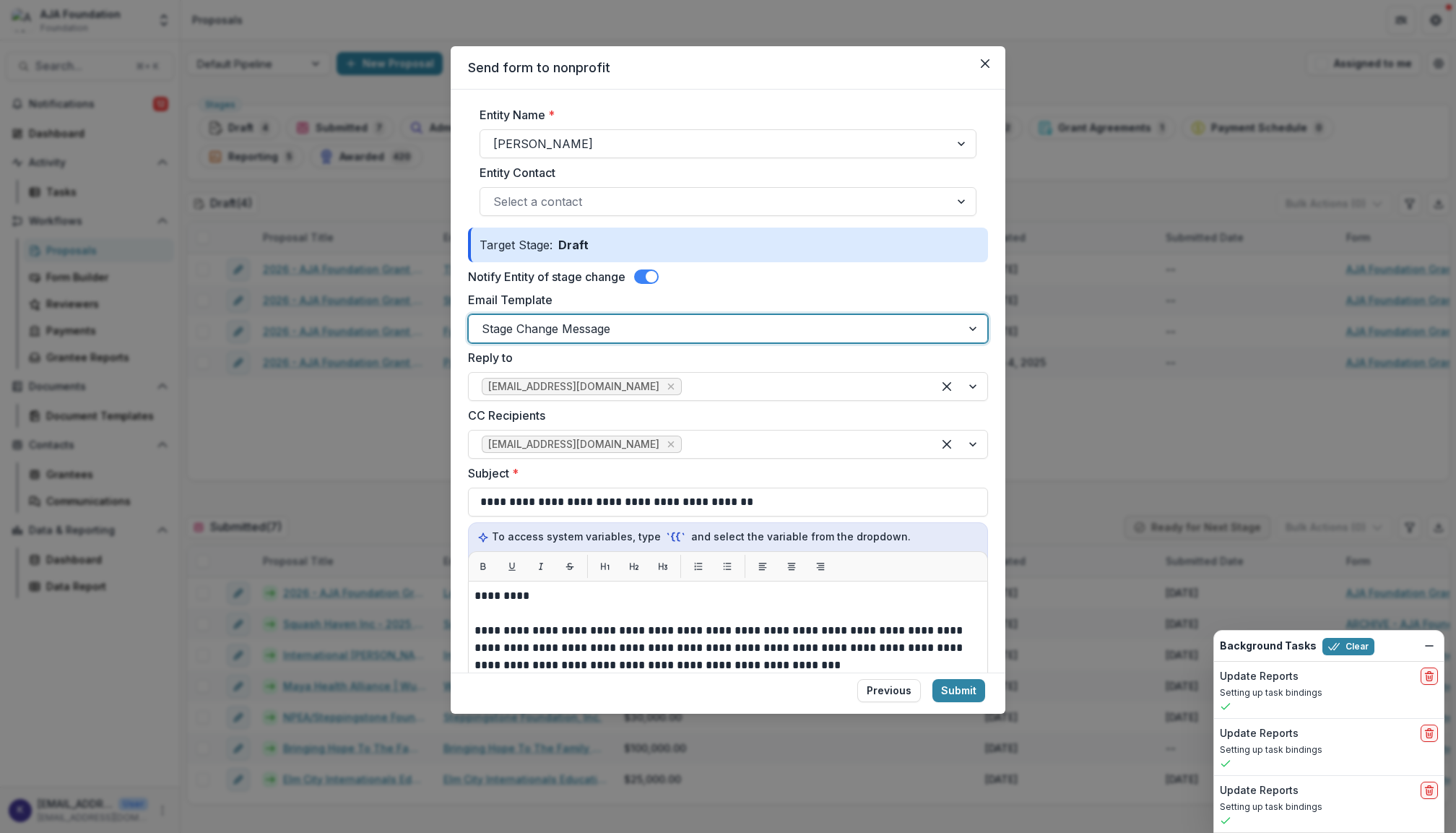
scroll to position [116, 0]
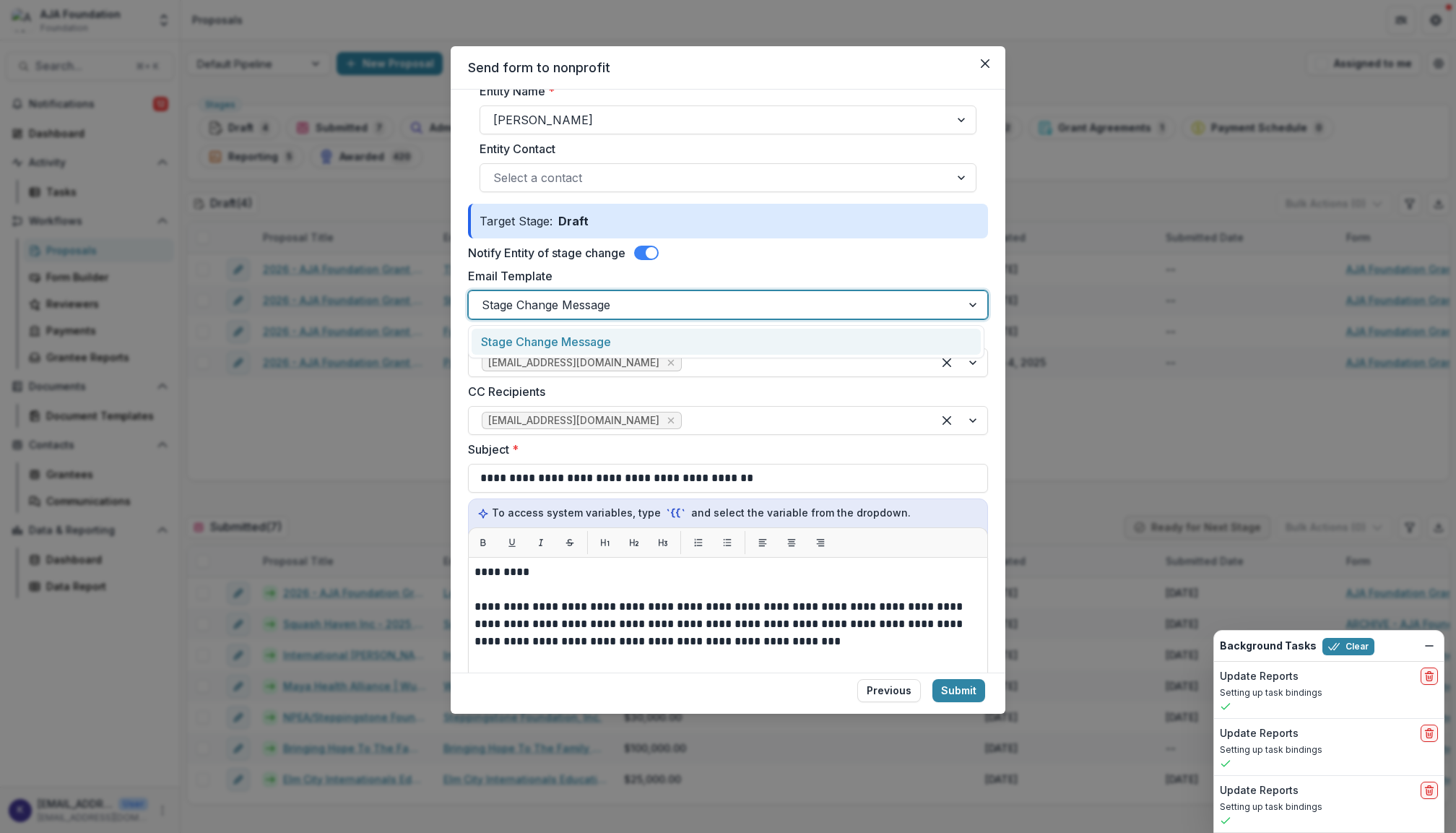
click at [966, 310] on div at bounding box center [974, 304] width 26 height 27
click at [955, 337] on div "Stage Change Message" at bounding box center [726, 342] width 509 height 26
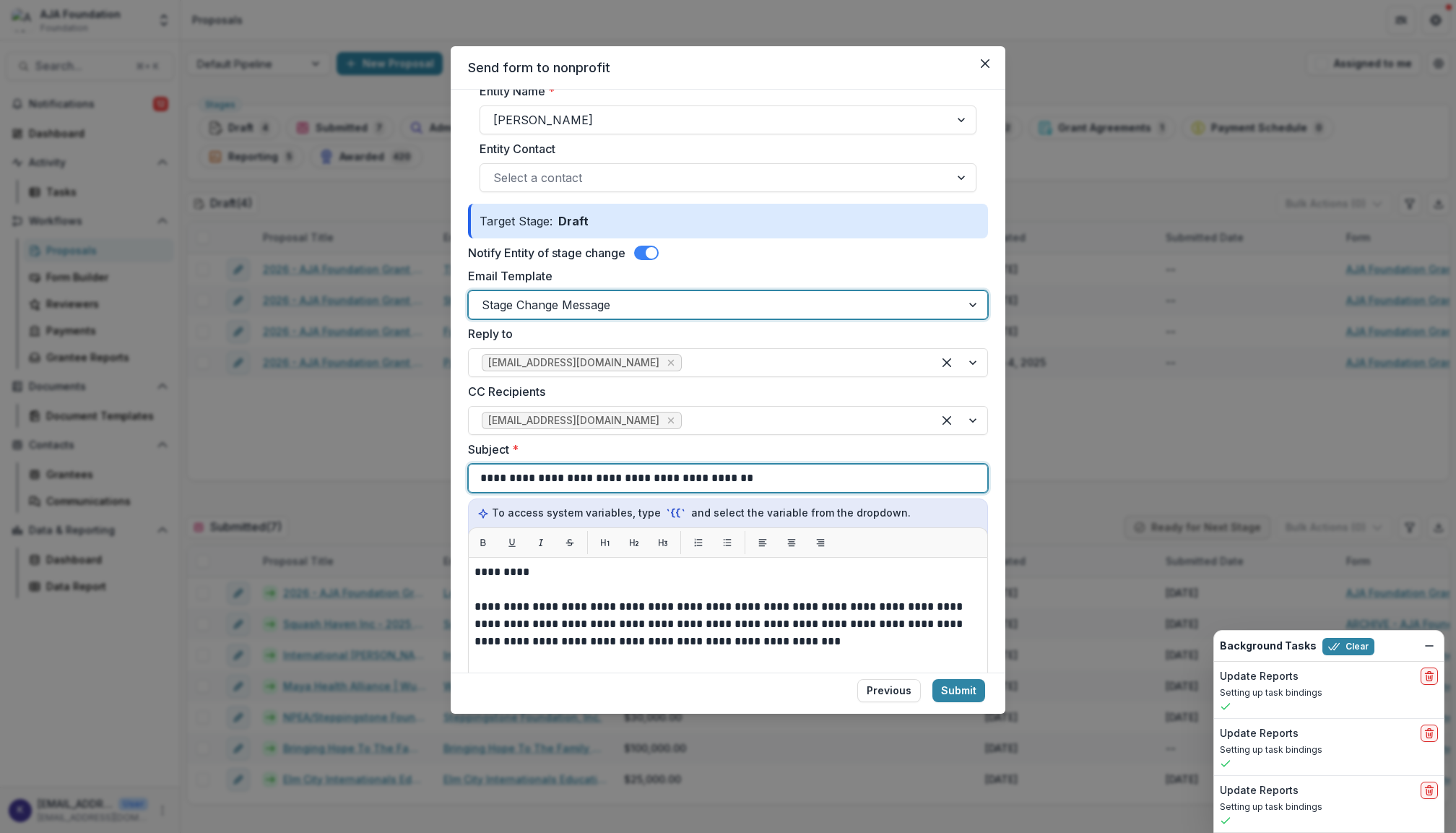
click at [969, 469] on div "**********" at bounding box center [728, 478] width 496 height 27
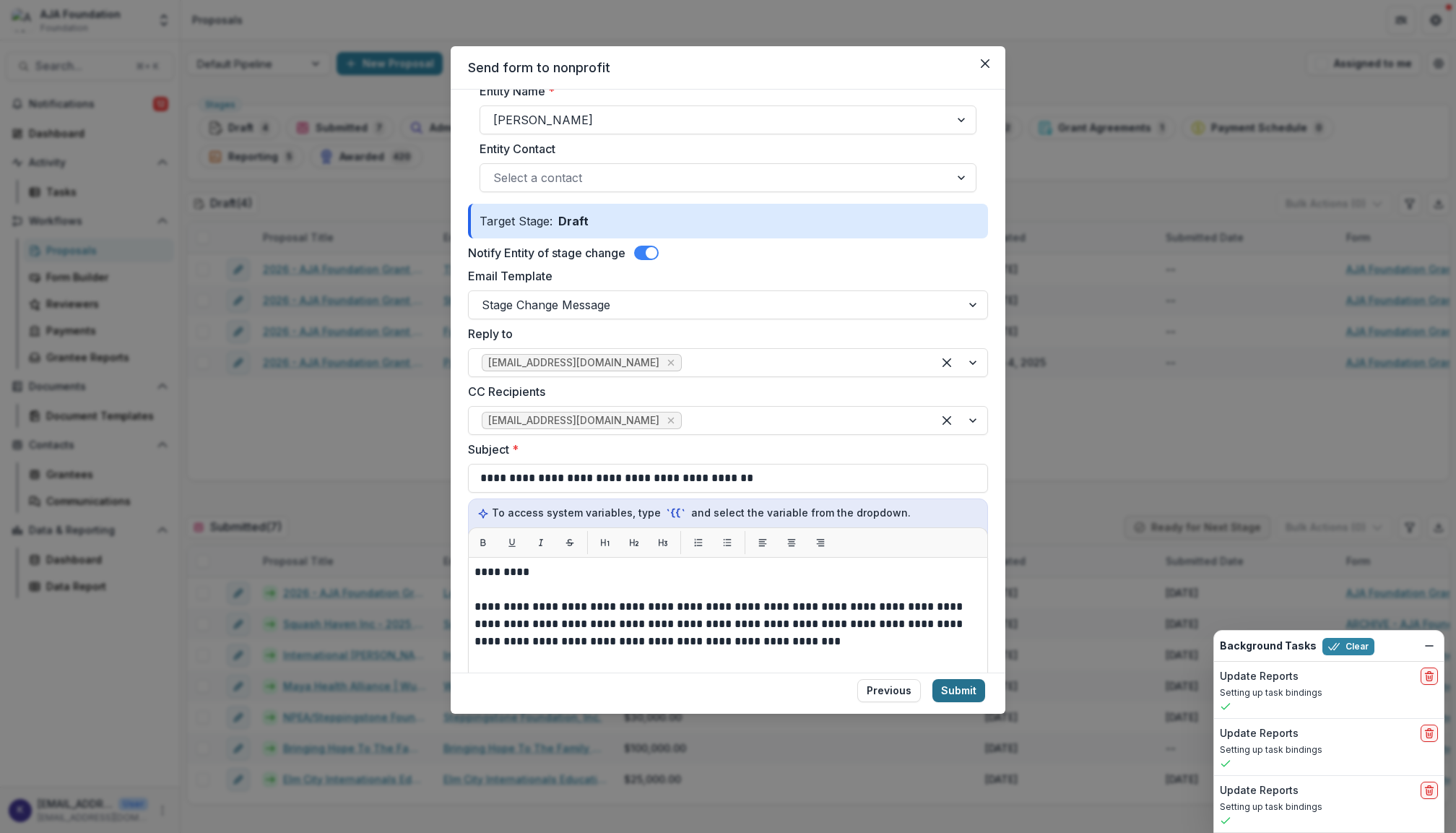
drag, startPoint x: 966, startPoint y: 688, endPoint x: 937, endPoint y: 688, distance: 29.0
click at [940, 688] on button "Submit" at bounding box center [959, 691] width 53 height 23
click at [907, 689] on button "Previous" at bounding box center [889, 691] width 63 height 23
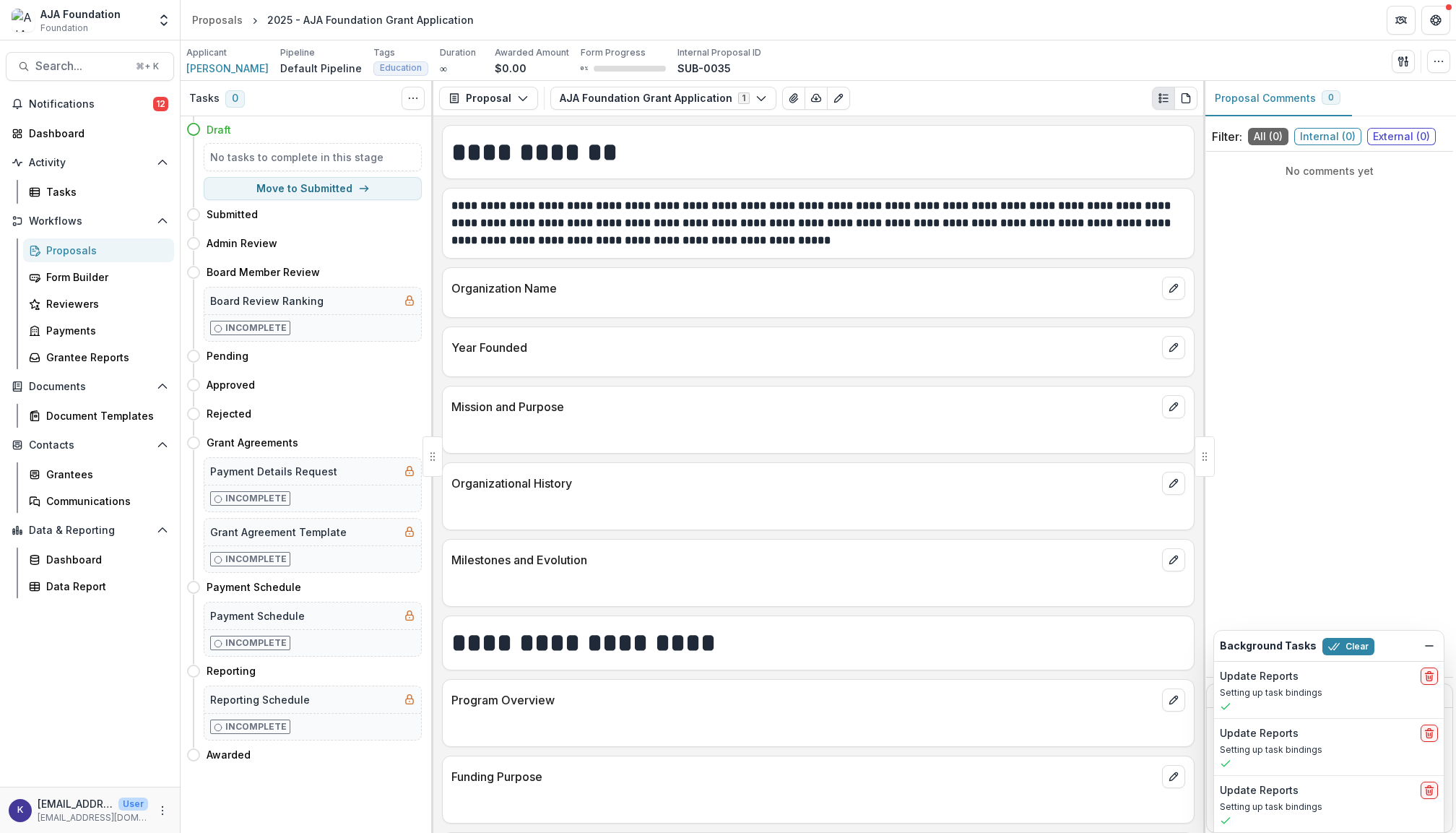
click at [72, 252] on div "Proposals" at bounding box center [104, 250] width 116 height 15
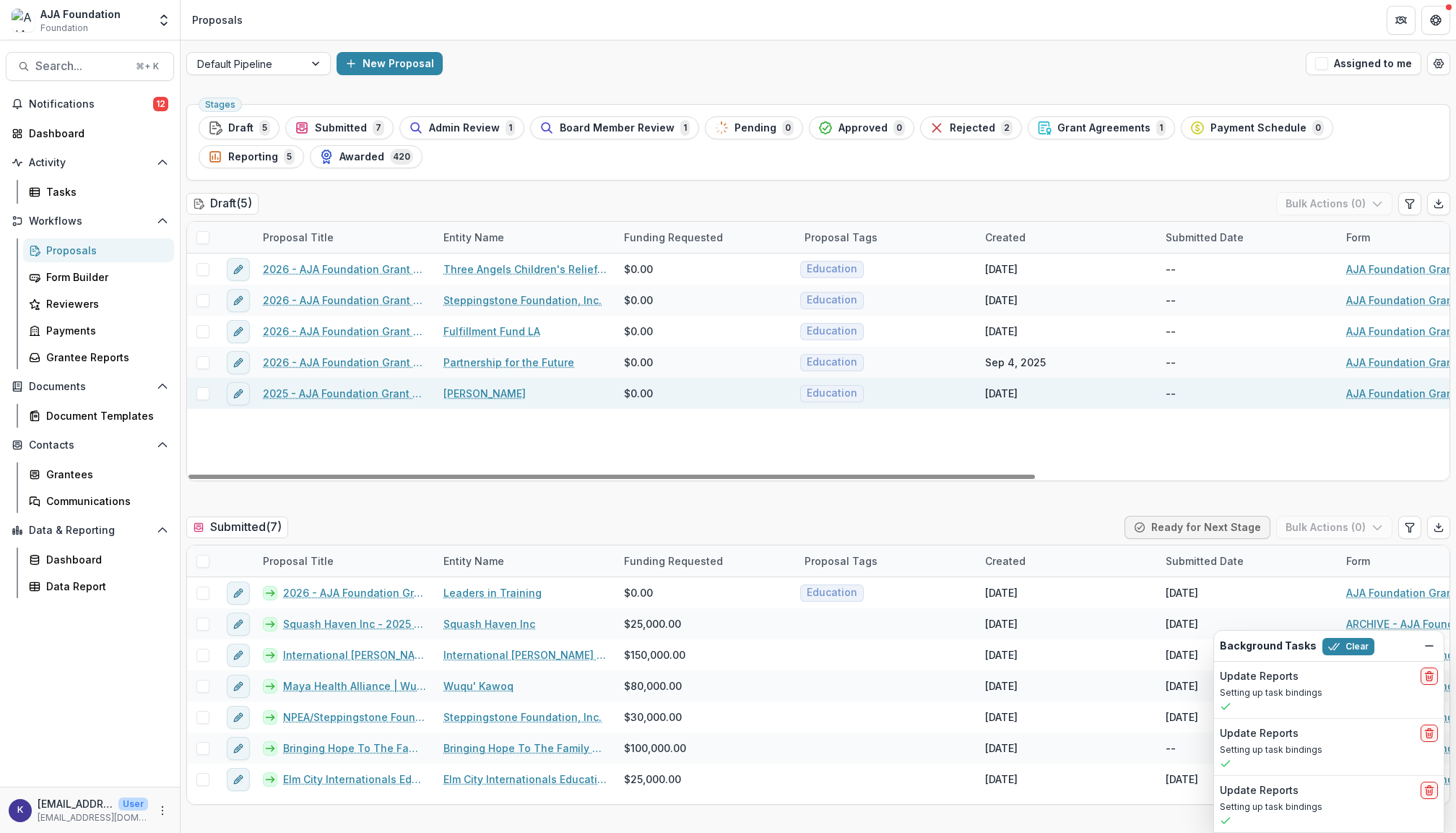
click at [295, 398] on link "2025 - AJA Foundation Grant Application" at bounding box center [344, 393] width 163 height 15
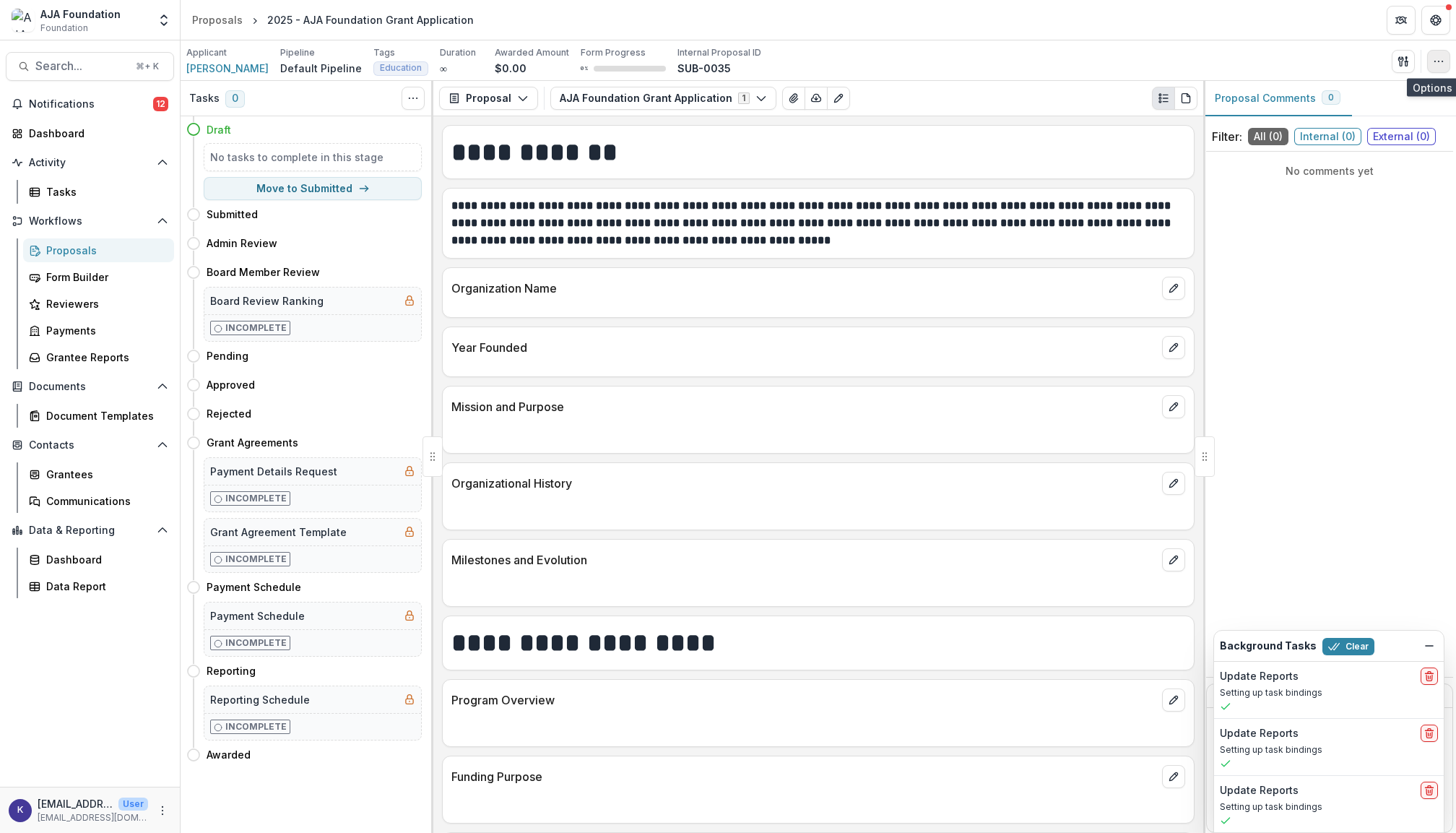
click at [1437, 61] on icon "button" at bounding box center [1438, 61] width 11 height 11
click at [1378, 97] on button "Edit Attributes" at bounding box center [1369, 94] width 154 height 24
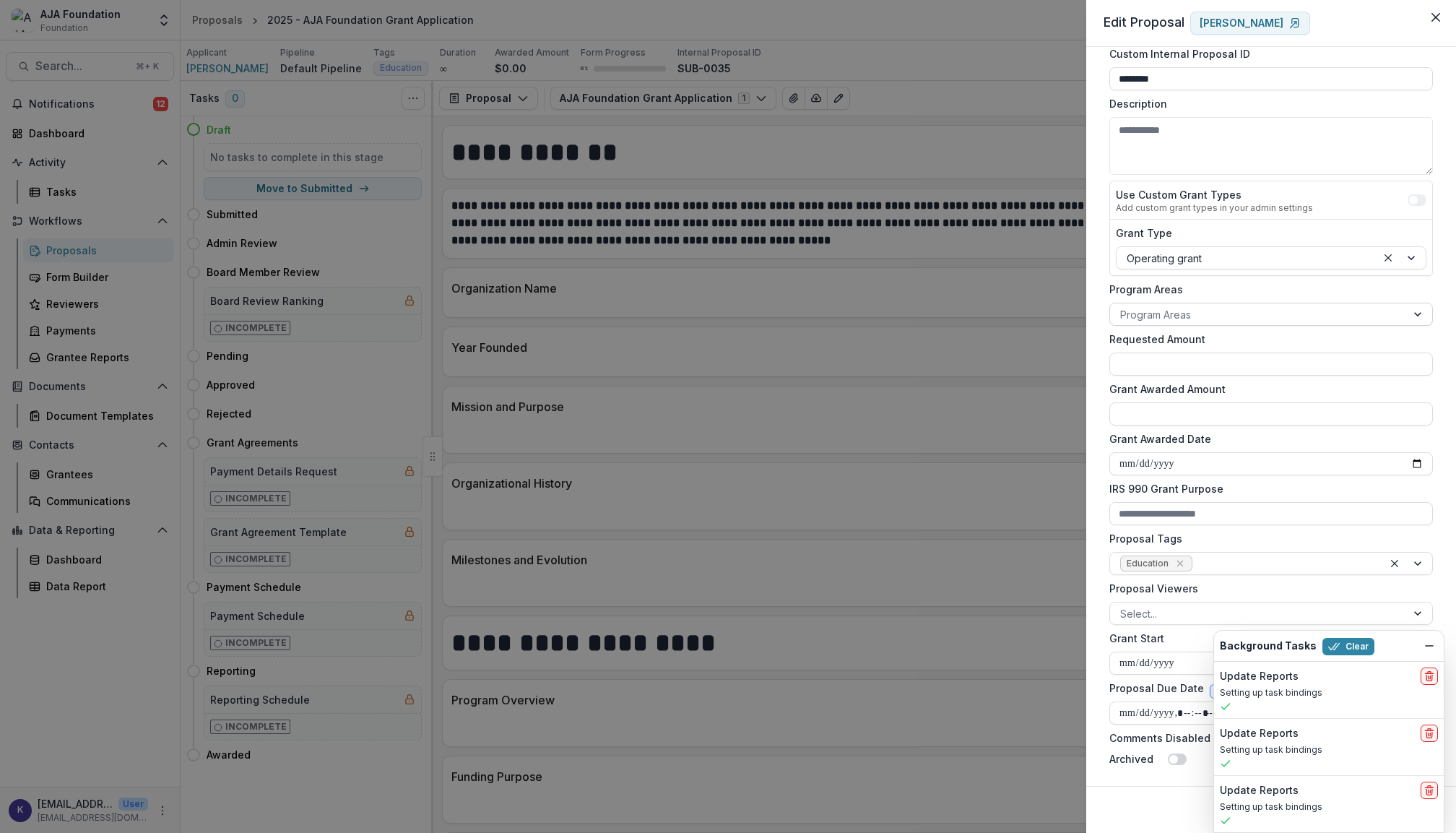
scroll to position [67, 0]
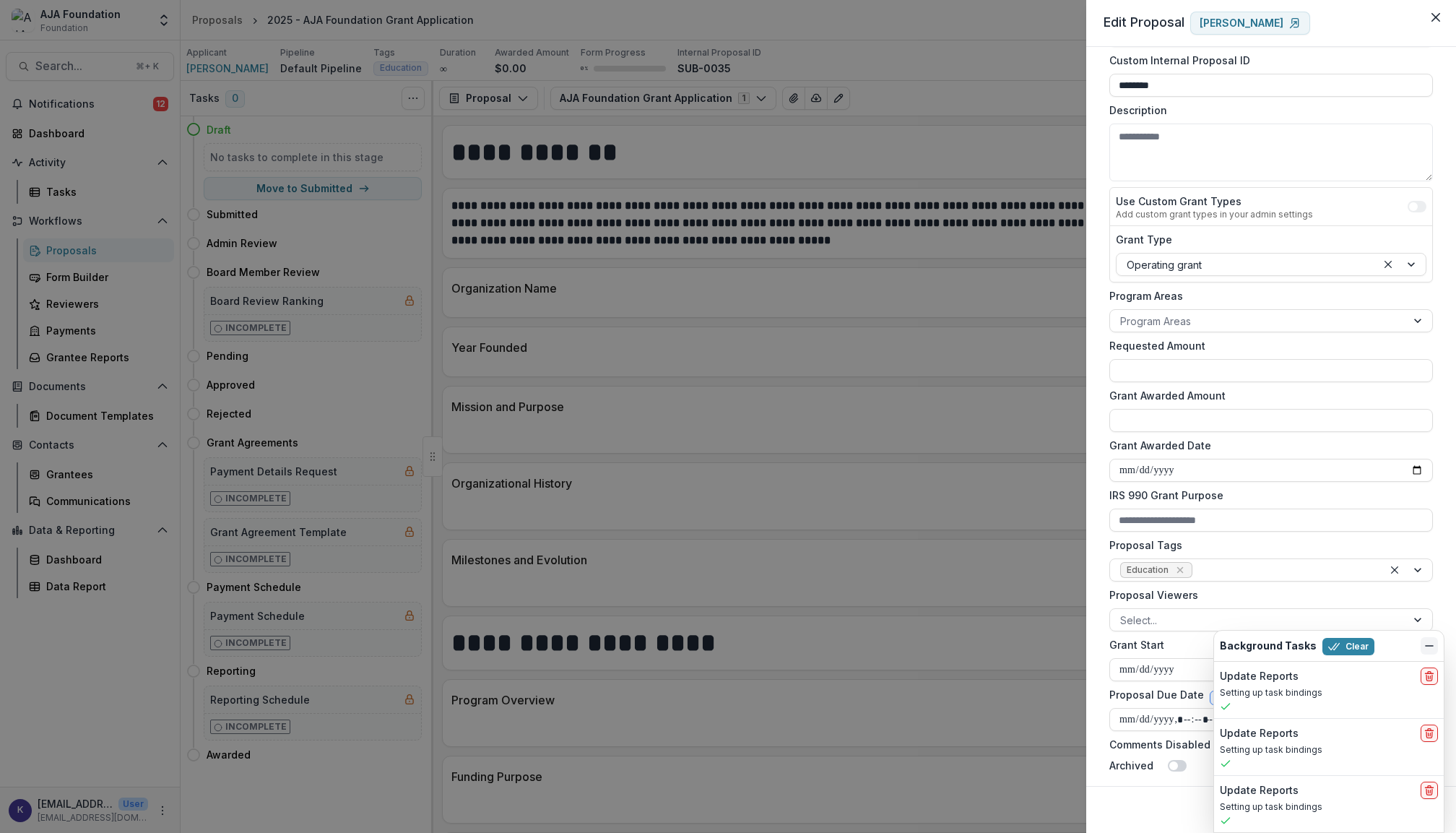
click at [1430, 646] on icon "Dismiss" at bounding box center [1430, 646] width 11 height 11
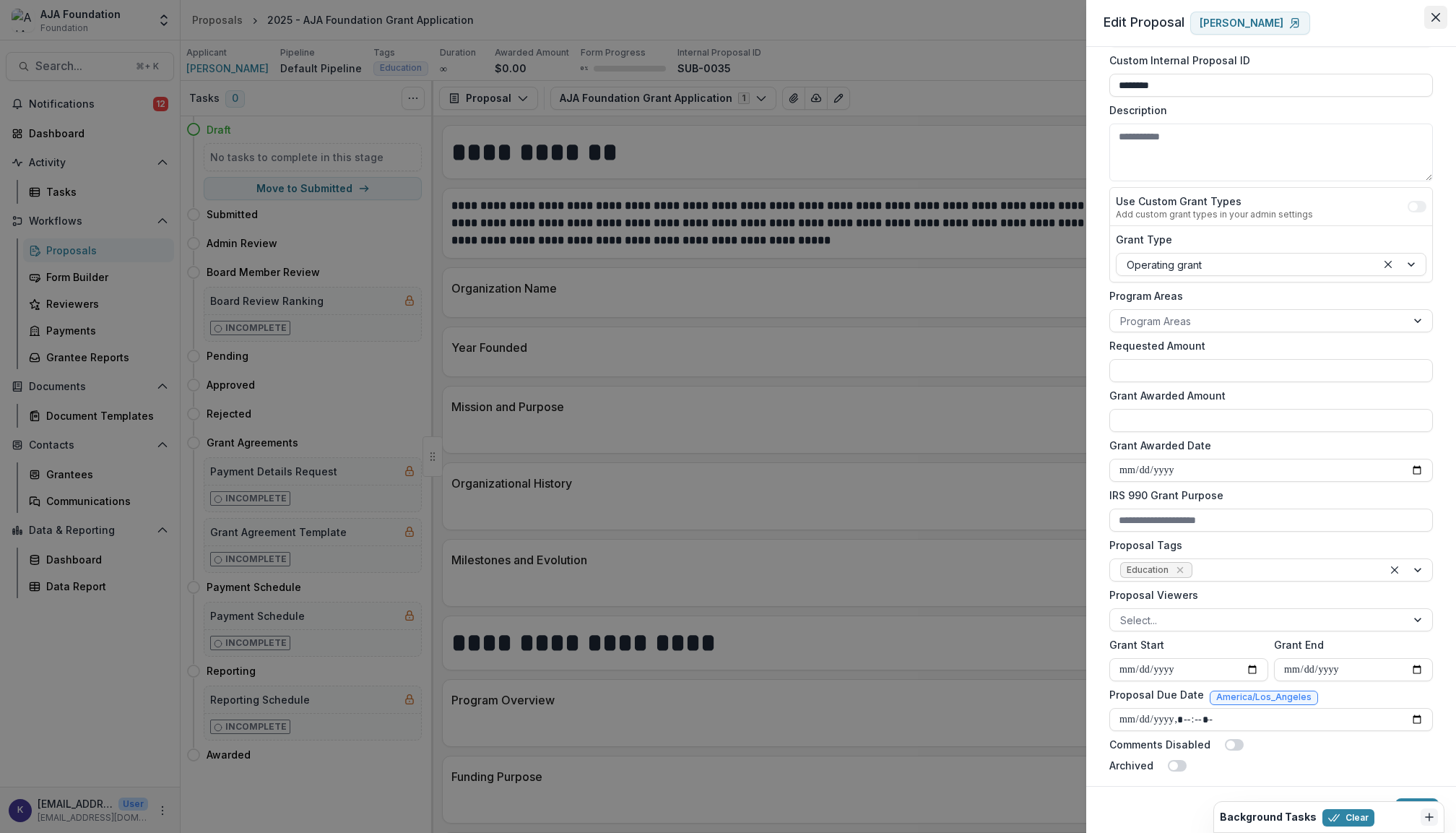
click at [1437, 18] on icon "Close" at bounding box center [1437, 18] width 9 height 9
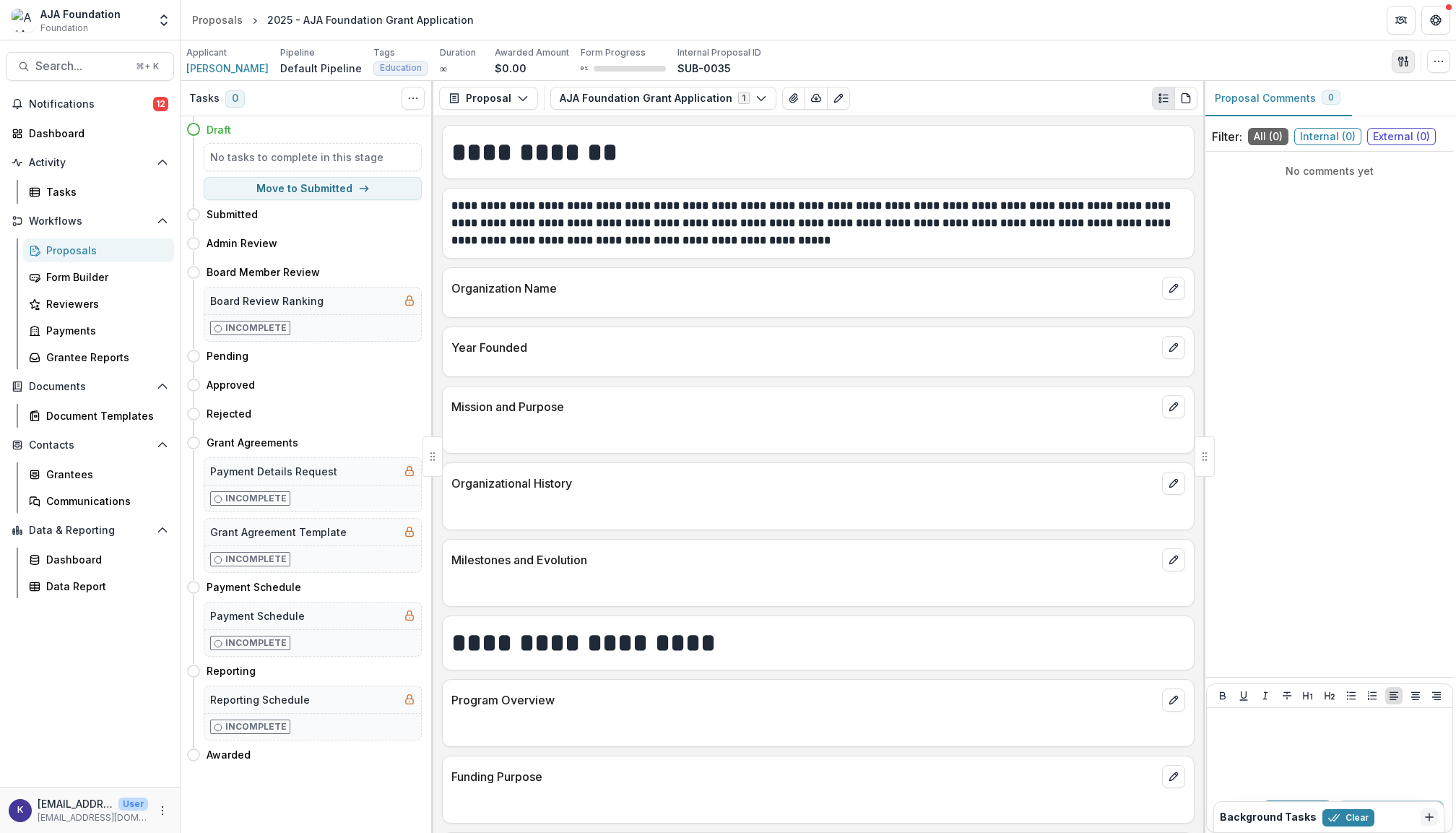
click at [1404, 62] on icon "button" at bounding box center [1403, 61] width 11 height 11
click at [1335, 94] on button "Send Email" at bounding box center [1333, 94] width 154 height 24
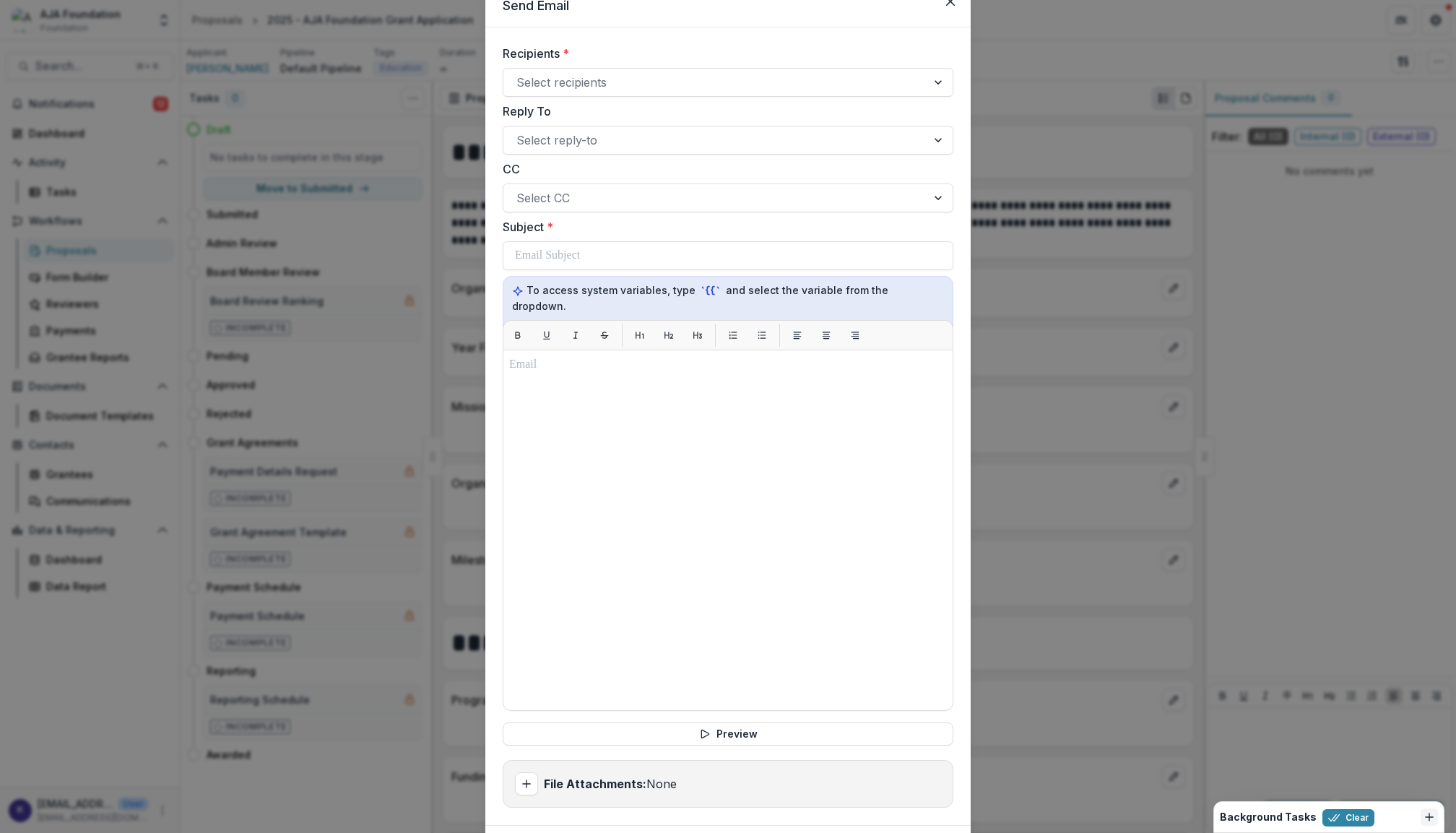
scroll to position [55, 0]
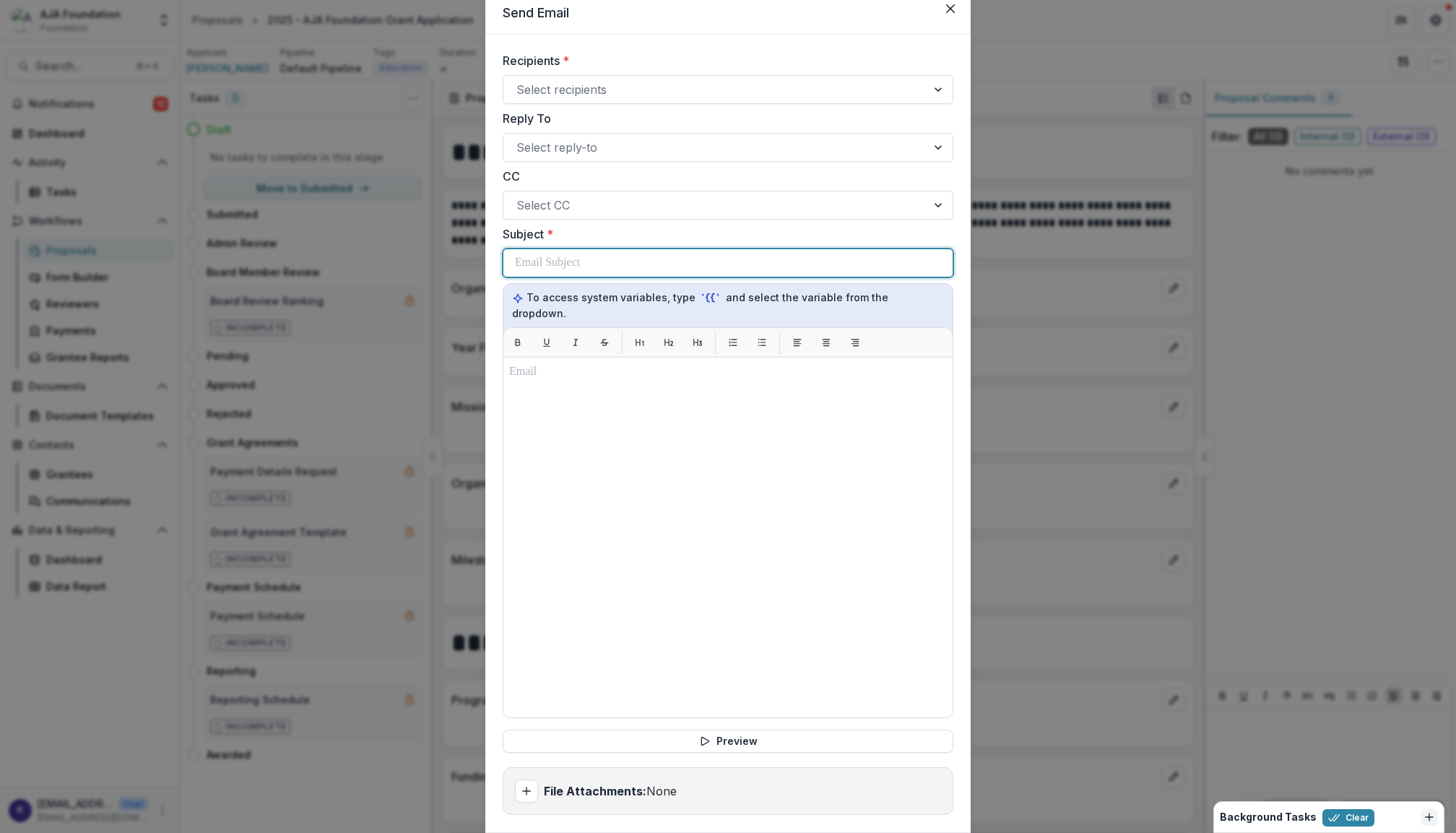
click at [787, 255] on div at bounding box center [728, 263] width 426 height 27
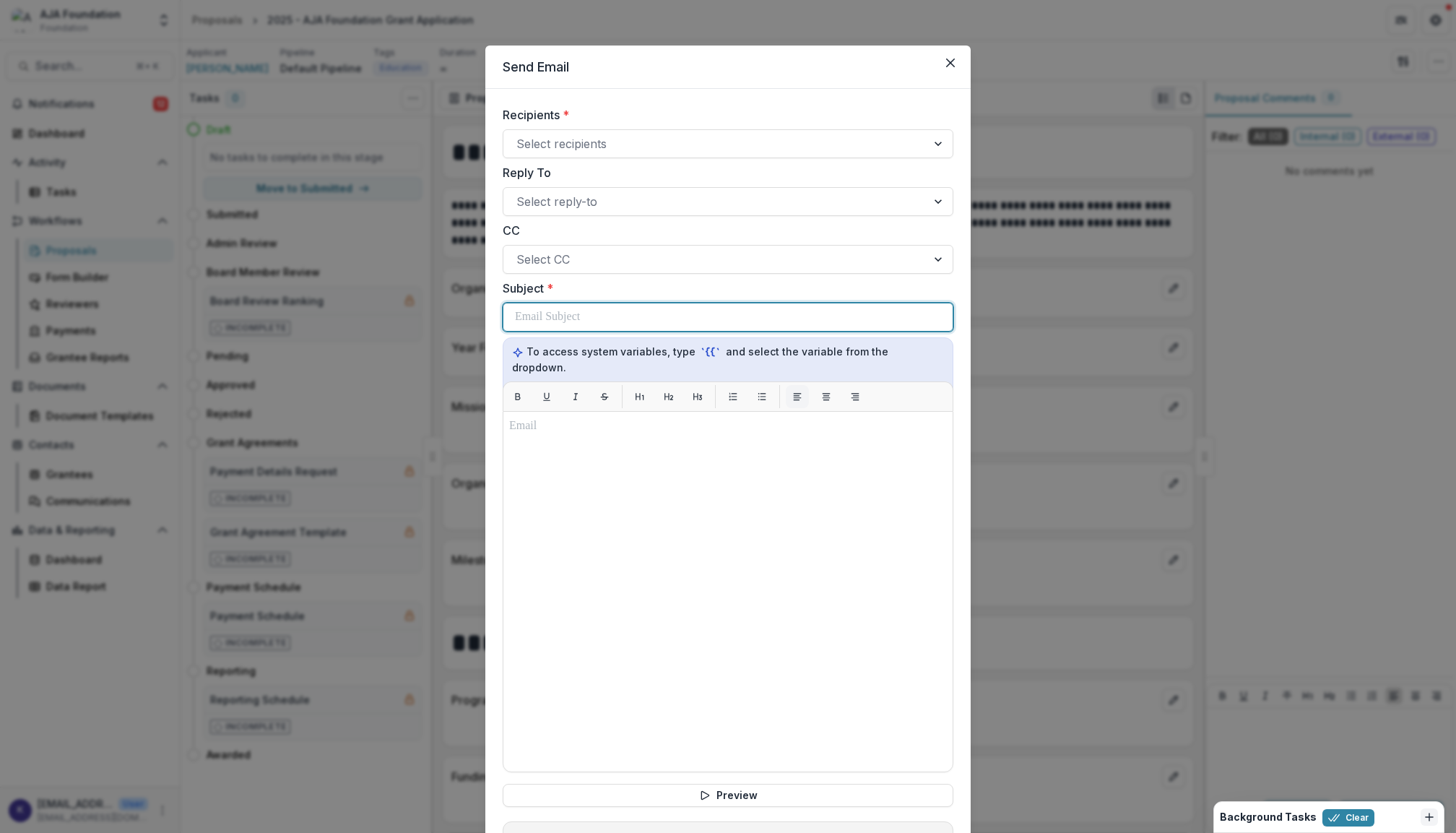
scroll to position [0, 0]
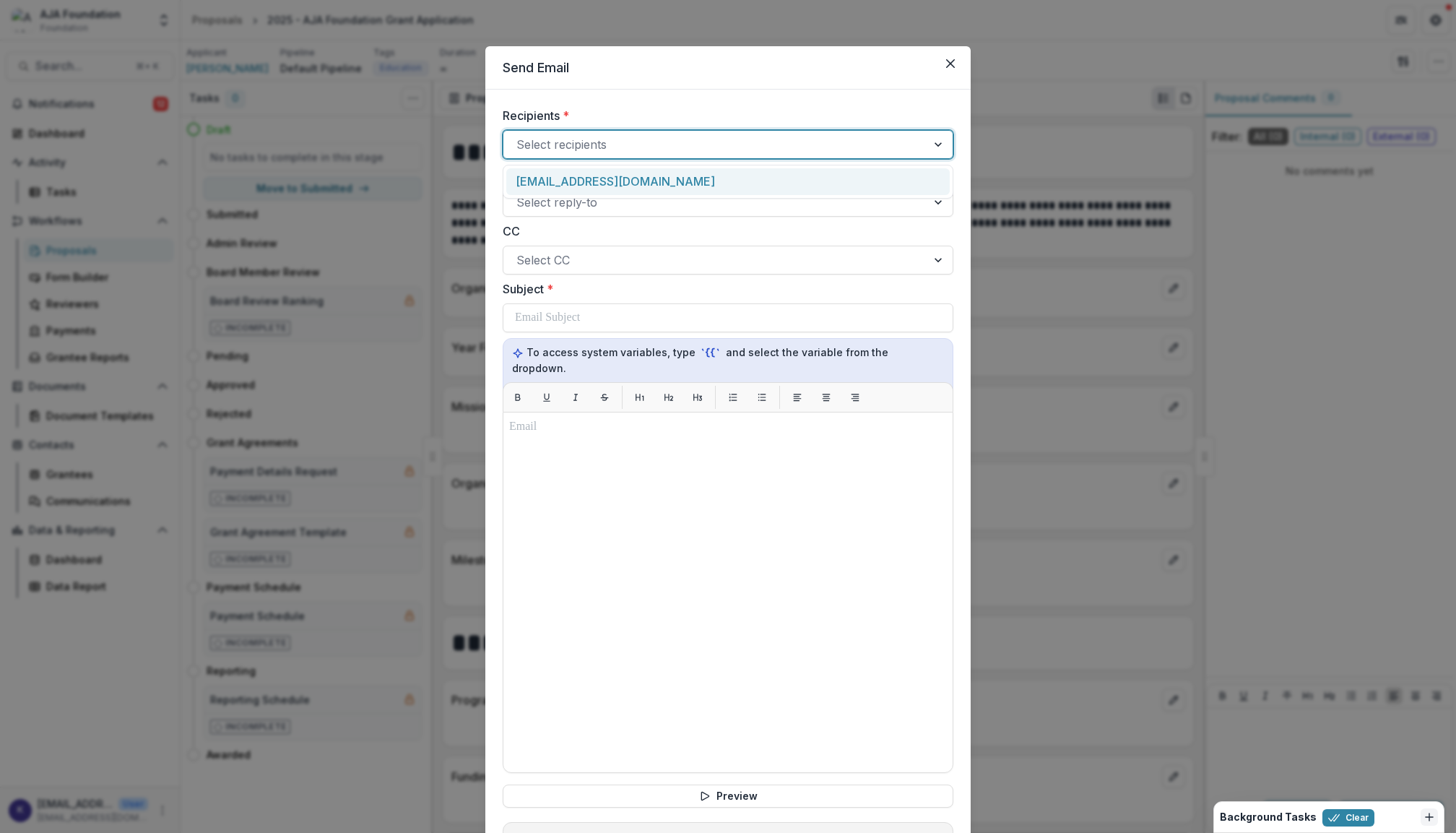
click at [705, 137] on div at bounding box center [715, 144] width 398 height 20
click at [704, 169] on div "[EMAIL_ADDRESS][DOMAIN_NAME]" at bounding box center [728, 182] width 444 height 26
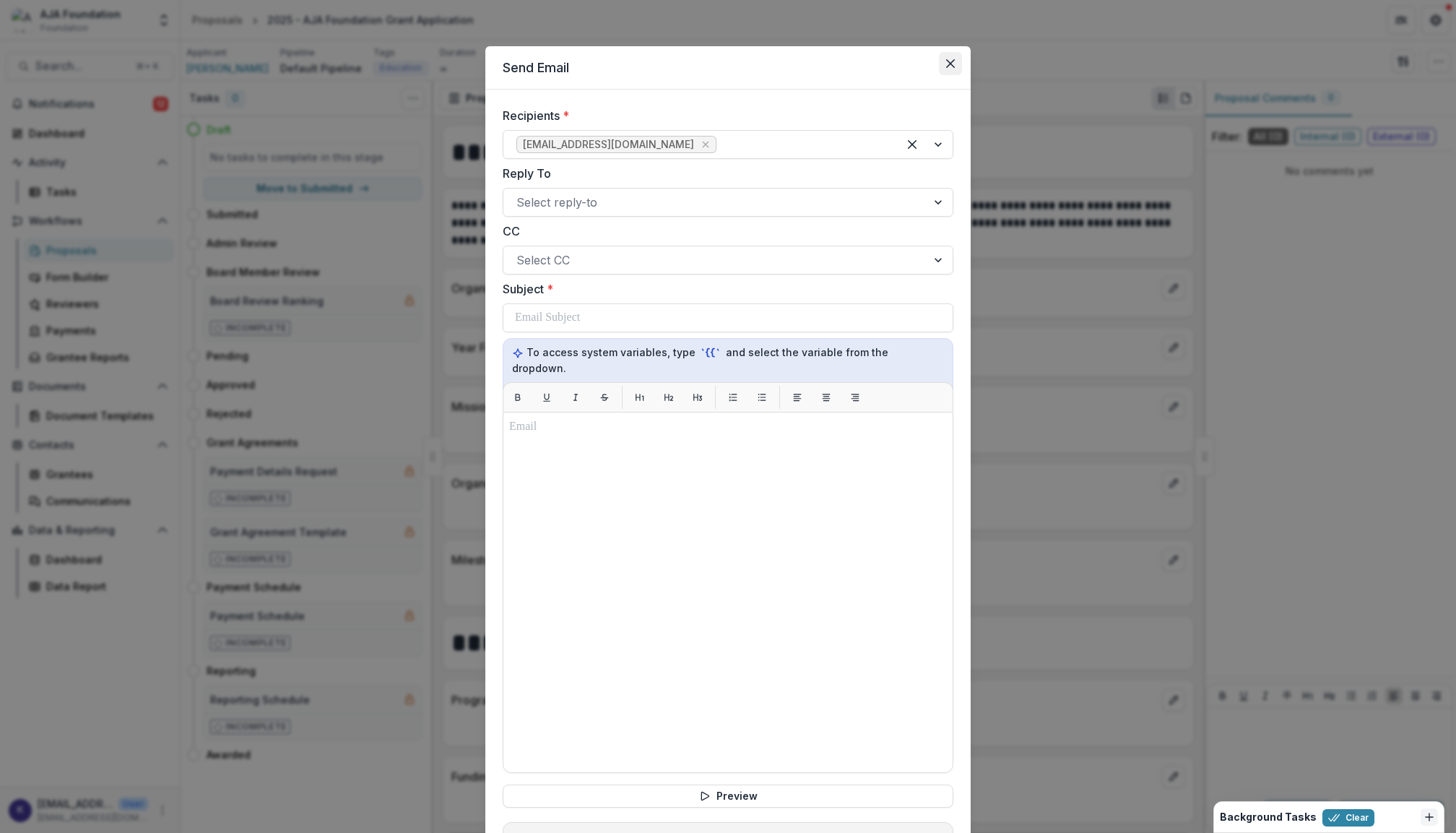
click at [948, 62] on icon "Close" at bounding box center [951, 64] width 9 height 9
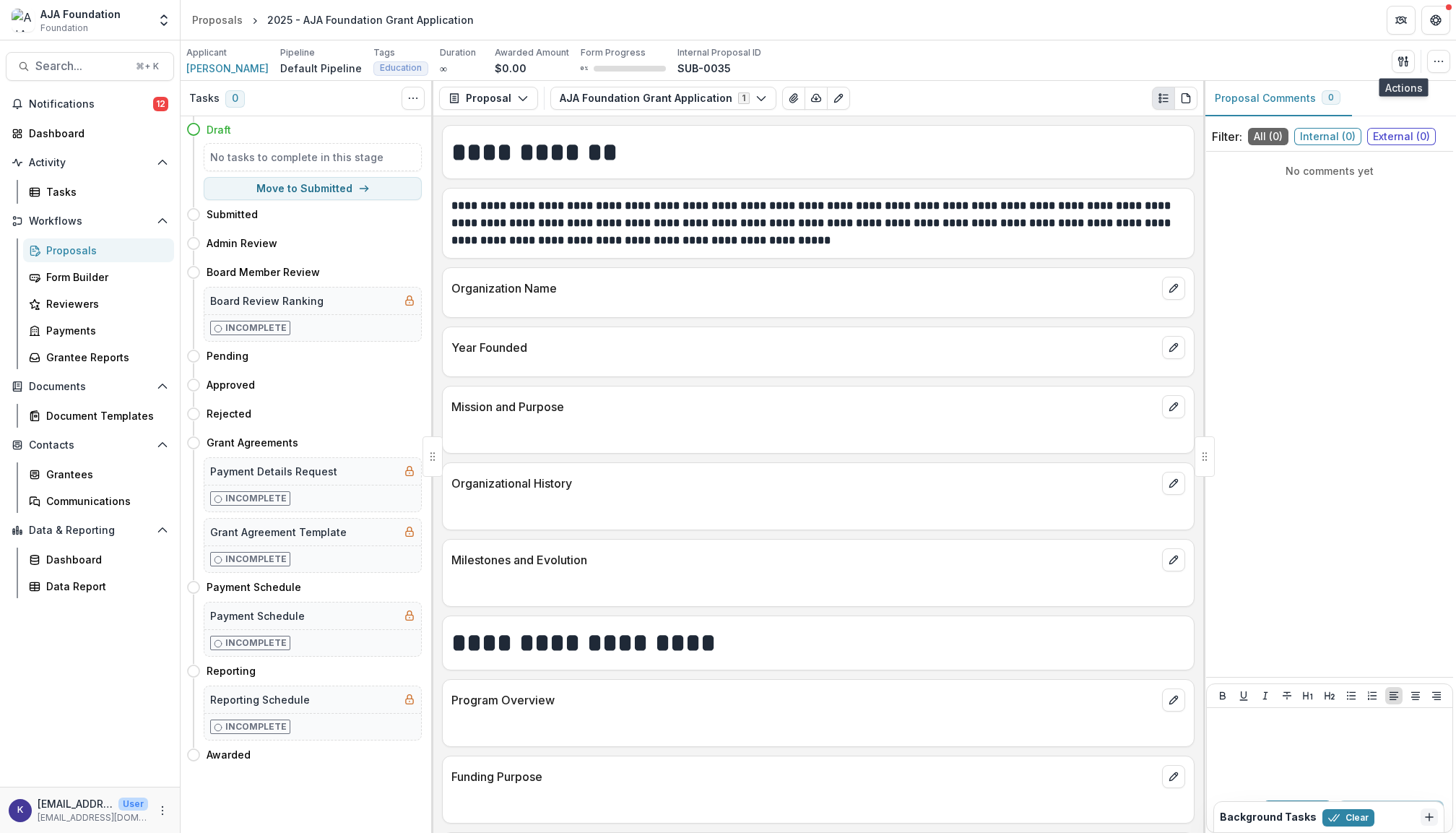
click at [100, 253] on div "Proposals" at bounding box center [104, 250] width 116 height 15
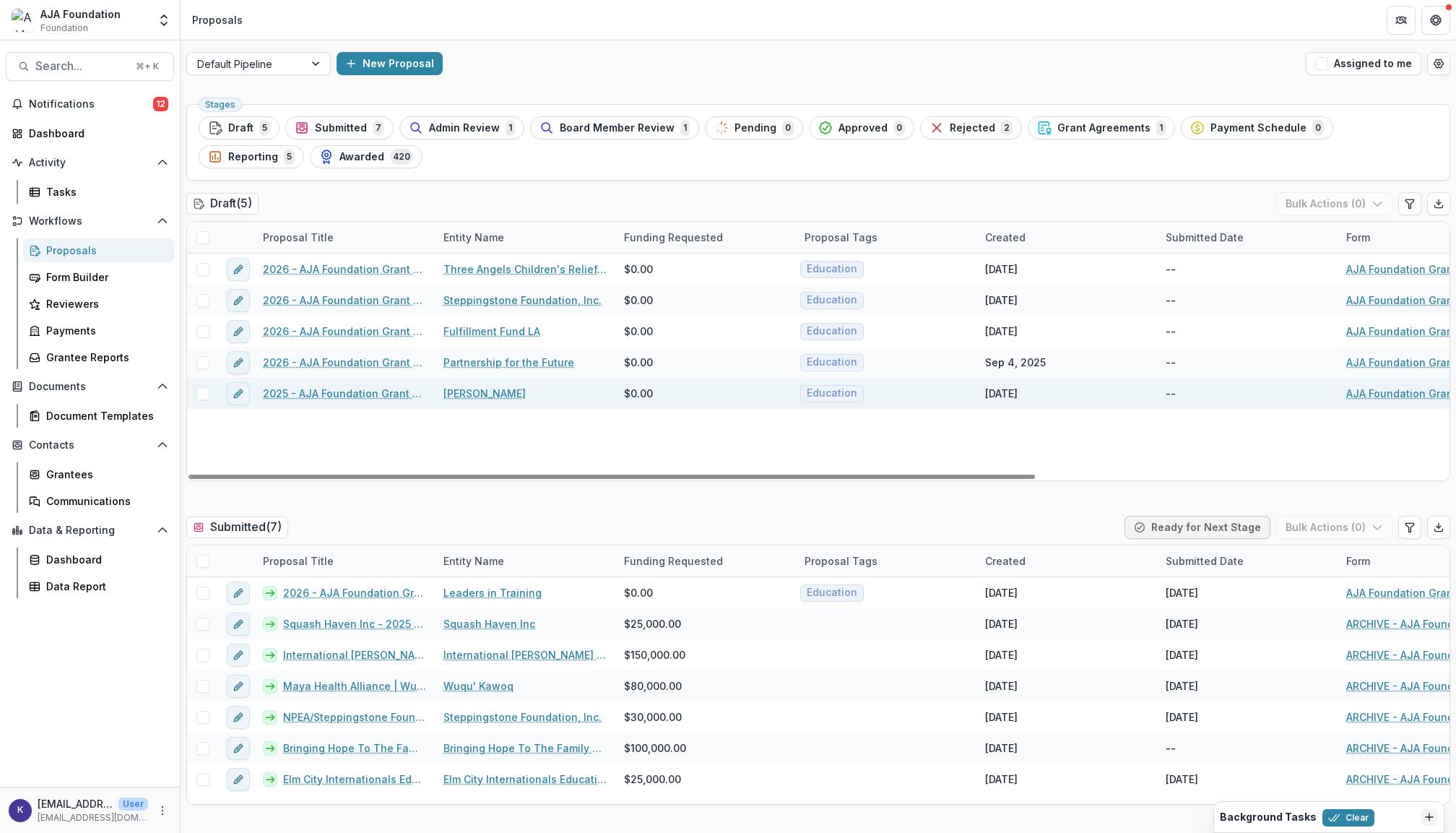
click at [208, 394] on span at bounding box center [203, 394] width 13 height 13
click at [362, 396] on link "2025 - AJA Foundation Grant Application" at bounding box center [344, 393] width 163 height 15
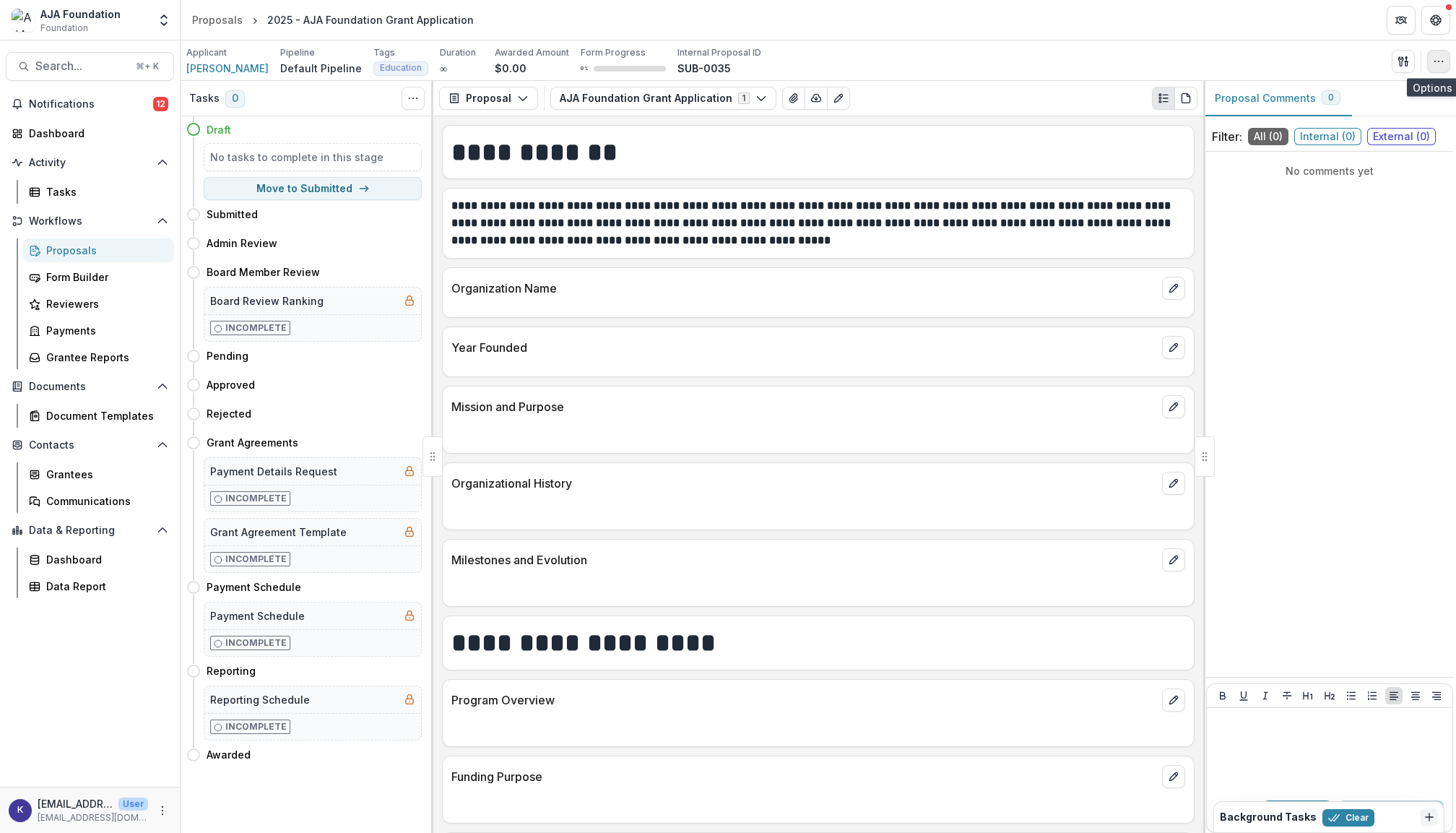
click at [1442, 58] on icon "button" at bounding box center [1438, 61] width 11 height 11
click at [1363, 213] on button "Delete Proposal" at bounding box center [1369, 220] width 154 height 24
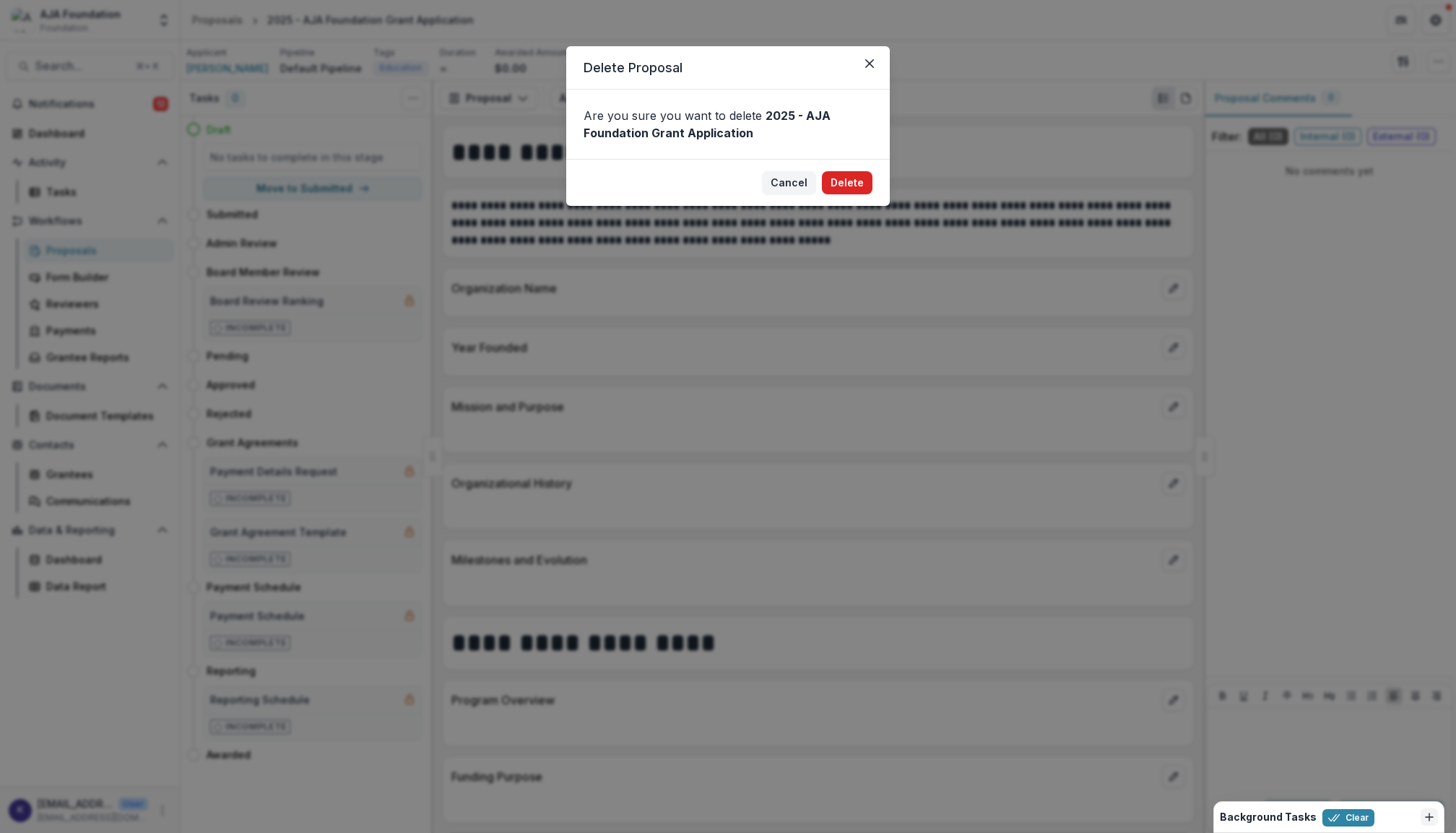
click at [862, 182] on button "Delete" at bounding box center [847, 183] width 50 height 23
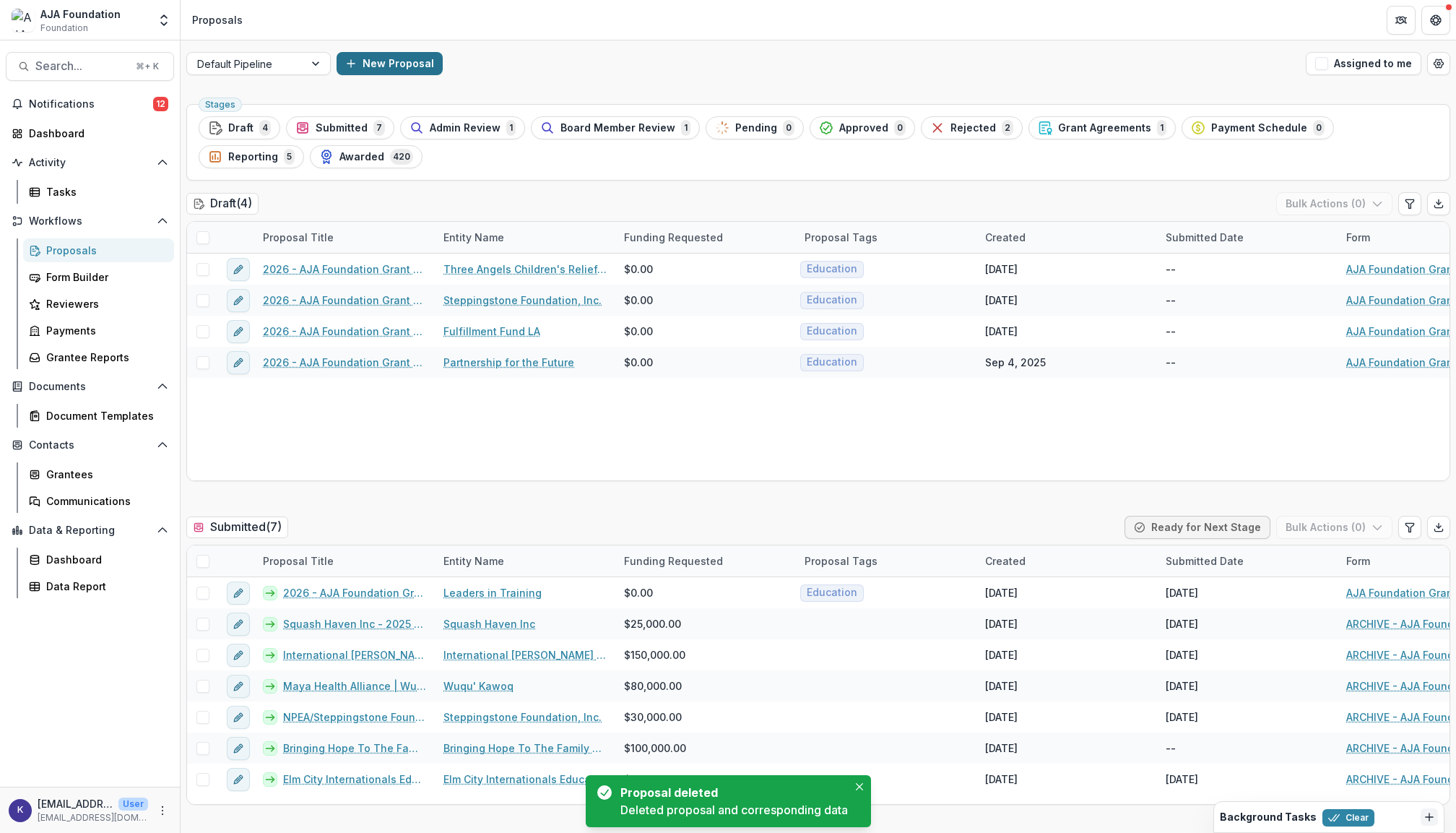
click at [387, 70] on button "New Proposal" at bounding box center [390, 64] width 106 height 23
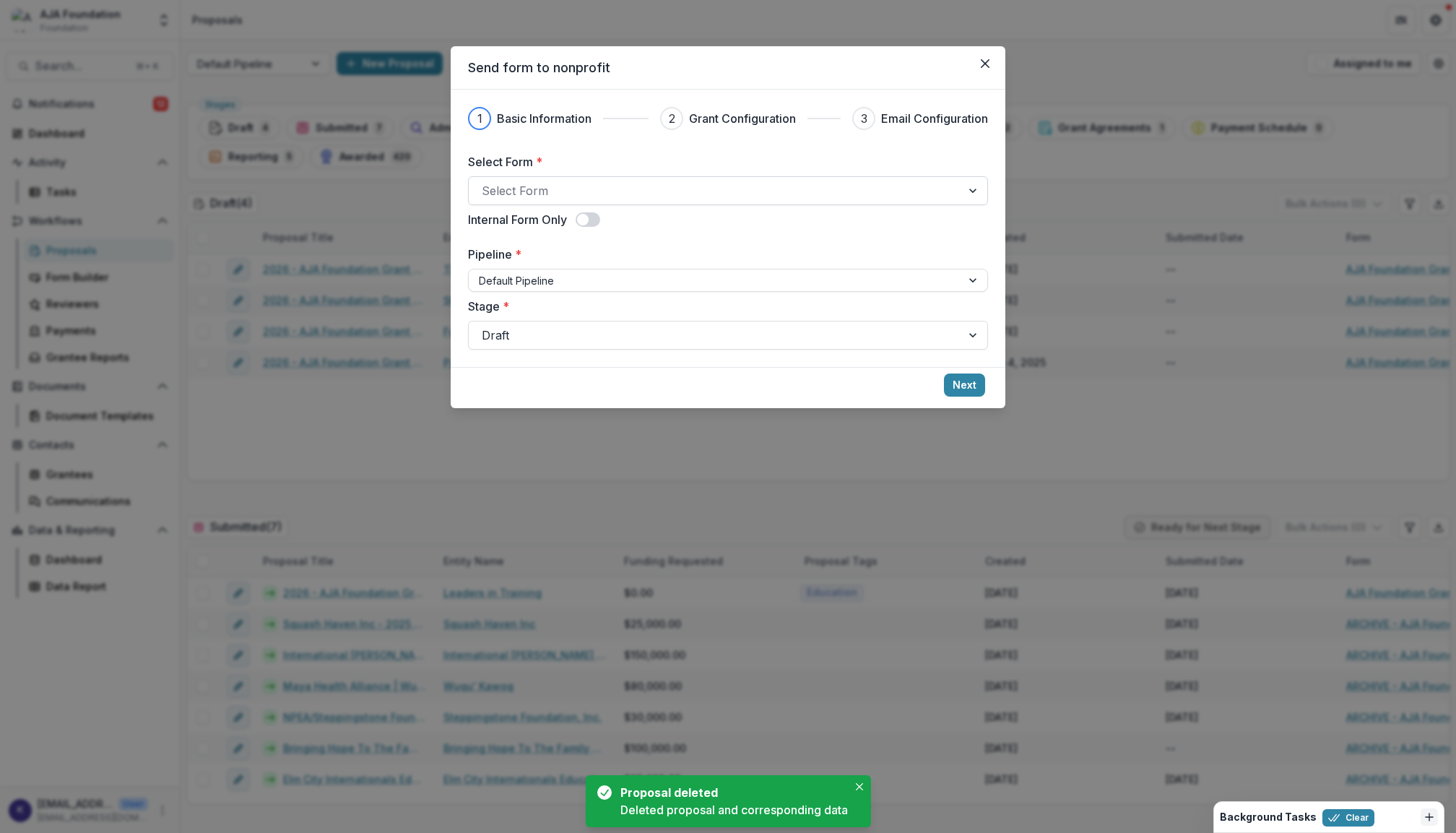
click at [582, 183] on div at bounding box center [714, 191] width 467 height 20
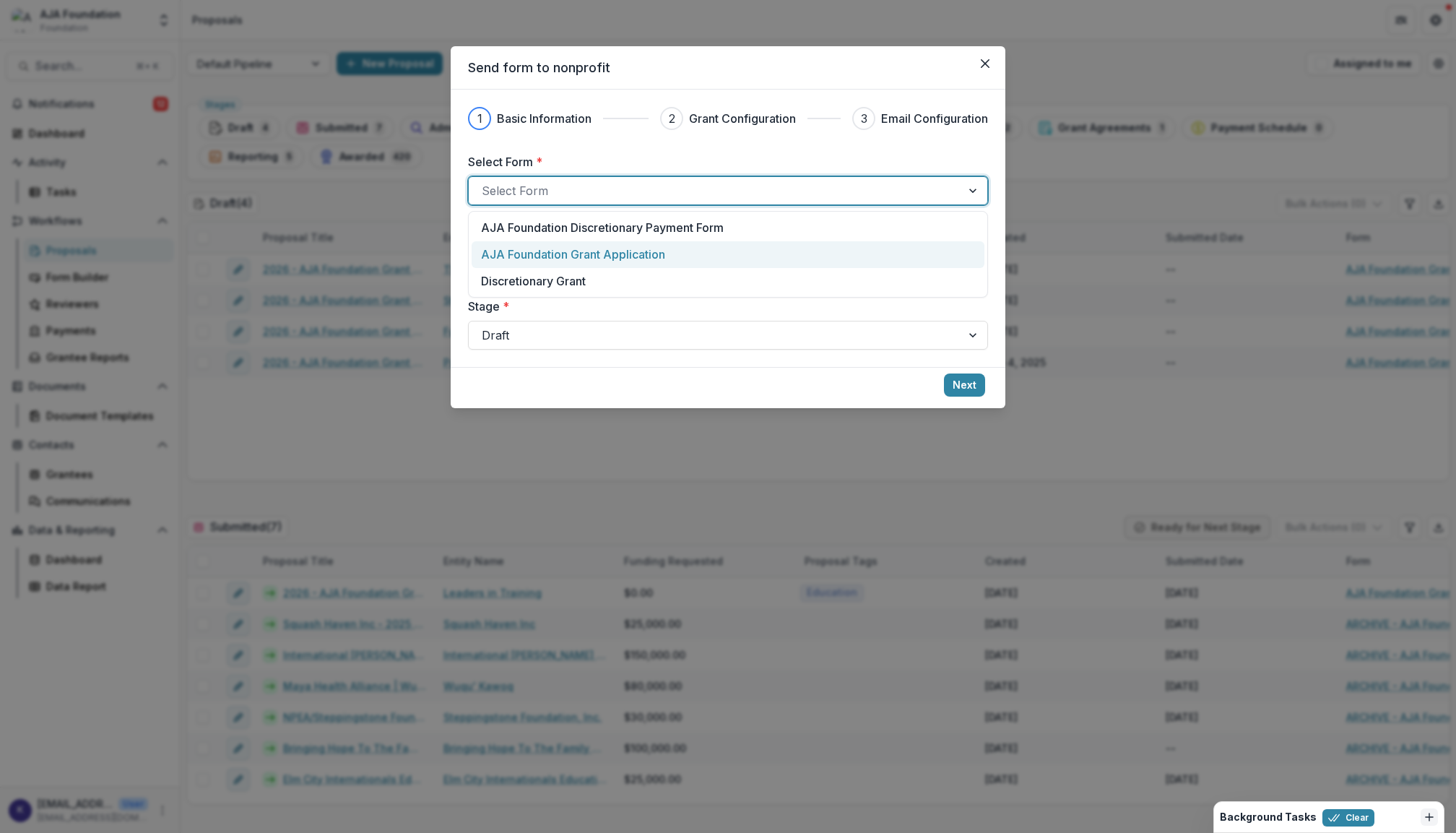
click at [590, 244] on div "AJA Foundation Grant Application" at bounding box center [728, 255] width 513 height 26
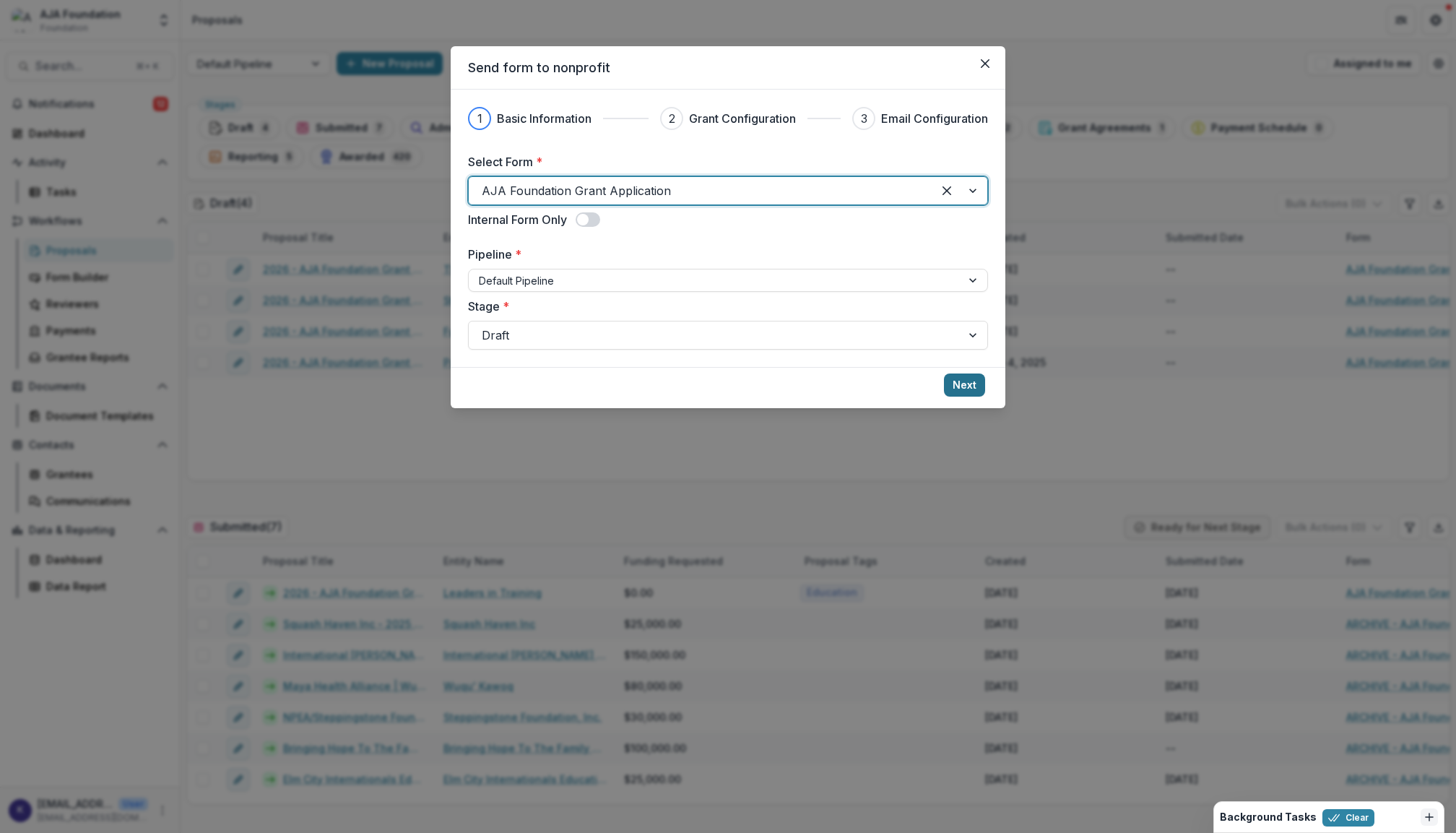
click at [960, 386] on button "Next" at bounding box center [965, 385] width 41 height 23
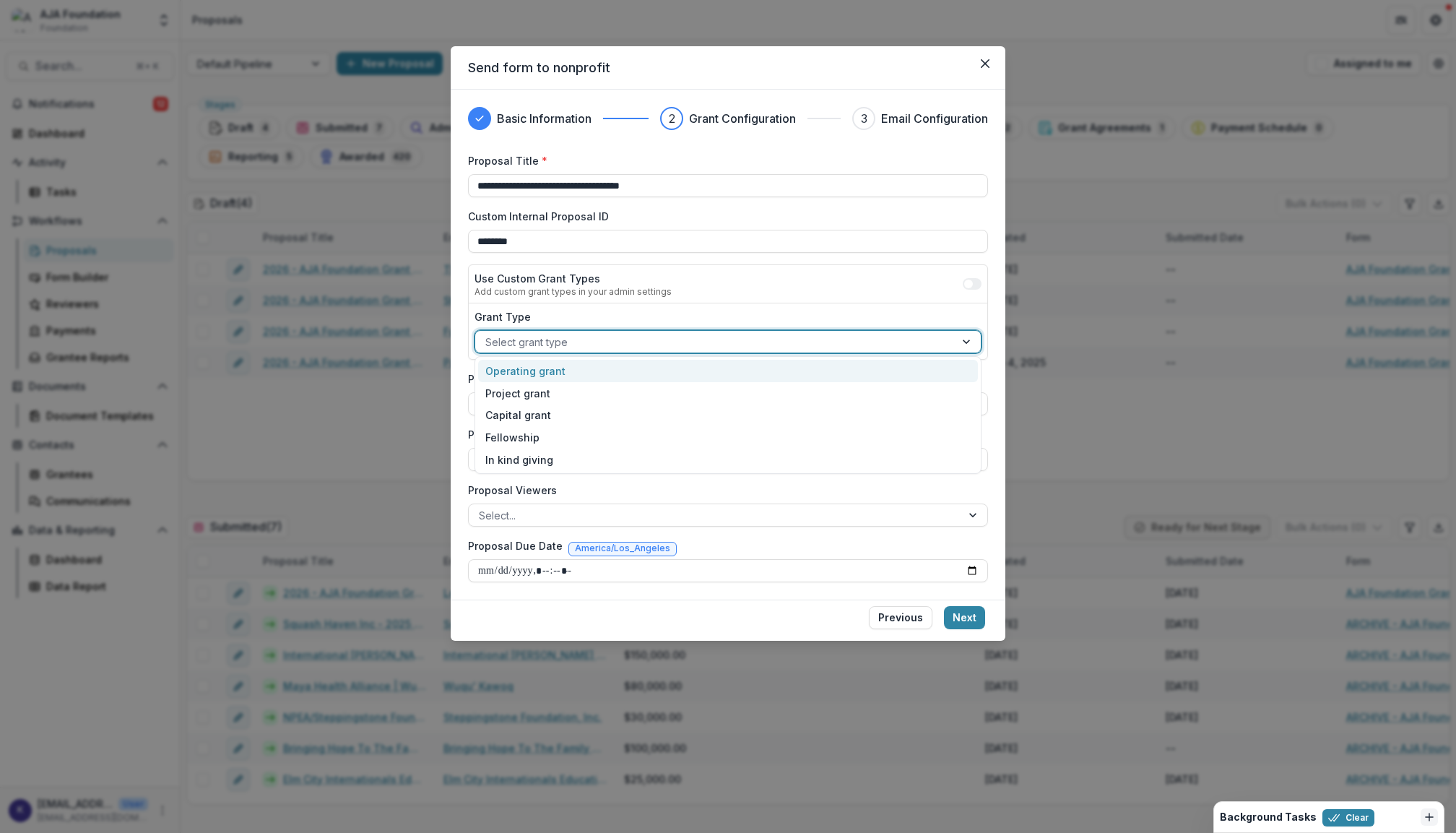
click at [725, 334] on div at bounding box center [714, 342] width 459 height 18
click at [711, 369] on div "Operating grant" at bounding box center [728, 371] width 499 height 22
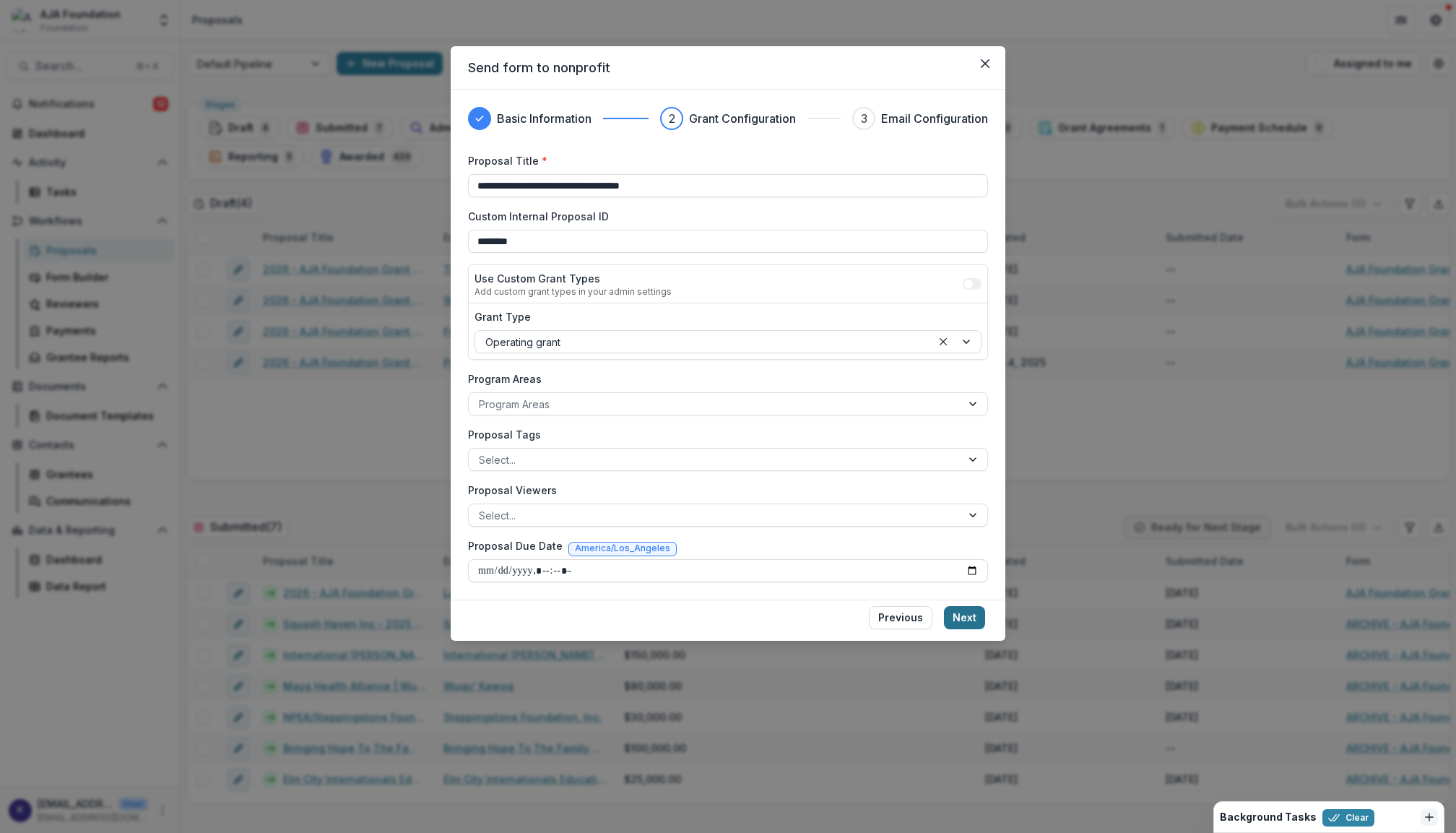
click at [965, 610] on button "Next" at bounding box center [965, 618] width 41 height 23
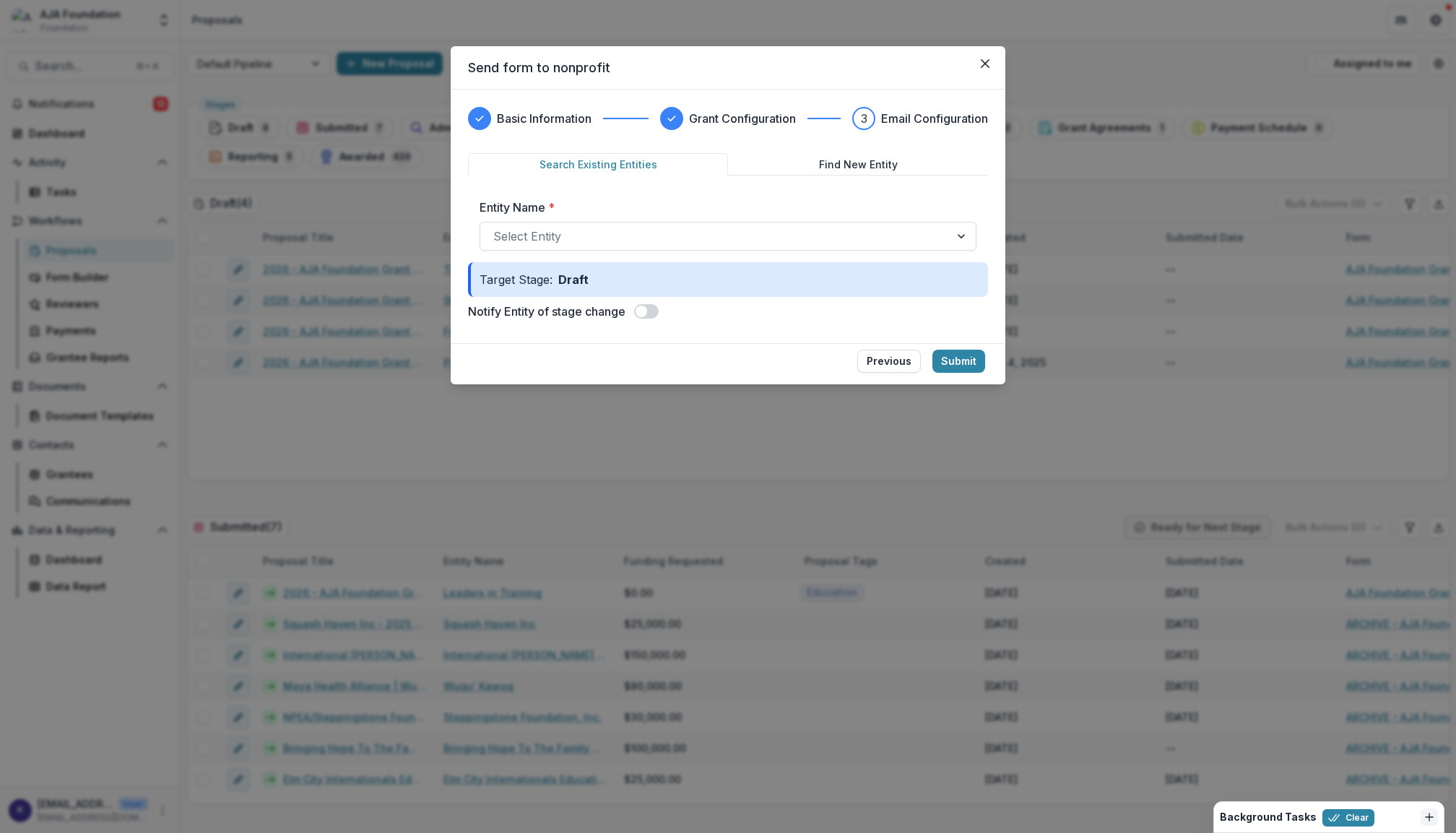
click at [659, 315] on span at bounding box center [646, 311] width 25 height 14
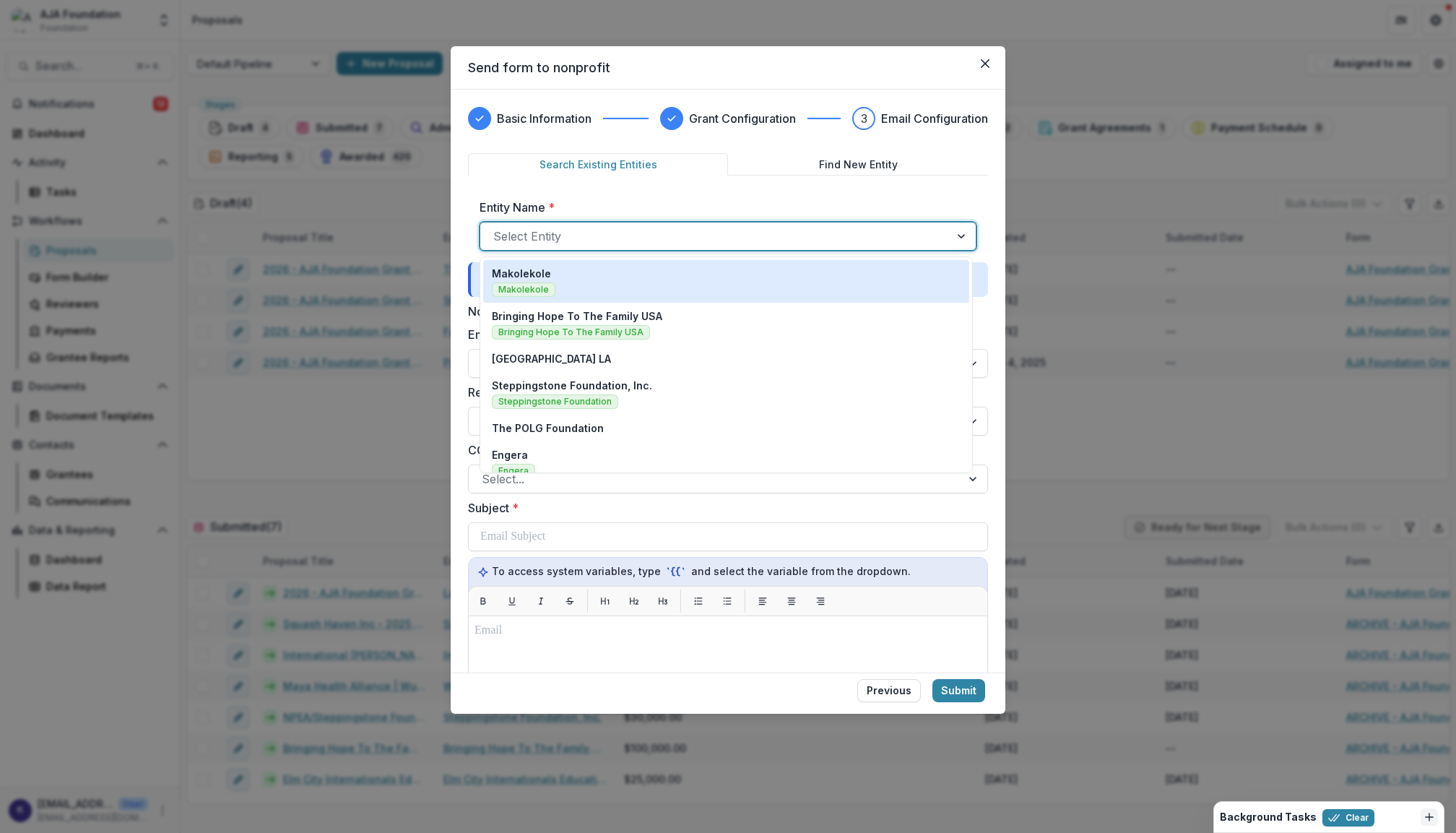
click at [705, 236] on div at bounding box center [714, 236] width 444 height 20
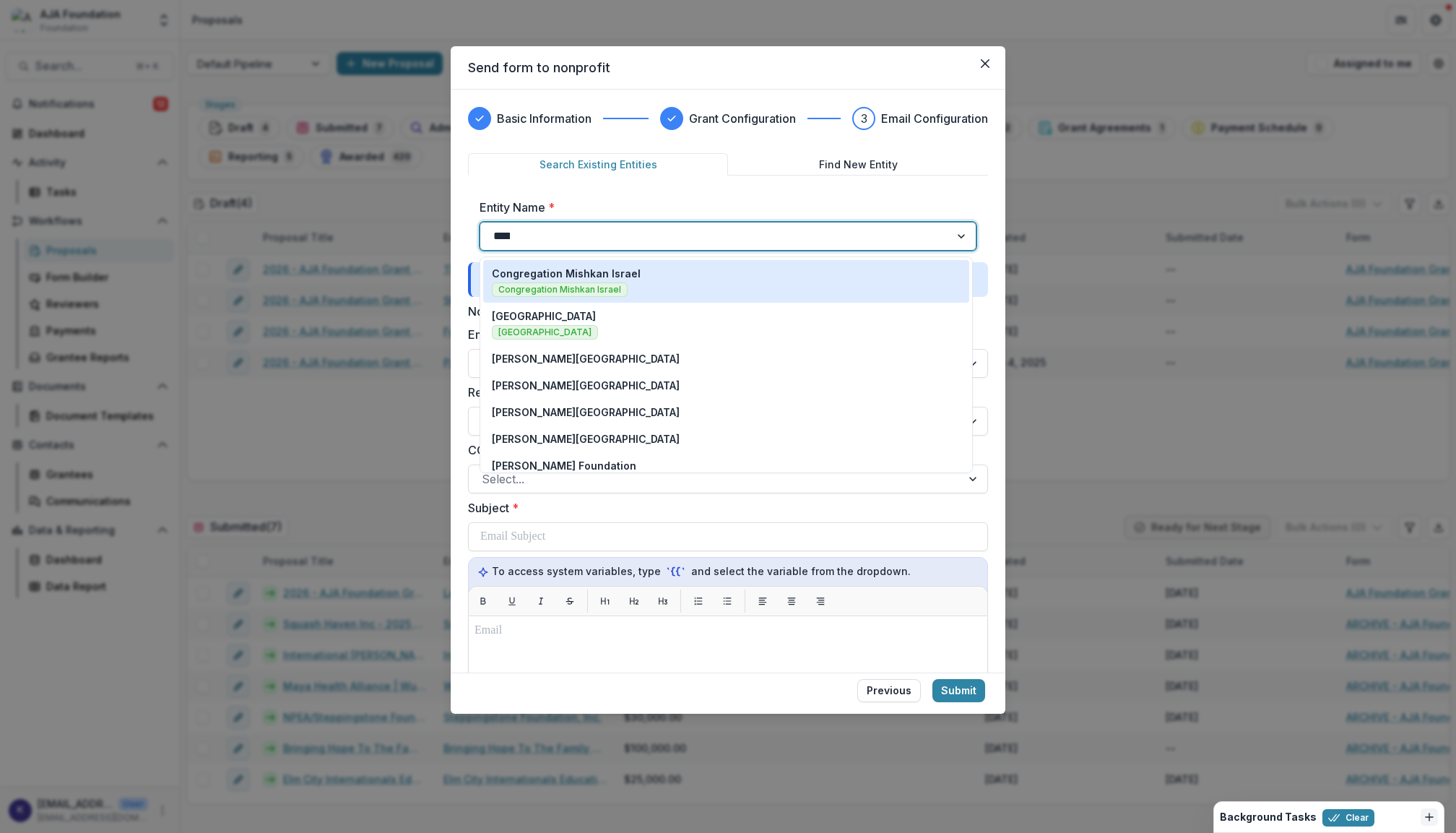
type input "*****"
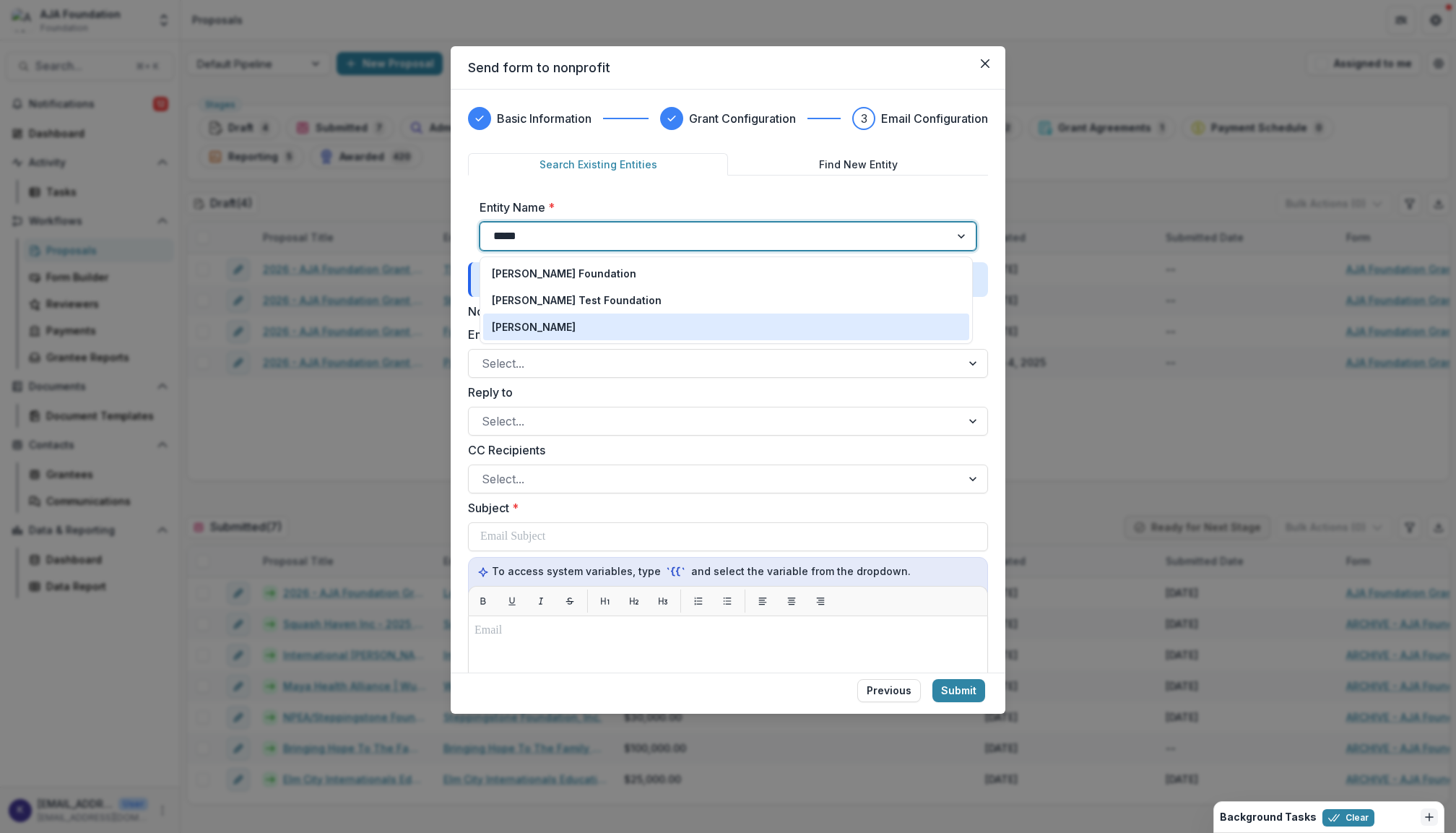
click at [581, 334] on div "[PERSON_NAME]" at bounding box center [726, 327] width 486 height 26
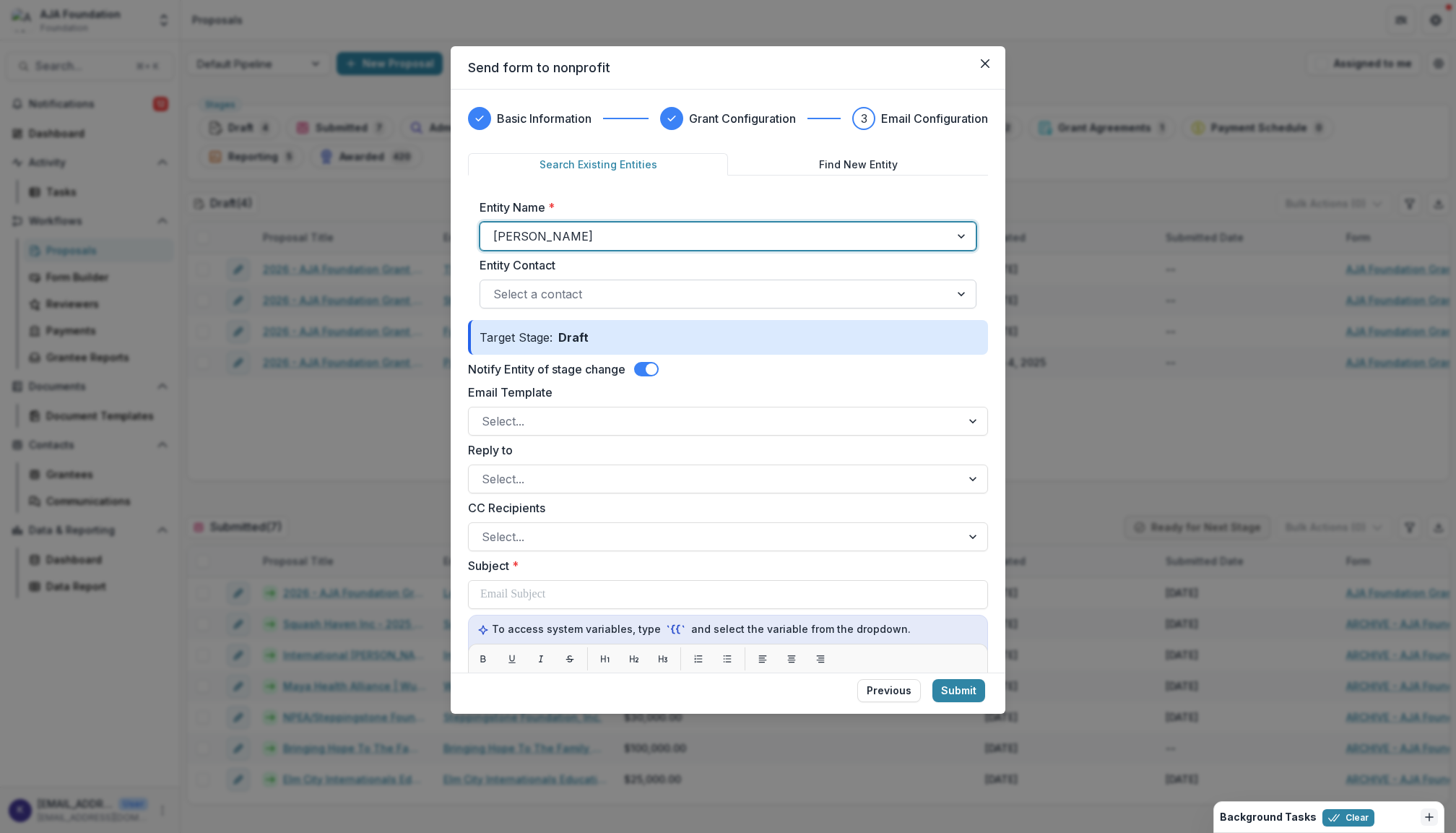
click at [595, 294] on div at bounding box center [714, 294] width 444 height 20
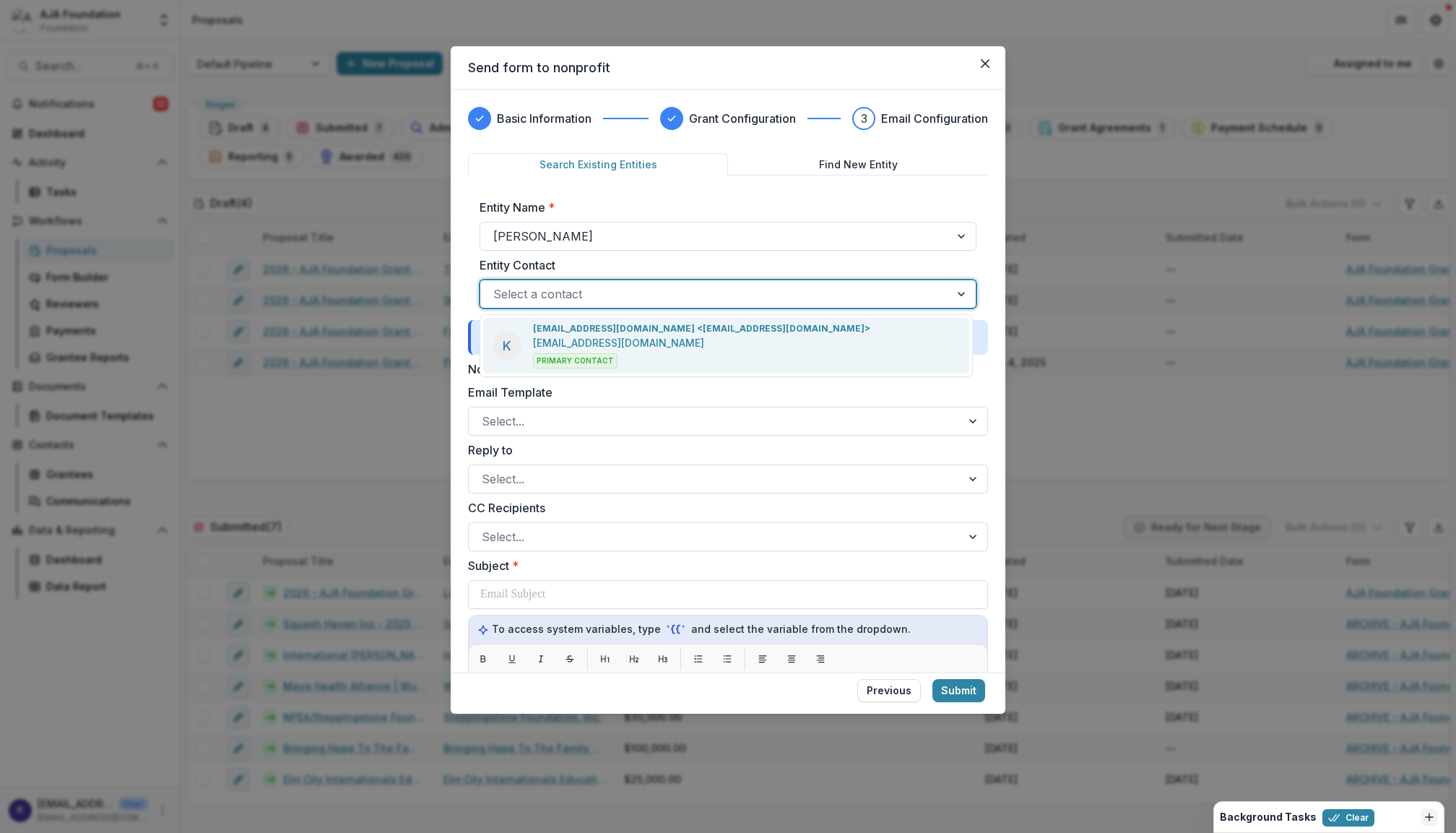
click at [601, 326] on p "[EMAIL_ADDRESS][DOMAIN_NAME] <[EMAIL_ADDRESS][DOMAIN_NAME]>" at bounding box center [702, 328] width 338 height 13
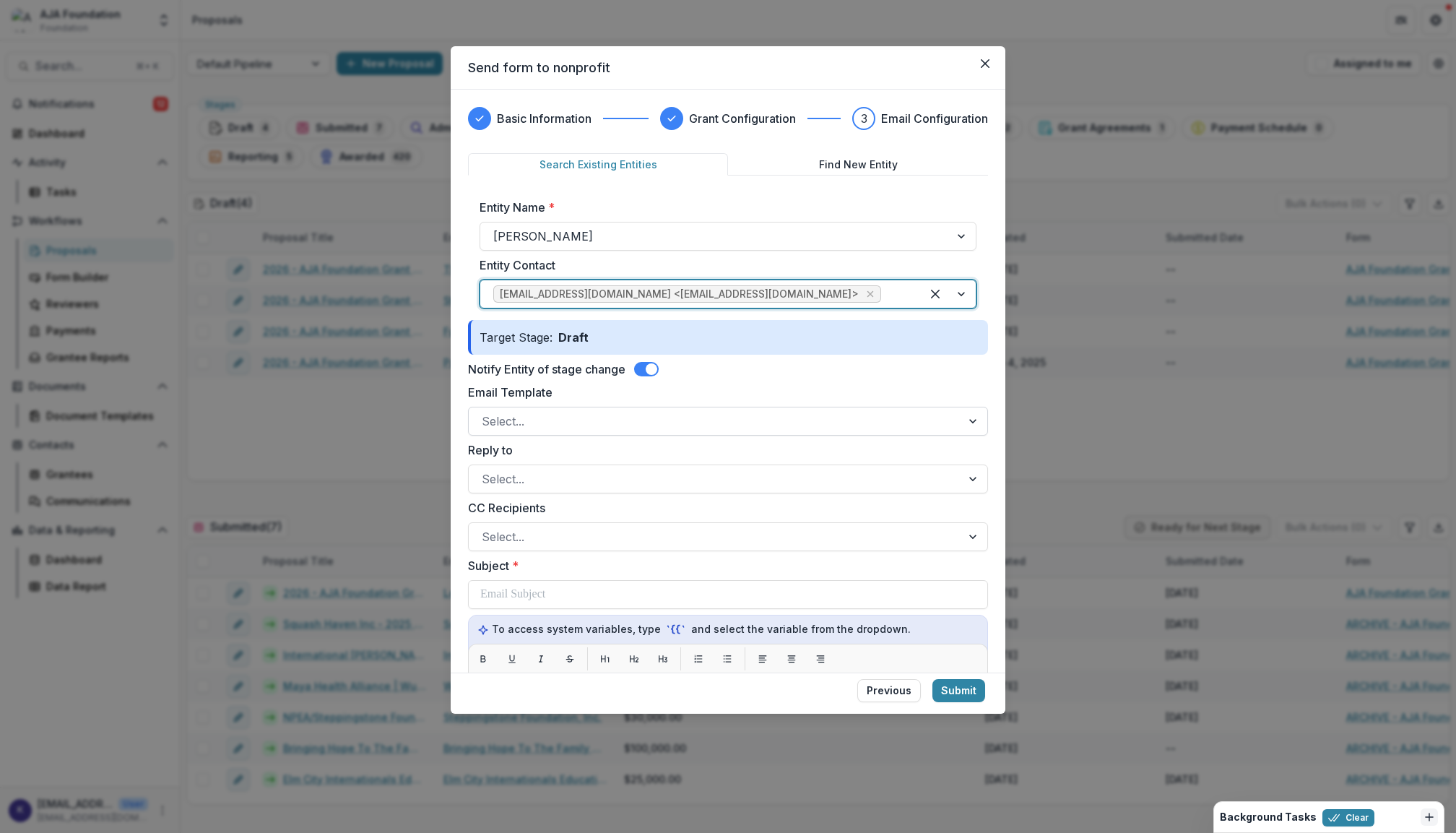
click at [653, 414] on div at bounding box center [714, 421] width 467 height 20
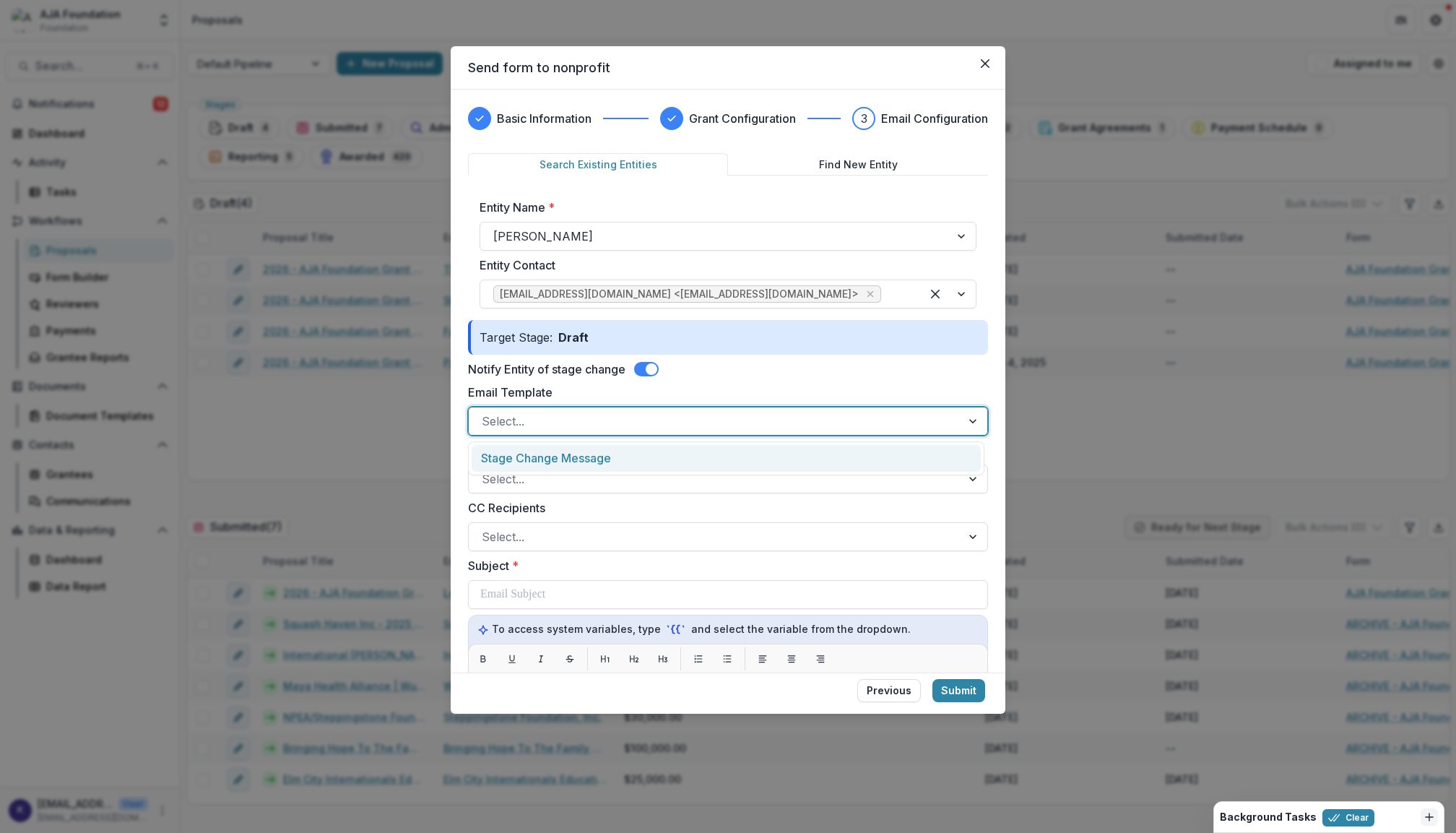
click at [957, 462] on div "Stage Change Message" at bounding box center [726, 459] width 509 height 26
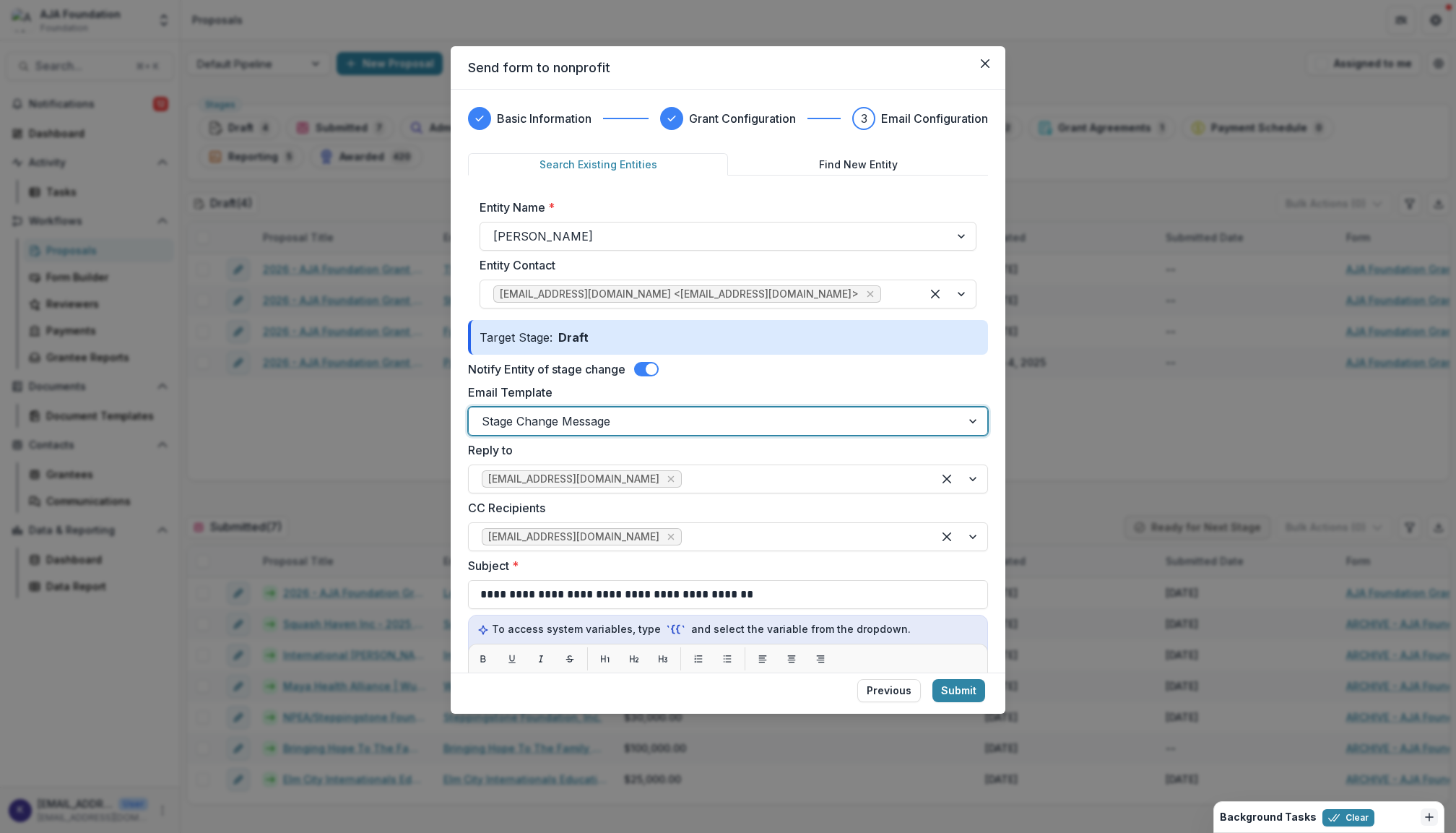
click at [989, 450] on div "**********" at bounding box center [728, 381] width 555 height 583
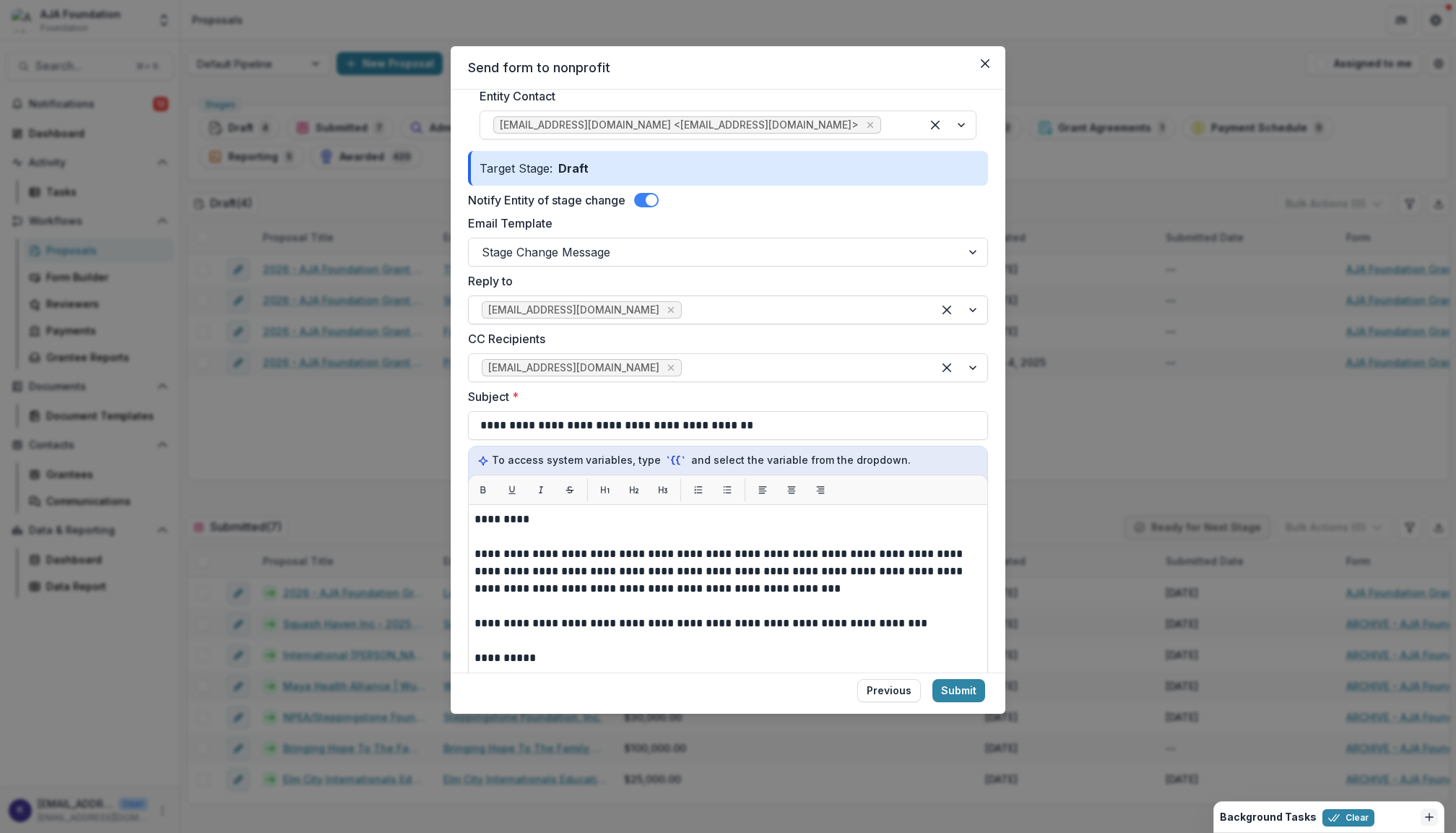
scroll to position [221, 0]
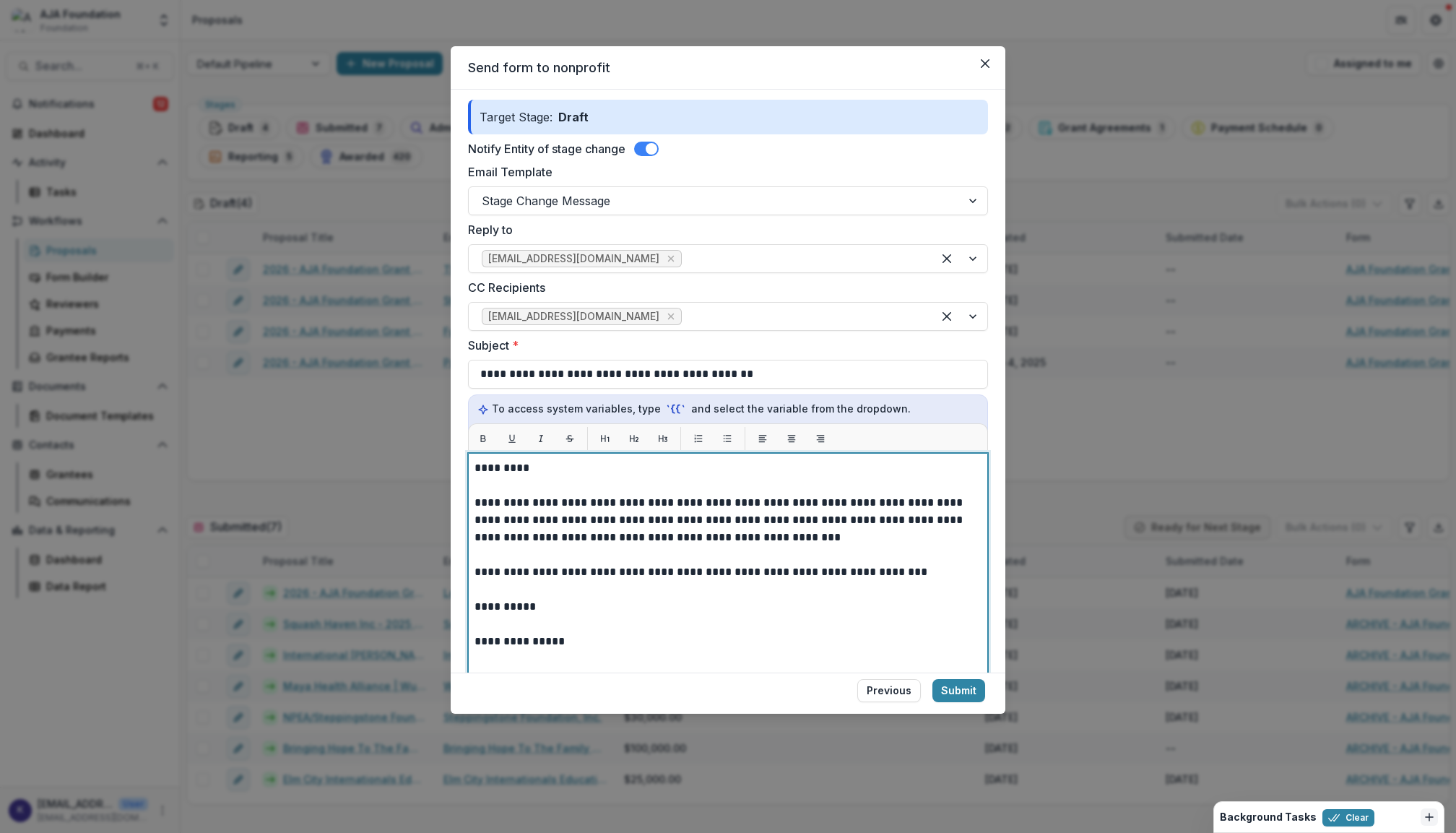
click at [543, 472] on p "*********" at bounding box center [726, 469] width 503 height 18
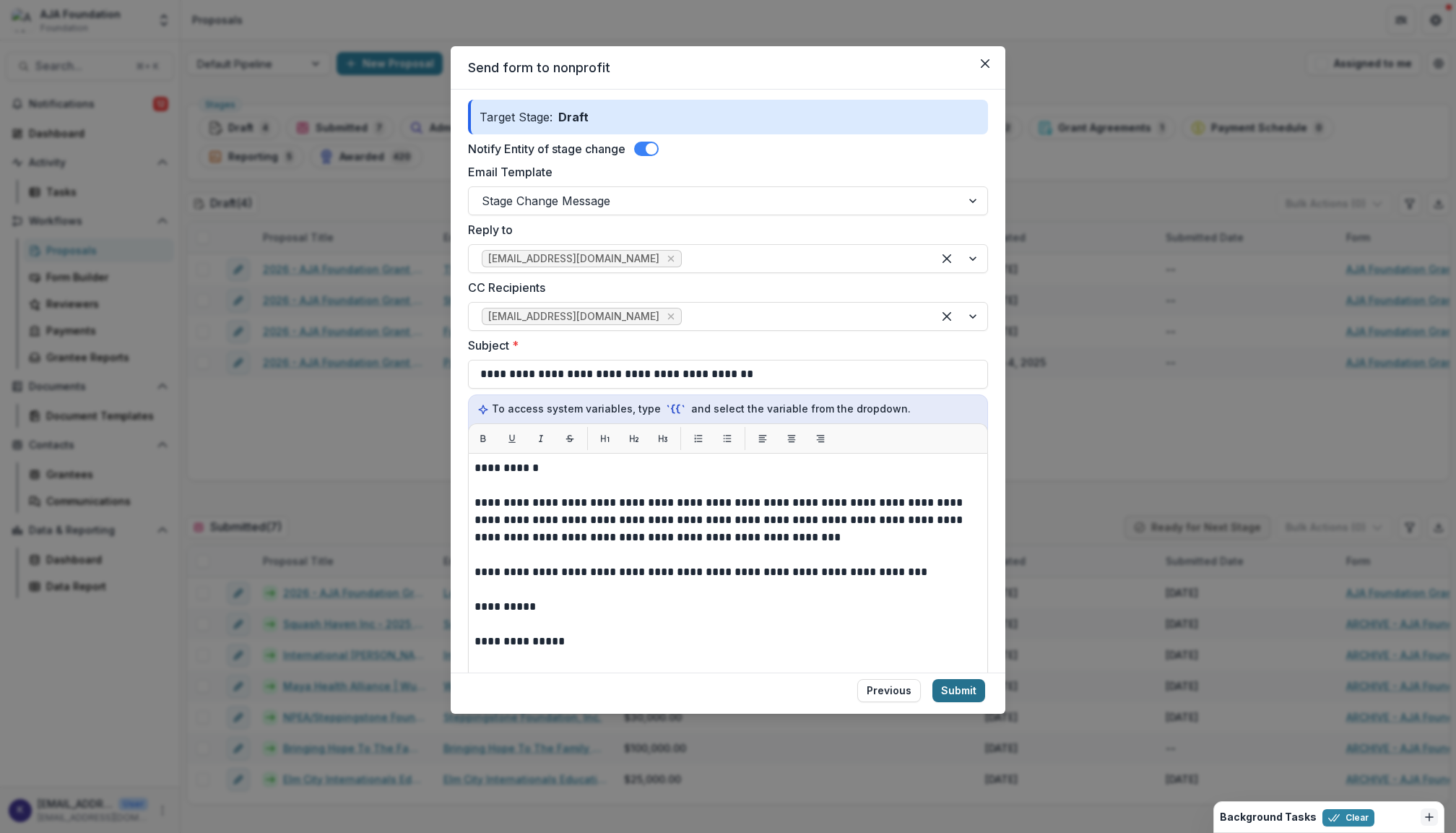
click at [953, 693] on button "Submit" at bounding box center [959, 691] width 53 height 23
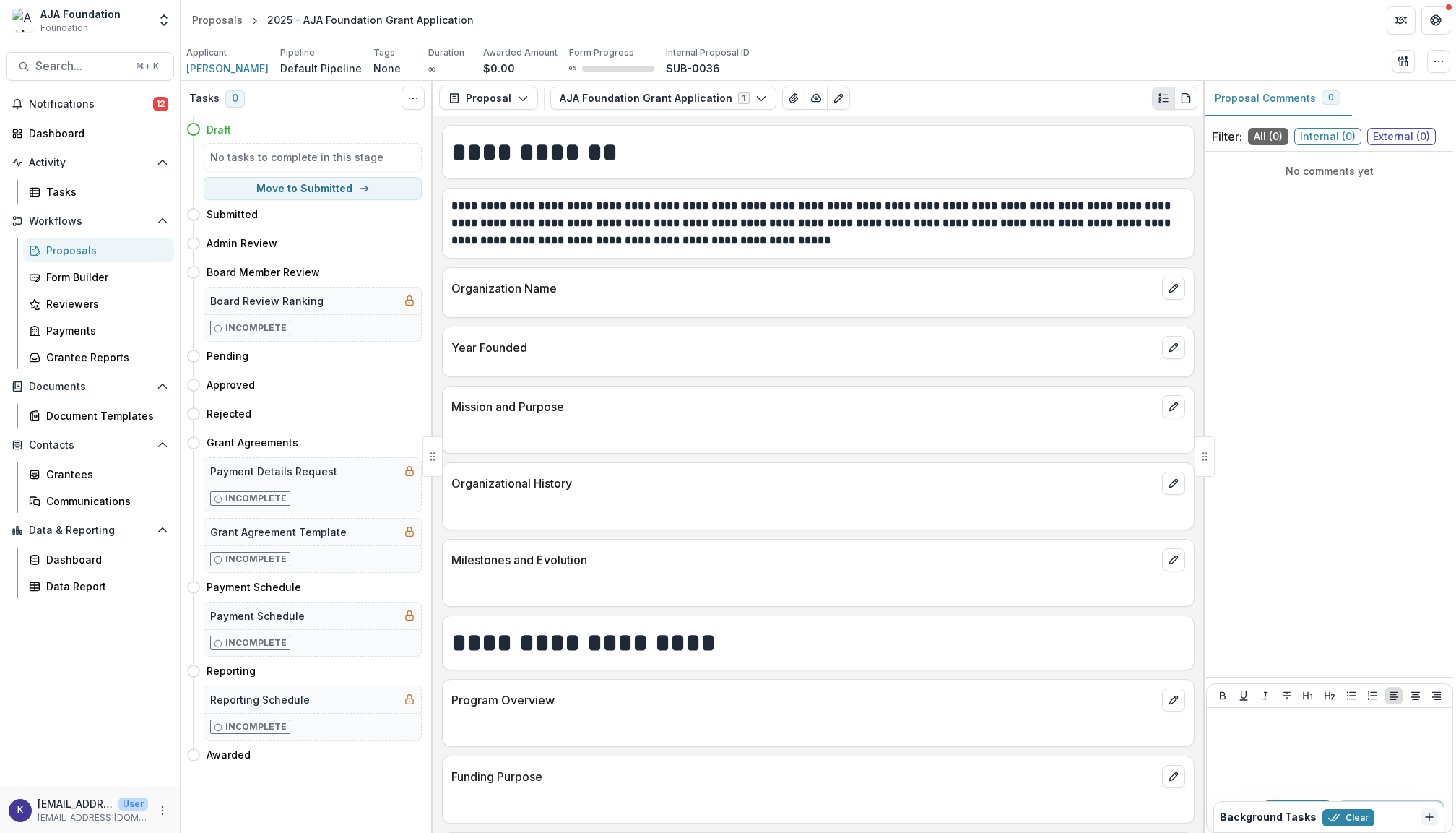
click at [85, 250] on div "Proposals" at bounding box center [104, 250] width 116 height 15
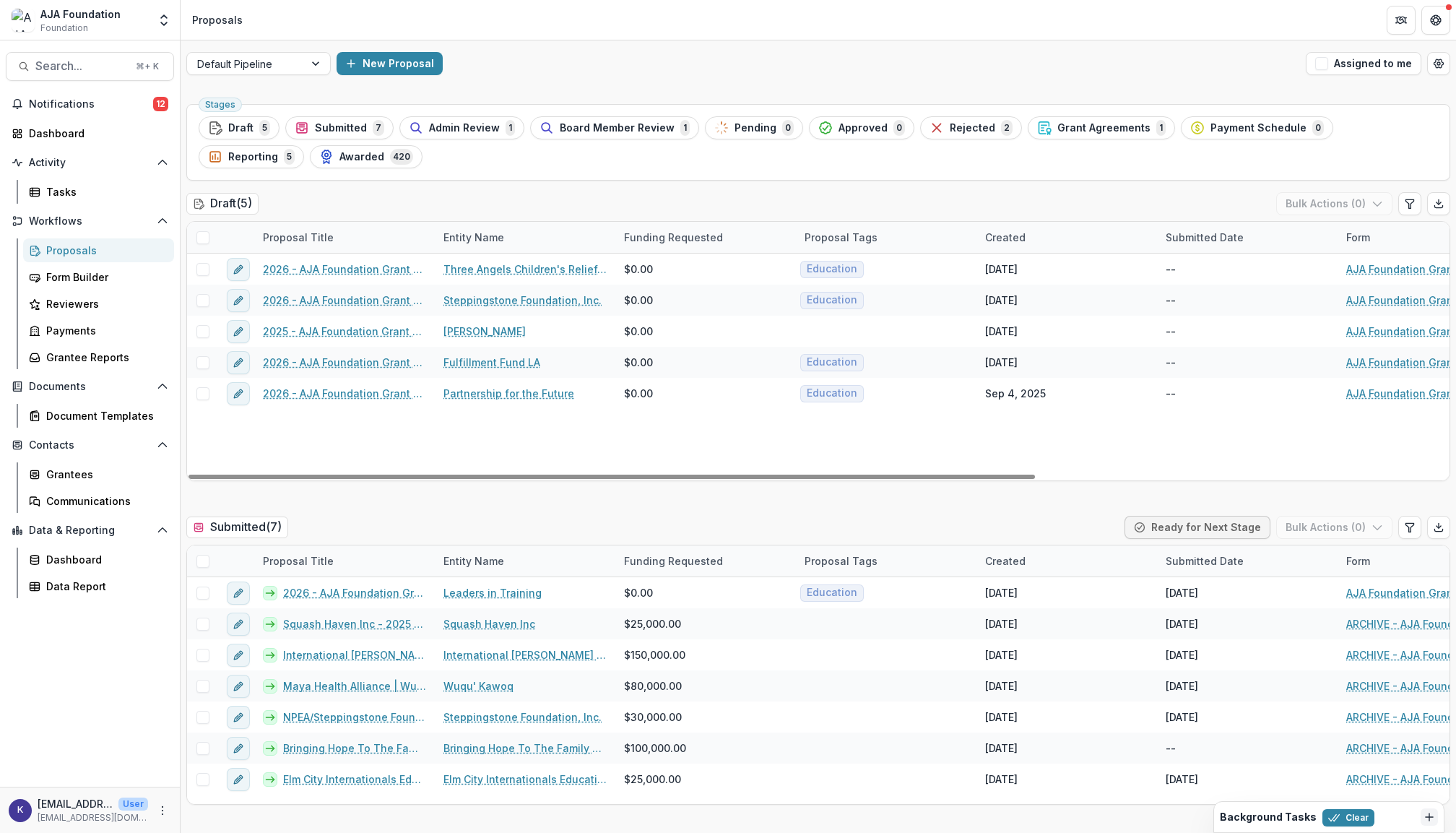
click at [113, 818] on p "[EMAIL_ADDRESS][DOMAIN_NAME]" at bounding box center [93, 818] width 110 height 13
click at [146, 818] on p "[EMAIL_ADDRESS][DOMAIN_NAME]" at bounding box center [93, 818] width 110 height 13
click at [152, 817] on div "k [EMAIL_ADDRESS][DOMAIN_NAME] User [PERSON_NAME][EMAIL_ADDRESS][DOMAIN_NAME]" at bounding box center [90, 811] width 162 height 28
click at [159, 814] on icon "More" at bounding box center [162, 811] width 11 height 11
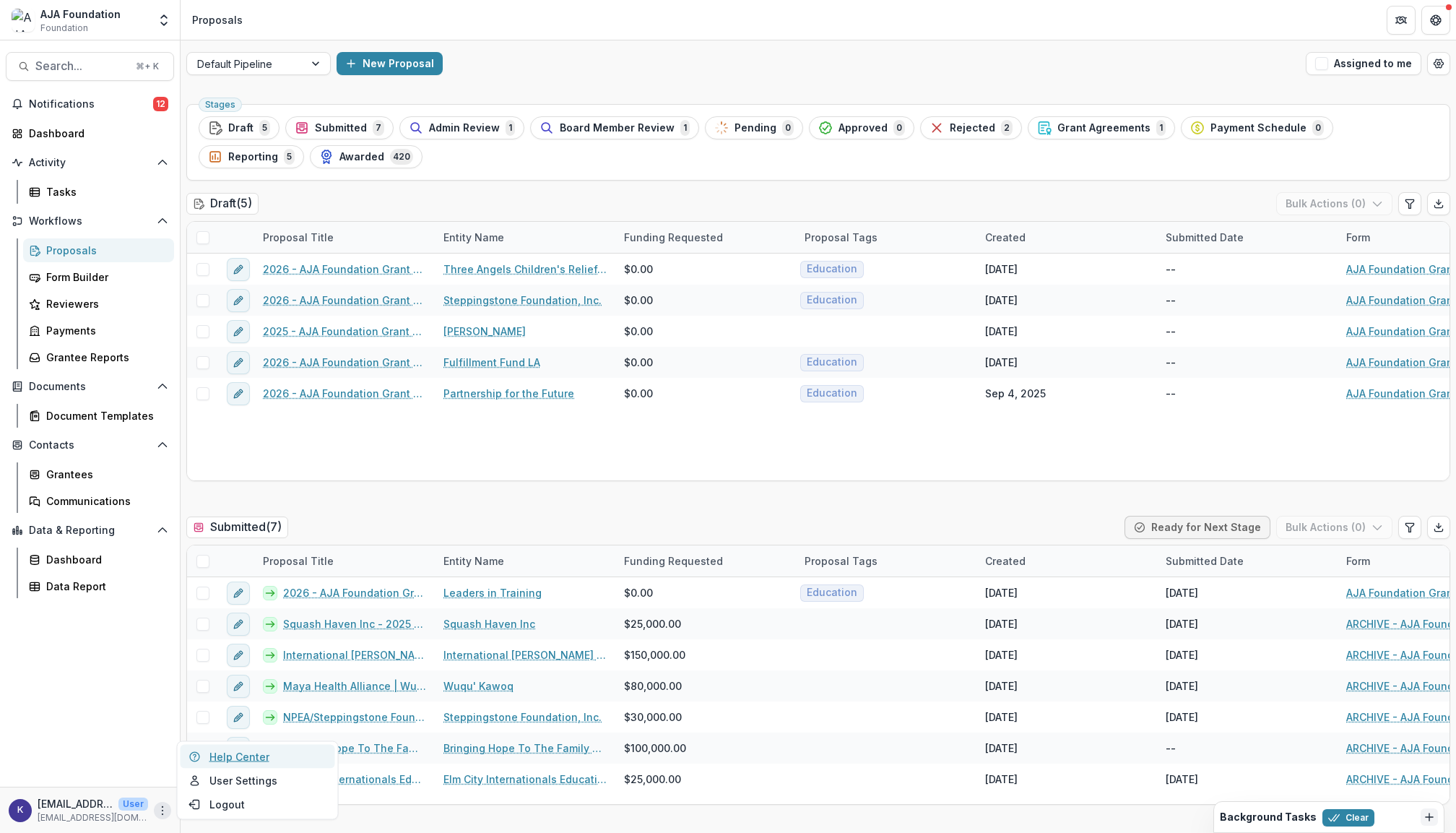
click at [235, 753] on link "Help Center" at bounding box center [258, 757] width 154 height 24
type textarea "**********"
